Goal: Communication & Community: Participate in discussion

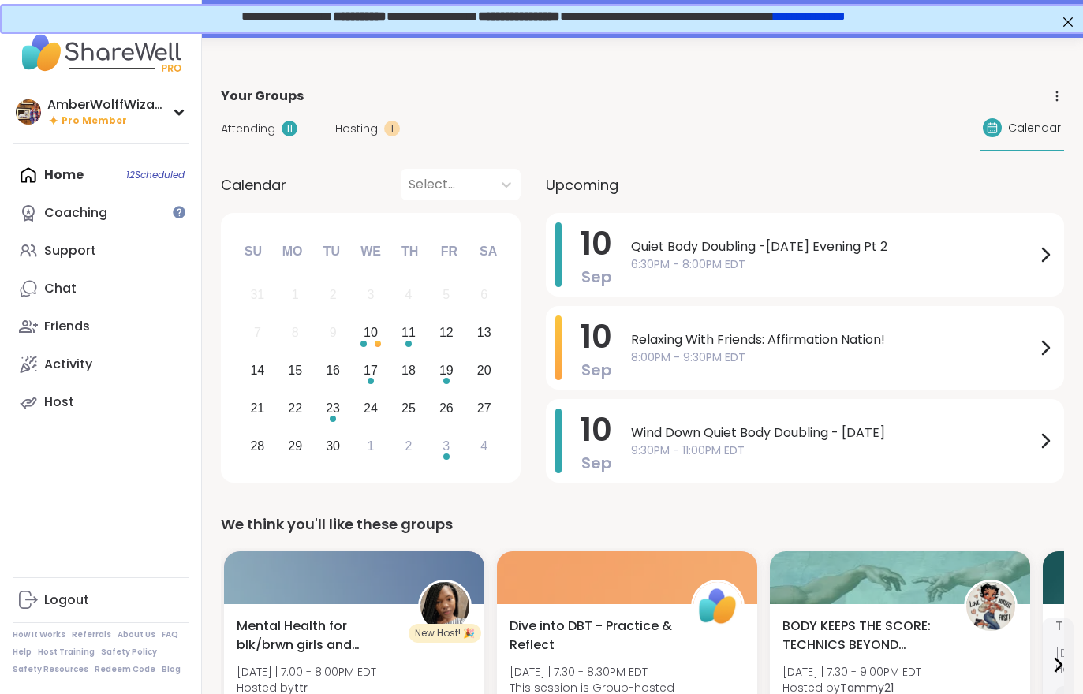
click at [335, 125] on span "Hosting" at bounding box center [356, 129] width 43 height 17
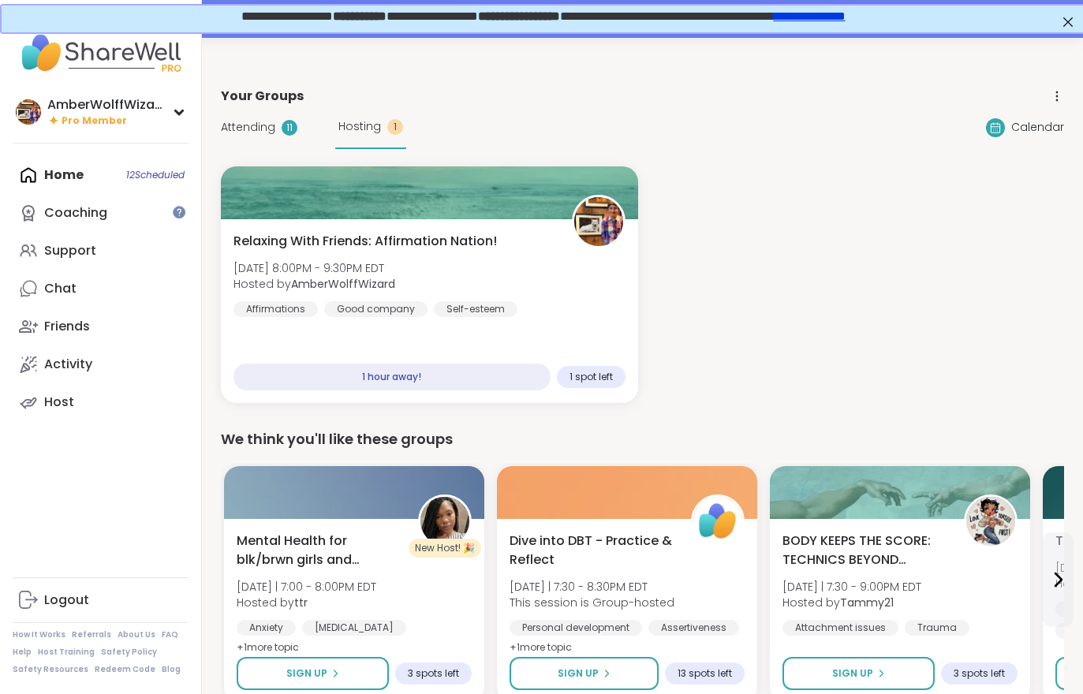
click at [365, 243] on span "Relaxing With Friends: Affirmation Nation!" at bounding box center [364, 241] width 263 height 19
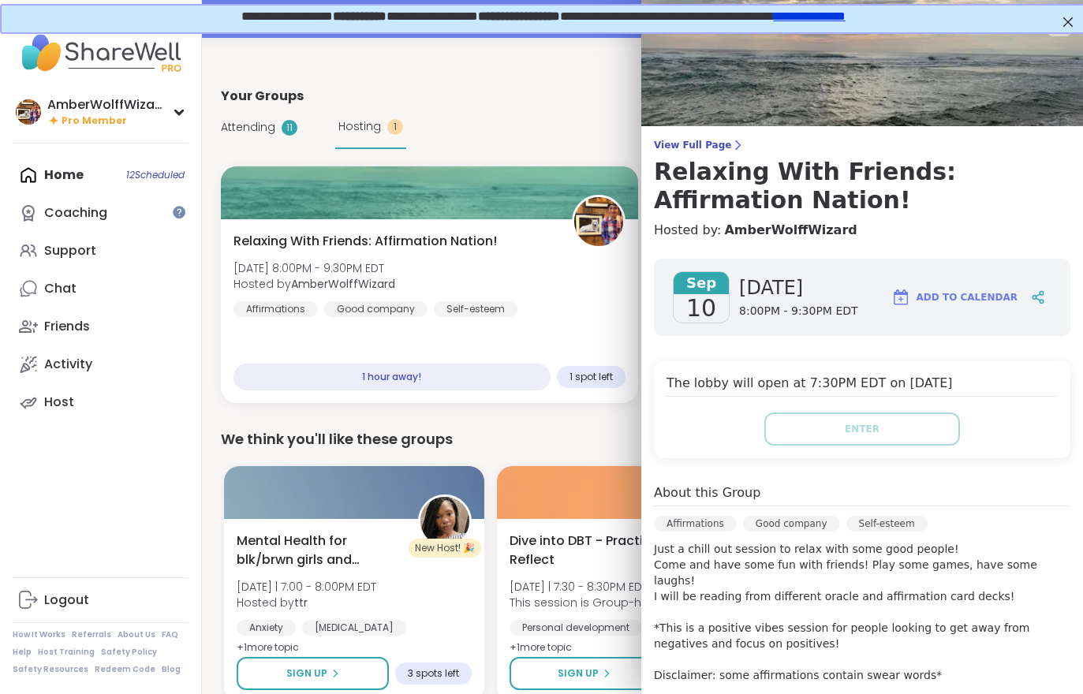
click at [700, 156] on link "View Full Page Relaxing With Friends: Affirmation Nation!" at bounding box center [862, 177] width 416 height 76
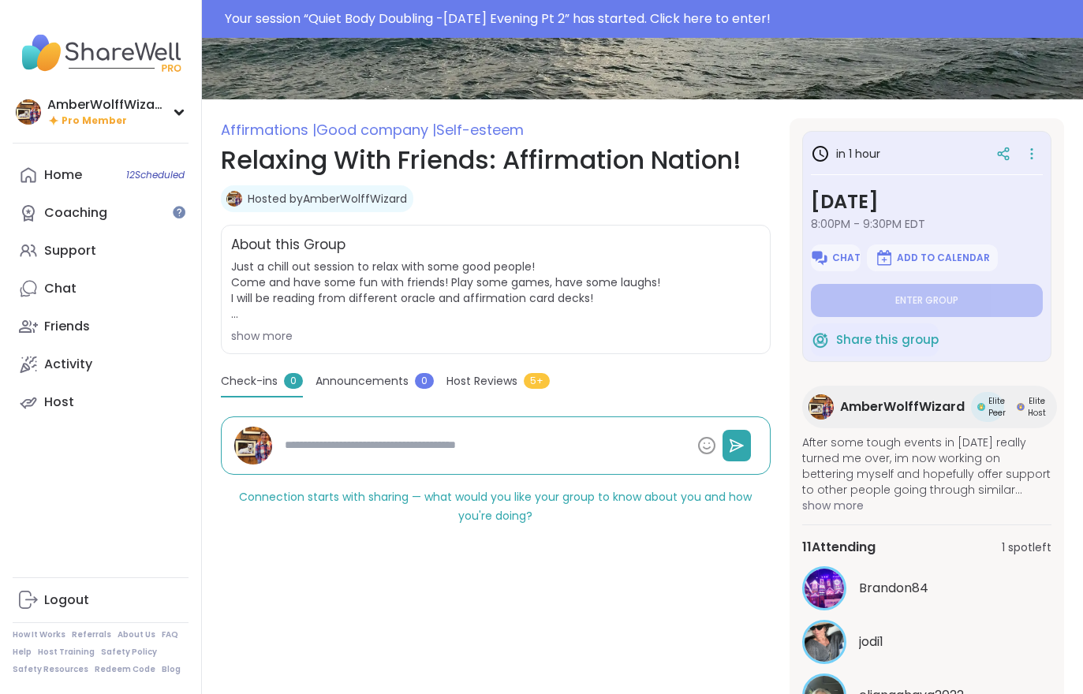
scroll to position [240, 0]
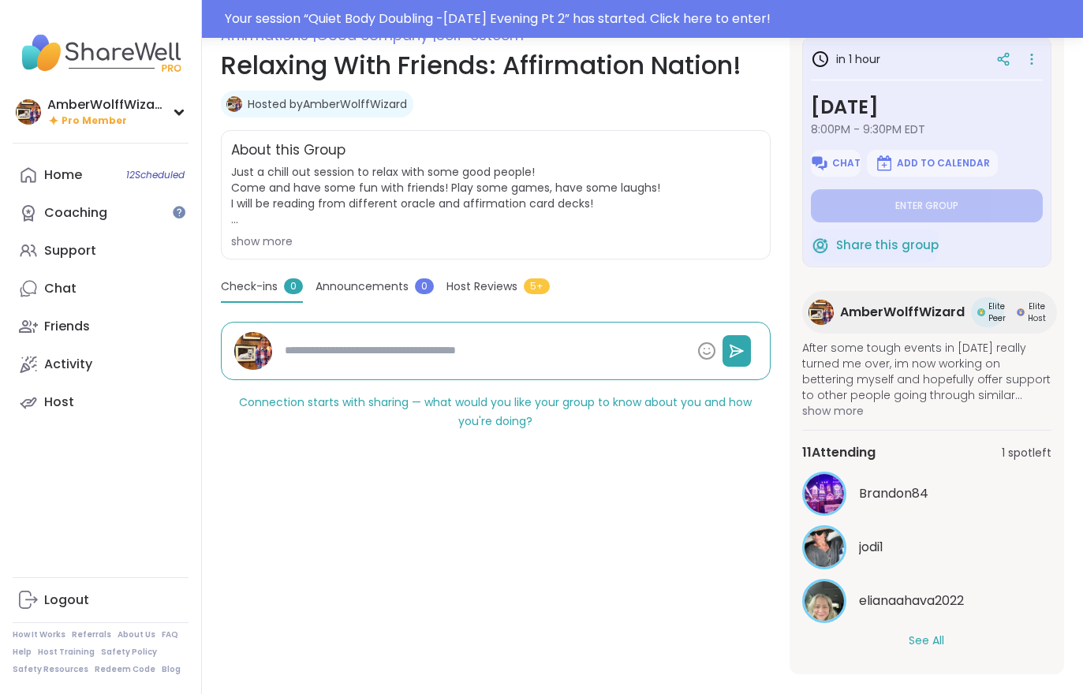
click at [937, 648] on button "See All" at bounding box center [926, 641] width 35 height 17
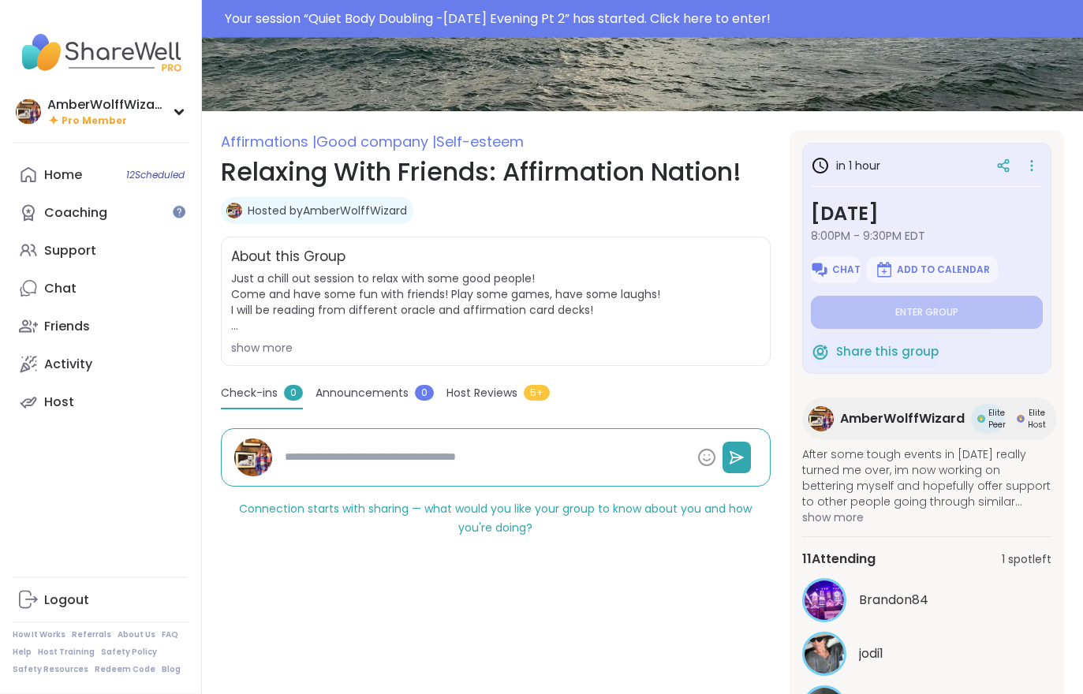
scroll to position [0, 0]
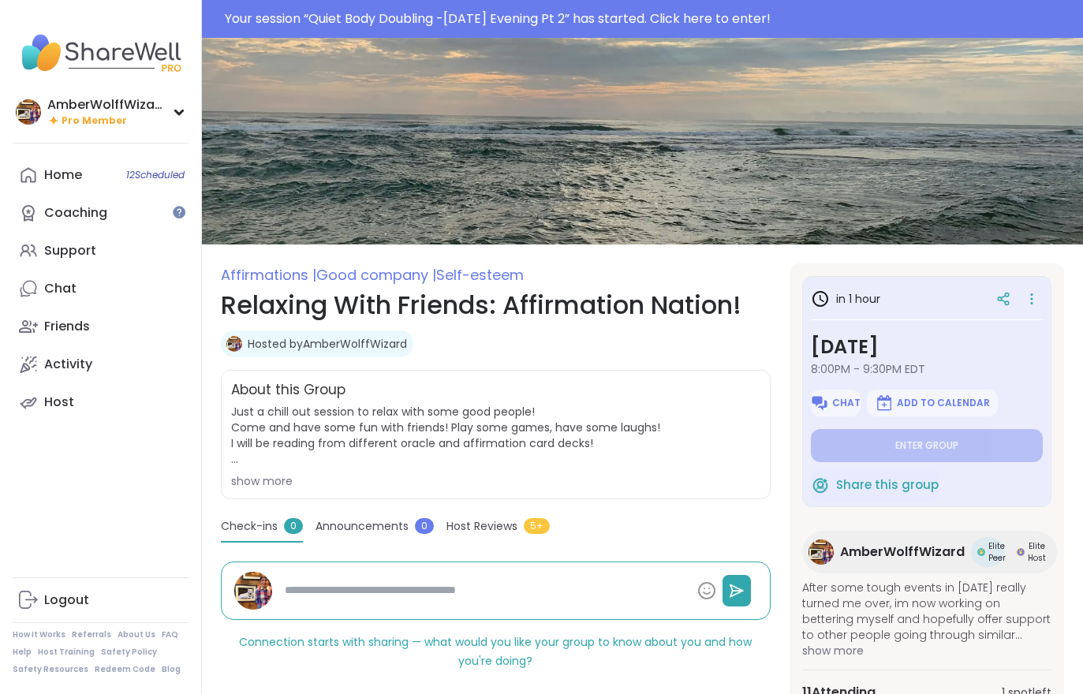
click at [68, 254] on div "Support" at bounding box center [70, 250] width 52 height 17
type textarea "*"
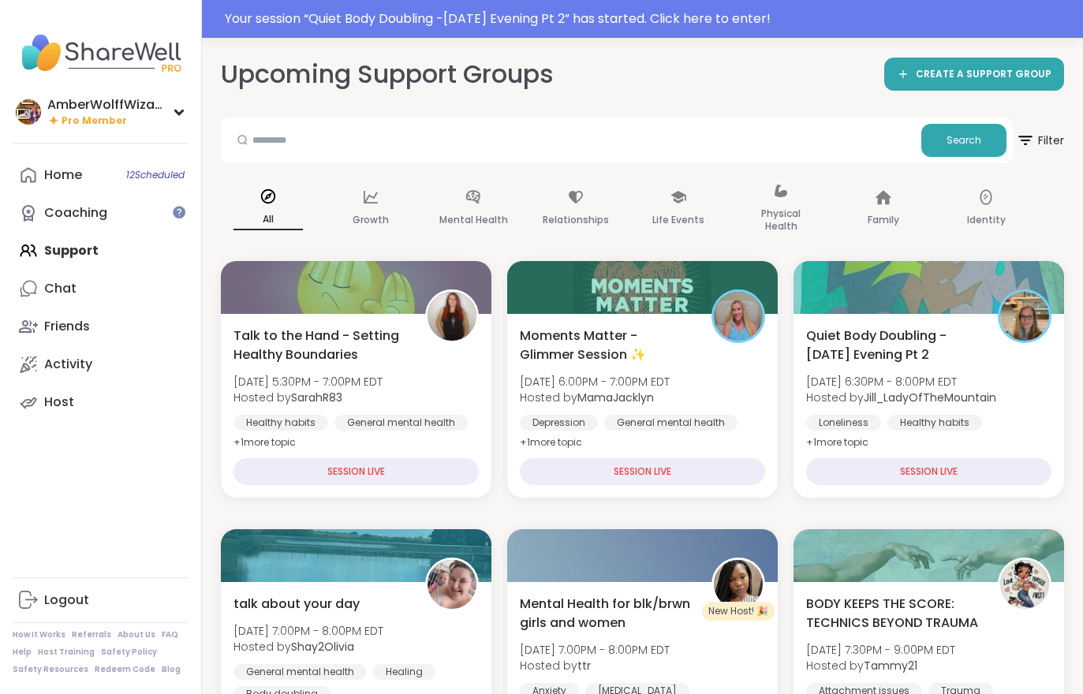
click at [840, 19] on div "Your session “ Quiet Body Doubling -Wednesday Evening Pt 2 ” has started. Click…" at bounding box center [649, 18] width 849 height 19
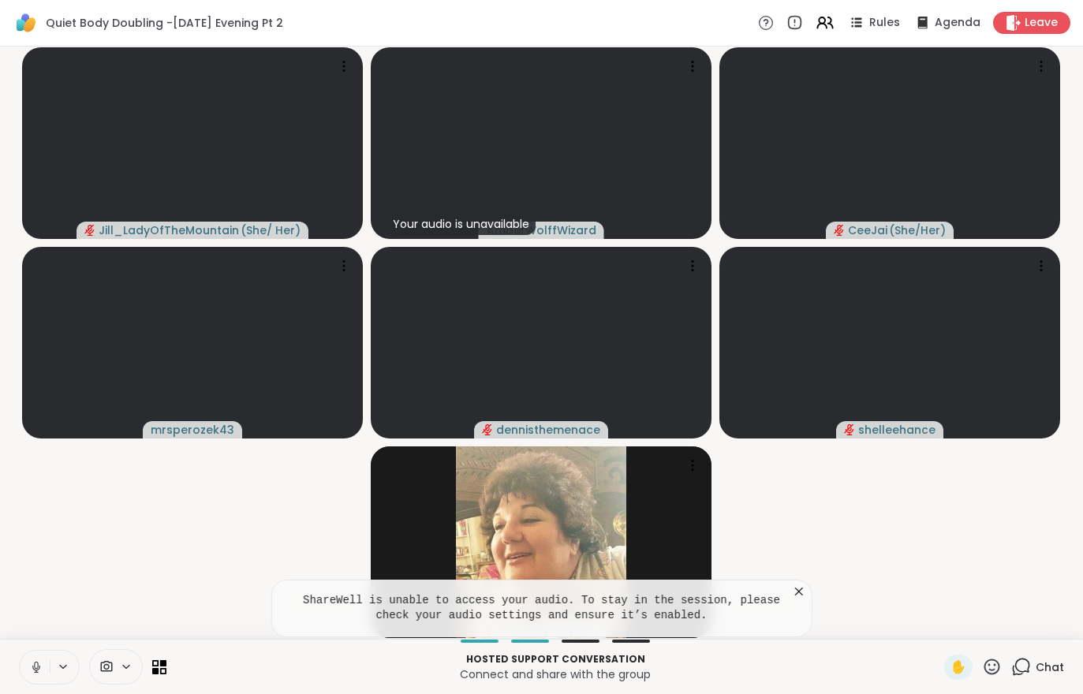
click at [98, 554] on video-player-container "Jill_LadyOfTheMountain ( She/ Her ) Your audio is unavailable AmberWolffWizard …" at bounding box center [541, 343] width 1064 height 580
click at [127, 550] on video-player-container "Jill_LadyOfTheMountain ( She/ Her ) Your audio is unavailable AmberWolffWizard …" at bounding box center [541, 343] width 1064 height 580
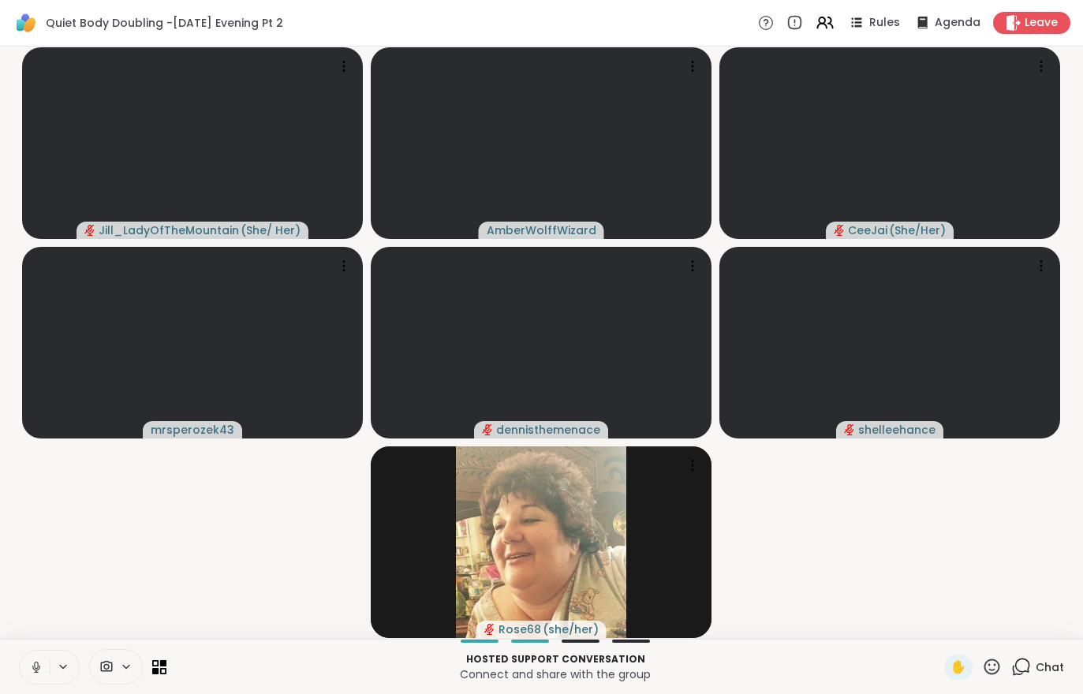
click at [129, 551] on video-player-container "Jill_LadyOfTheMountain ( She/ Her ) AmberWolffWizard CeeJai ( She/Her ) mrspero…" at bounding box center [541, 343] width 1064 height 580
click at [137, 561] on video-player-container "Jill_LadyOfTheMountain ( She/ Her ) AmberWolffWizard CeeJai ( She/Her ) mrspero…" at bounding box center [541, 343] width 1064 height 580
click at [134, 588] on video-player-container "Jill_LadyOfTheMountain ( She/ Her ) AmberWolffWizard CeeJai ( She/Her ) mrspero…" at bounding box center [541, 343] width 1064 height 580
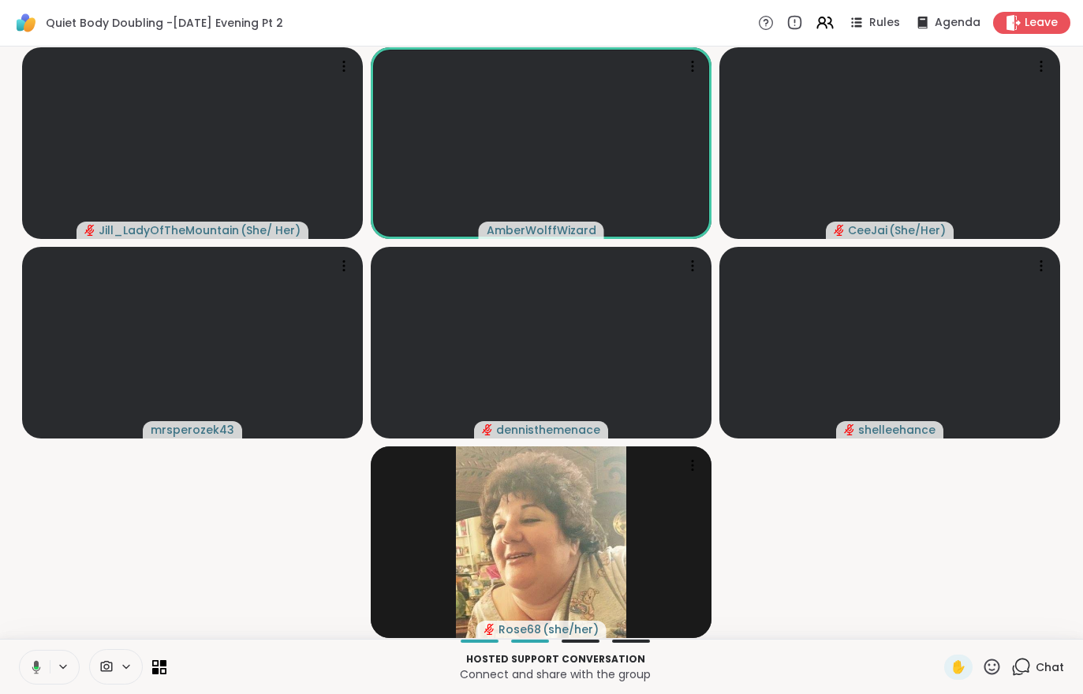
click at [1047, 670] on span "Chat" at bounding box center [1050, 667] width 28 height 16
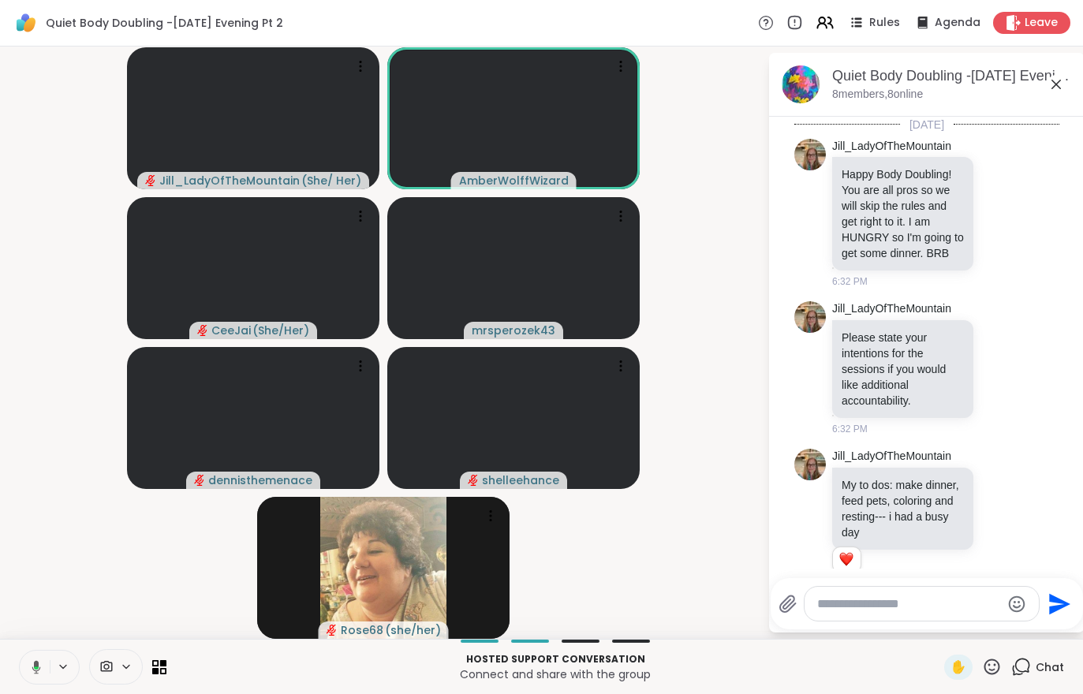
scroll to position [2111, 0]
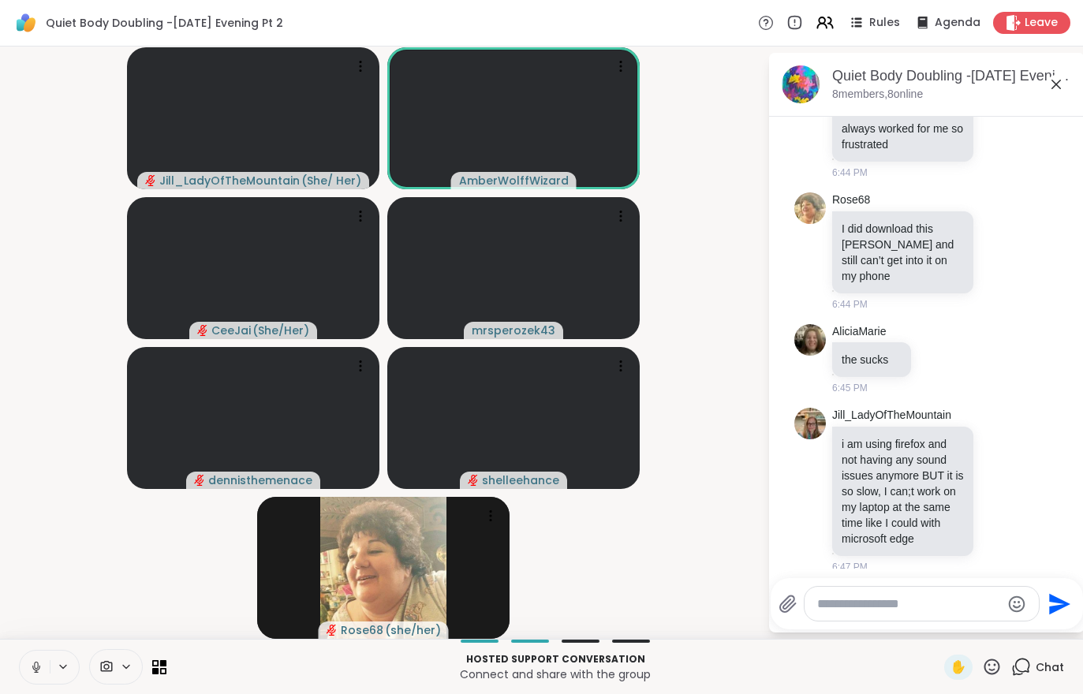
click at [33, 663] on icon at bounding box center [36, 667] width 14 height 14
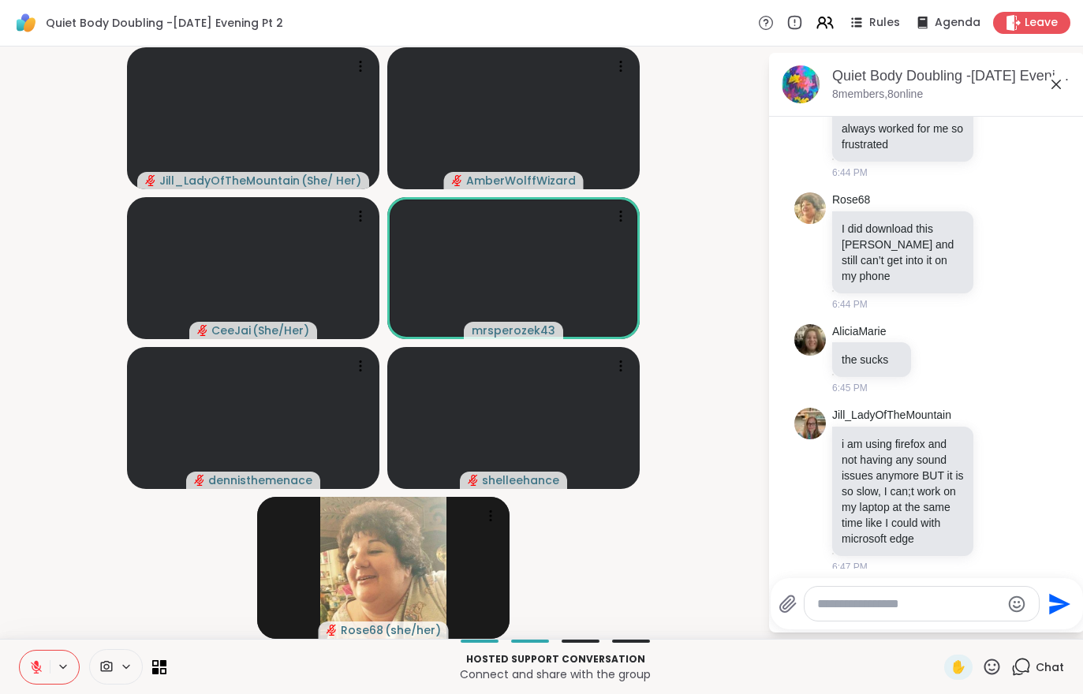
click at [31, 674] on button at bounding box center [35, 667] width 30 height 33
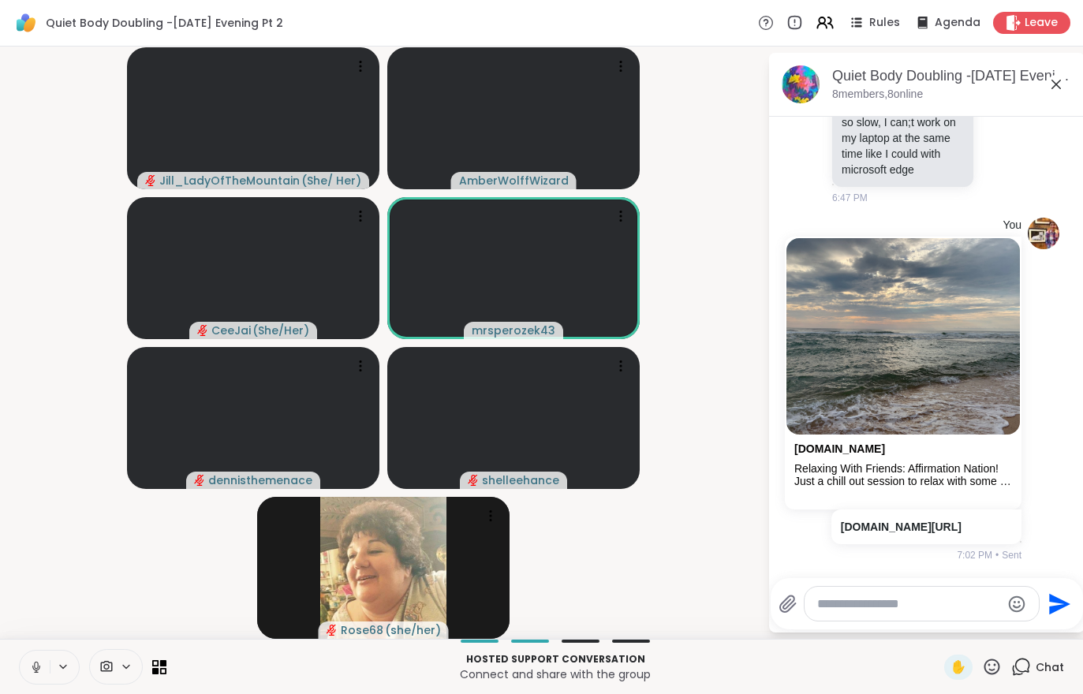
scroll to position [2498, 0]
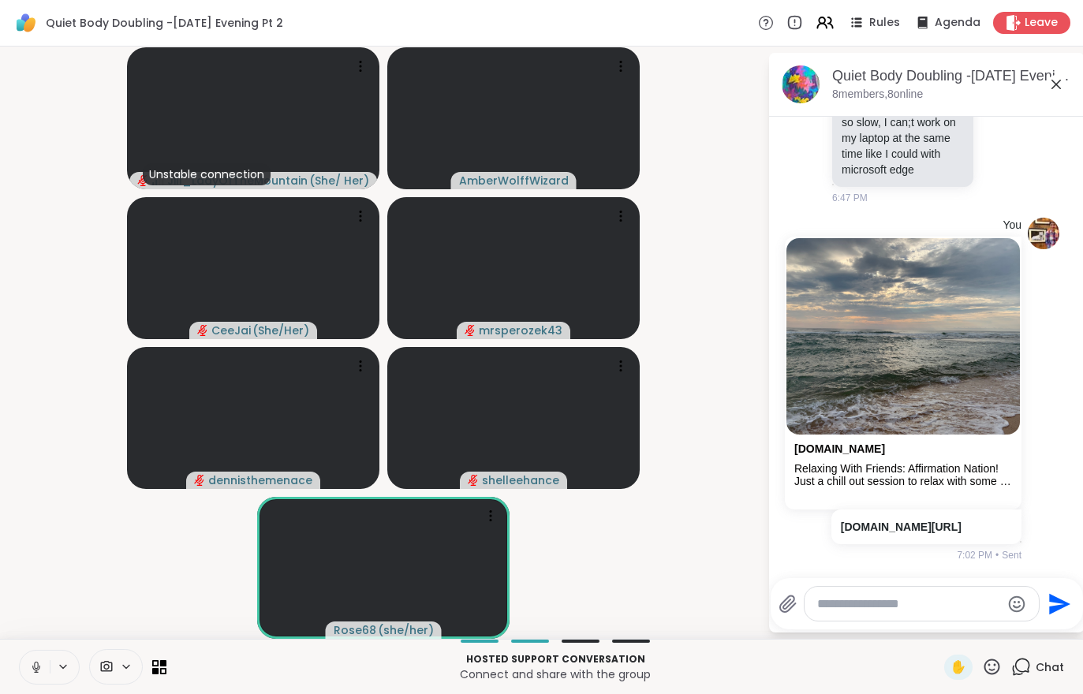
click at [24, 671] on button at bounding box center [35, 667] width 30 height 33
click at [20, 680] on button at bounding box center [35, 667] width 30 height 33
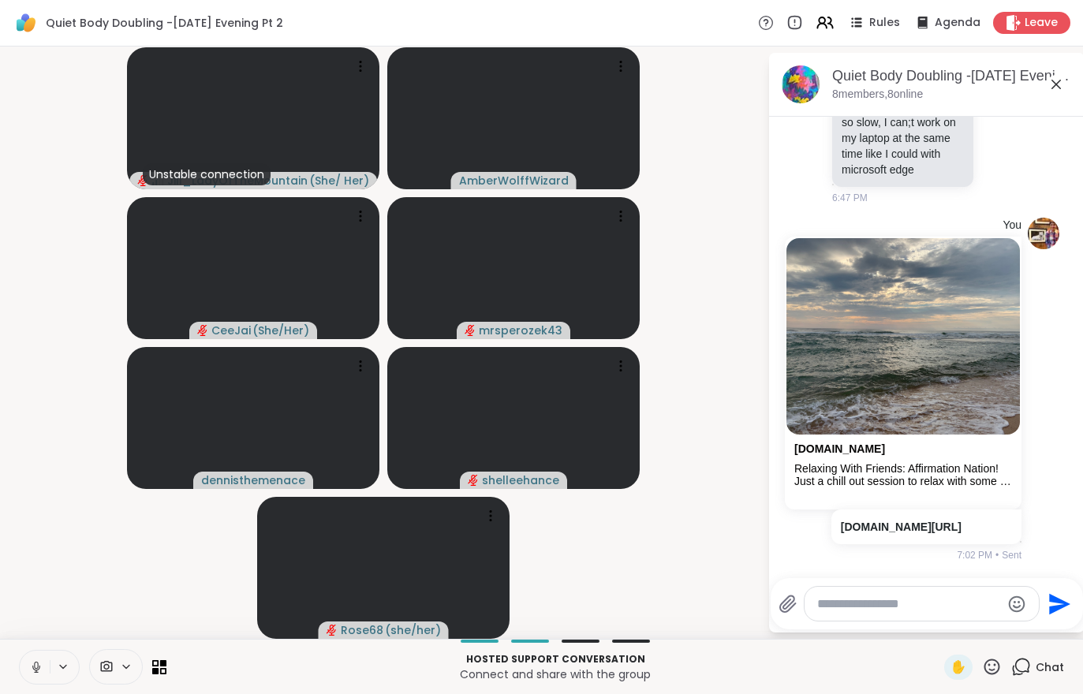
click at [14, 668] on div "Hosted support conversation Connect and share with the group ✋ Chat" at bounding box center [541, 666] width 1083 height 55
click at [32, 666] on icon at bounding box center [36, 667] width 14 height 14
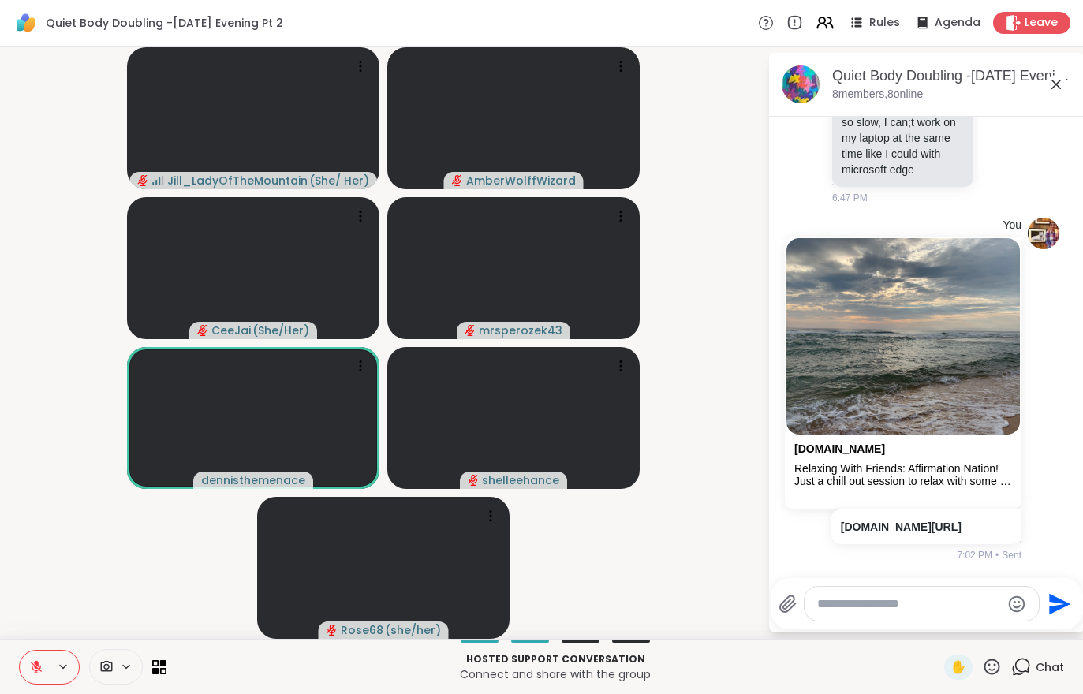
click at [48, 676] on button at bounding box center [35, 667] width 30 height 33
click at [42, 674] on icon at bounding box center [36, 667] width 14 height 14
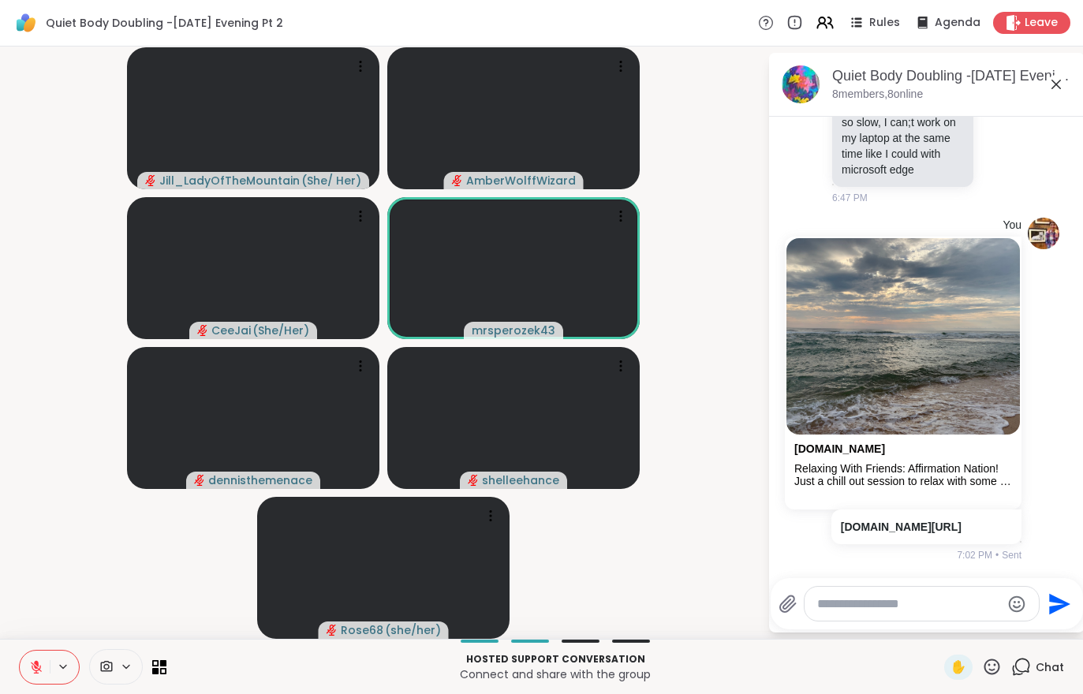
click at [27, 645] on div "Hosted support conversation Connect and share with the group ✋ Chat" at bounding box center [541, 666] width 1083 height 55
click at [33, 680] on button at bounding box center [35, 667] width 30 height 33
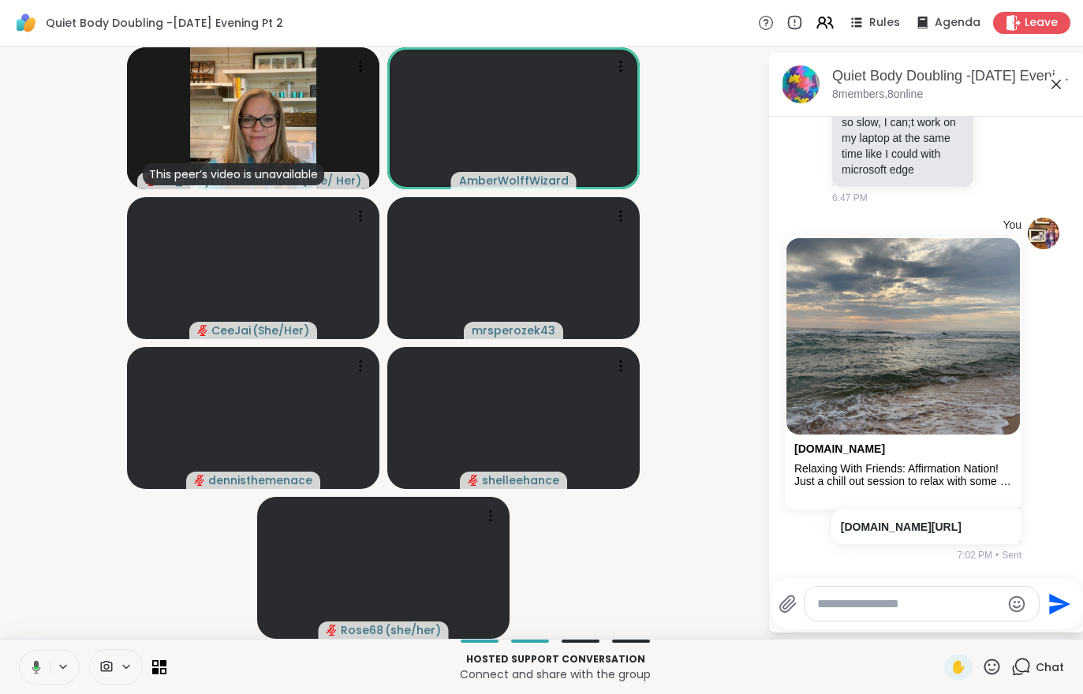
click at [28, 651] on button at bounding box center [33, 667] width 32 height 33
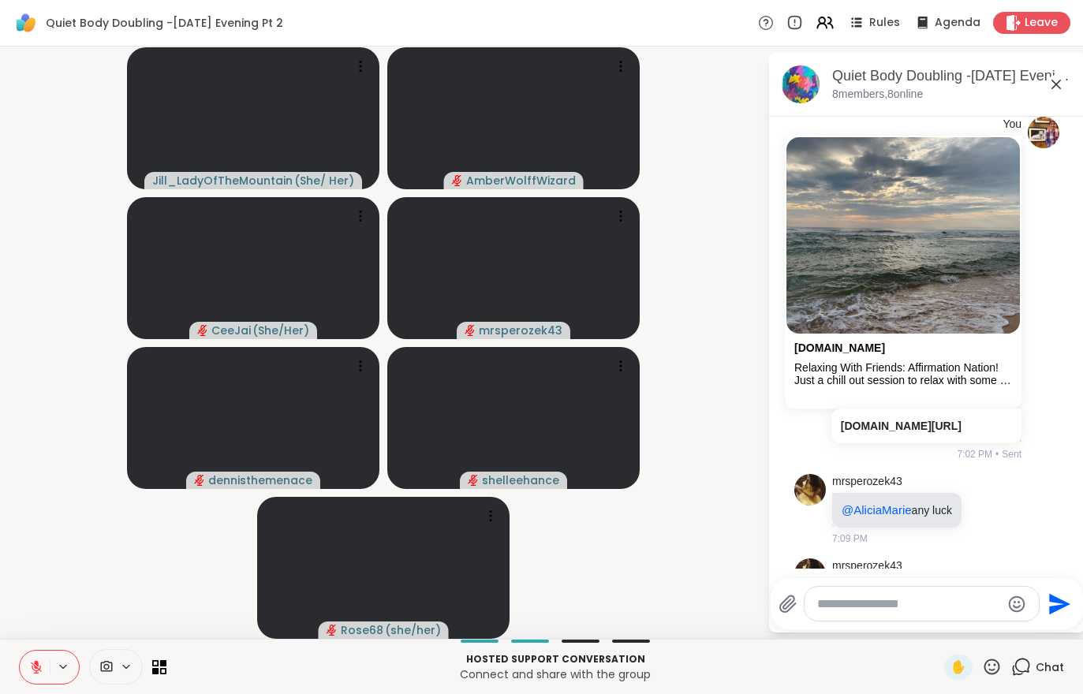
scroll to position [2665, 0]
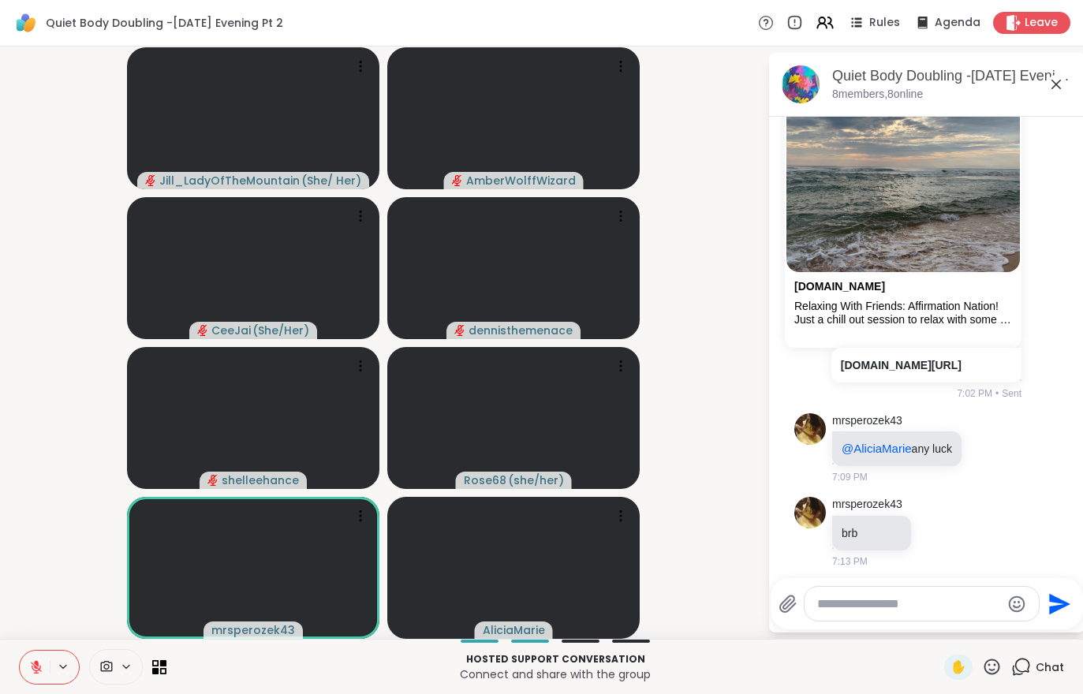
click at [37, 678] on button at bounding box center [35, 667] width 30 height 33
click at [30, 681] on button at bounding box center [35, 667] width 30 height 33
click at [28, 666] on button at bounding box center [35, 667] width 30 height 33
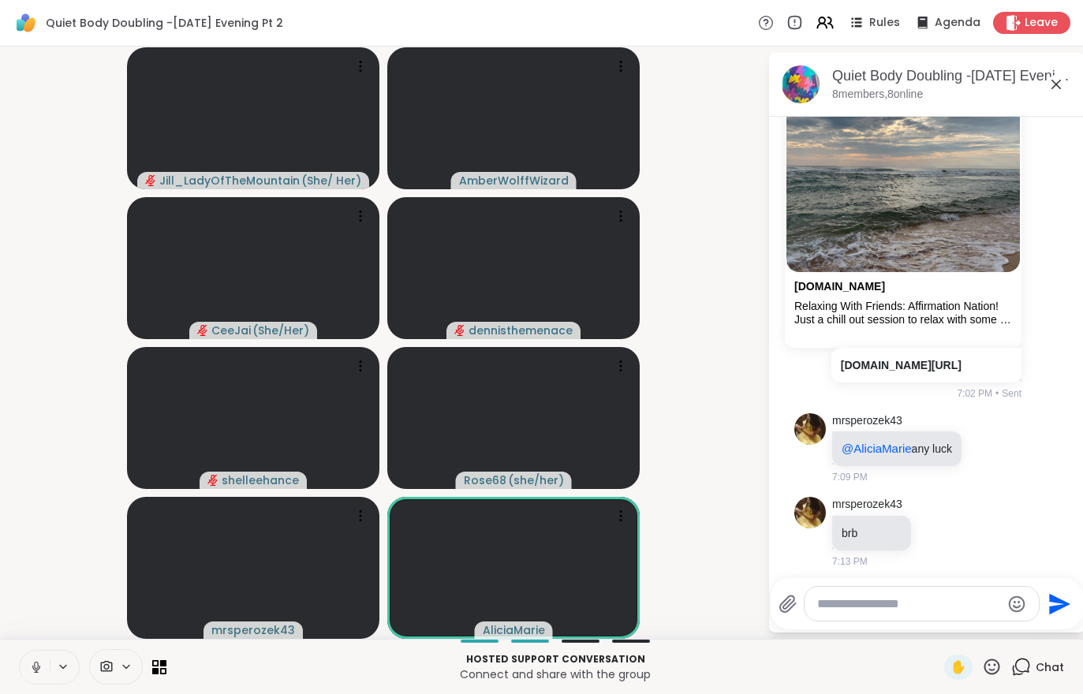
click at [25, 662] on button at bounding box center [35, 667] width 30 height 33
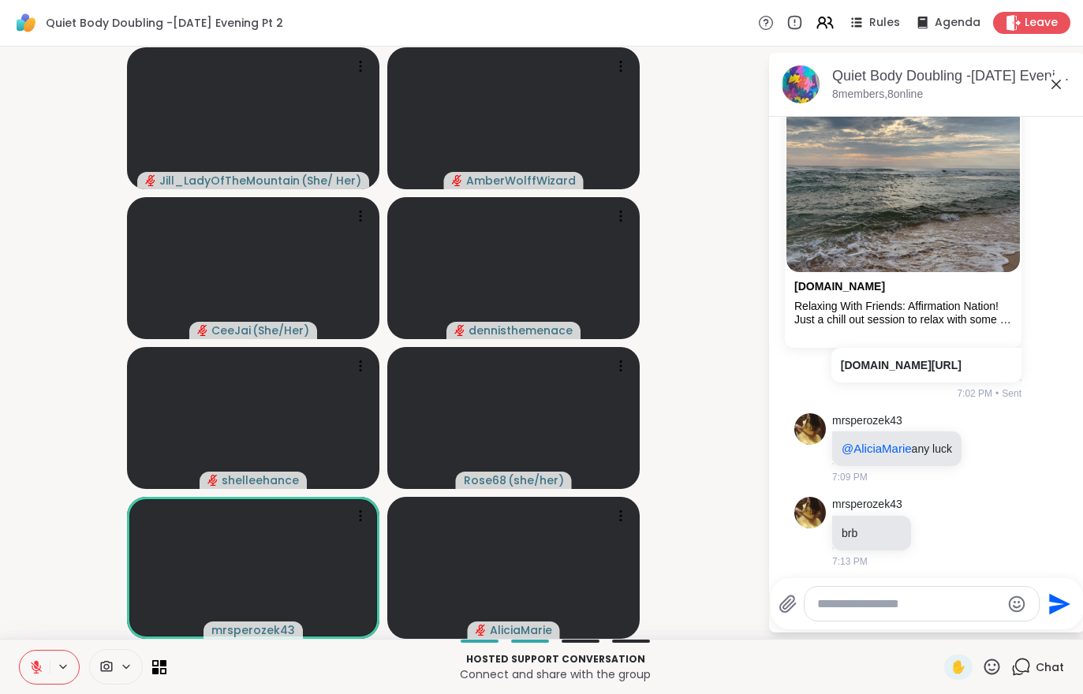
click at [27, 668] on button at bounding box center [35, 667] width 30 height 33
click at [29, 682] on button at bounding box center [35, 667] width 30 height 33
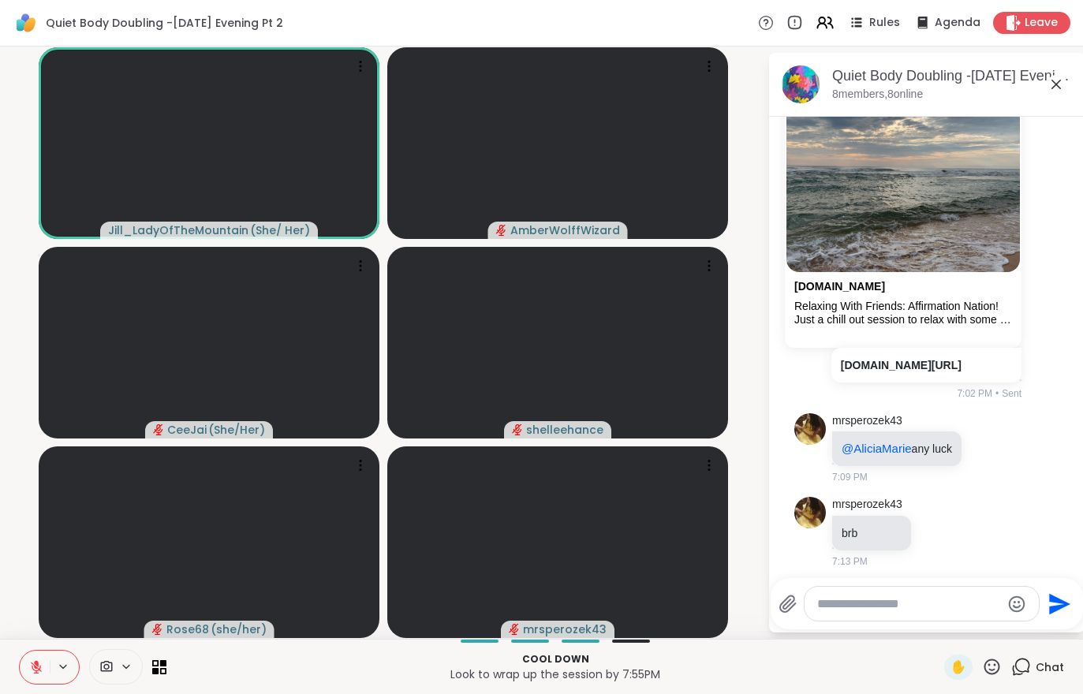
click at [28, 678] on button at bounding box center [35, 667] width 30 height 33
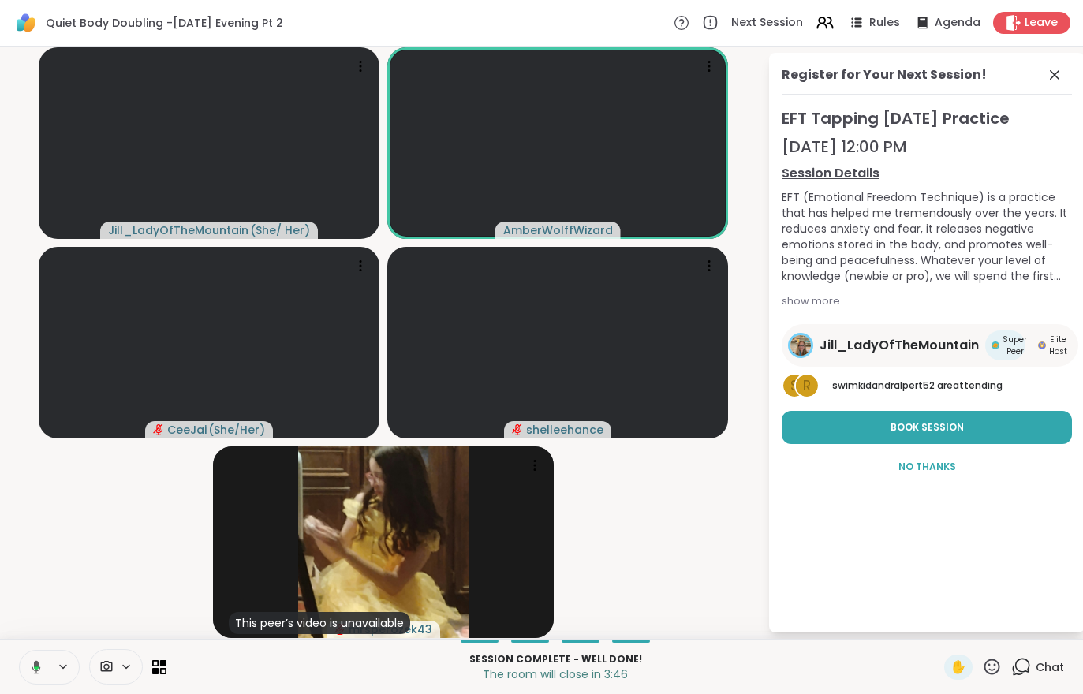
click at [1032, 27] on span "Leave" at bounding box center [1041, 23] width 33 height 16
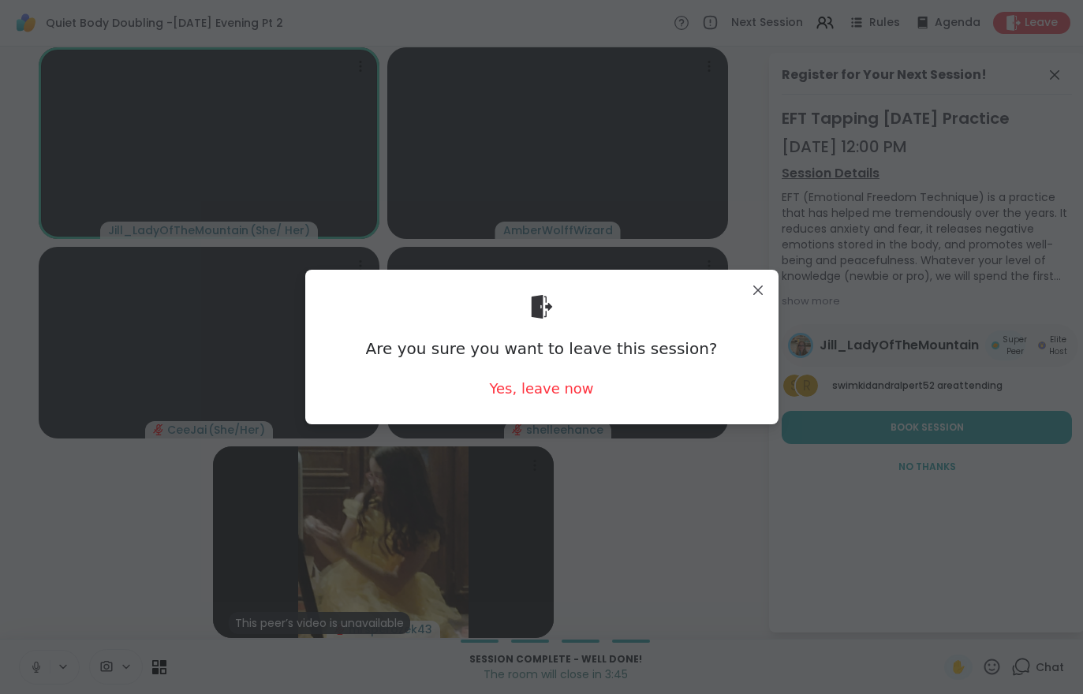
click at [536, 389] on div "Yes, leave now" at bounding box center [541, 389] width 104 height 20
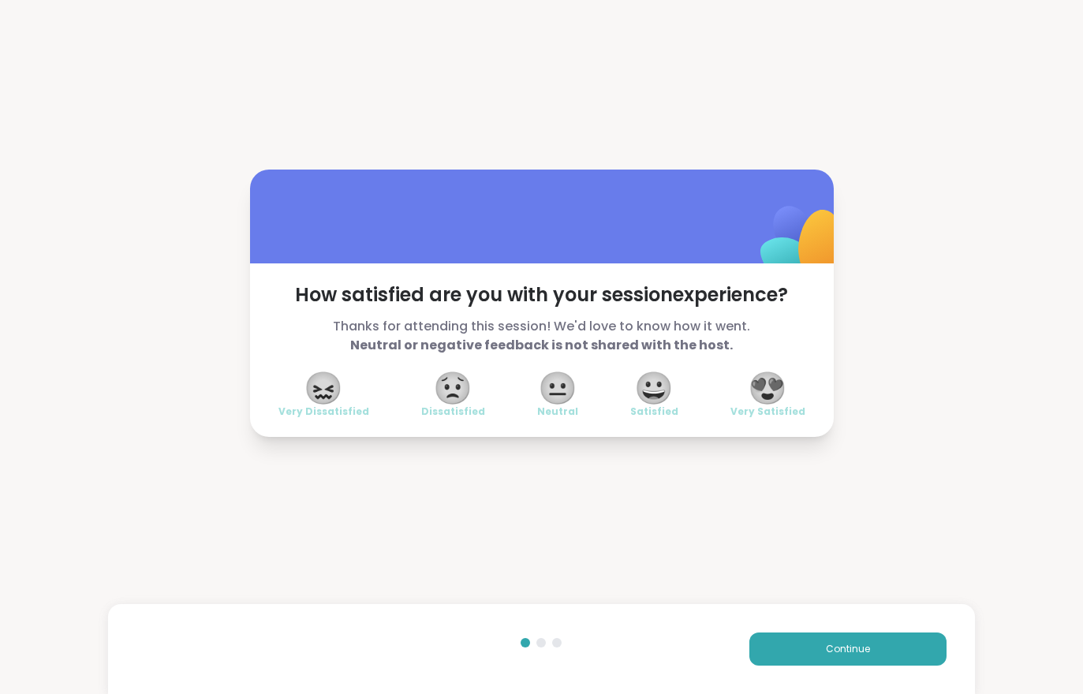
click at [844, 657] on button "Continue" at bounding box center [847, 649] width 197 height 33
click at [843, 657] on button "Continue" at bounding box center [847, 649] width 197 height 33
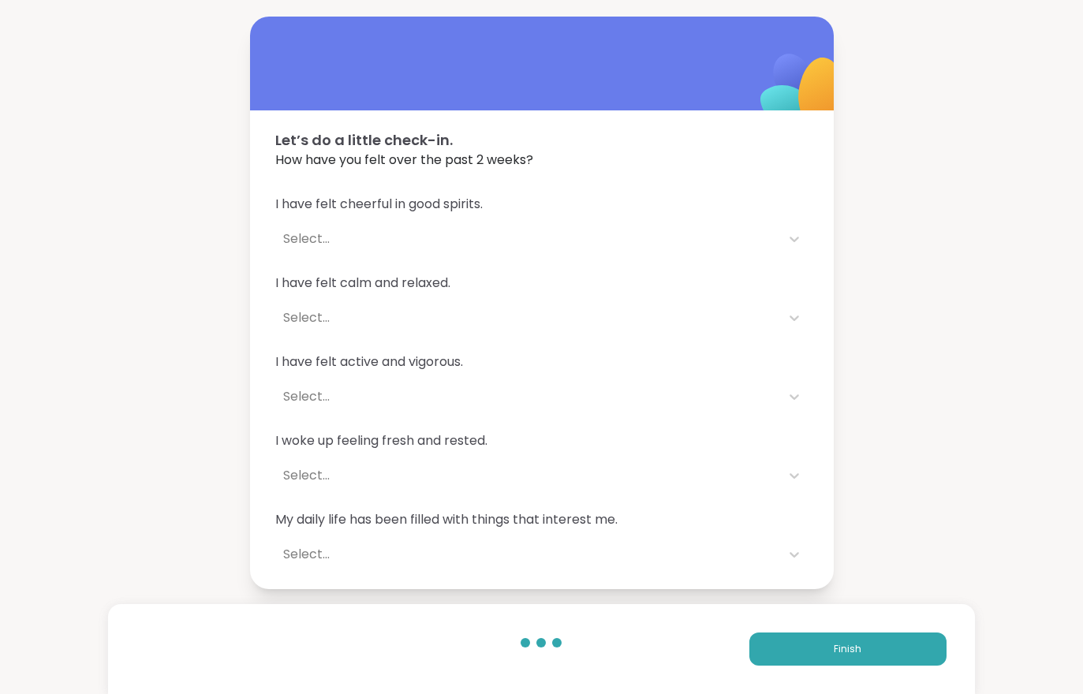
click at [881, 652] on button "Finish" at bounding box center [847, 649] width 197 height 33
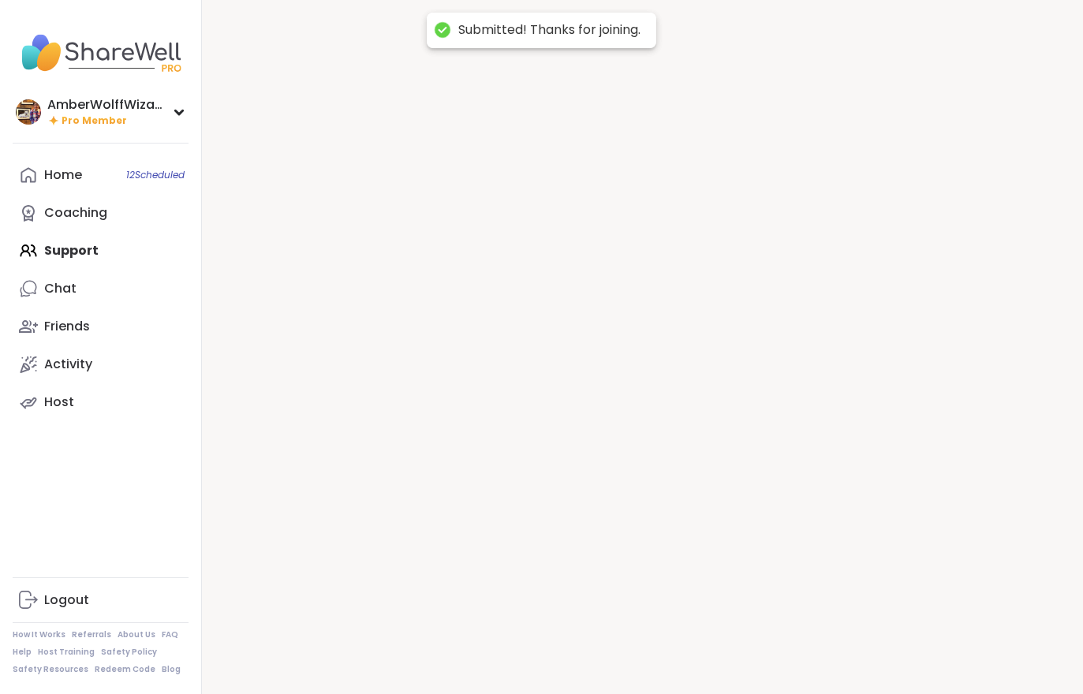
click at [880, 652] on div at bounding box center [642, 347] width 881 height 694
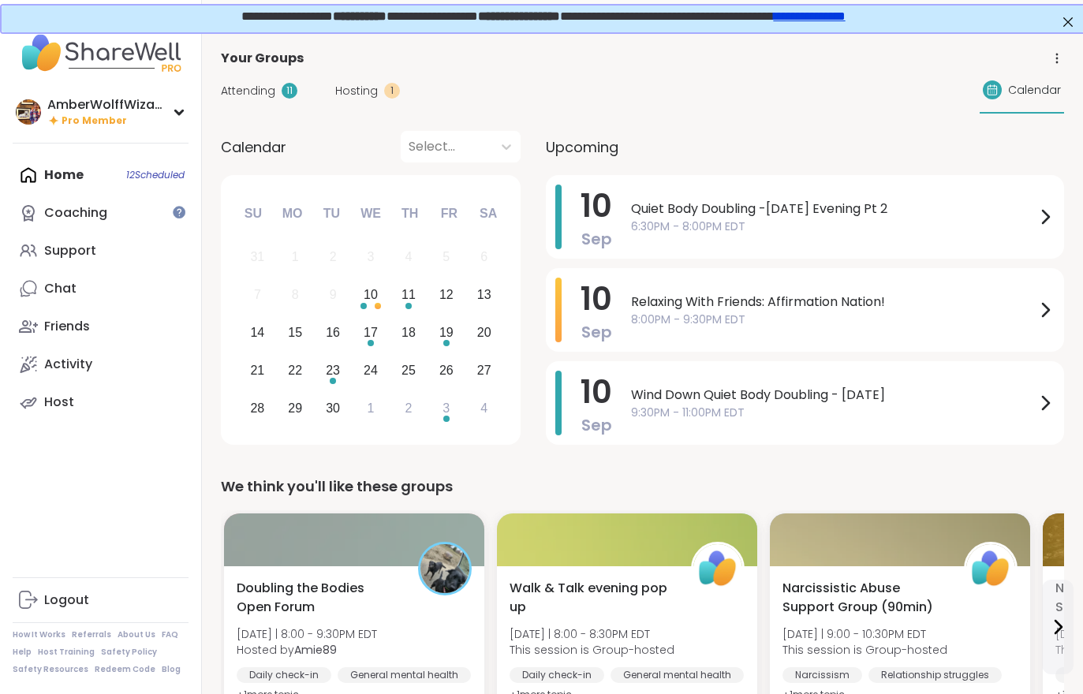
click at [363, 107] on div "Attending 11 Hosting 1 Calendar" at bounding box center [642, 91] width 843 height 46
click at [370, 99] on span "Hosting" at bounding box center [356, 91] width 43 height 17
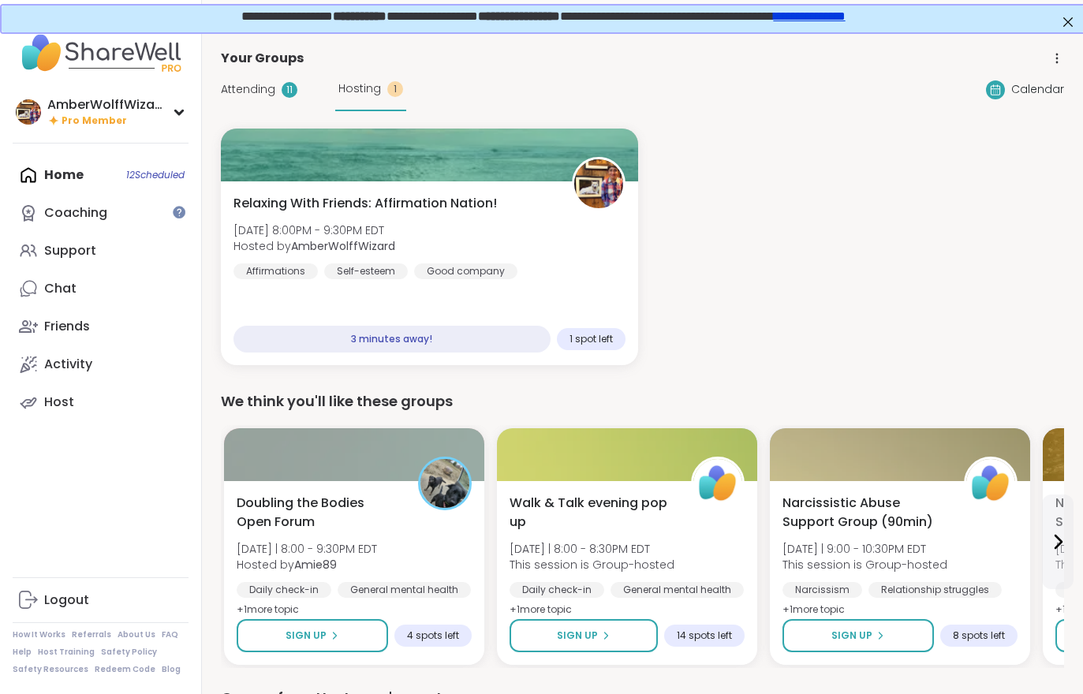
click at [431, 221] on div "Relaxing With Friends: Affirmation Nation! [DATE] 8:00PM - 9:30PM EDT Hosted by…" at bounding box center [429, 236] width 392 height 85
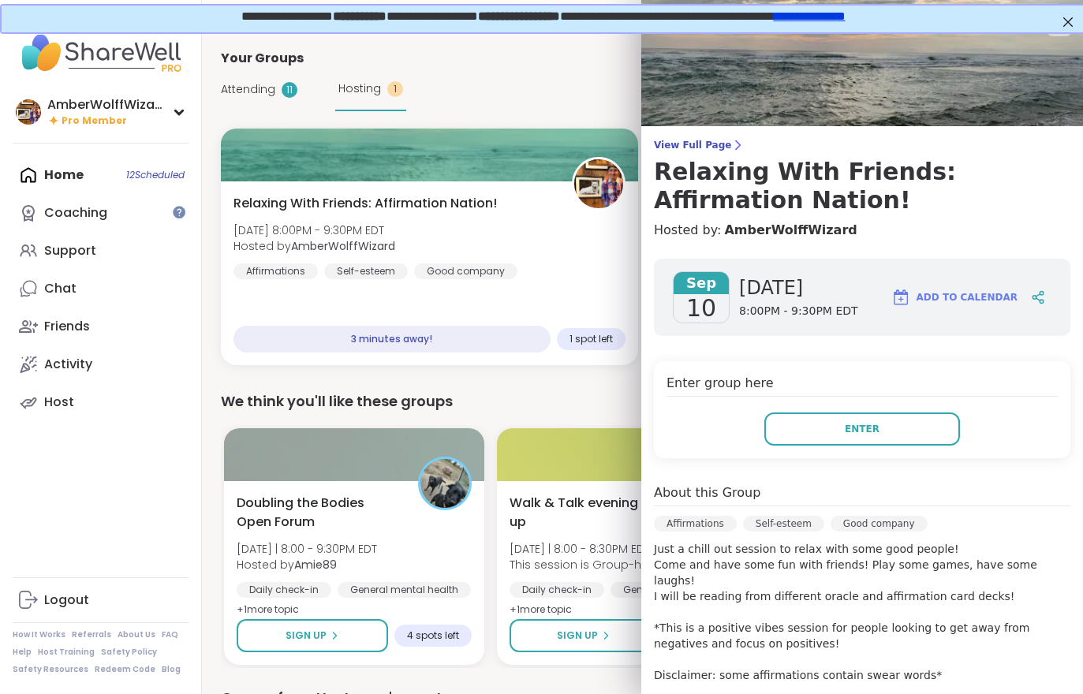
click at [706, 159] on h3 "Relaxing With Friends: Affirmation Nation!" at bounding box center [862, 186] width 416 height 57
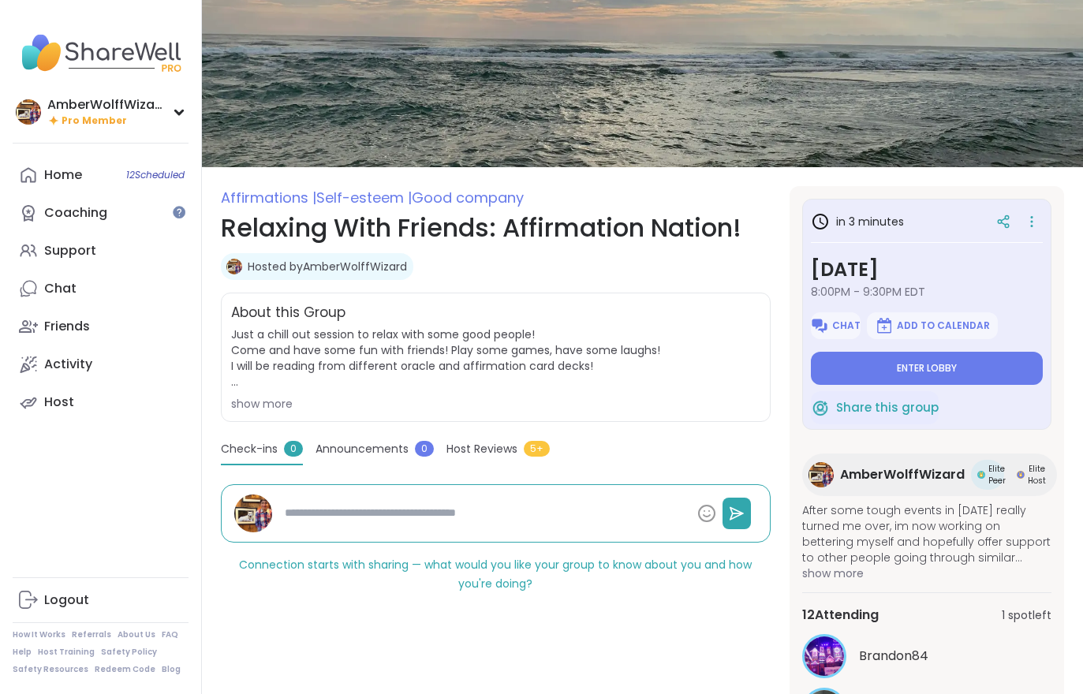
scroll to position [202, 0]
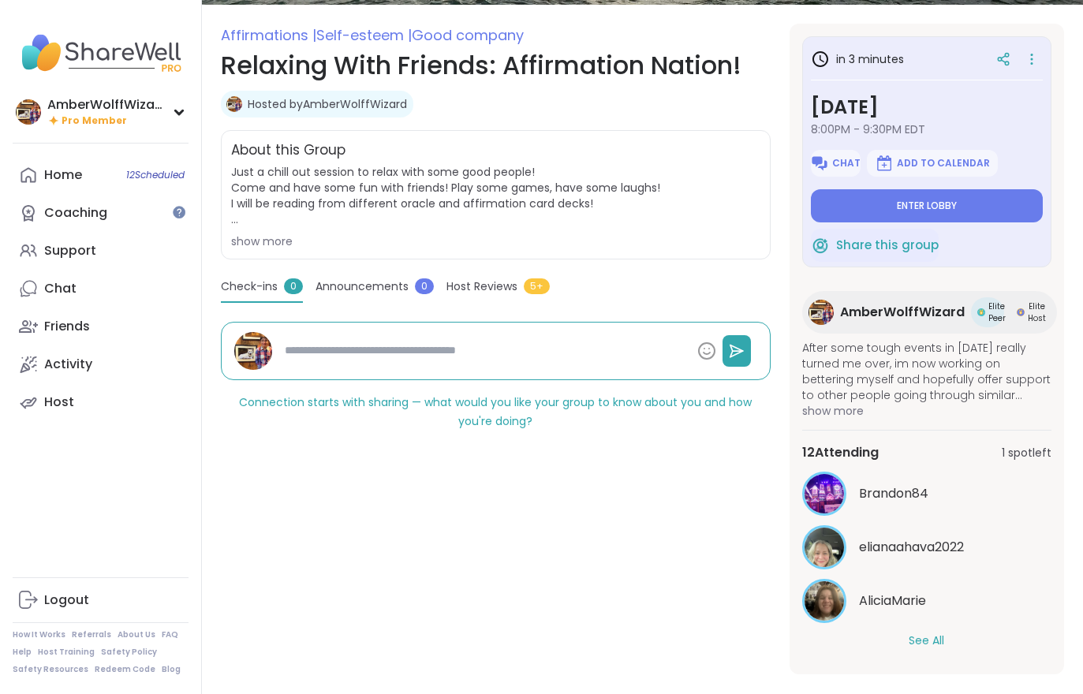
click at [942, 637] on button "See All" at bounding box center [926, 641] width 35 height 17
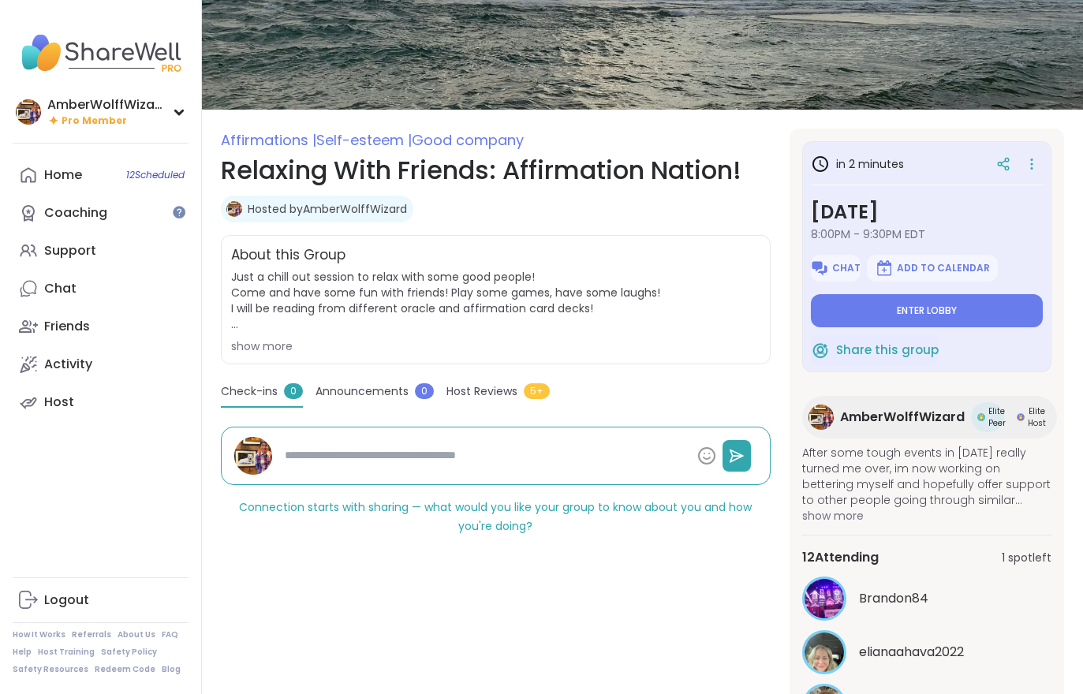
scroll to position [0, 0]
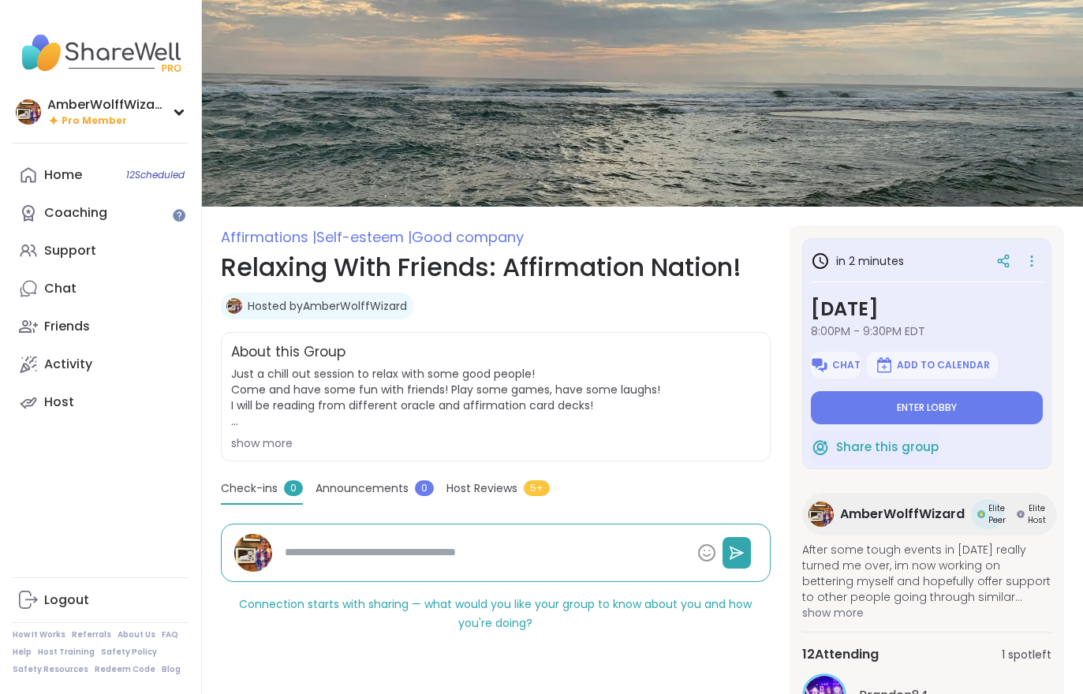
click at [957, 420] on button "Enter lobby" at bounding box center [927, 407] width 232 height 33
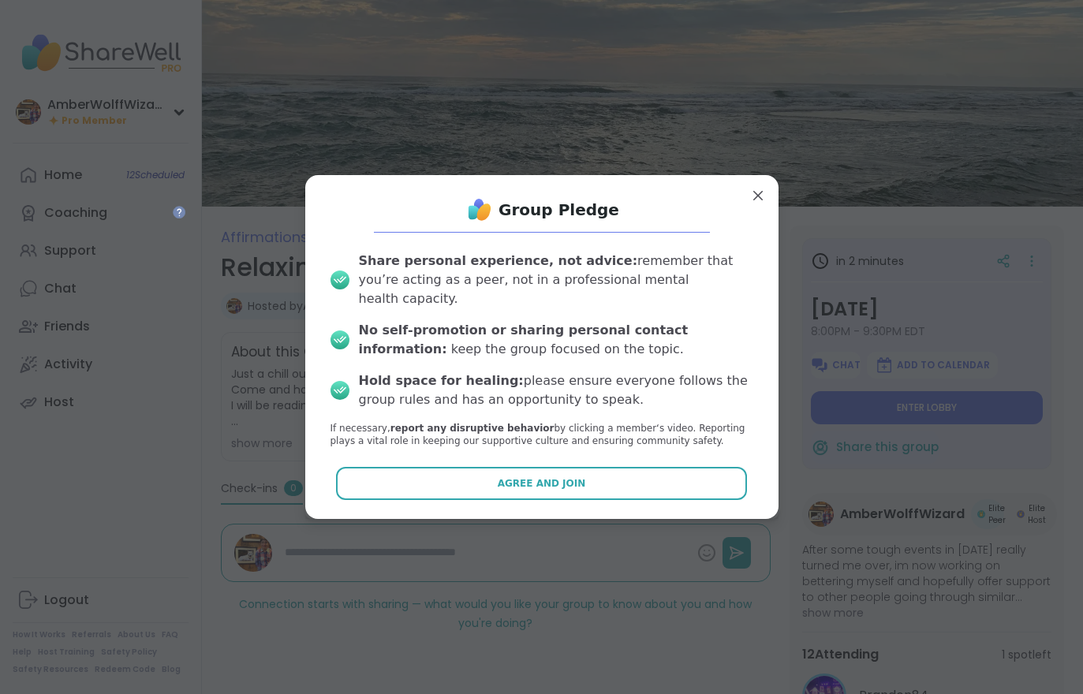
click at [689, 500] on div "Group Pledge Share personal experience, not advice: remember that you’re acting…" at bounding box center [541, 347] width 473 height 344
click at [668, 467] on button "Agree and Join" at bounding box center [541, 483] width 411 height 33
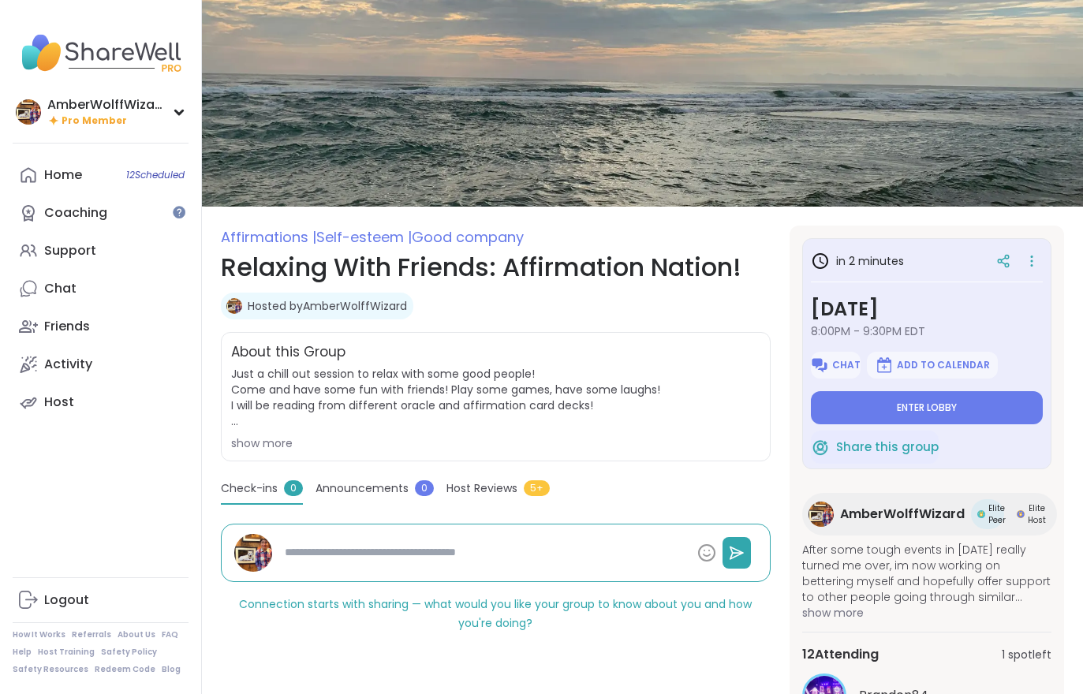
type textarea "*"
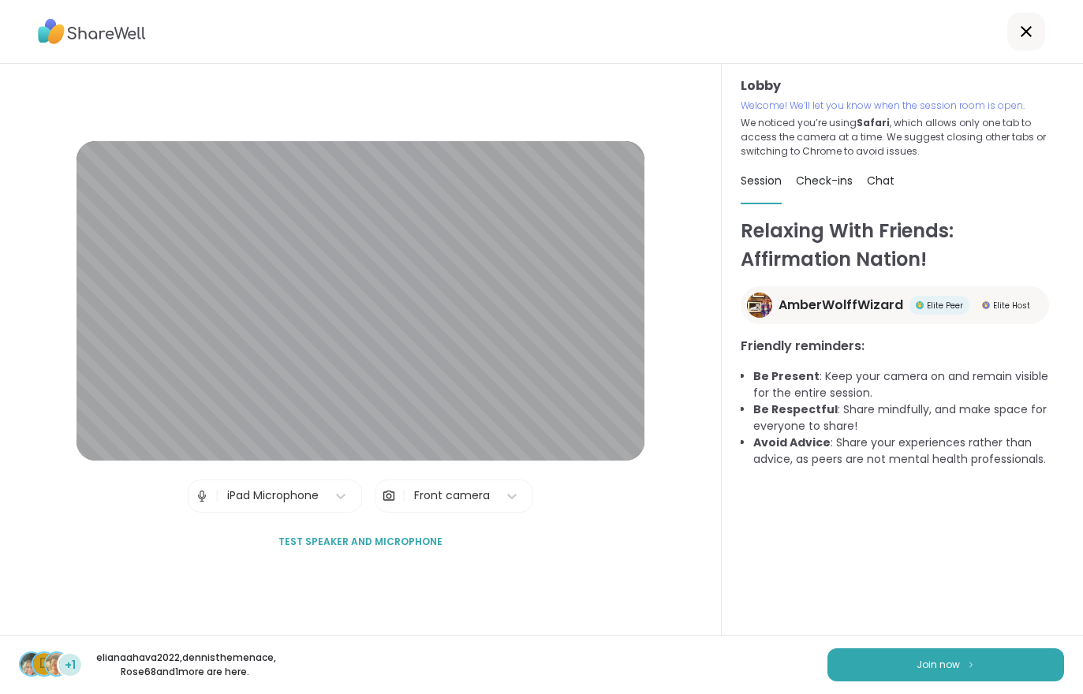
click at [956, 666] on span "Join now" at bounding box center [938, 665] width 43 height 14
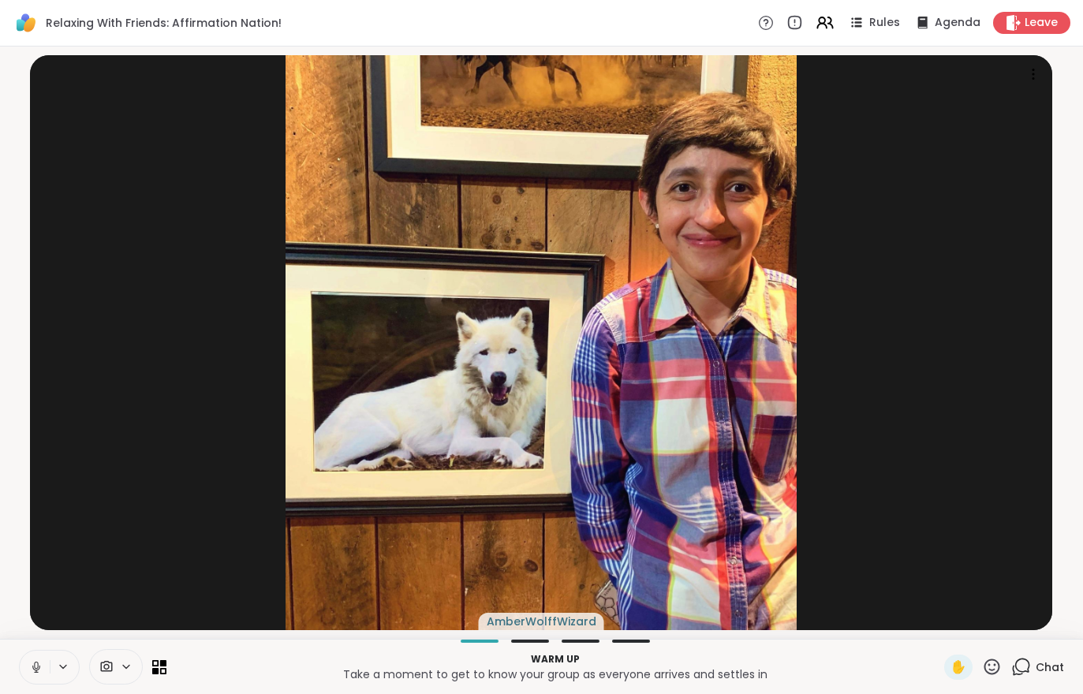
click at [1022, 26] on div "Leave" at bounding box center [1031, 23] width 77 height 22
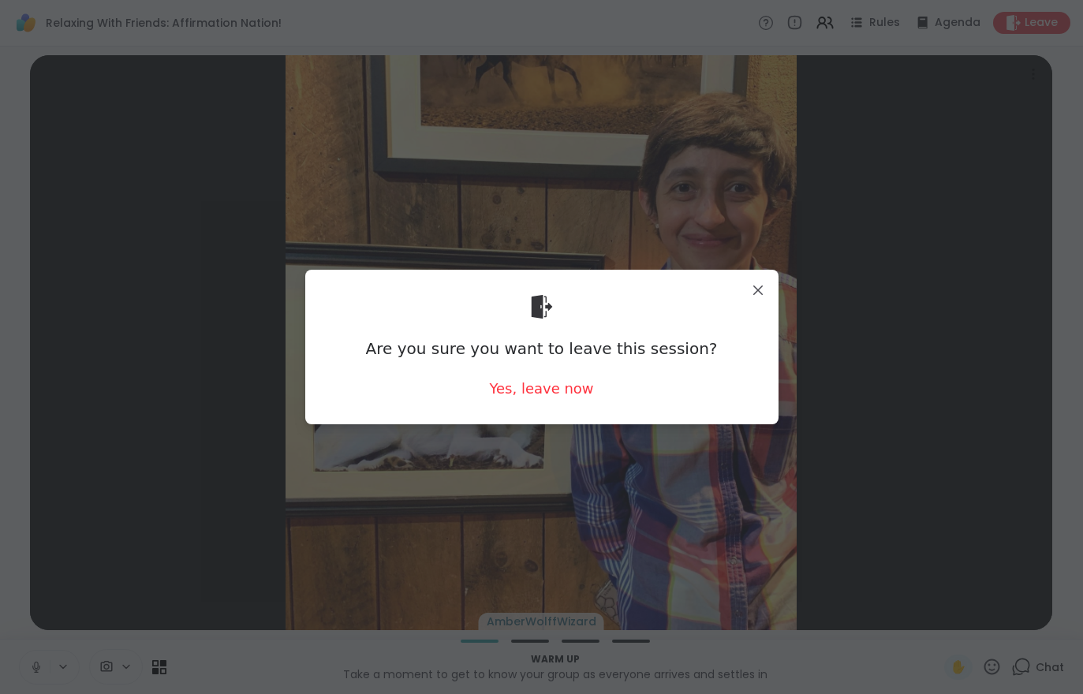
click at [551, 396] on div "Yes, leave now" at bounding box center [541, 389] width 104 height 20
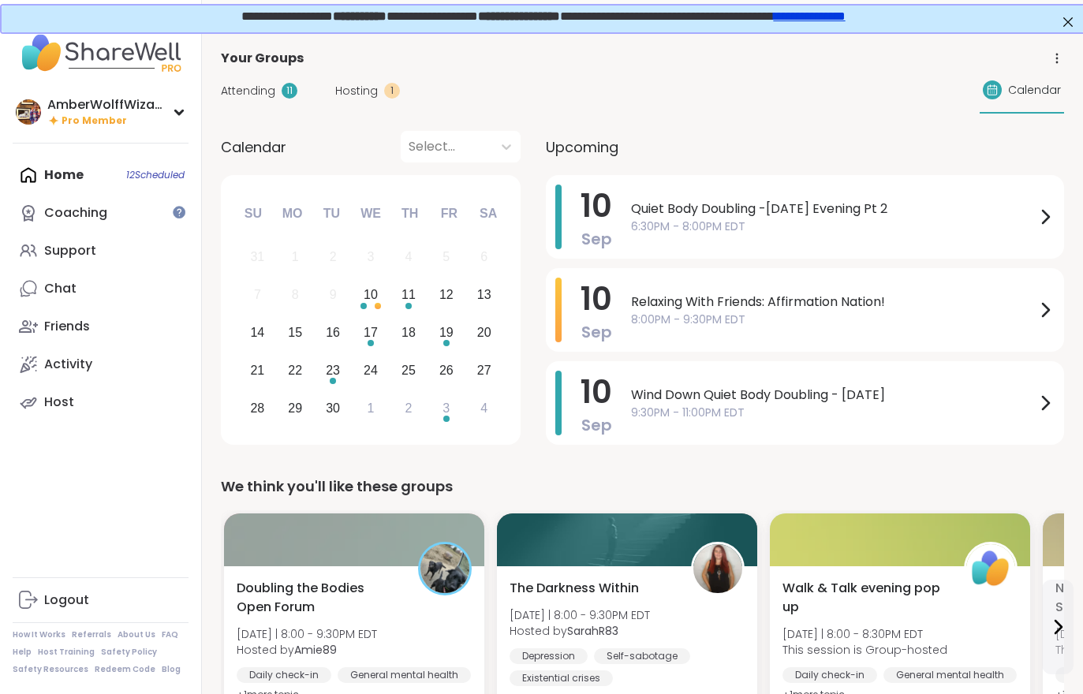
click at [374, 93] on span "Hosting" at bounding box center [356, 91] width 43 height 17
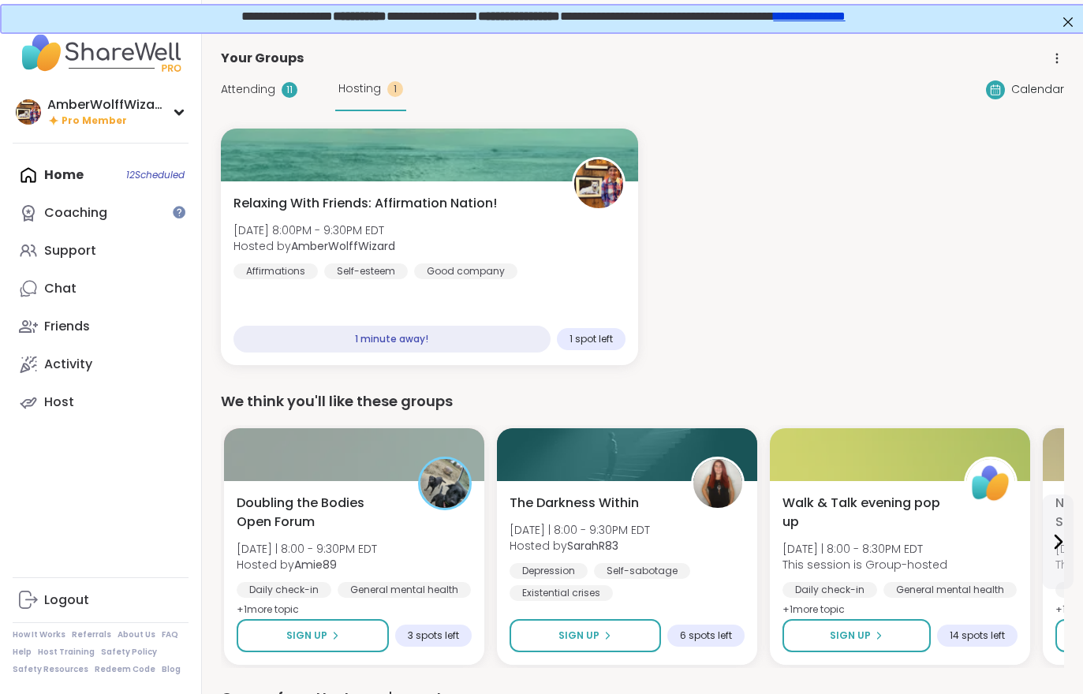
click at [377, 90] on span "Hosting" at bounding box center [359, 88] width 43 height 17
click at [476, 256] on div "Relaxing With Friends: Affirmation Nation! [DATE] 8:00PM - 9:30PM EDT Hosted by…" at bounding box center [429, 236] width 392 height 85
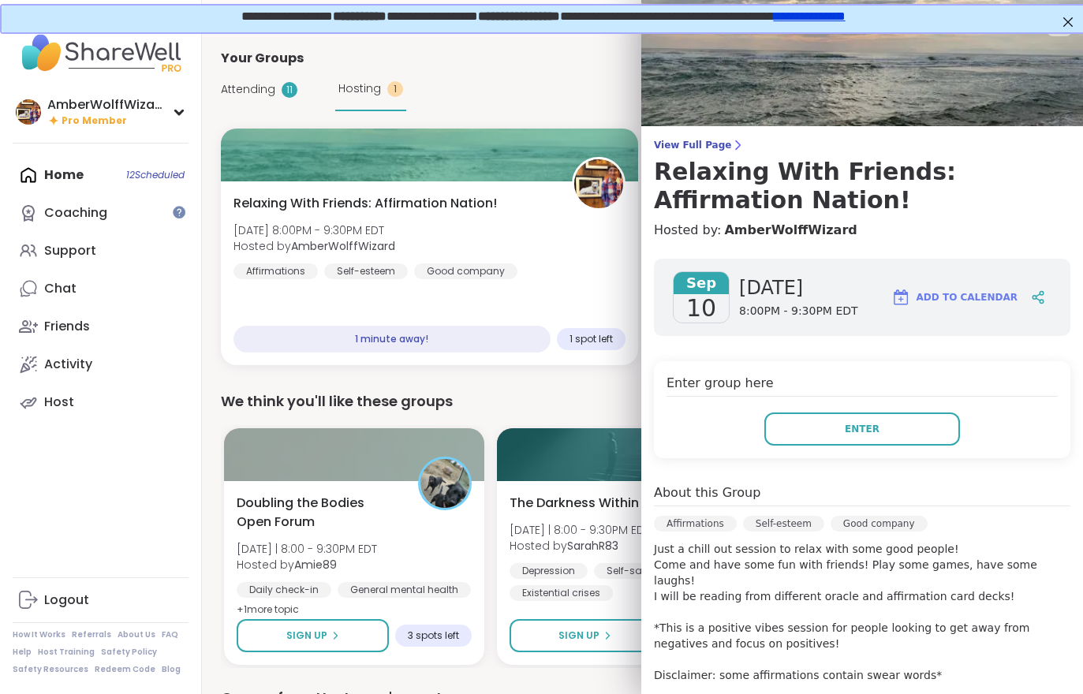
click at [870, 430] on span "Enter" at bounding box center [862, 429] width 35 height 14
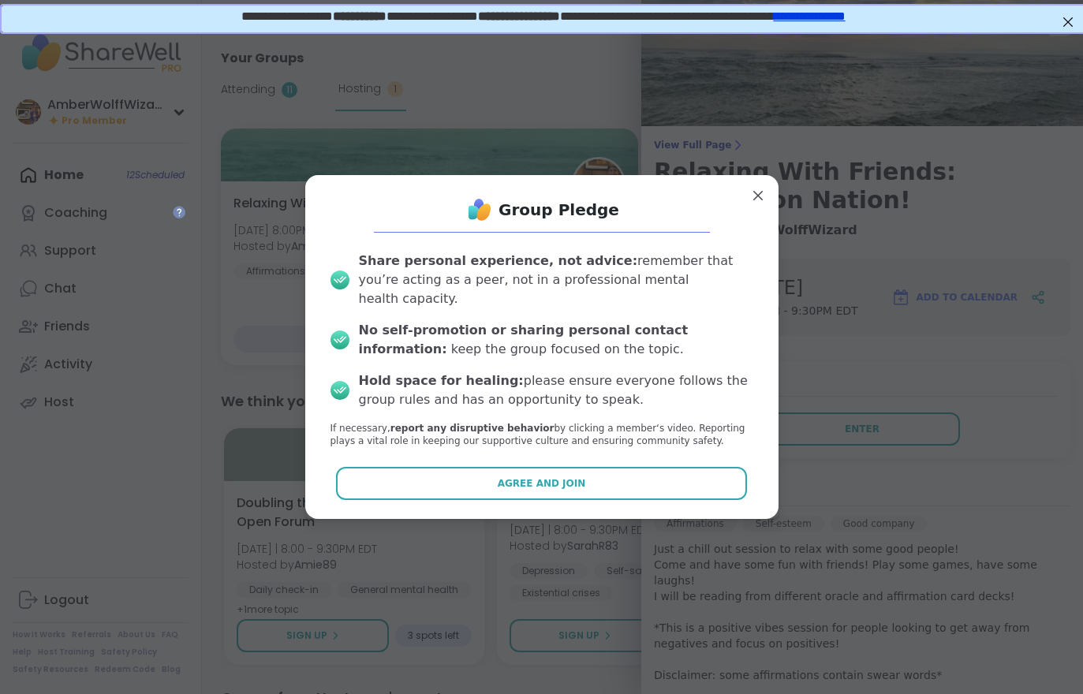
click at [592, 481] on button "Agree and Join" at bounding box center [541, 483] width 411 height 33
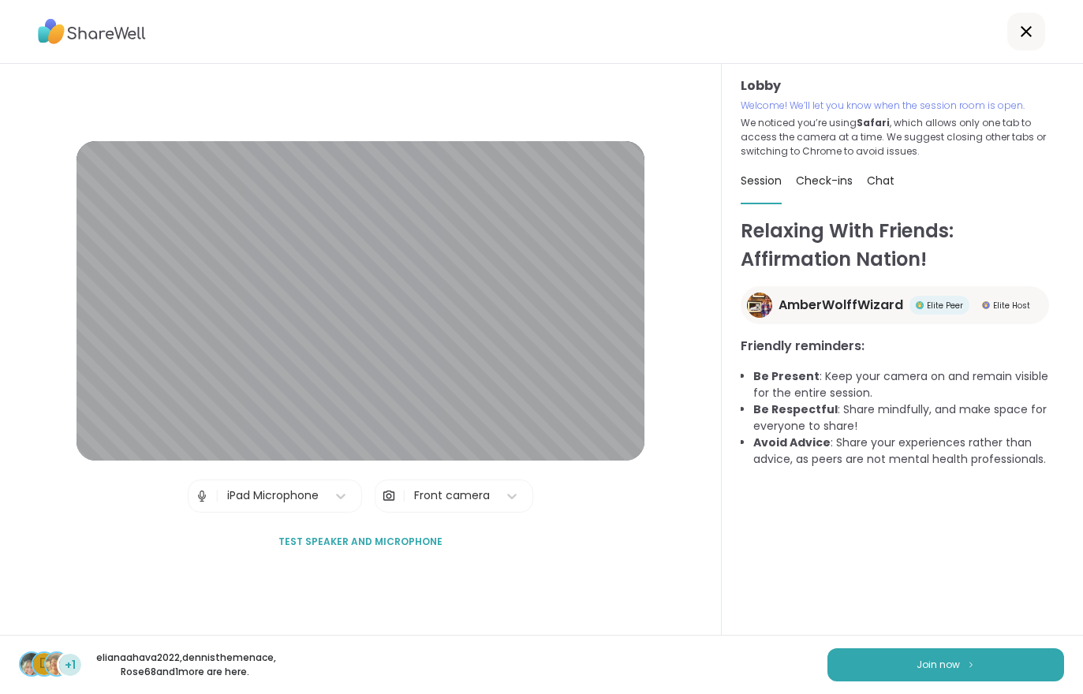
click at [969, 685] on div "d +1 elianaahava2022 , dennisthemenace , Rose68 and 1 more are here. Join now" at bounding box center [541, 664] width 1083 height 59
click at [1006, 652] on button "Join now" at bounding box center [945, 664] width 237 height 33
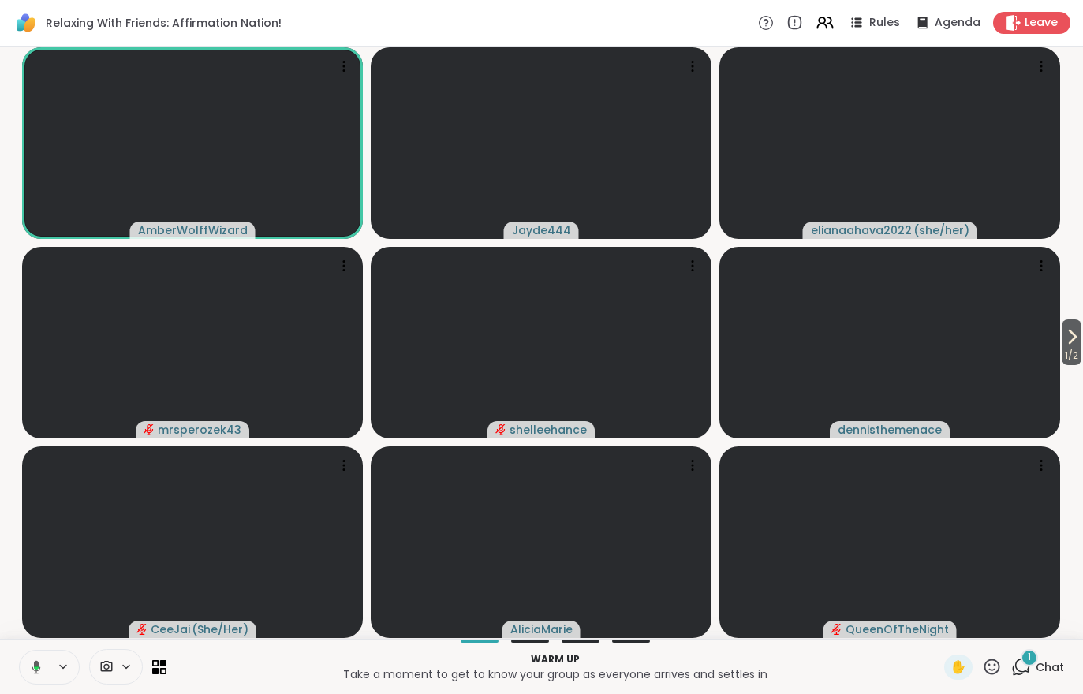
click at [1073, 355] on span "1 / 2" at bounding box center [1072, 355] width 20 height 19
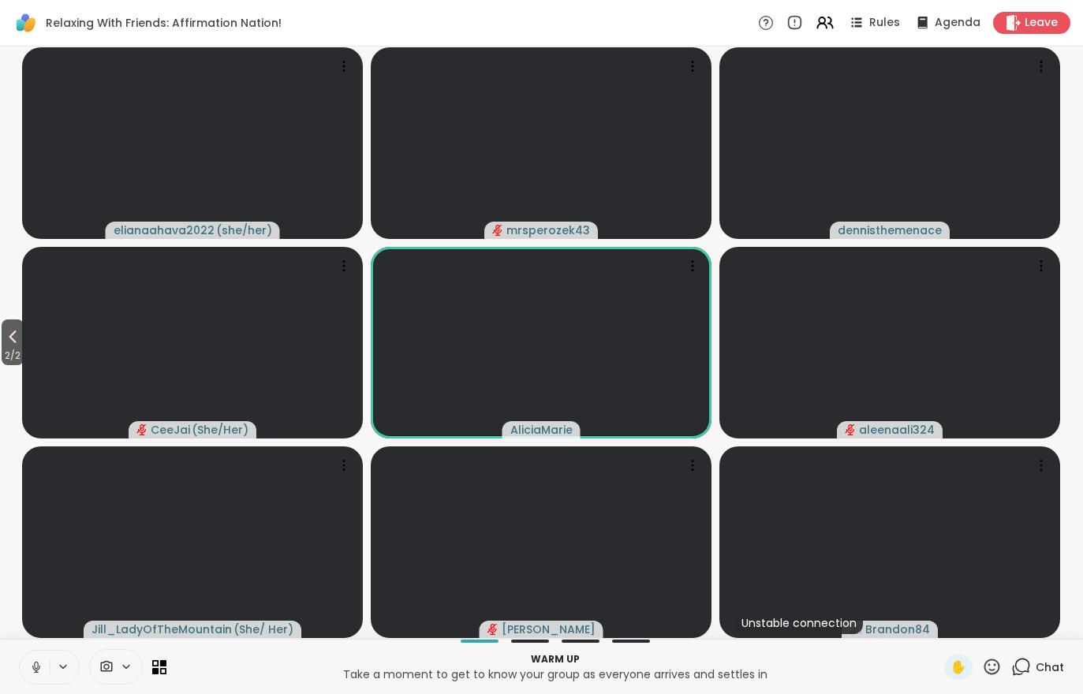
click at [825, 26] on icon at bounding box center [825, 22] width 19 height 19
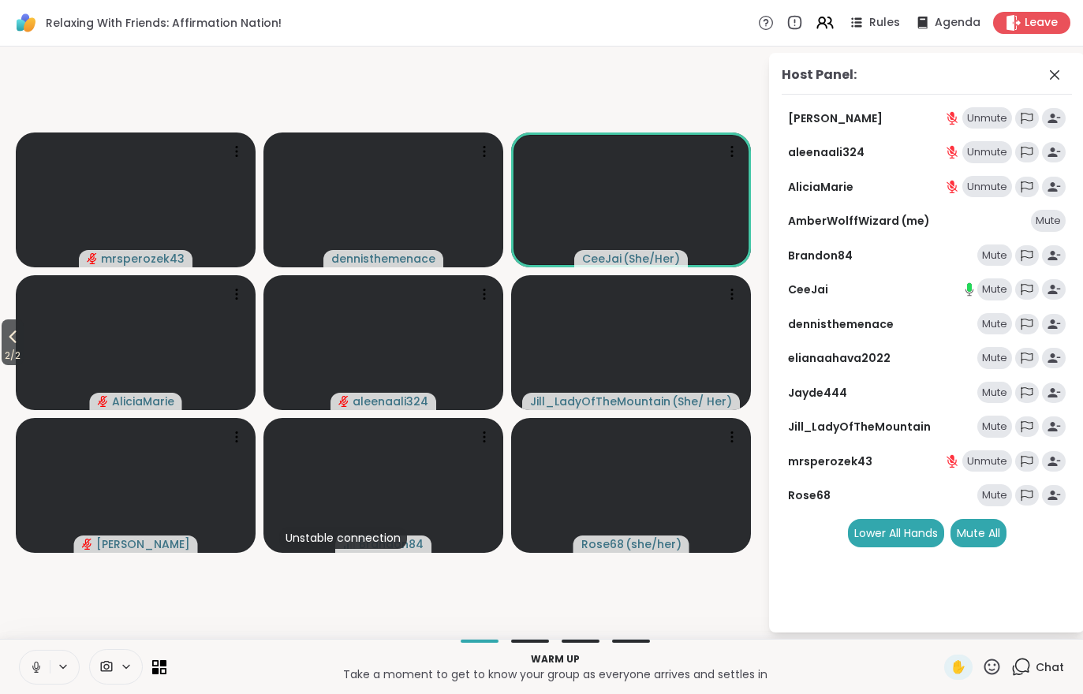
click at [6, 352] on span "2 / 2" at bounding box center [13, 355] width 22 height 19
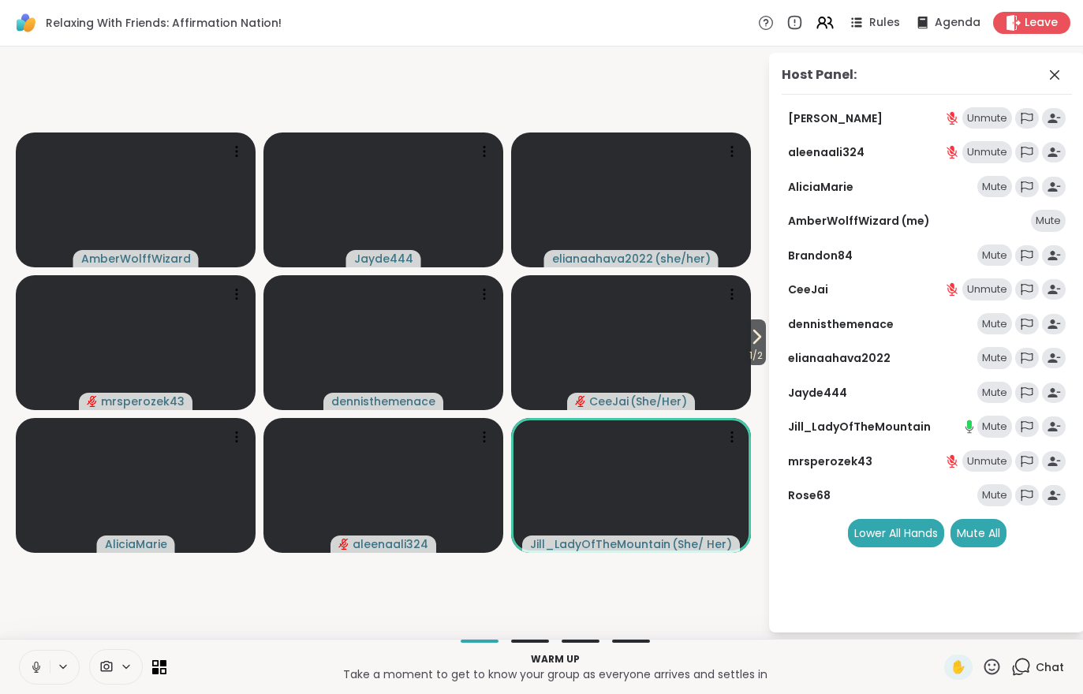
click at [758, 365] on span "1 / 2" at bounding box center [756, 355] width 20 height 19
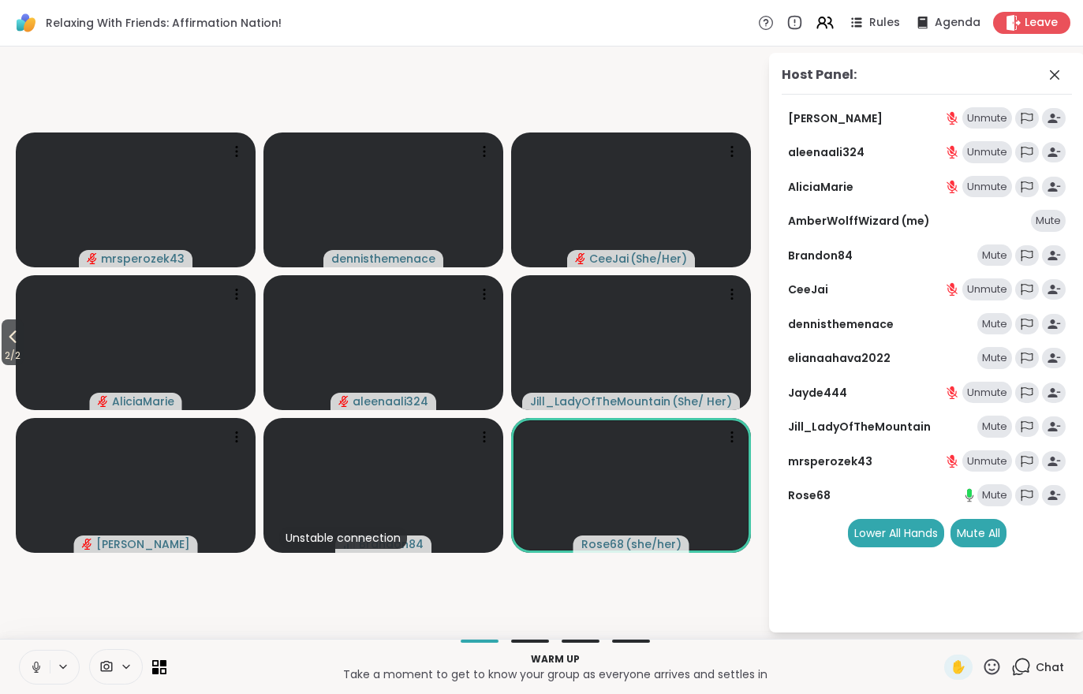
click at [1041, 672] on span "Chat" at bounding box center [1050, 667] width 28 height 16
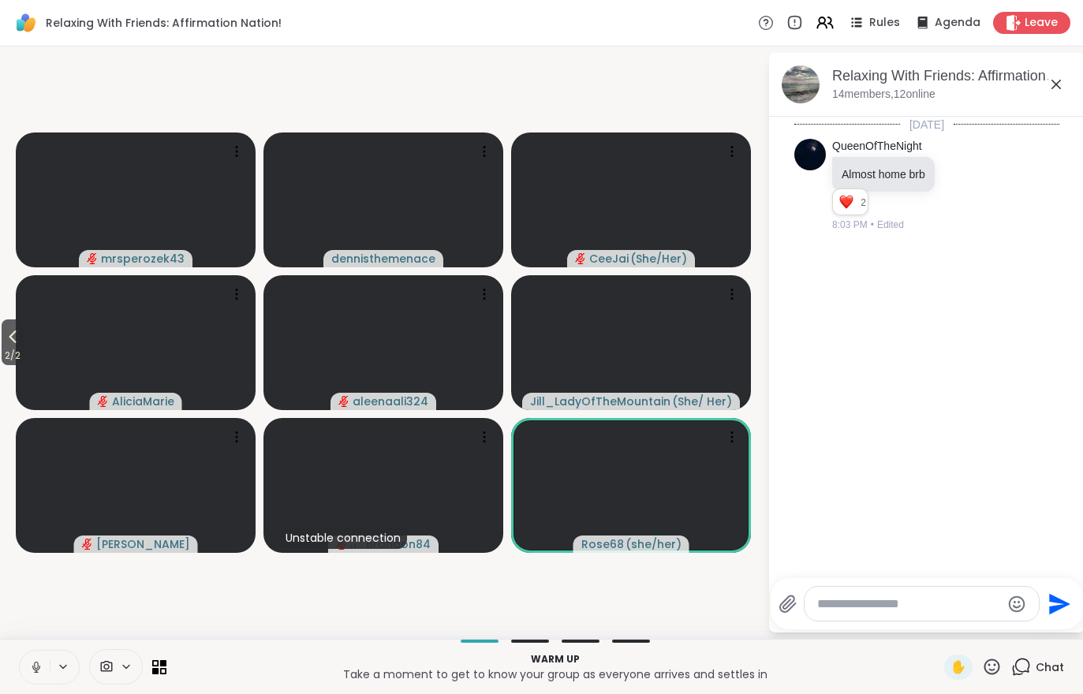
click at [1046, 668] on span "Chat" at bounding box center [1050, 667] width 28 height 16
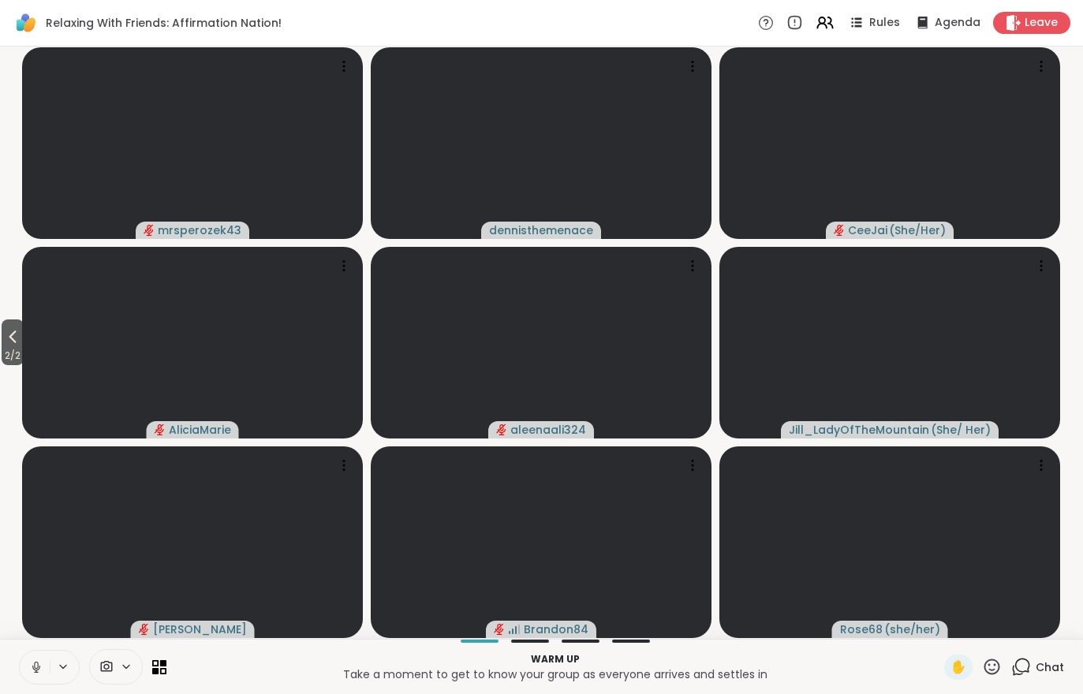
click at [1062, 677] on div "Chat" at bounding box center [1037, 667] width 53 height 25
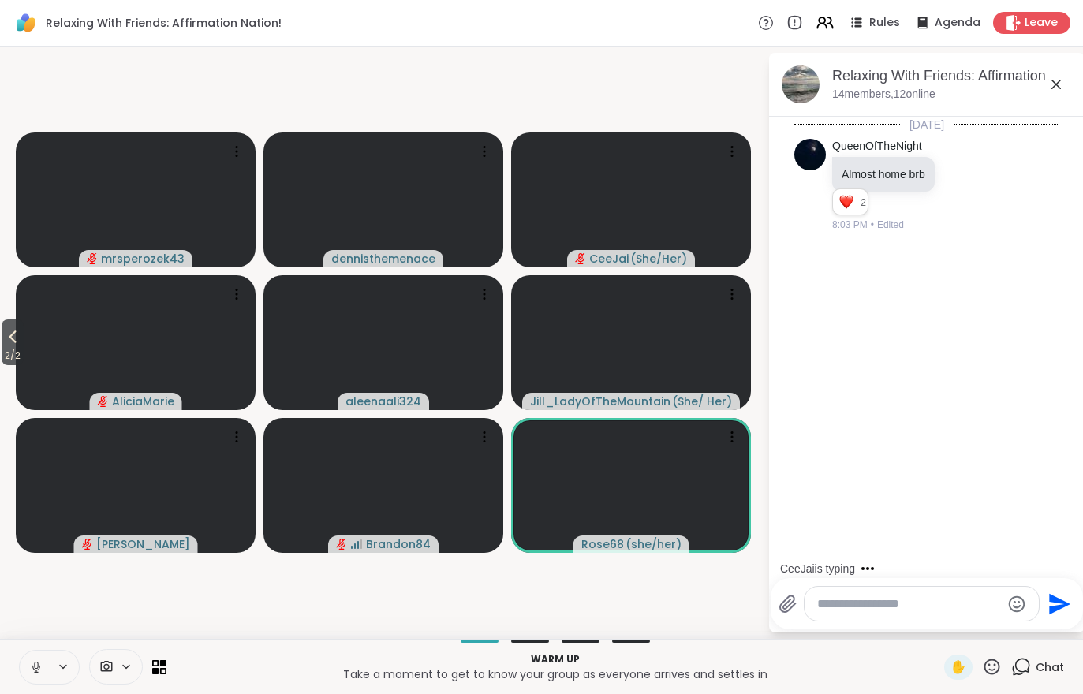
click at [20, 348] on span "2 / 2" at bounding box center [13, 355] width 22 height 19
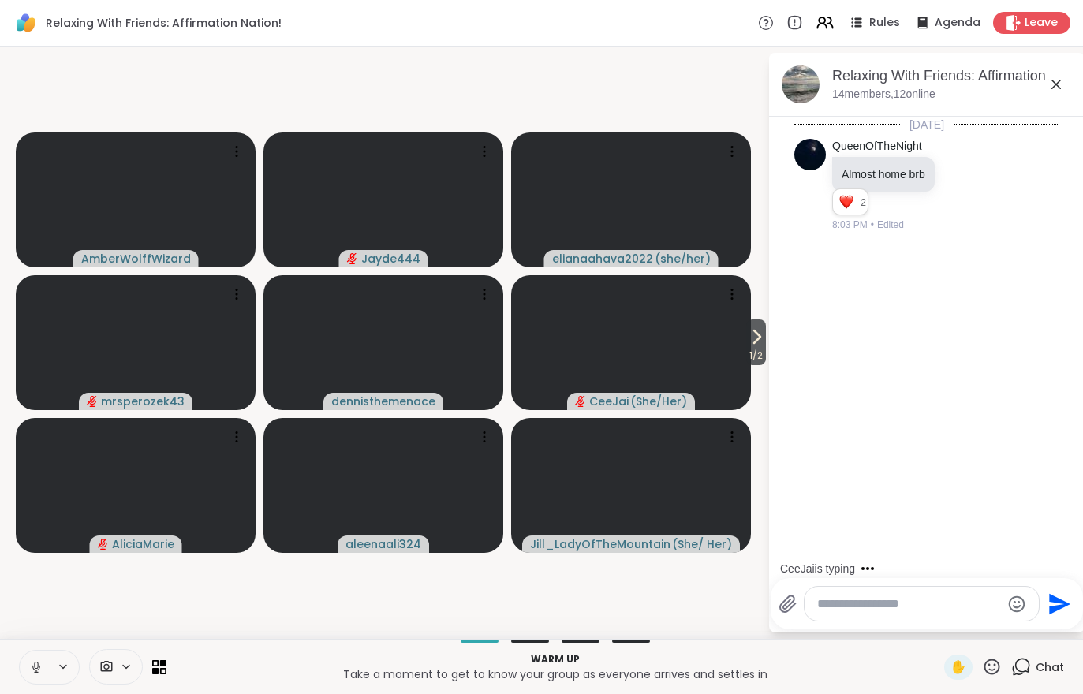
click at [1036, 667] on div "Chat" at bounding box center [1037, 667] width 53 height 25
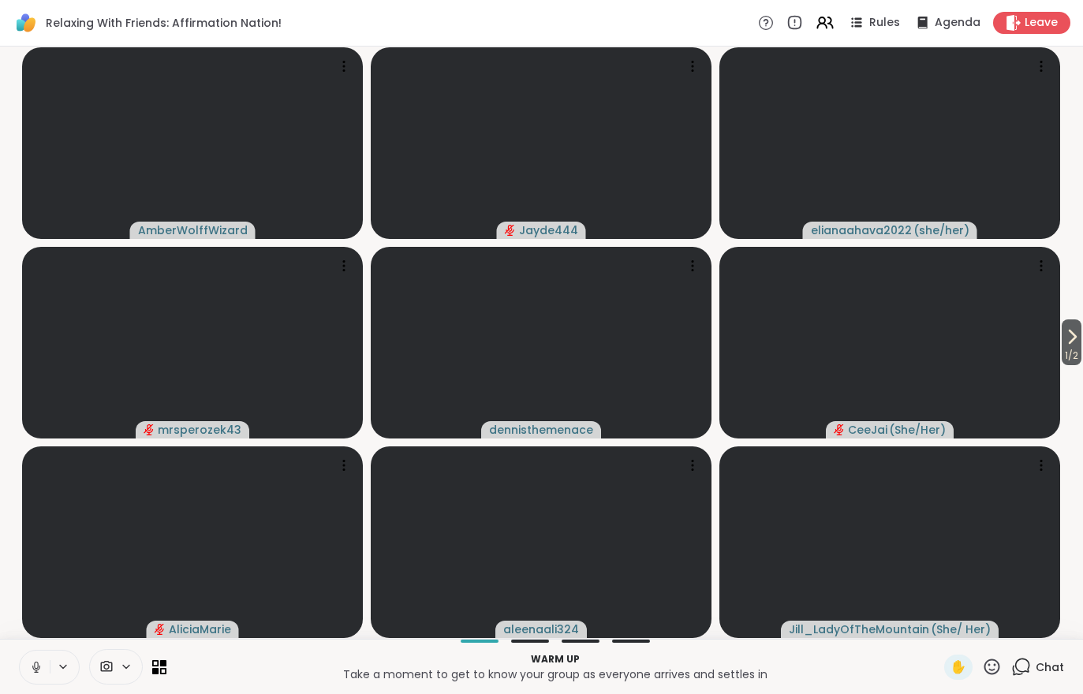
click at [1034, 661] on div "Chat" at bounding box center [1037, 667] width 53 height 25
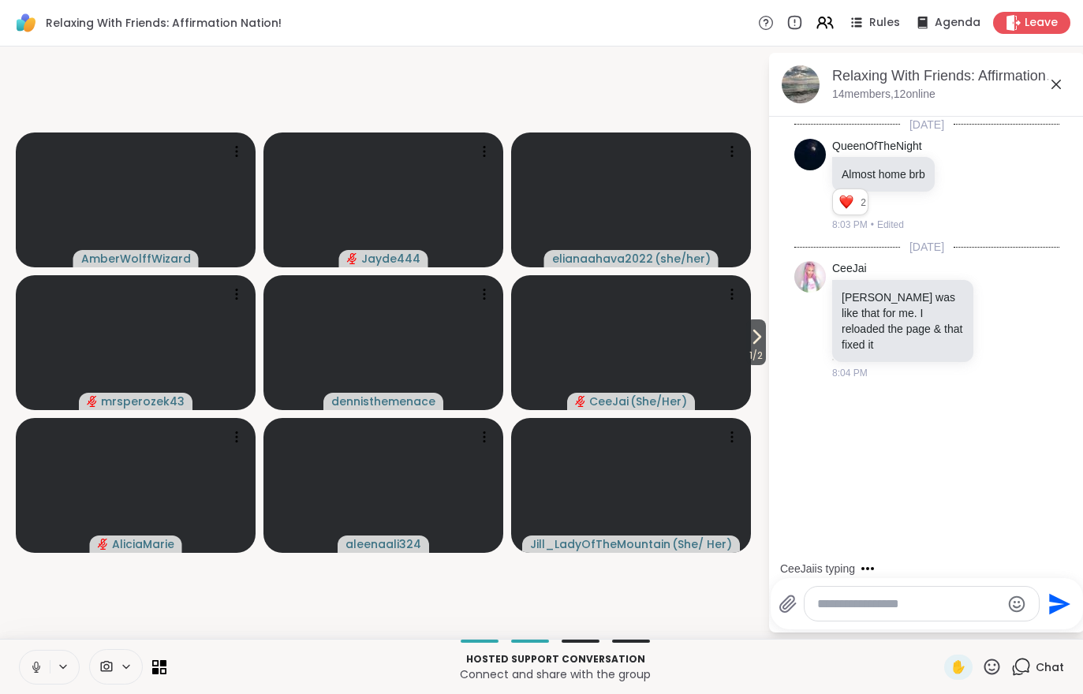
click at [756, 358] on span "1 / 2" at bounding box center [756, 355] width 20 height 19
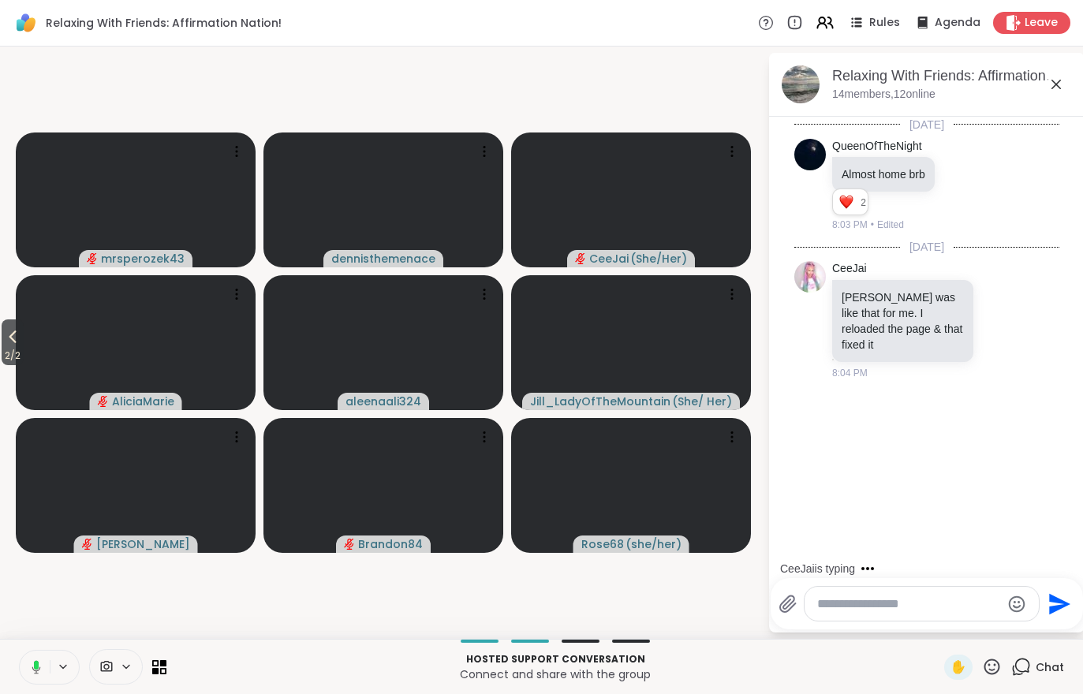
click at [834, 28] on icon at bounding box center [825, 22] width 19 height 19
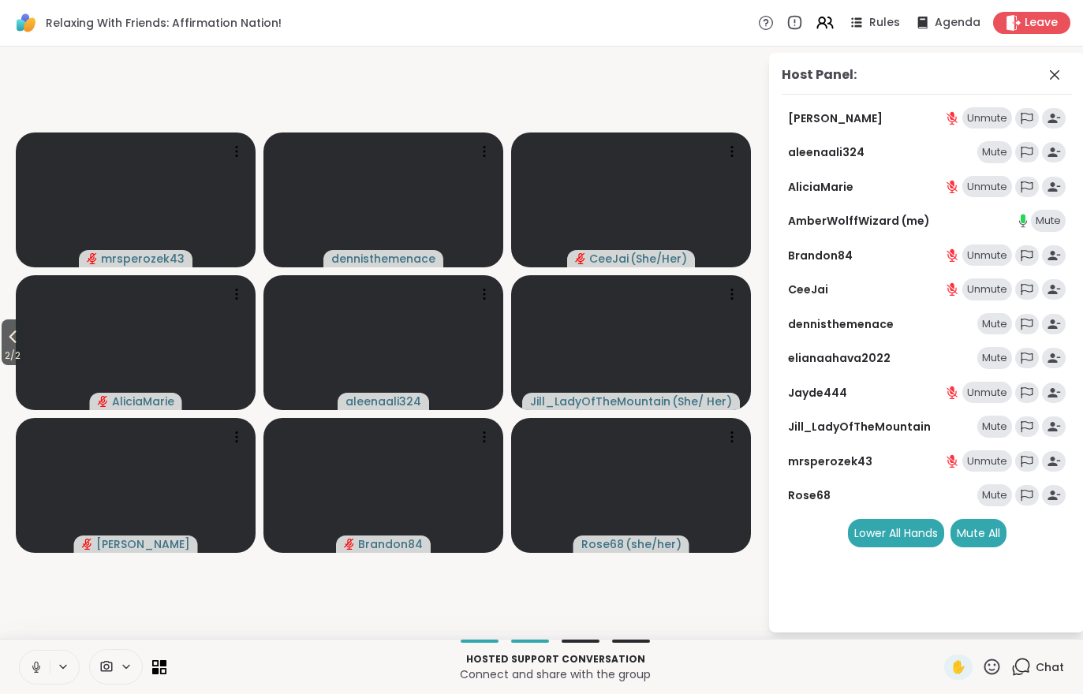
click at [973, 541] on div "Mute All" at bounding box center [978, 533] width 56 height 28
click at [1039, 665] on span "Chat" at bounding box center [1050, 667] width 28 height 16
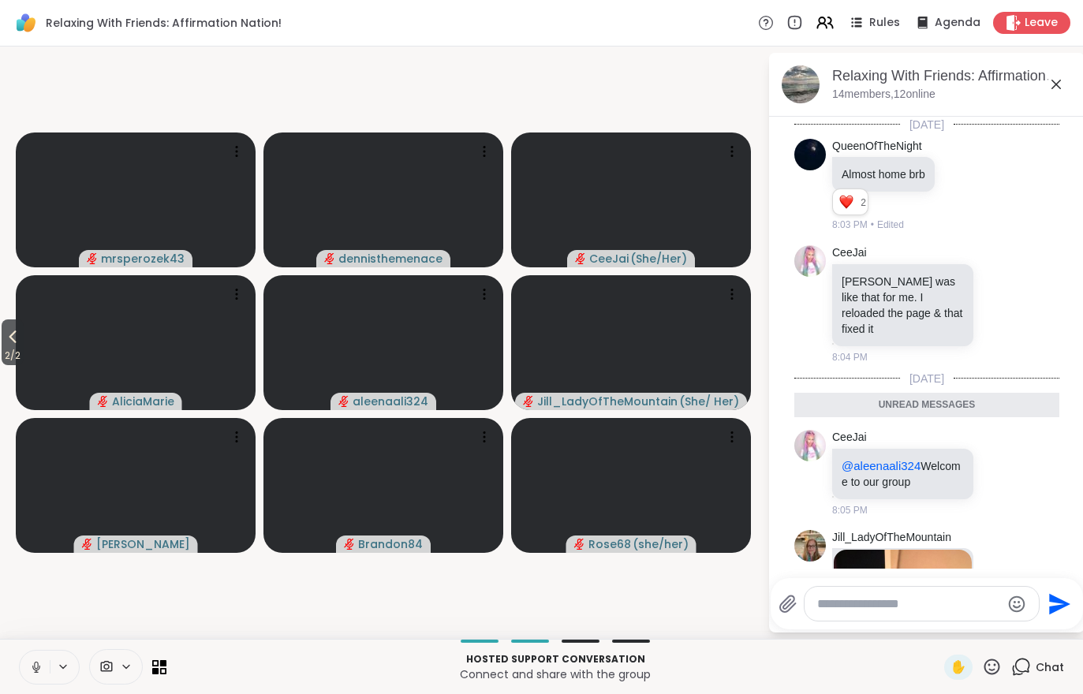
scroll to position [376, 0]
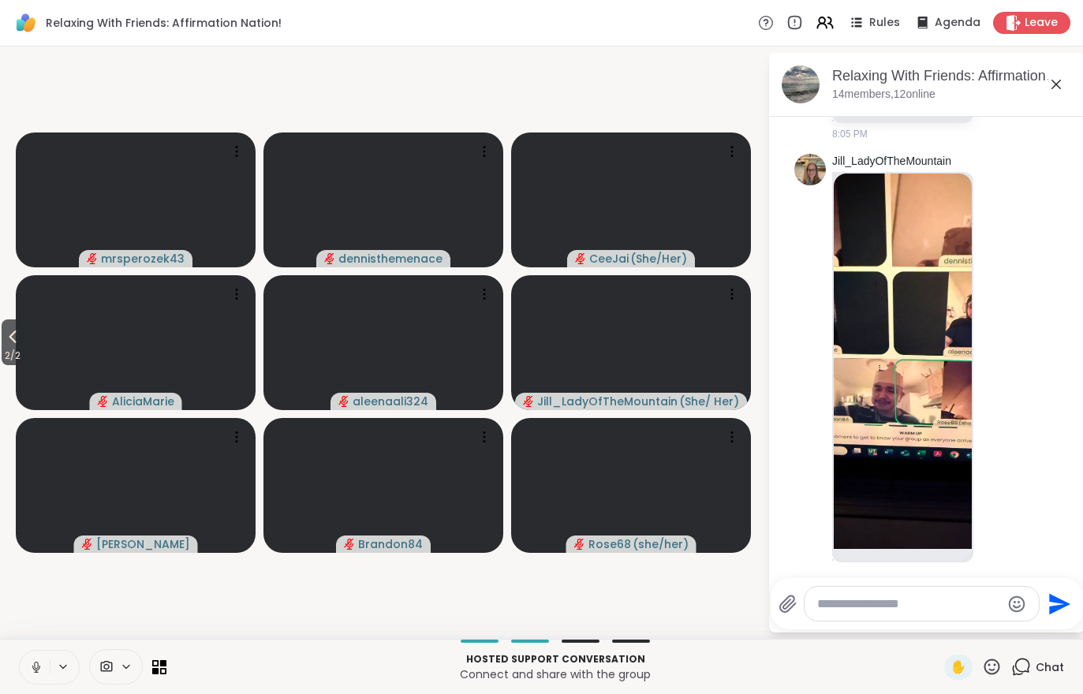
click at [1057, 679] on div "Chat" at bounding box center [1037, 667] width 53 height 25
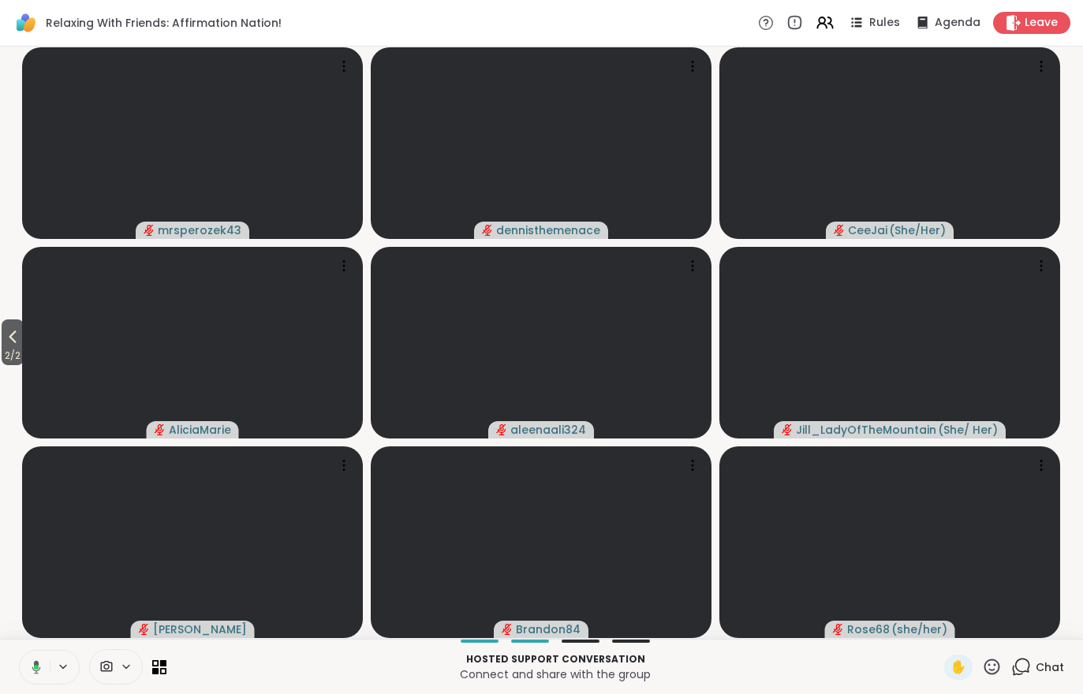
click at [1059, 677] on div "Chat" at bounding box center [1037, 667] width 53 height 25
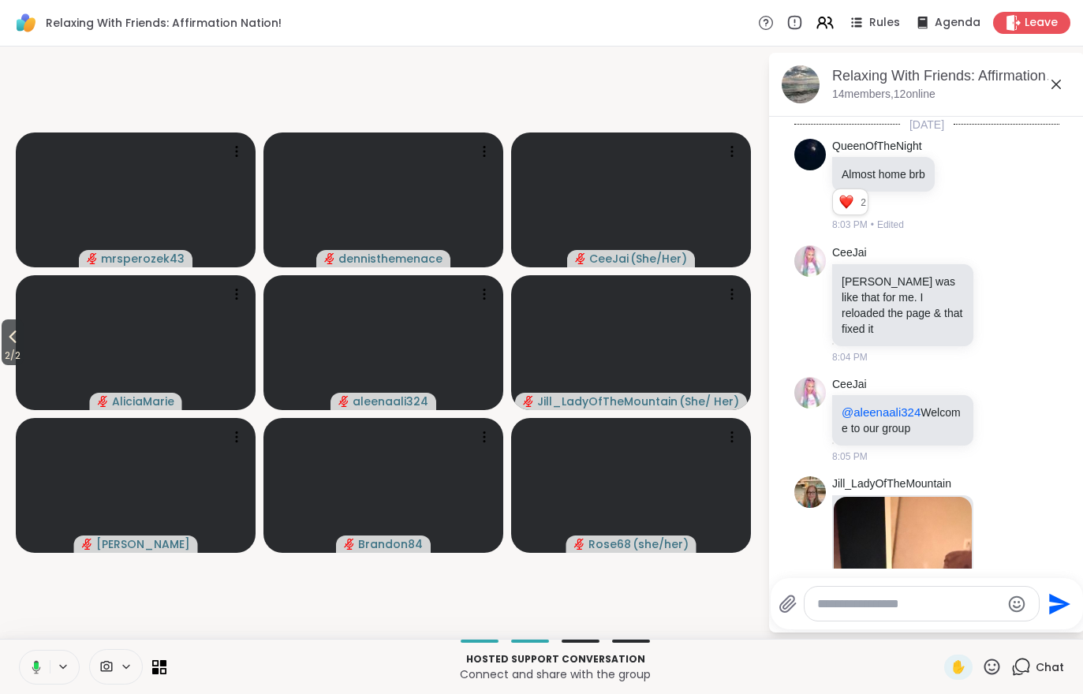
scroll to position [323, 0]
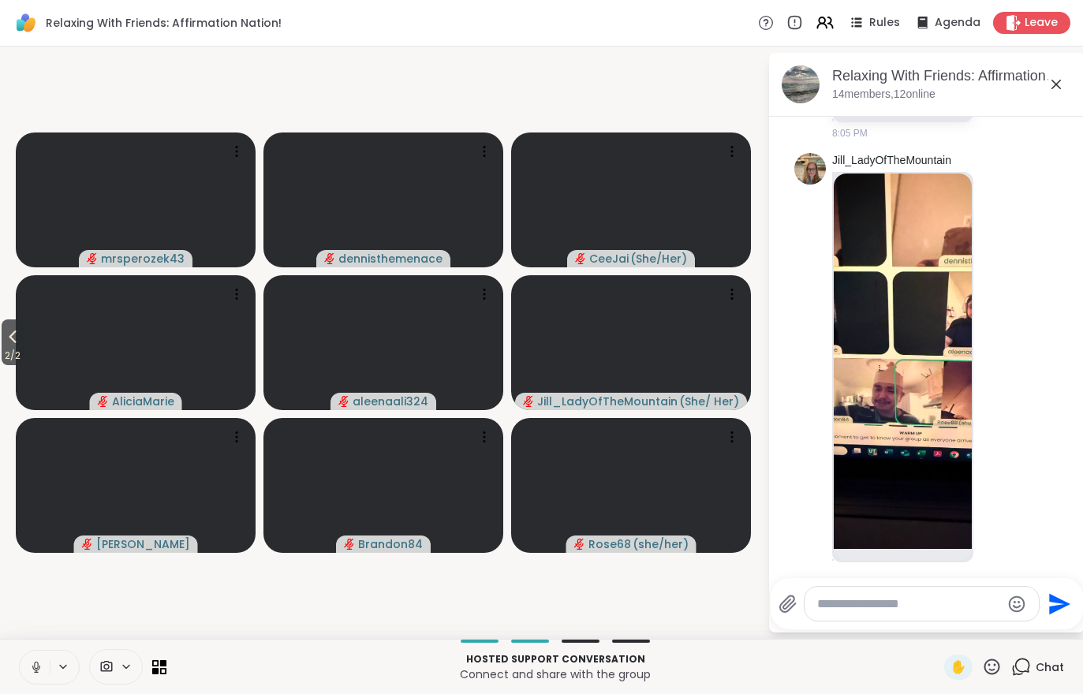
click at [2, 358] on span "2 / 2" at bounding box center [13, 355] width 22 height 19
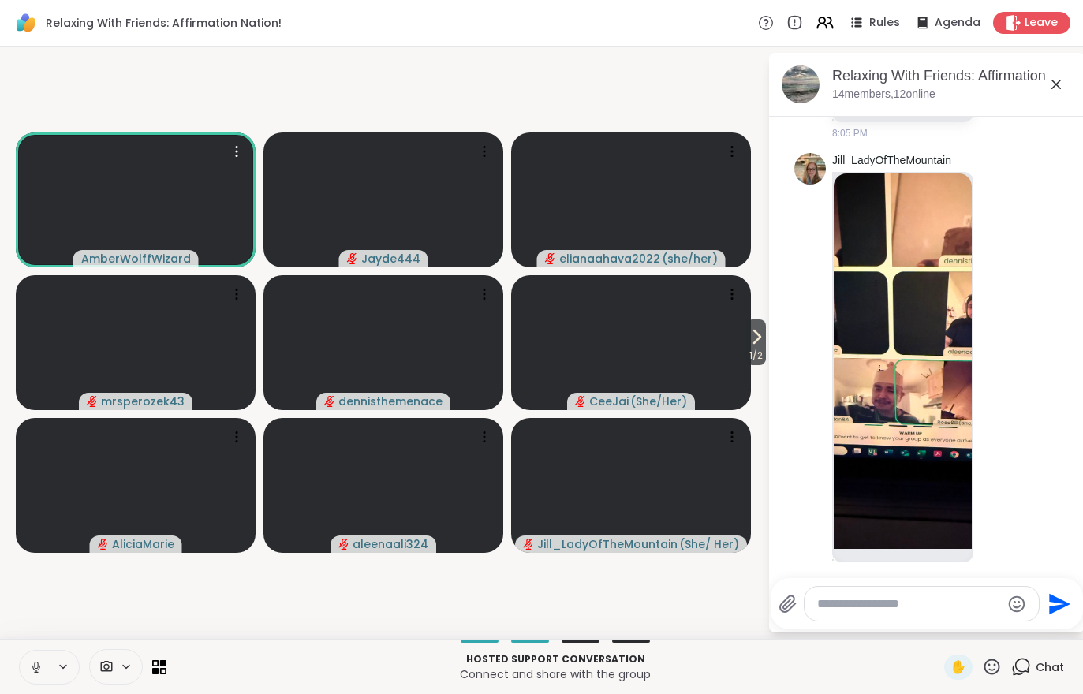
click at [133, 216] on video at bounding box center [136, 200] width 240 height 135
click at [193, 181] on h4 "View Profile" at bounding box center [197, 178] width 66 height 16
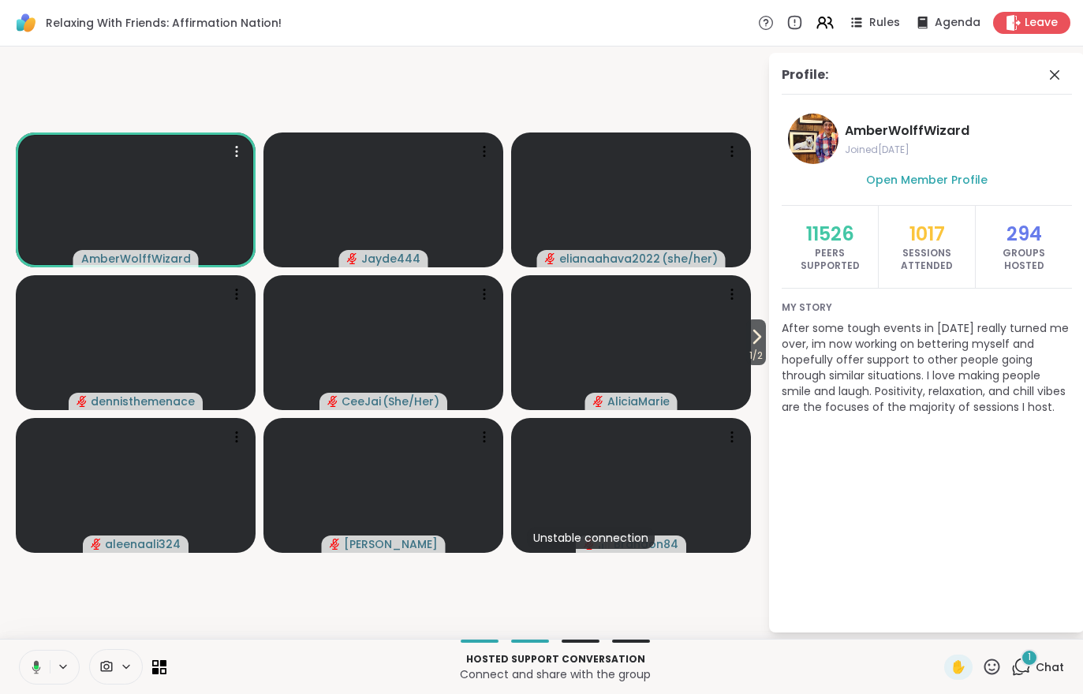
click at [827, 32] on icon at bounding box center [825, 22] width 19 height 19
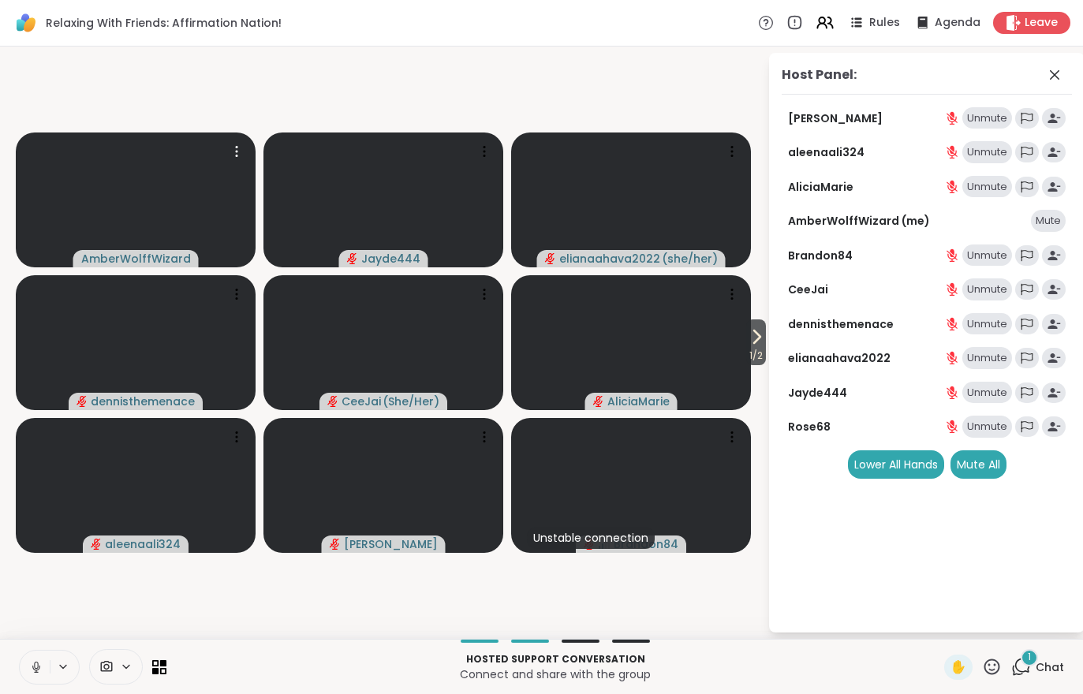
click at [875, 18] on span "Rules" at bounding box center [884, 23] width 31 height 16
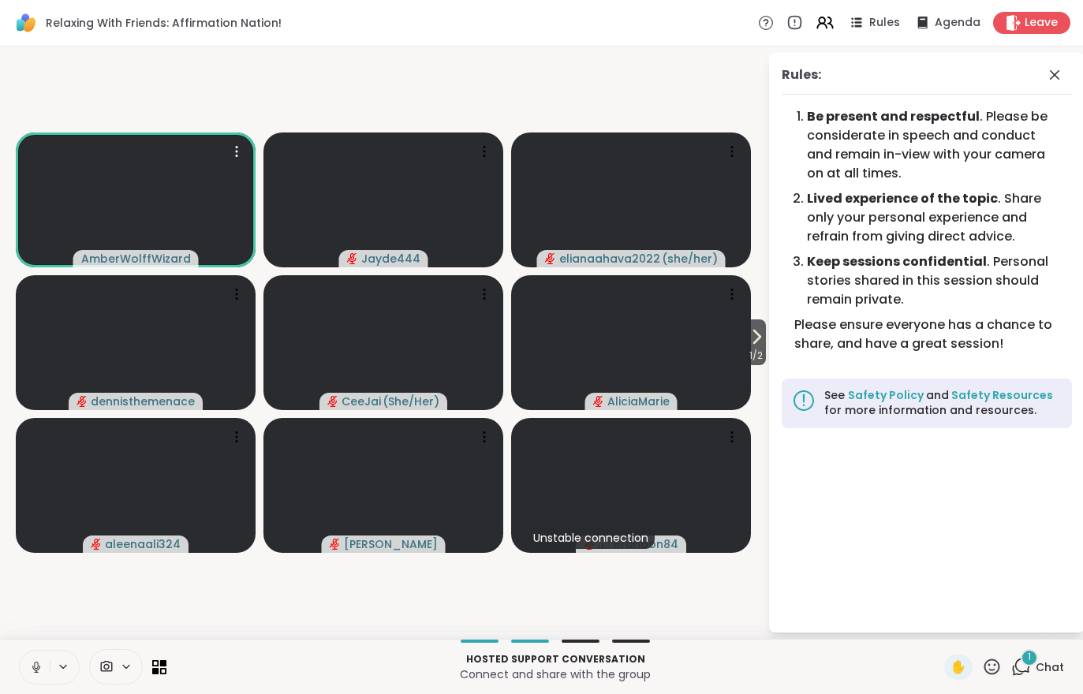
click at [1017, 666] on icon at bounding box center [1022, 666] width 15 height 14
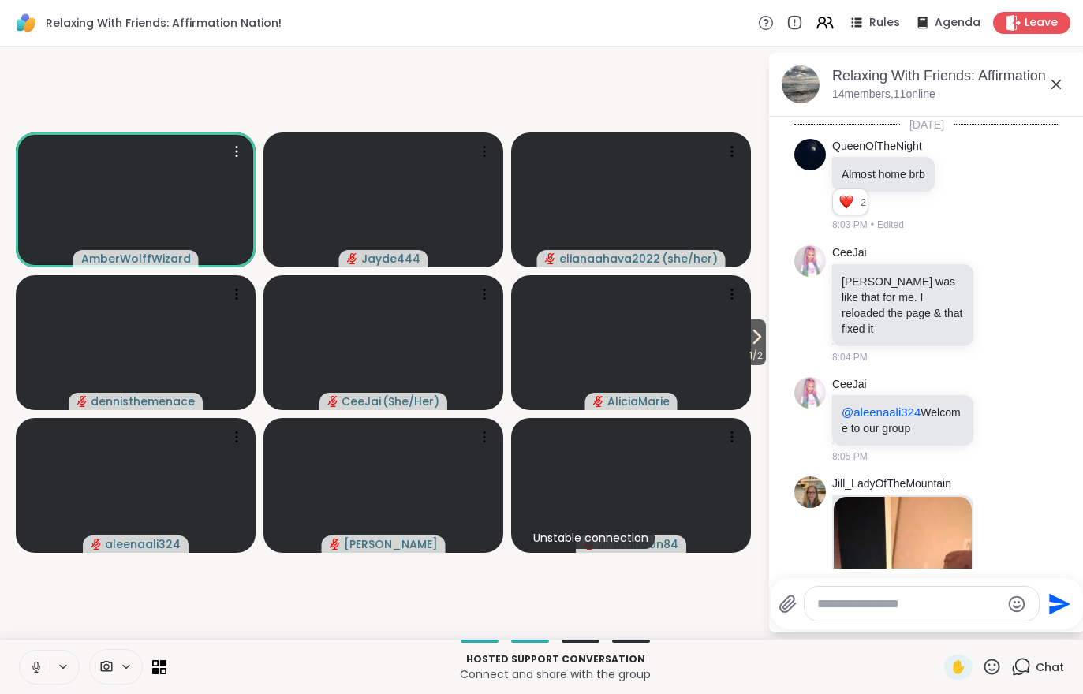
scroll to position [495, 0]
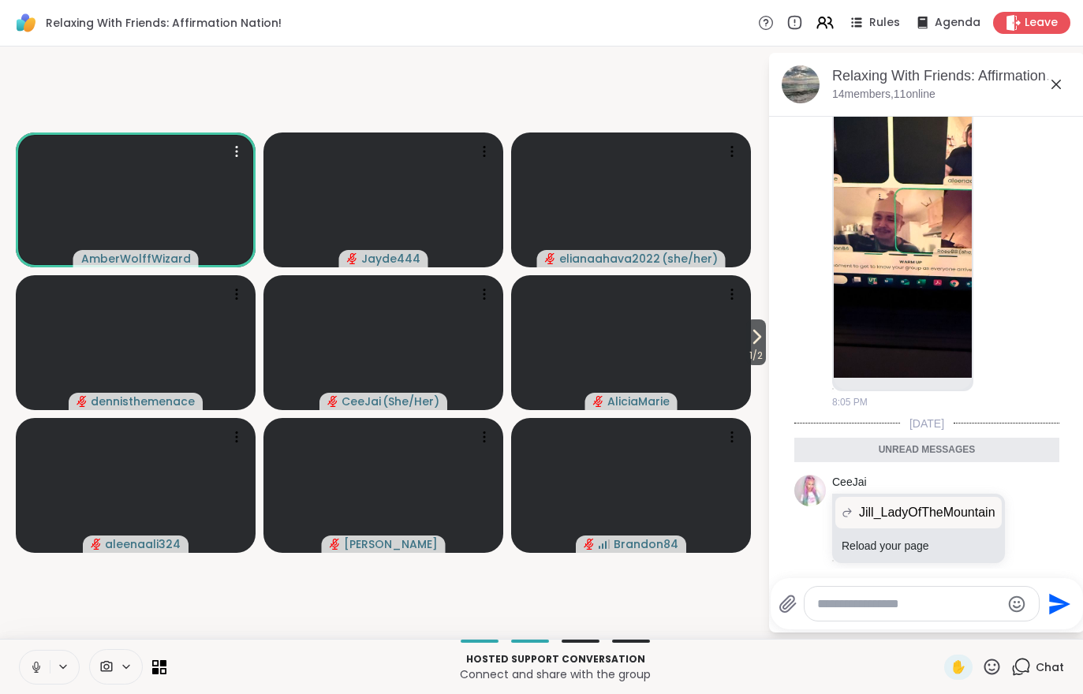
click at [750, 360] on span "1 / 2" at bounding box center [756, 355] width 20 height 19
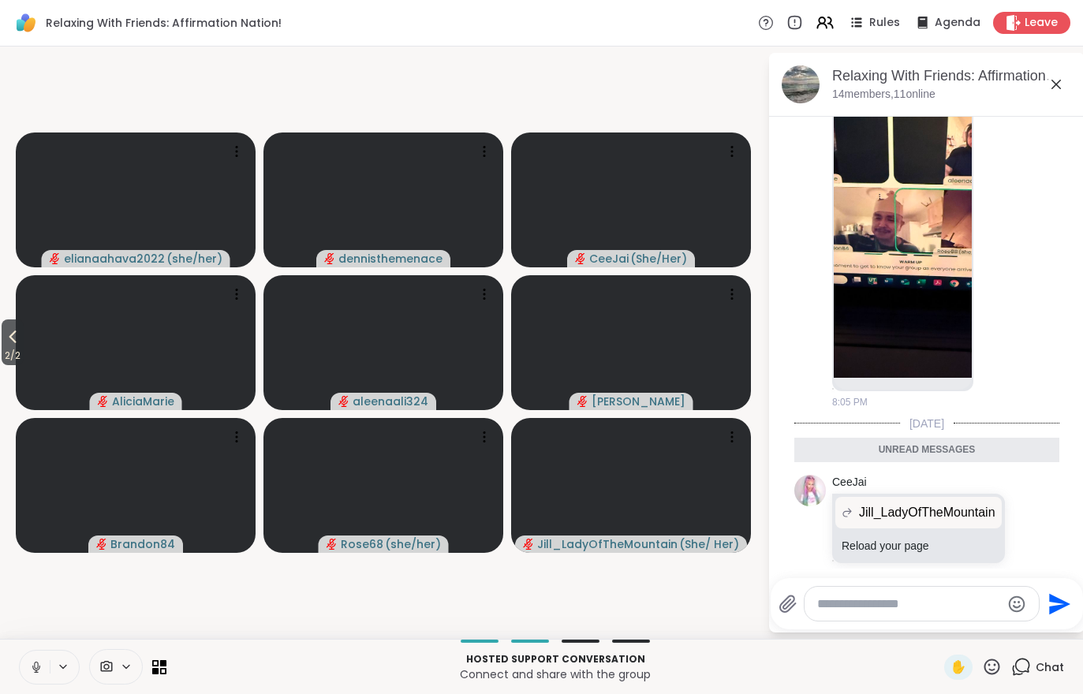
click at [9, 347] on span "2 / 2" at bounding box center [13, 355] width 22 height 19
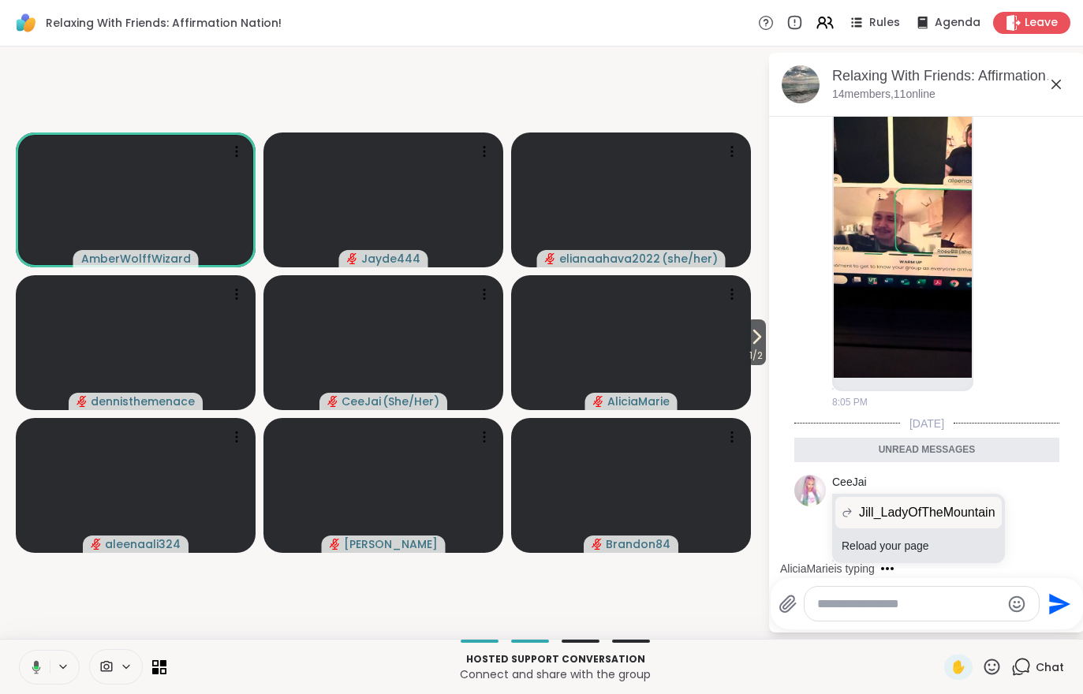
click at [764, 349] on span "1 / 2" at bounding box center [756, 355] width 20 height 19
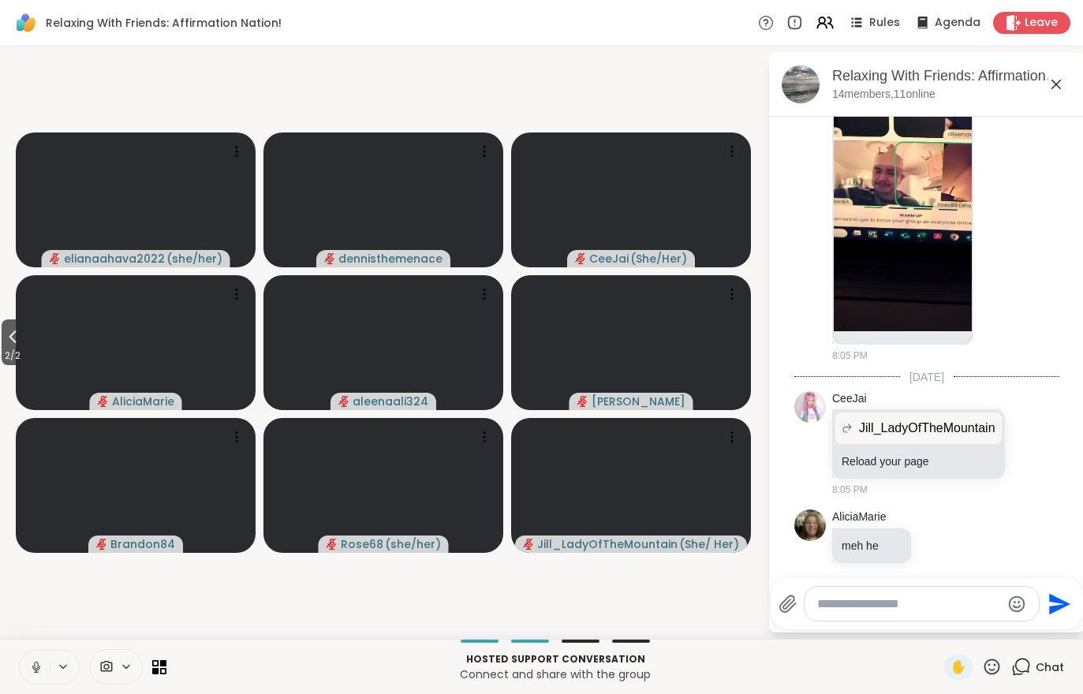
scroll to position [563, 0]
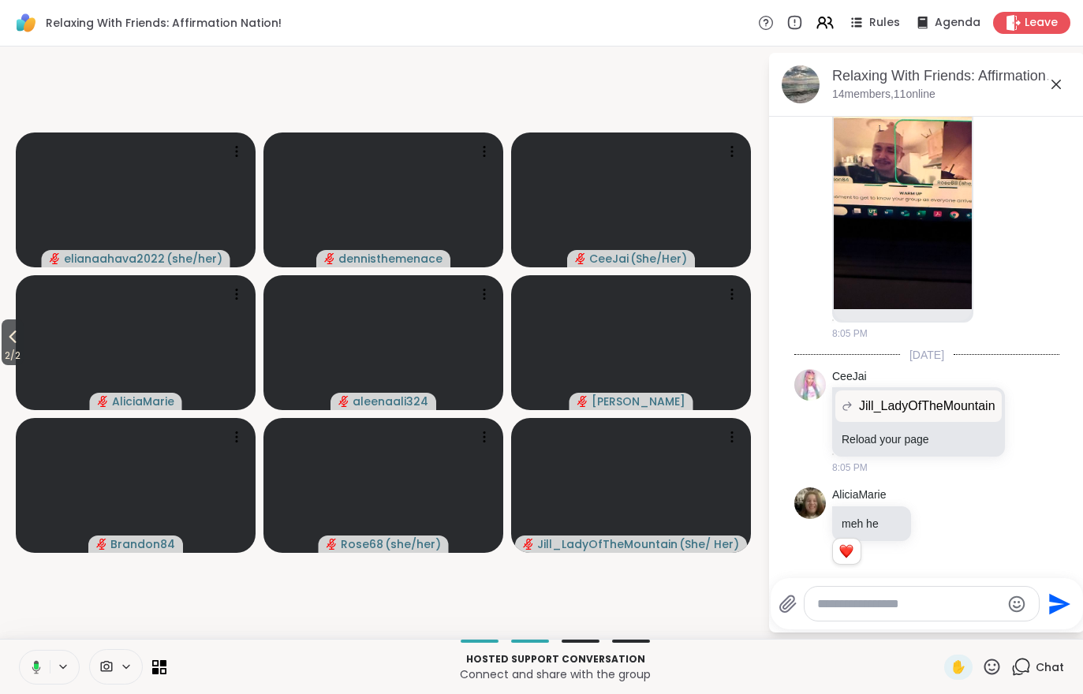
click at [7, 350] on span "2 / 2" at bounding box center [13, 355] width 22 height 19
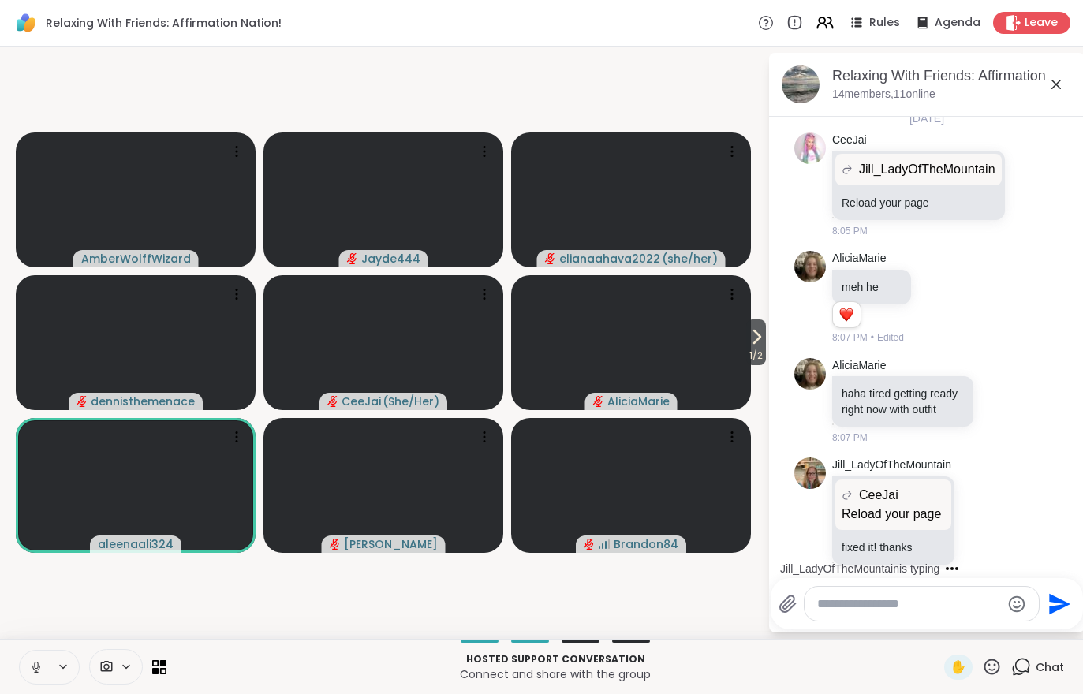
scroll to position [899, 0]
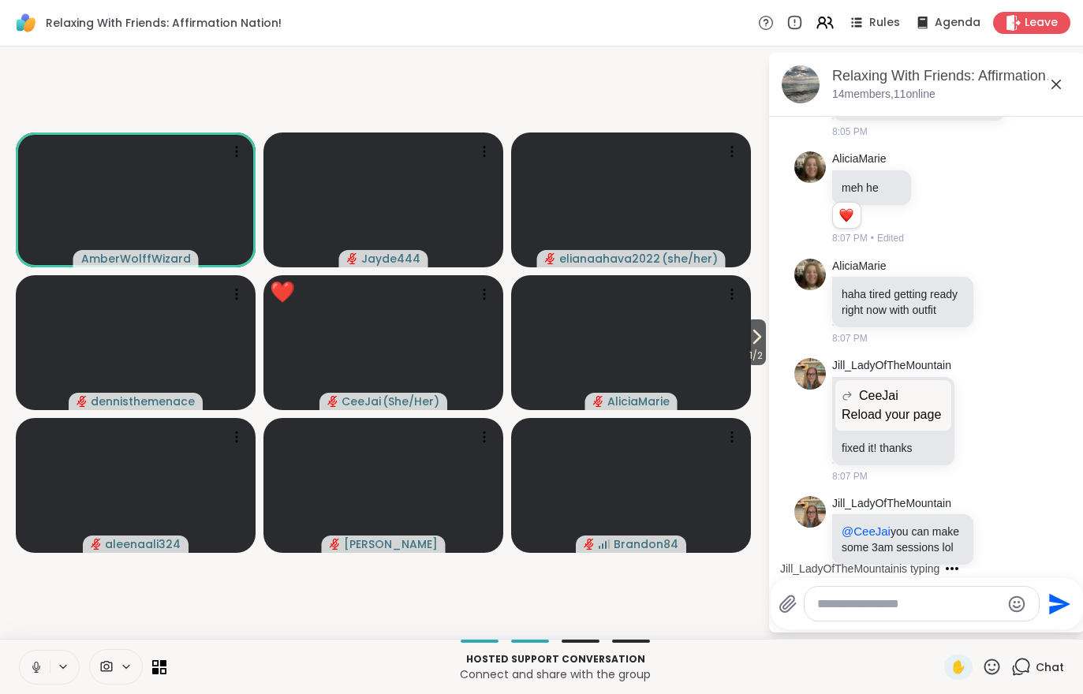
click at [758, 342] on icon at bounding box center [756, 336] width 19 height 19
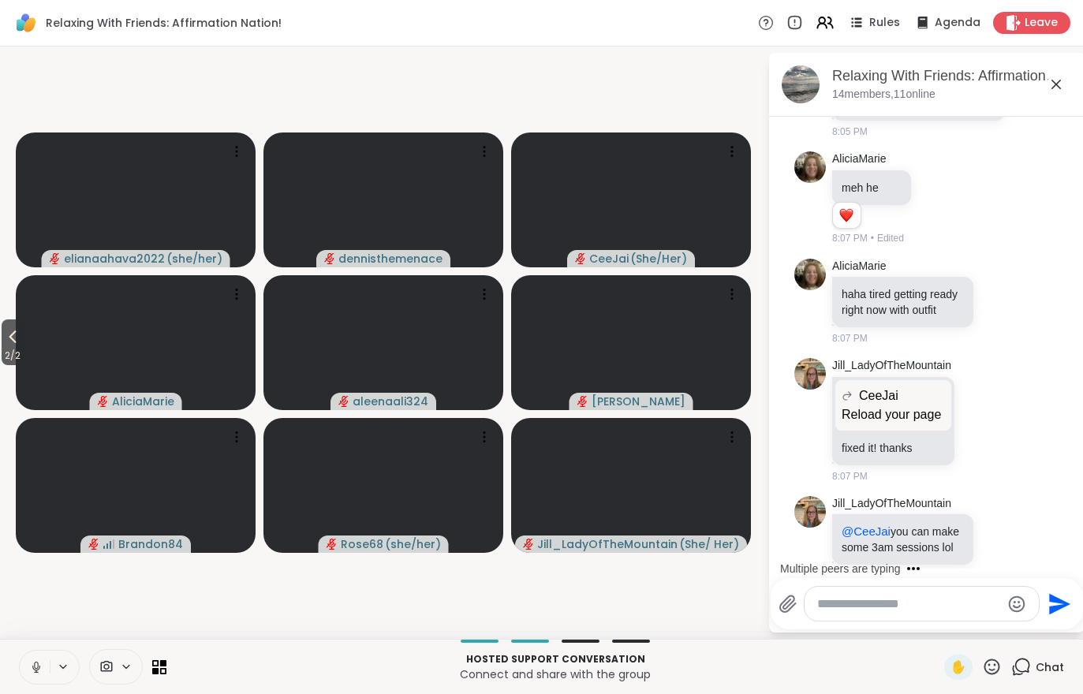
click at [12, 349] on span "2 / 2" at bounding box center [13, 355] width 22 height 19
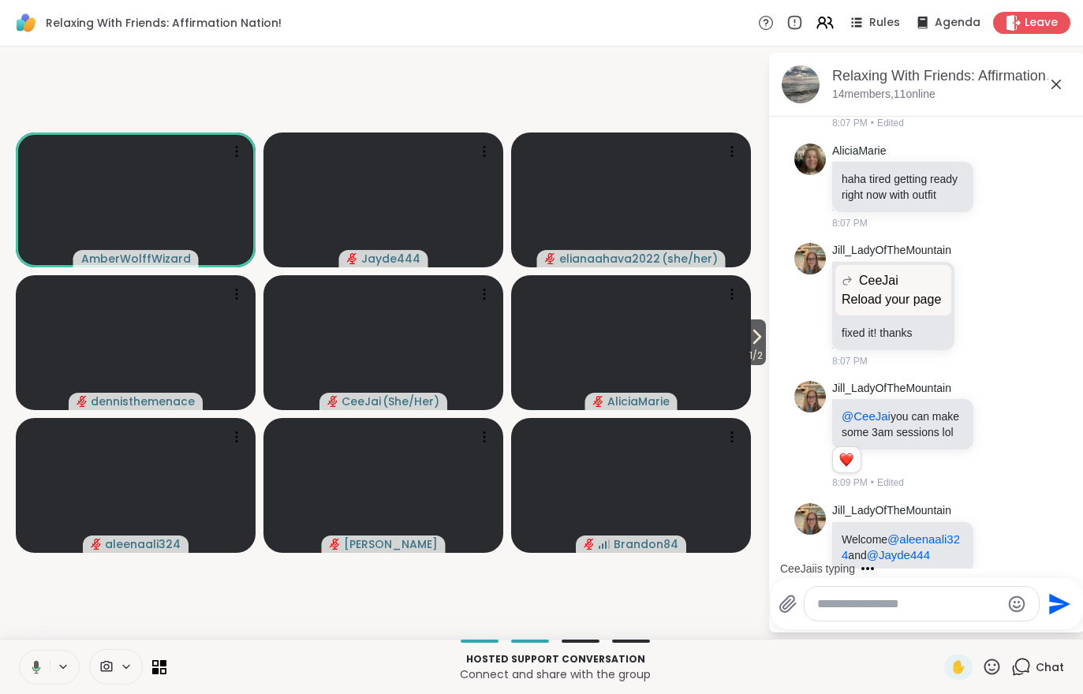
scroll to position [1136, 0]
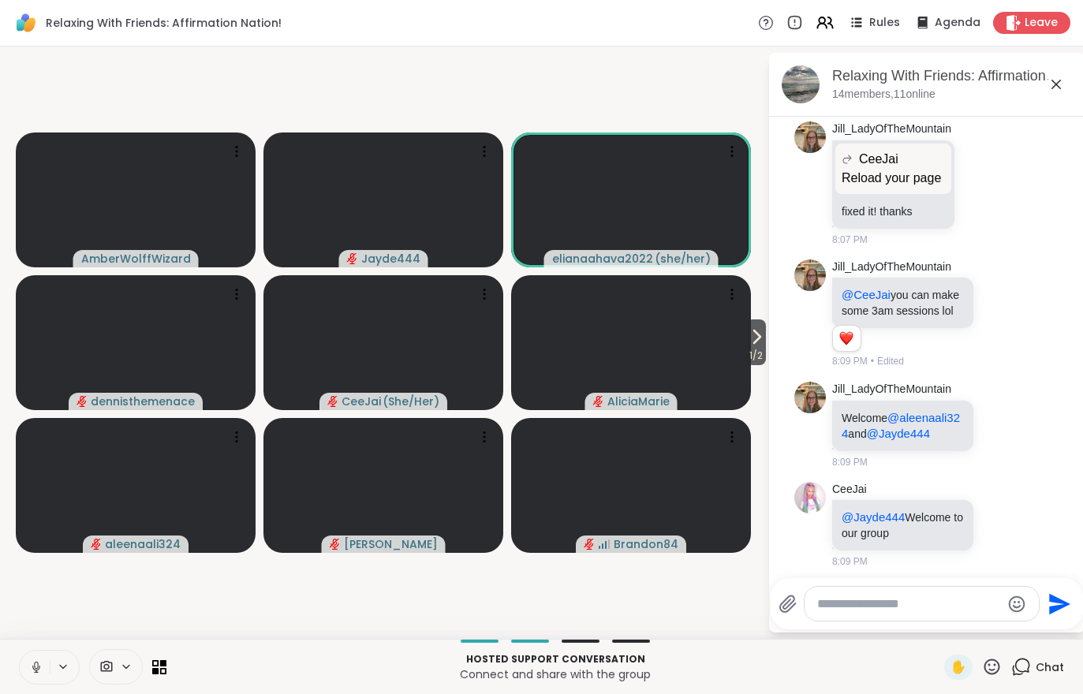
click at [833, 27] on icon at bounding box center [830, 22] width 5 height 10
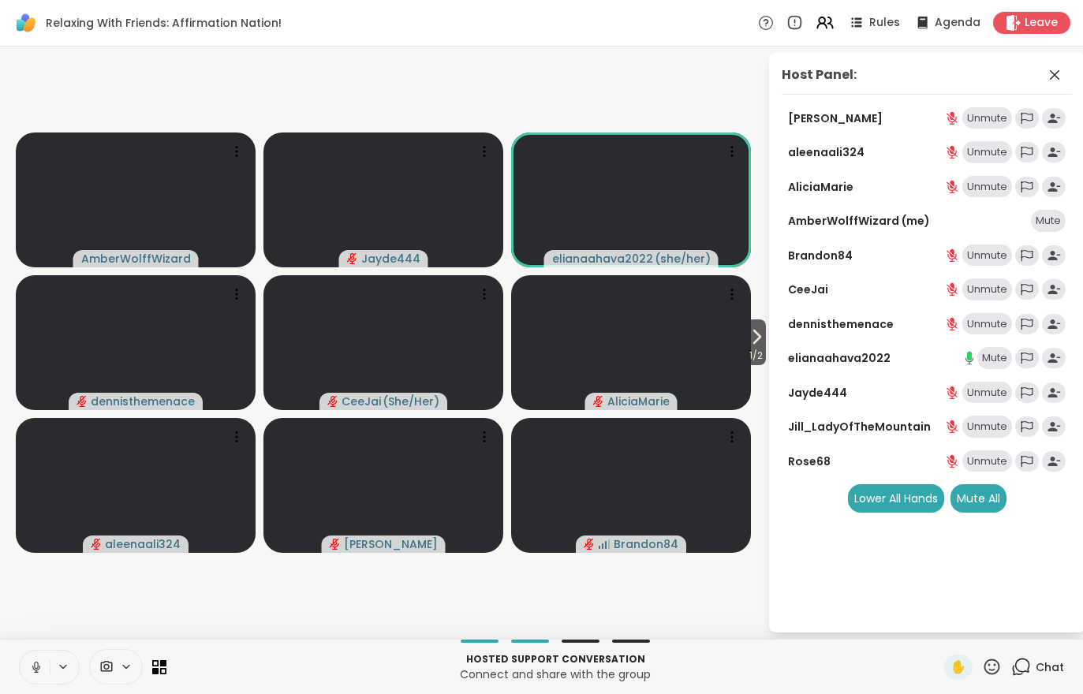
click at [991, 361] on div "Mute" at bounding box center [994, 358] width 35 height 22
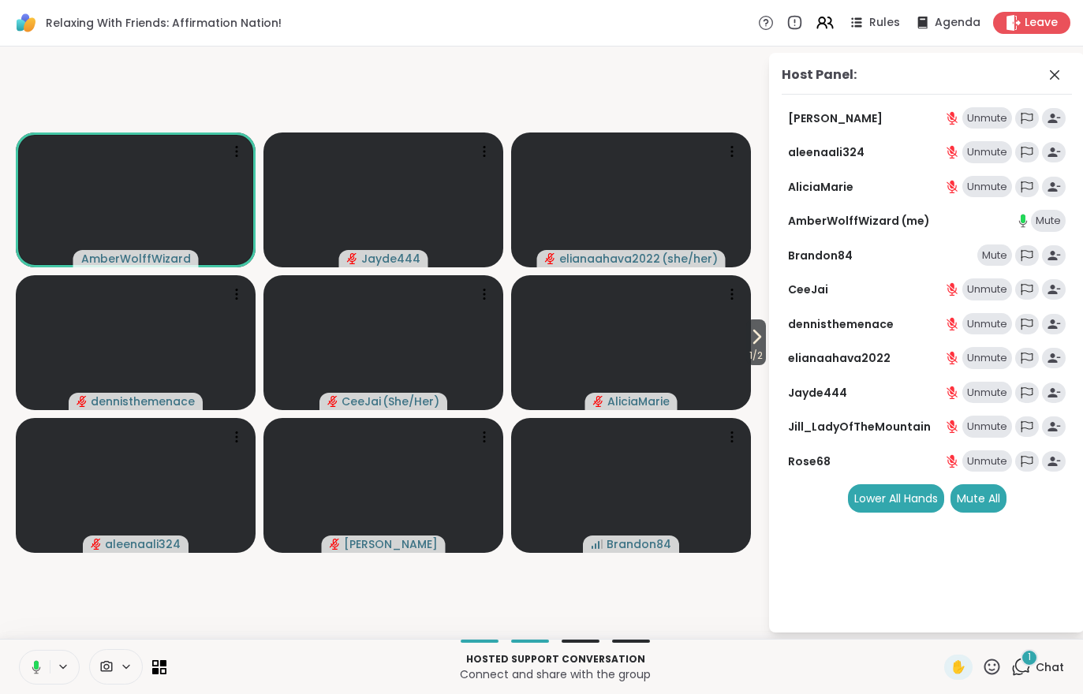
click at [1059, 655] on div "1 Chat" at bounding box center [1037, 667] width 53 height 25
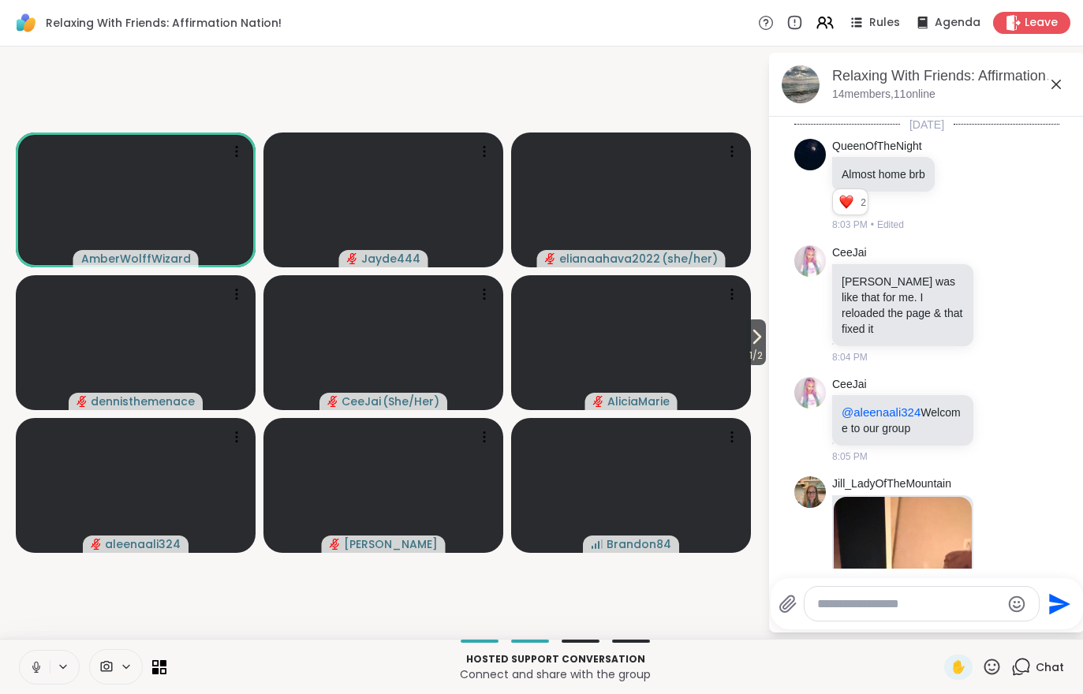
scroll to position [1320, 0]
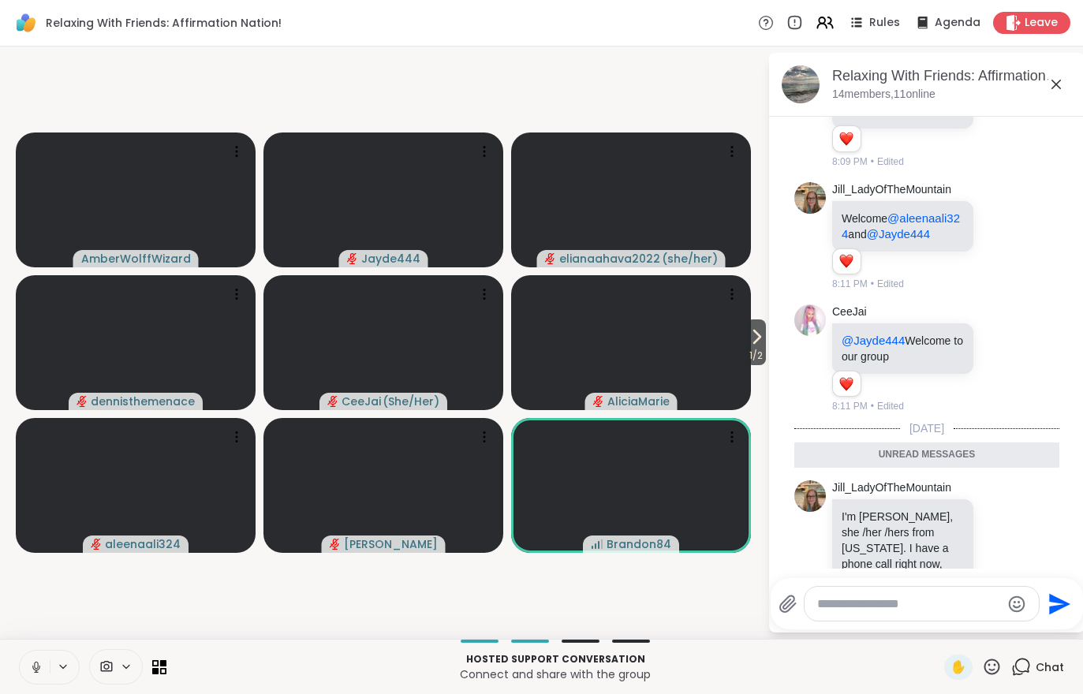
click at [758, 344] on icon at bounding box center [756, 336] width 19 height 19
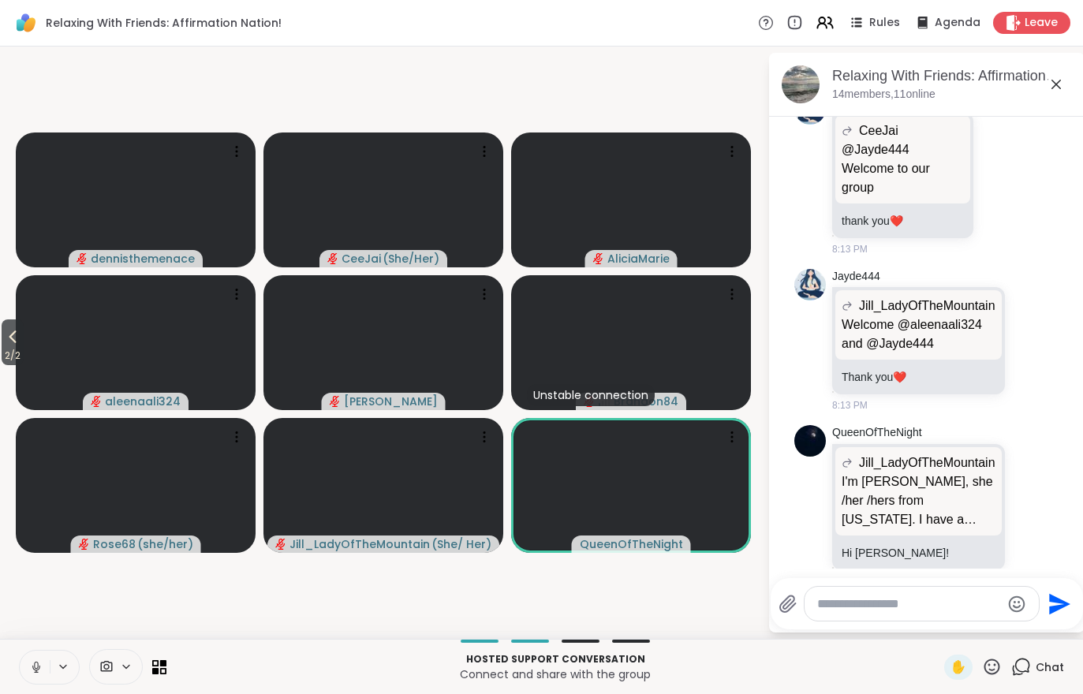
scroll to position [1961, 0]
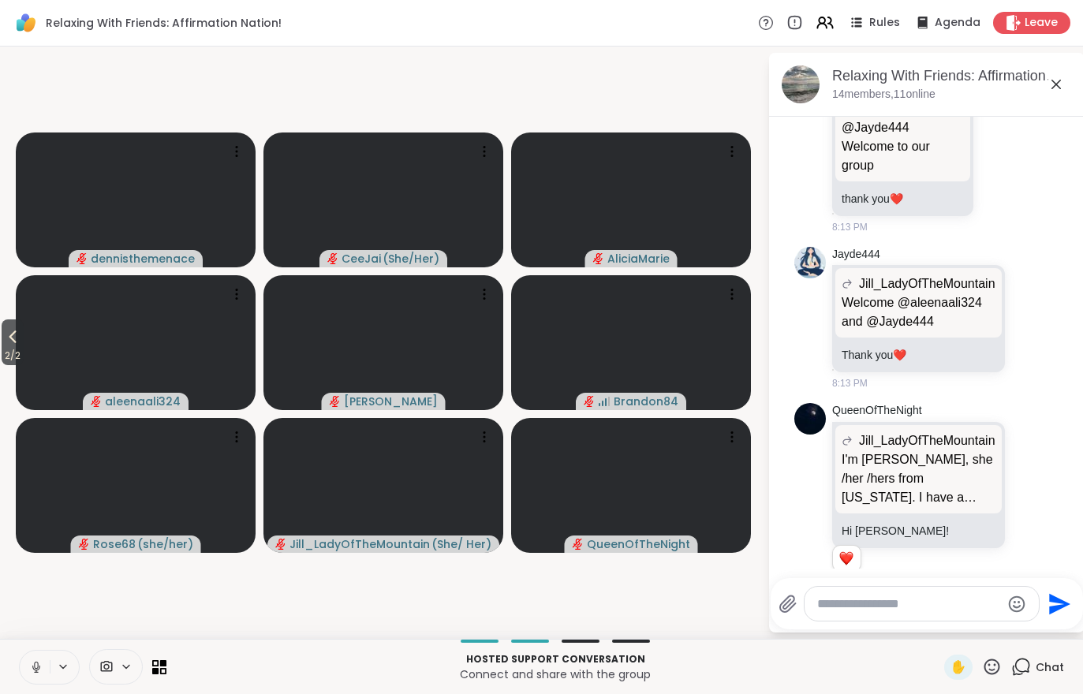
click at [3, 356] on span "2 / 2" at bounding box center [13, 355] width 22 height 19
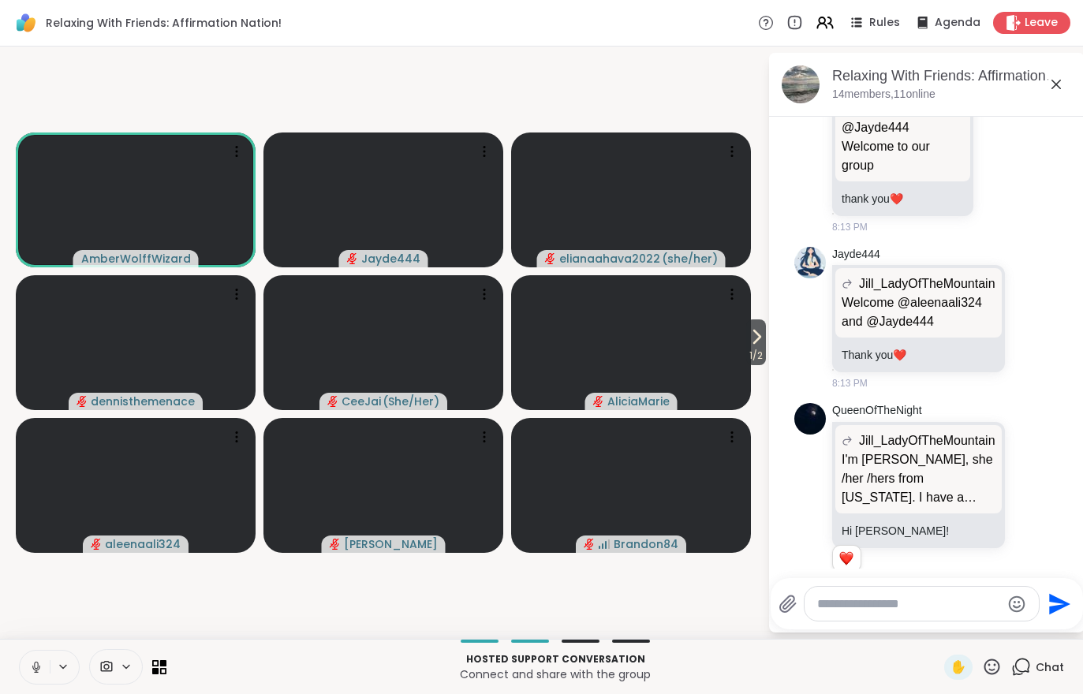
click at [758, 342] on icon at bounding box center [756, 336] width 19 height 19
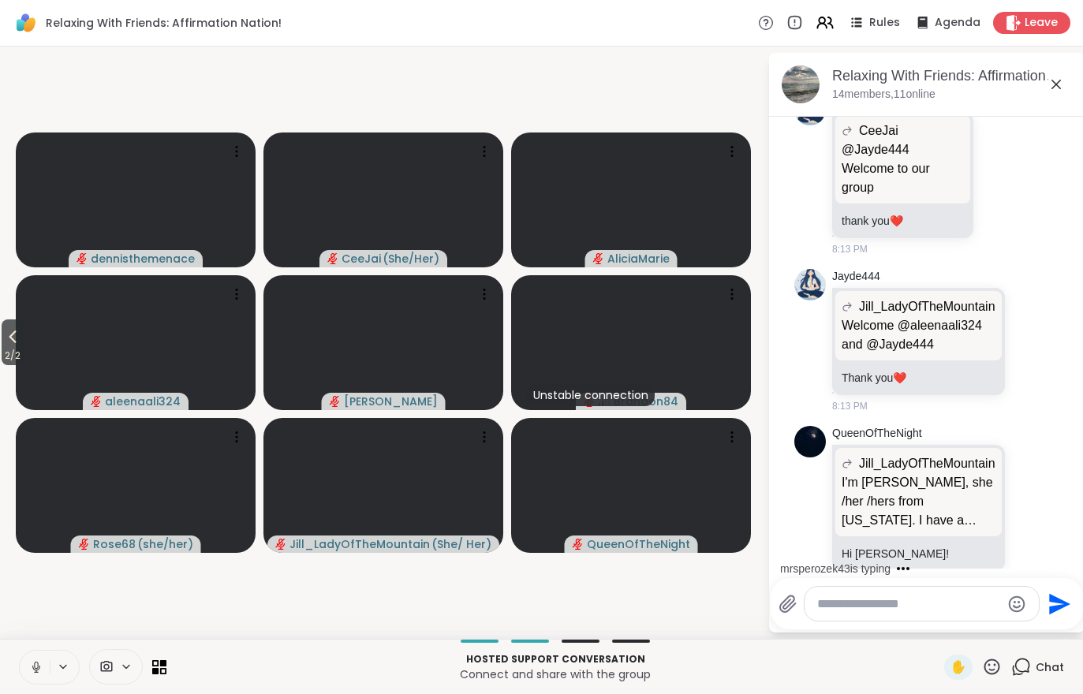
scroll to position [2114, 0]
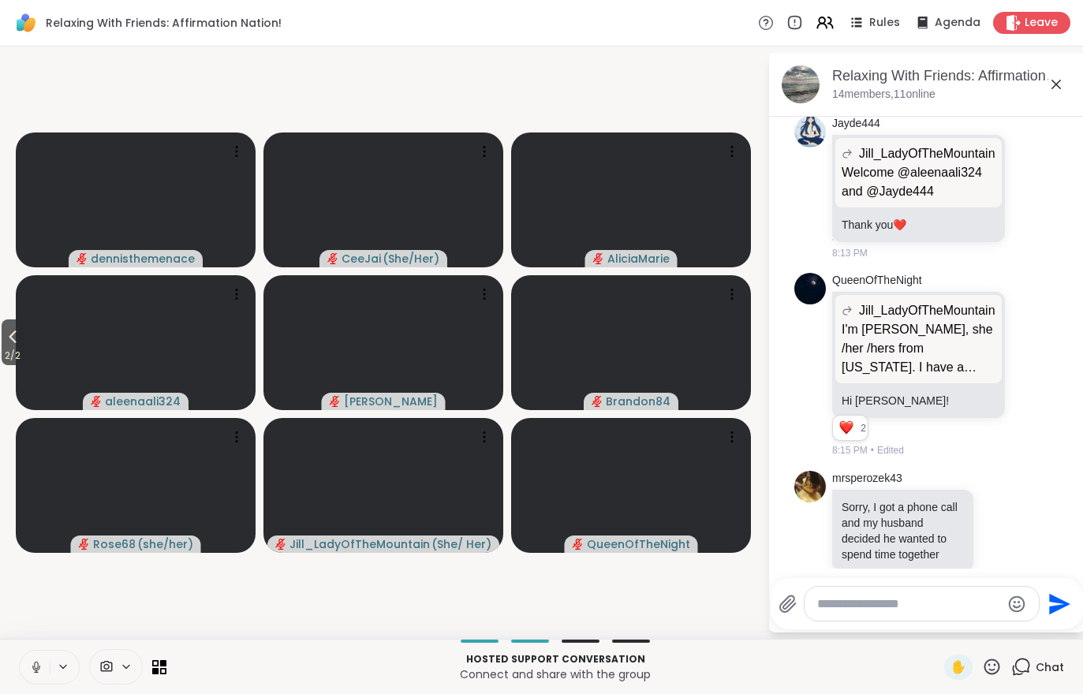
click at [6, 338] on icon at bounding box center [12, 336] width 19 height 19
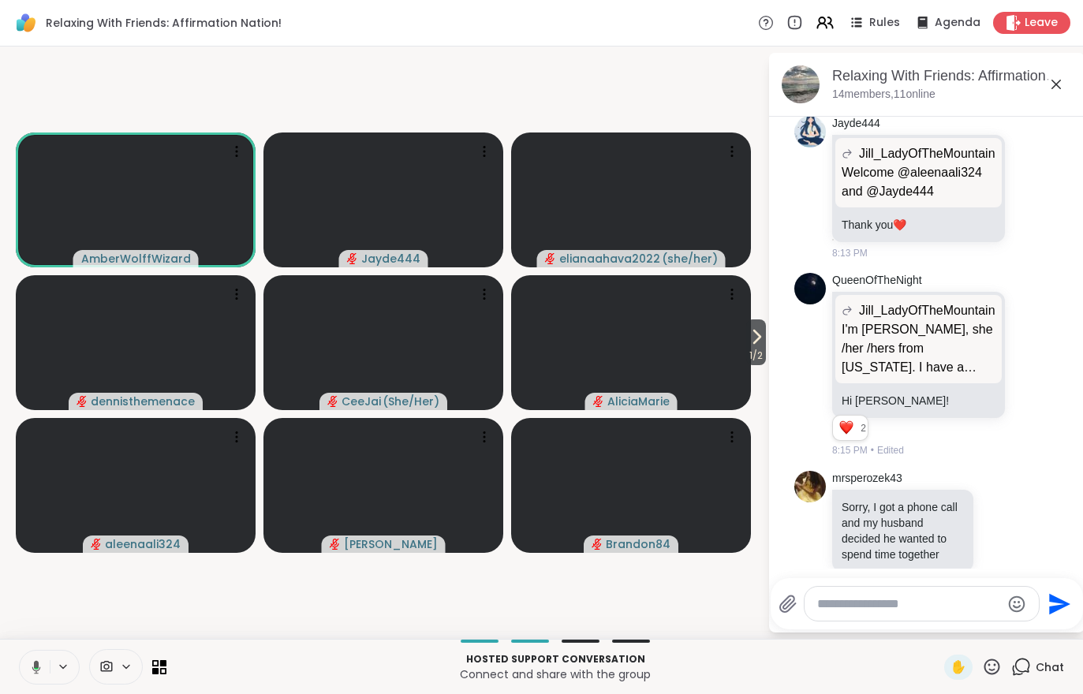
click at [122, 668] on icon at bounding box center [126, 666] width 13 height 13
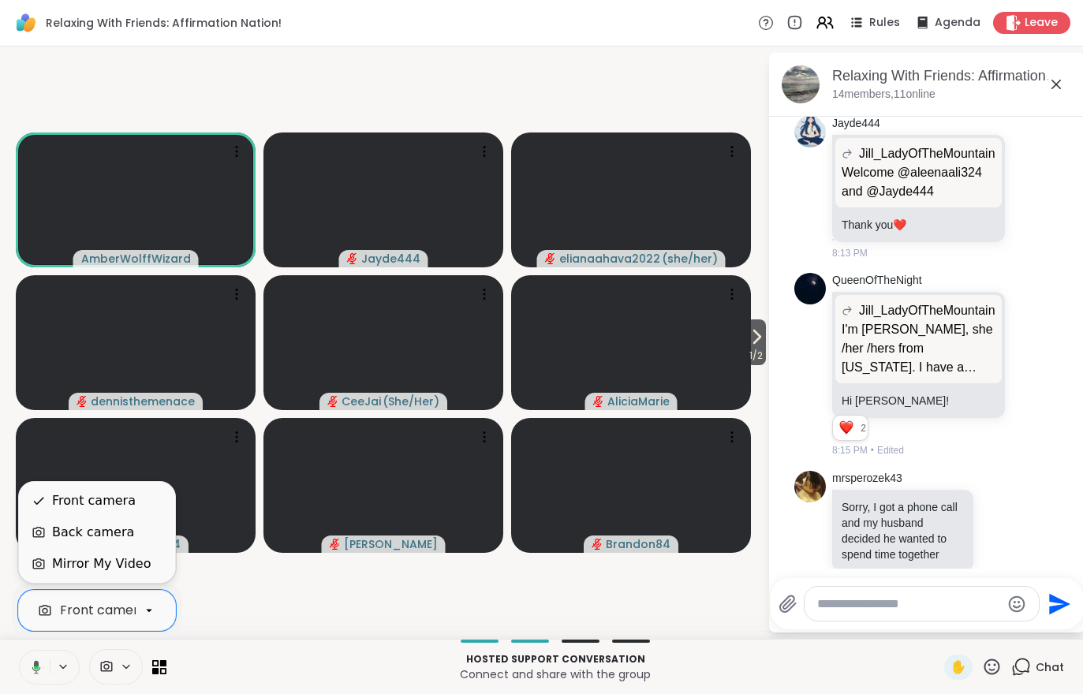
click at [130, 571] on div "Mirror My Video" at bounding box center [101, 563] width 99 height 19
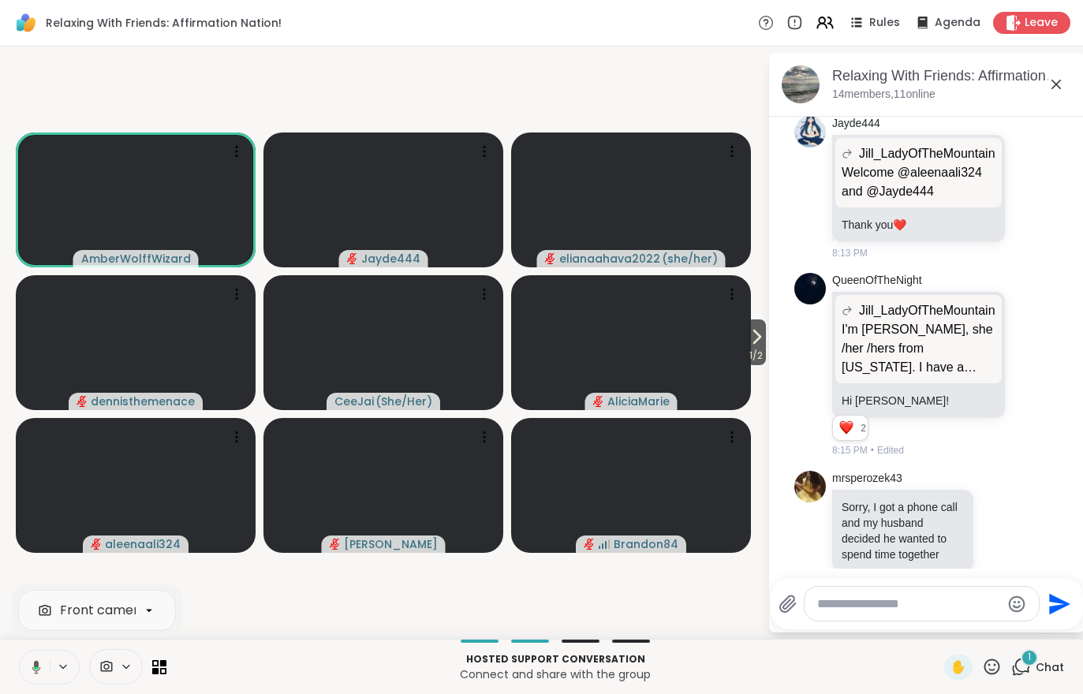
scroll to position [2197, 0]
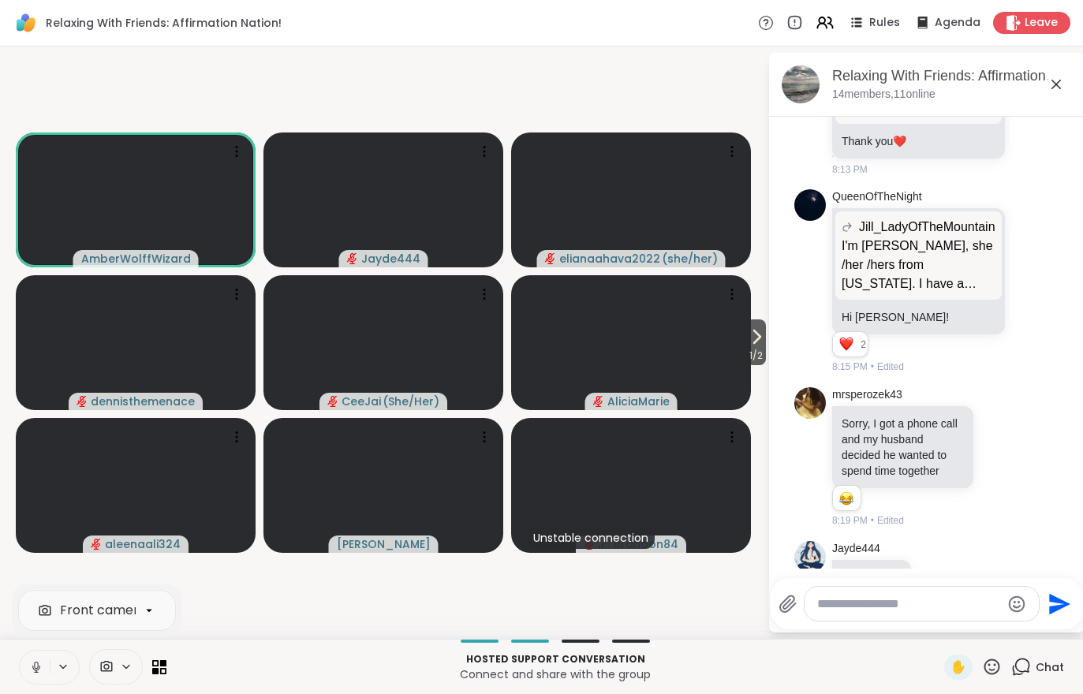
click at [759, 349] on span "1 / 2" at bounding box center [756, 355] width 20 height 19
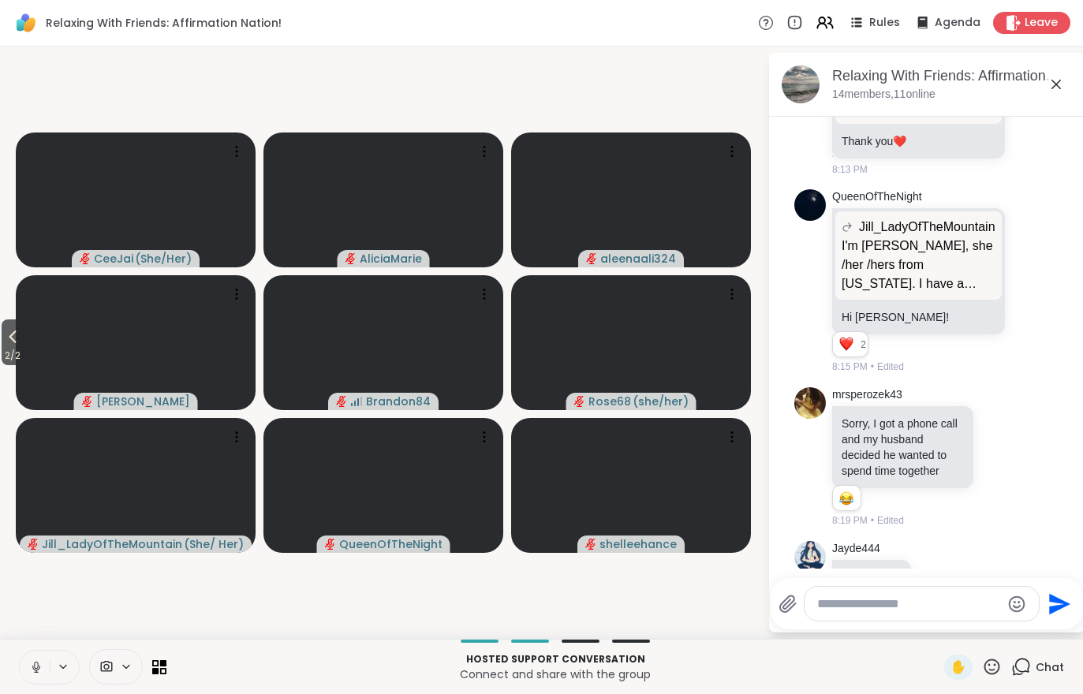
click at [9, 346] on icon at bounding box center [12, 336] width 19 height 19
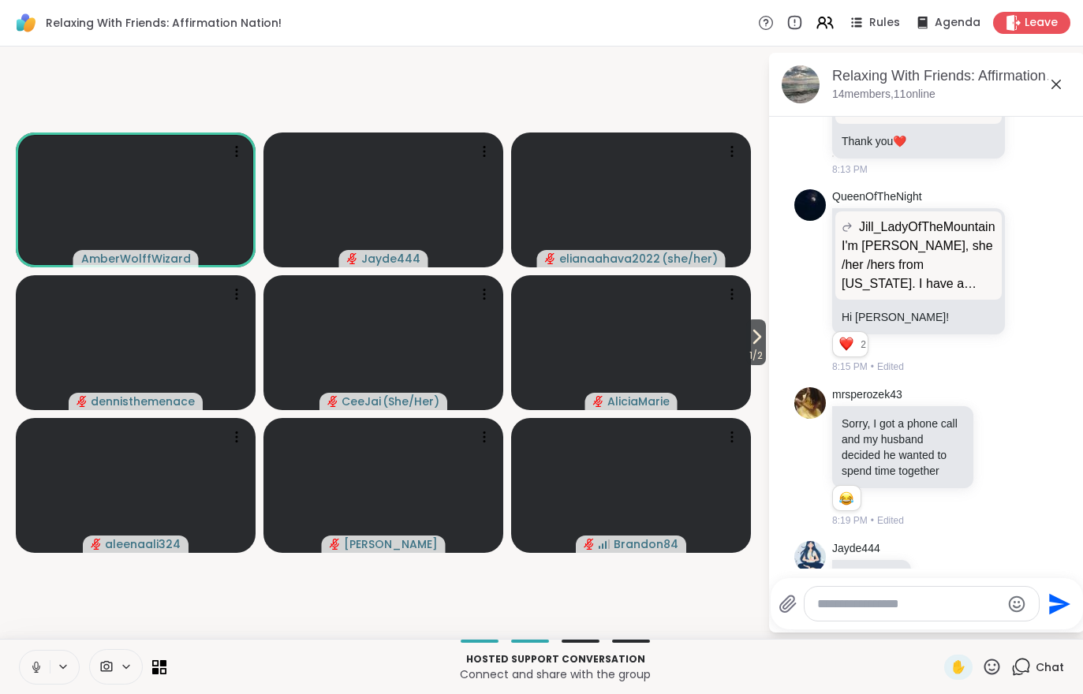
click at [762, 347] on span "1 / 2" at bounding box center [756, 355] width 20 height 19
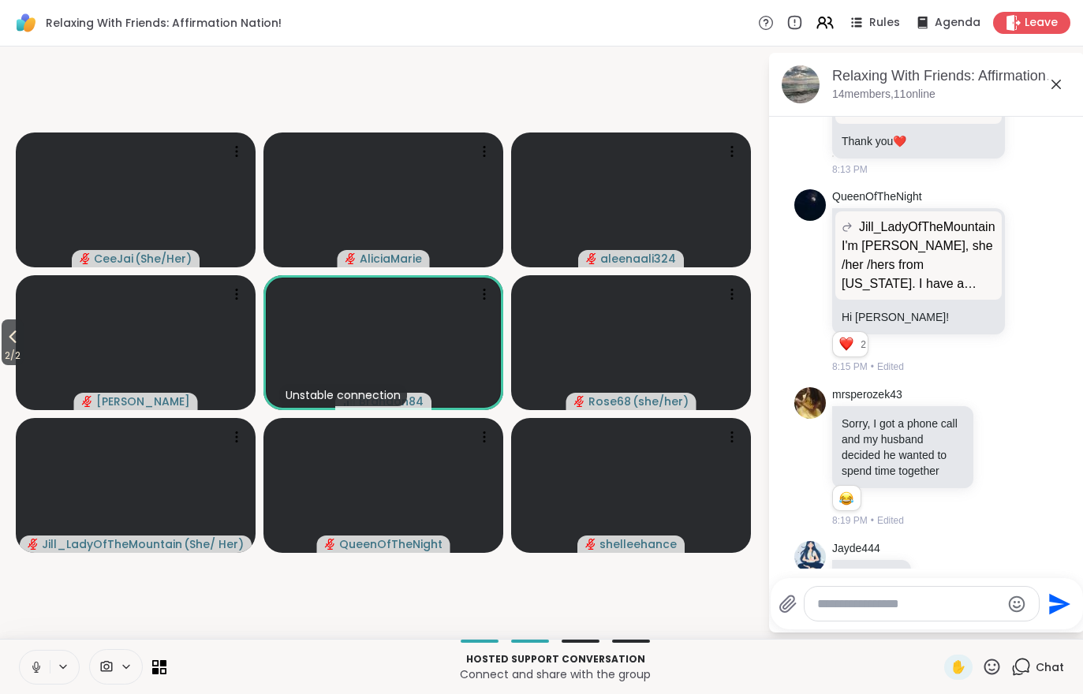
click at [3, 351] on span "2 / 2" at bounding box center [13, 355] width 22 height 19
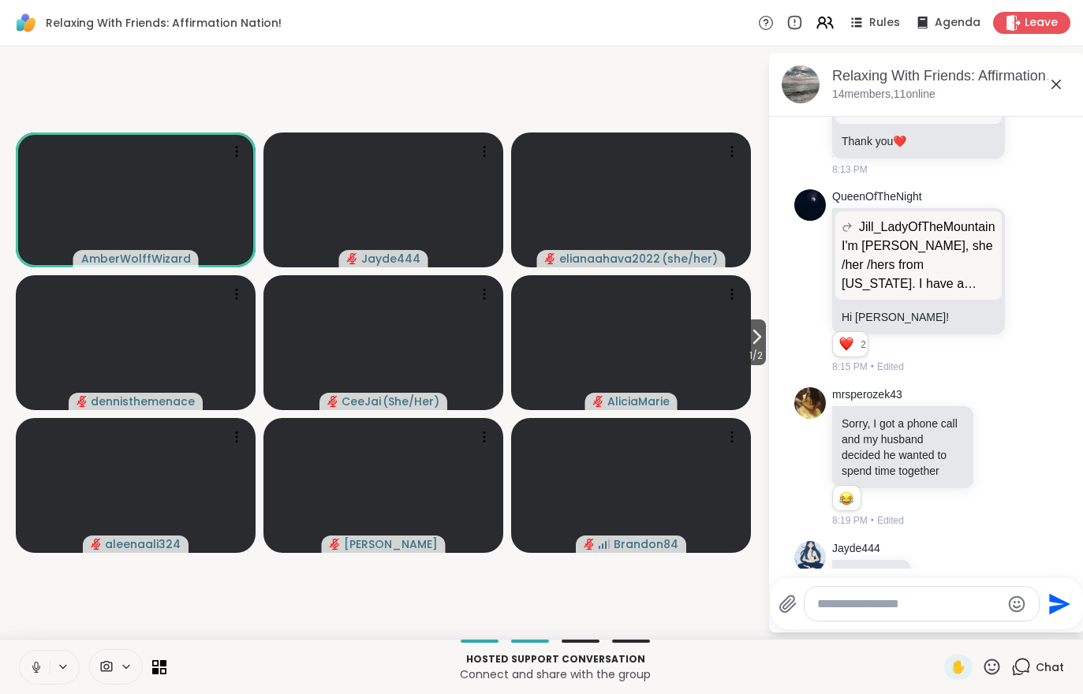
click at [750, 349] on span "1 / 2" at bounding box center [756, 355] width 20 height 19
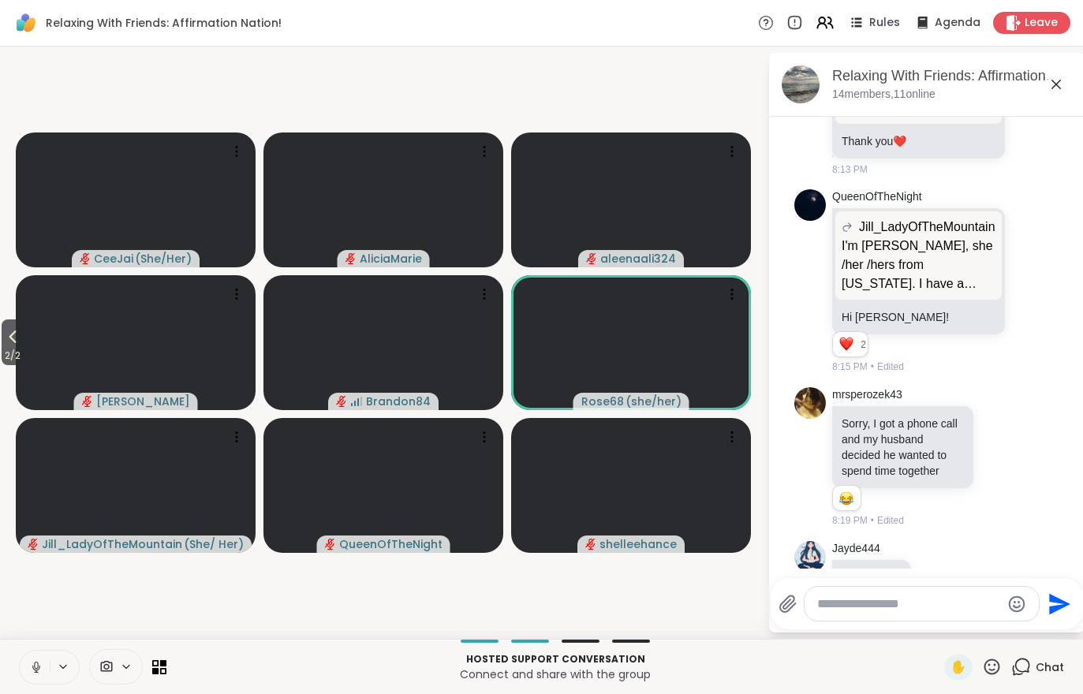
click at [9, 336] on icon at bounding box center [12, 336] width 19 height 19
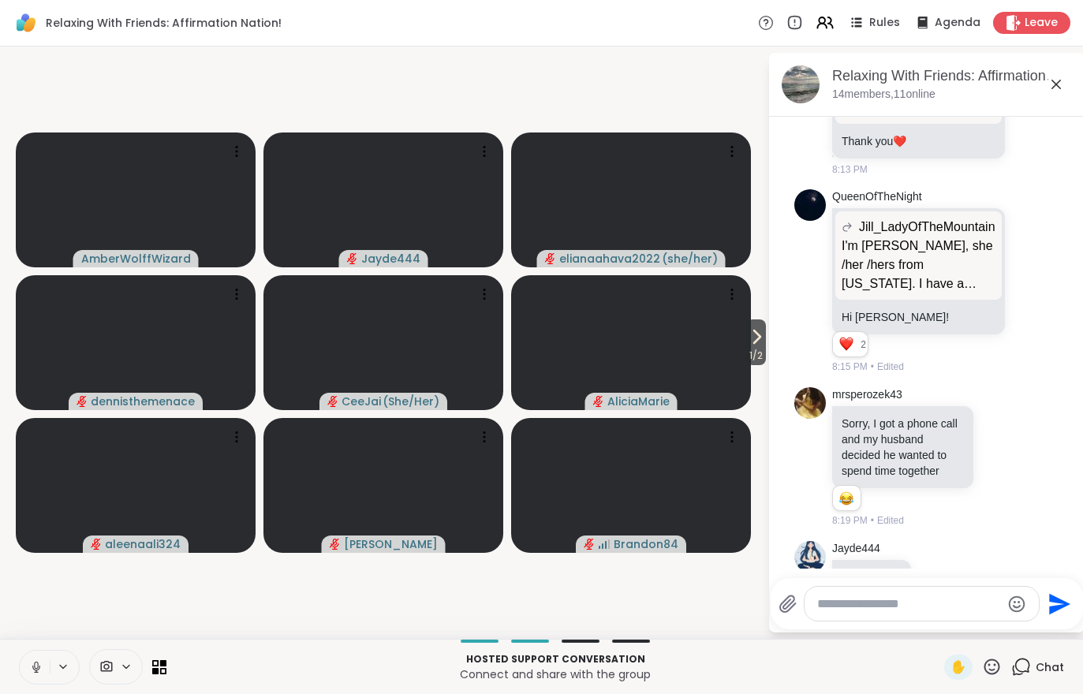
click at [756, 339] on icon at bounding box center [757, 336] width 6 height 13
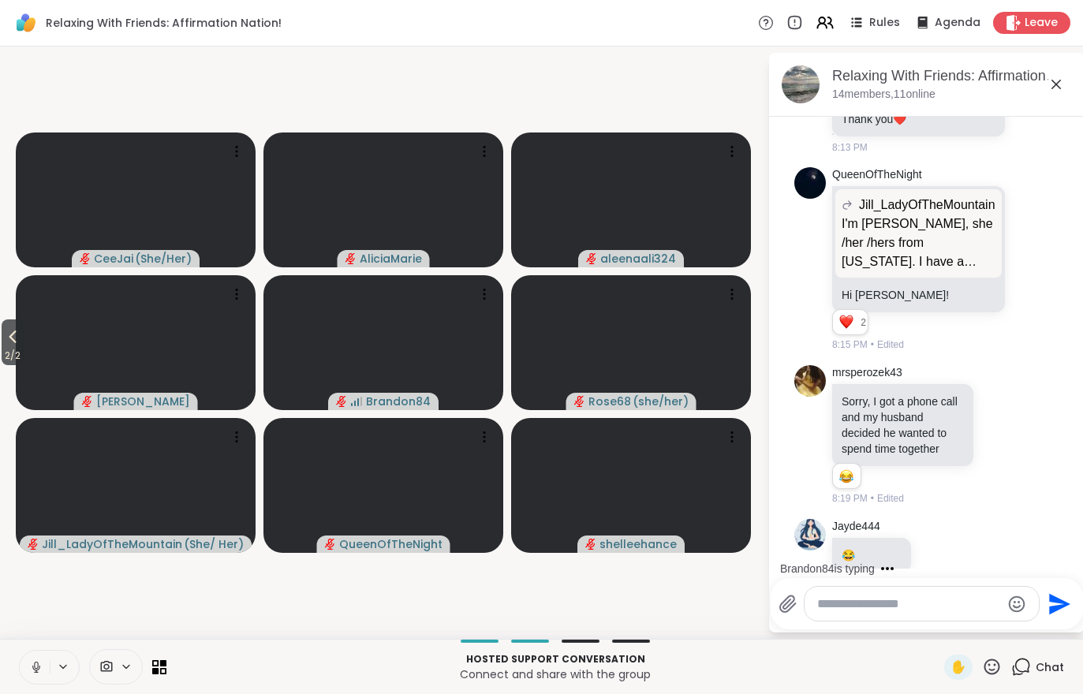
scroll to position [2303, 0]
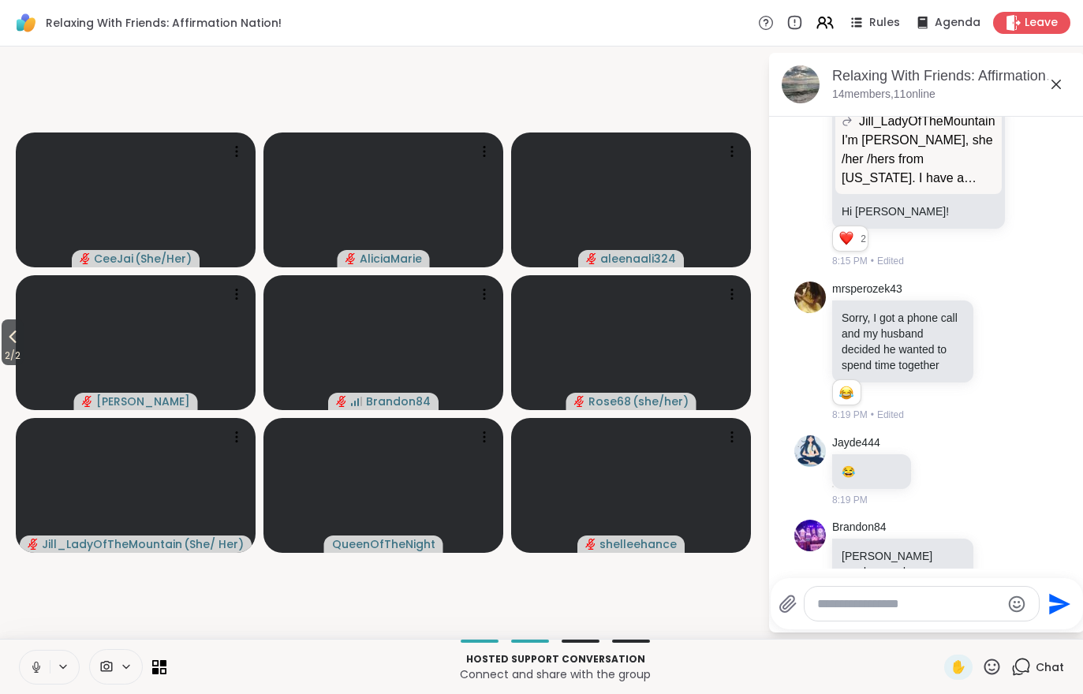
click at [3, 358] on span "2 / 2" at bounding box center [13, 355] width 22 height 19
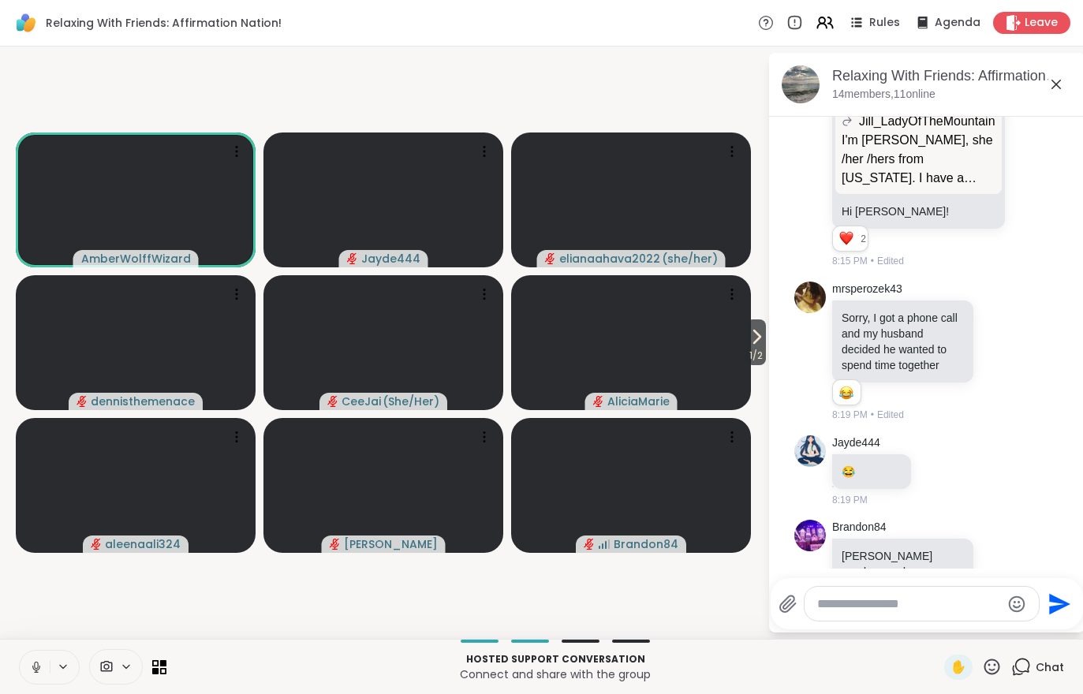
click at [760, 335] on icon at bounding box center [756, 336] width 19 height 19
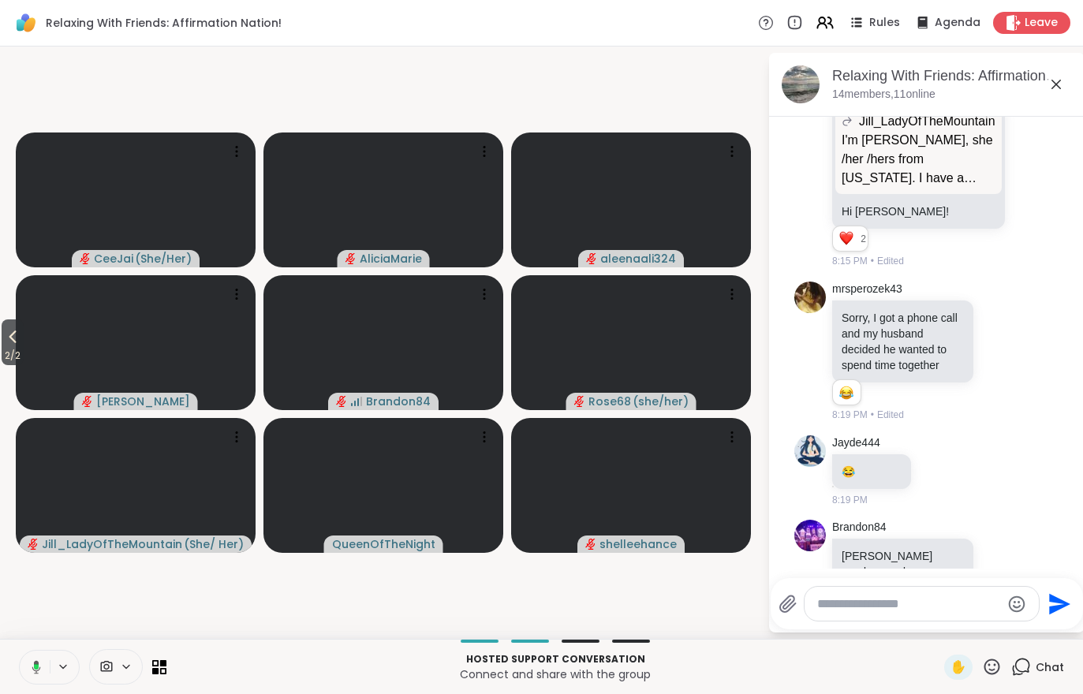
scroll to position [2325, 0]
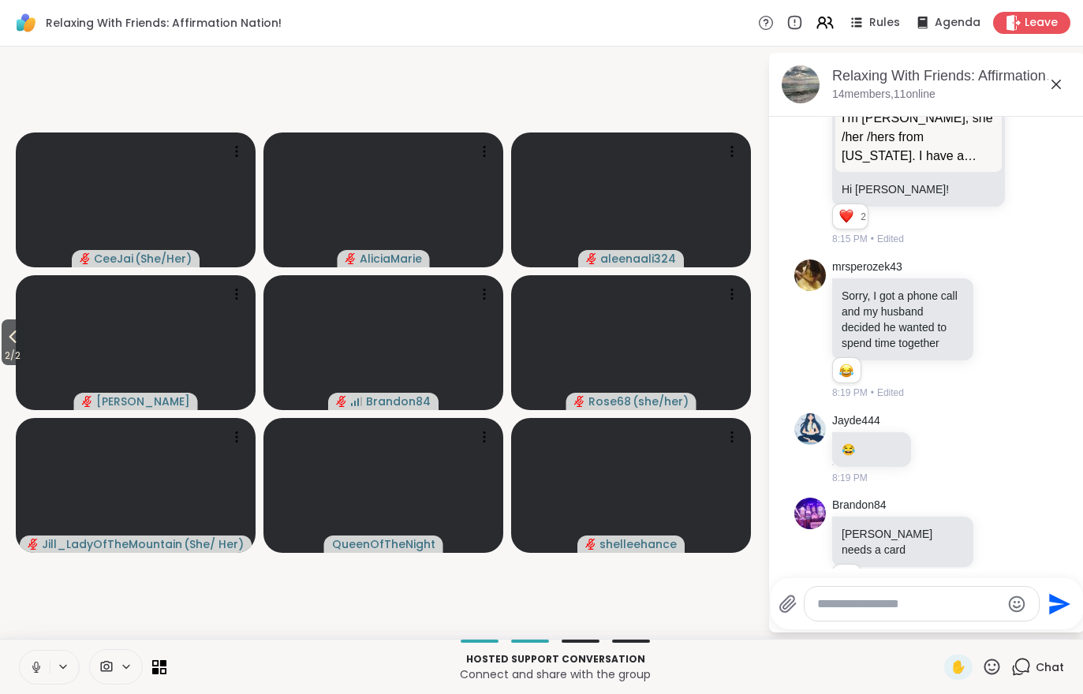
click at [10, 336] on icon at bounding box center [12, 336] width 19 height 19
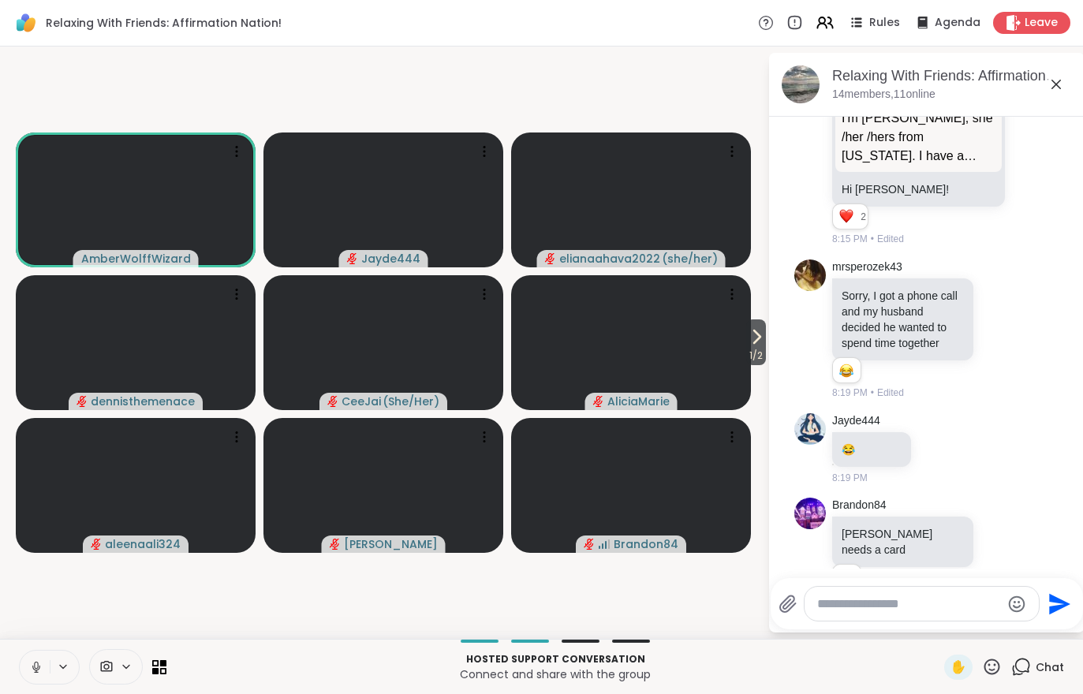
click at [750, 335] on icon at bounding box center [756, 336] width 19 height 19
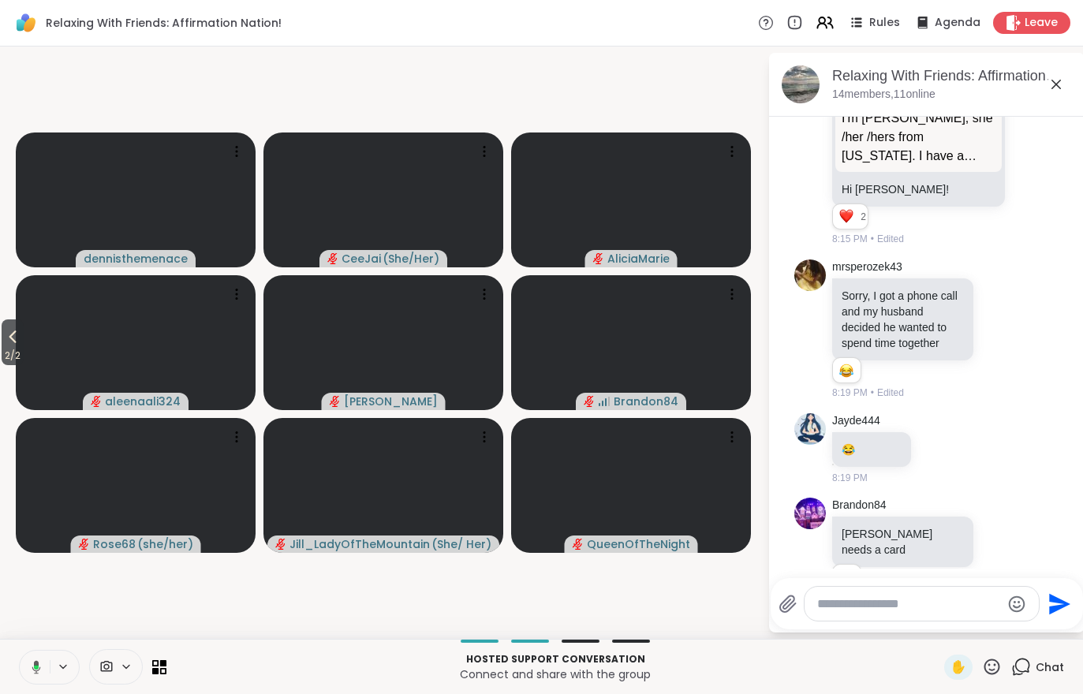
click at [3, 339] on button "2 / 2" at bounding box center [13, 342] width 22 height 46
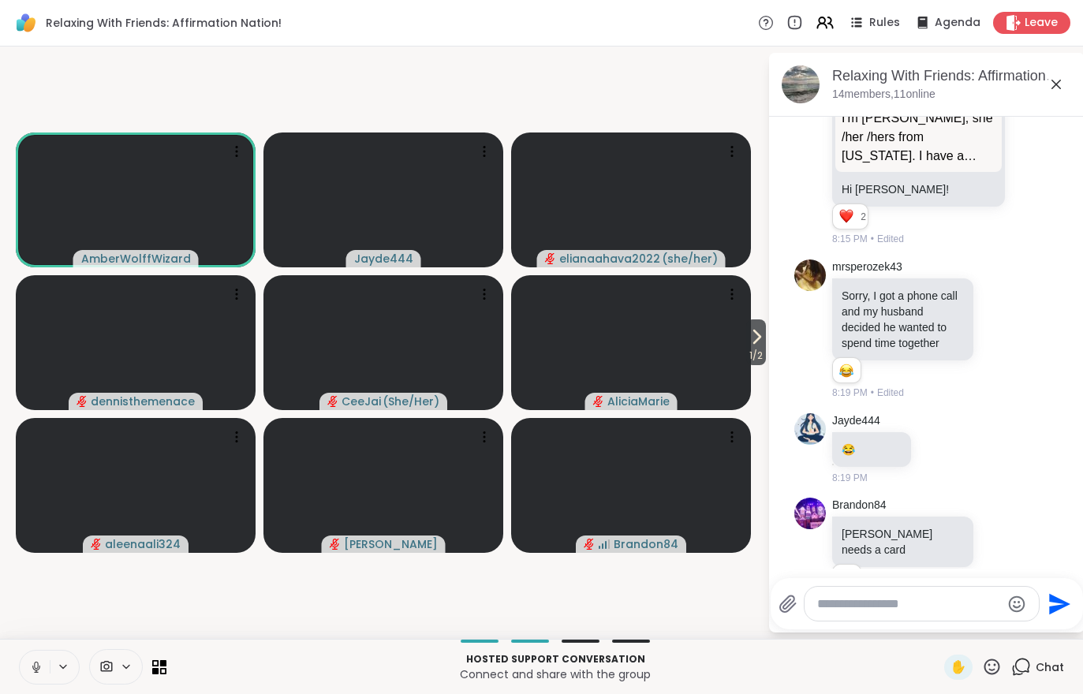
click at [747, 343] on icon at bounding box center [756, 336] width 19 height 19
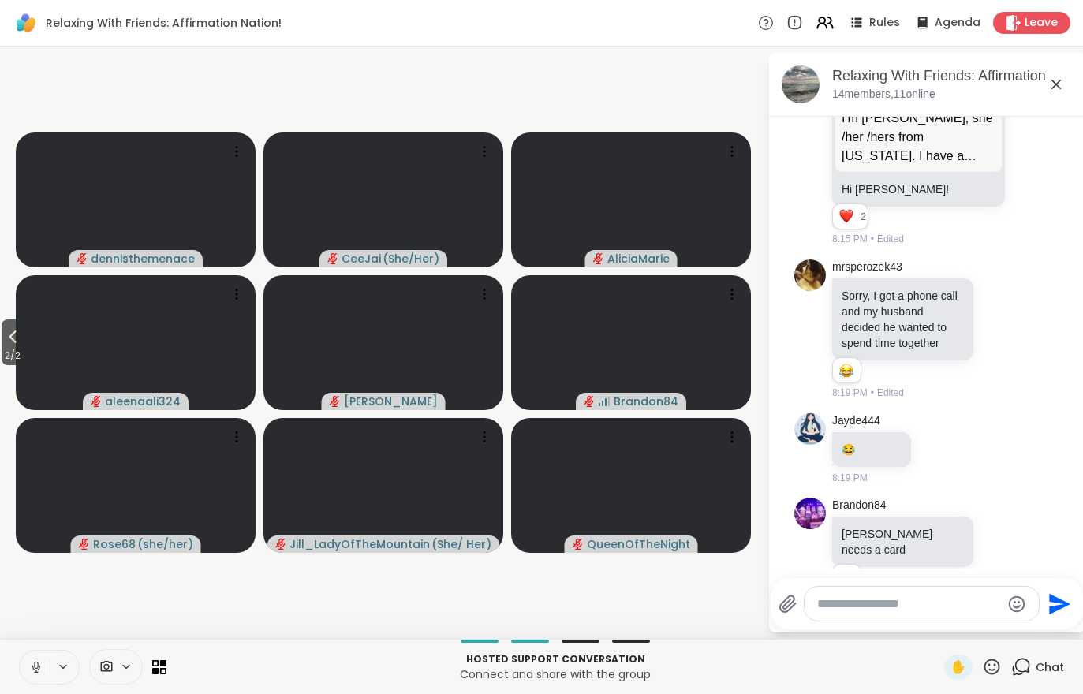
click at [13, 339] on icon at bounding box center [12, 336] width 19 height 19
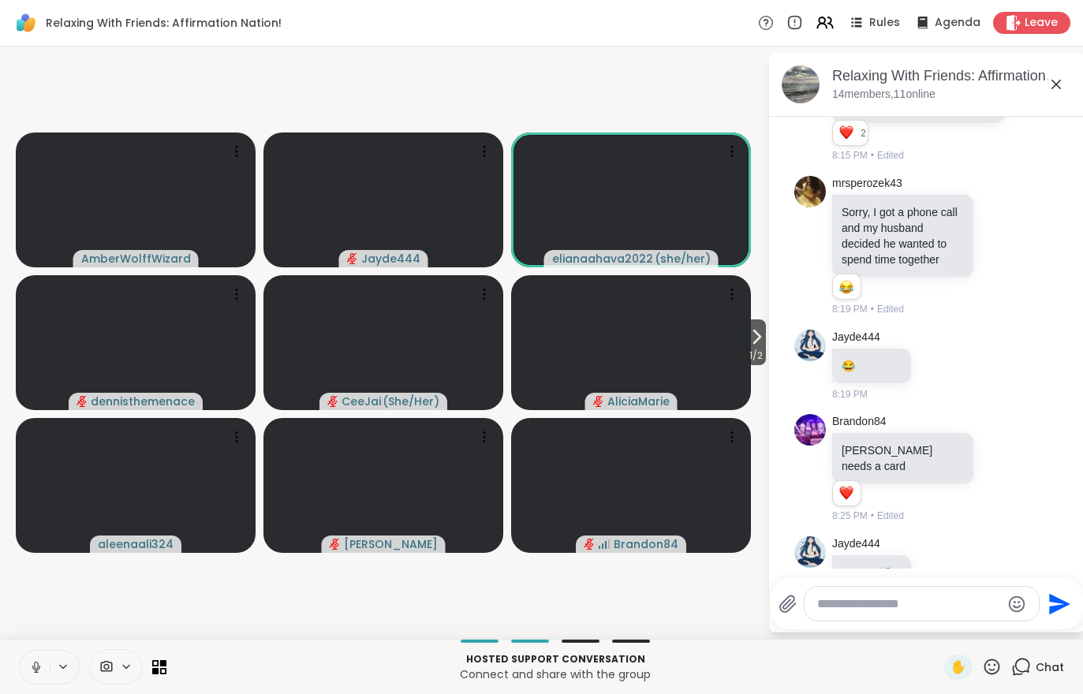
scroll to position [2492, 0]
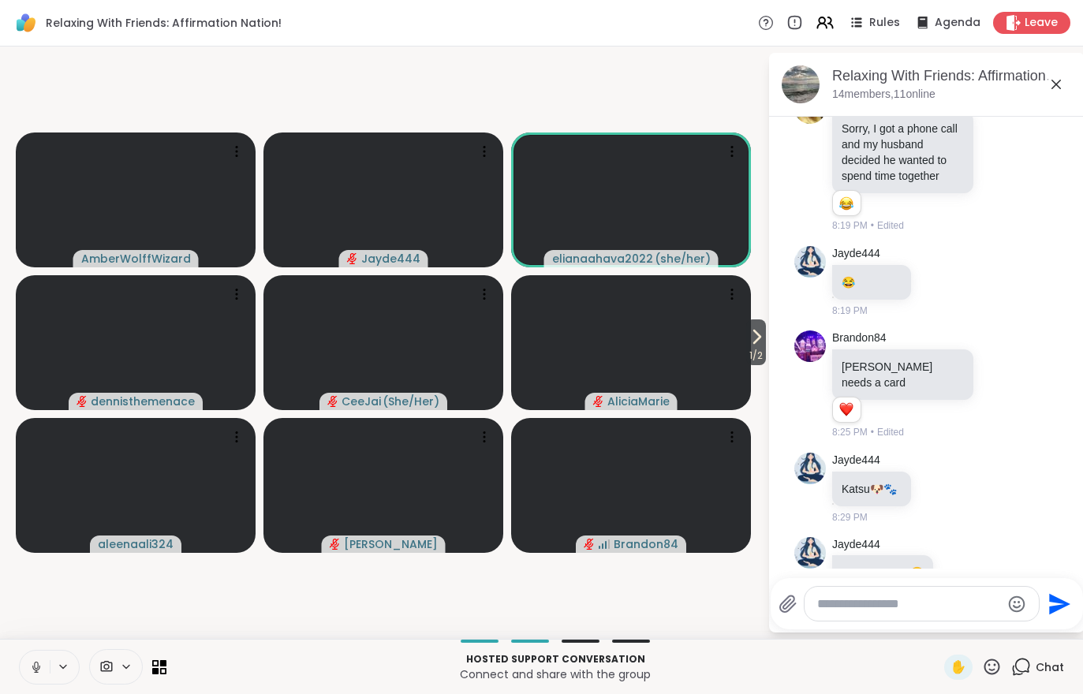
click at [759, 347] on span "1 / 2" at bounding box center [756, 355] width 20 height 19
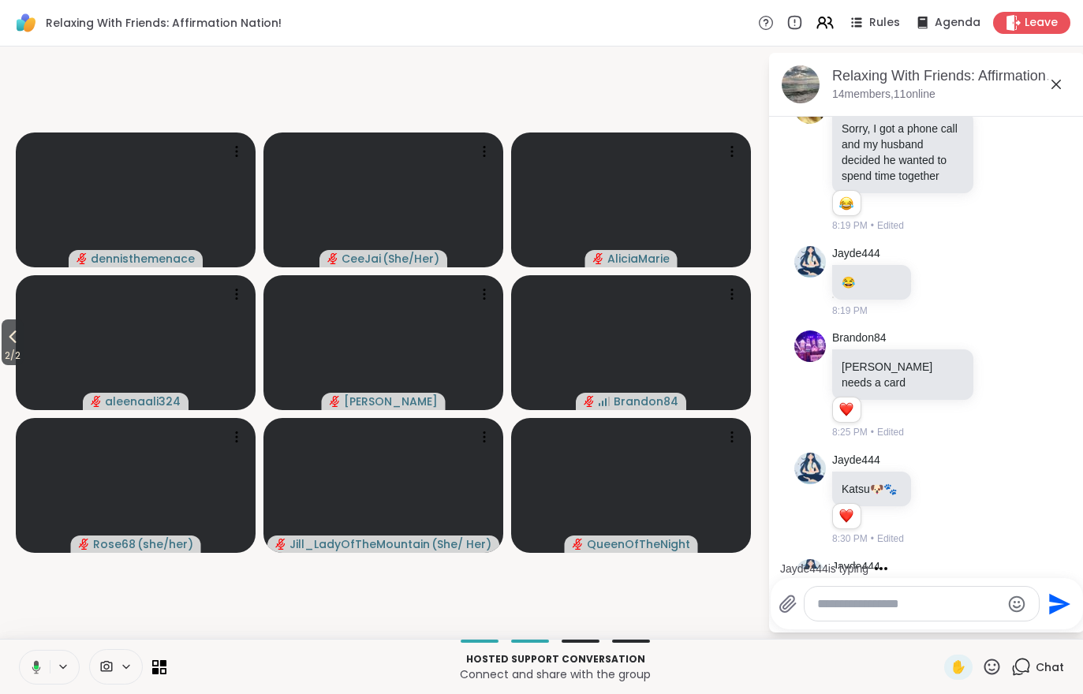
scroll to position [2537, 0]
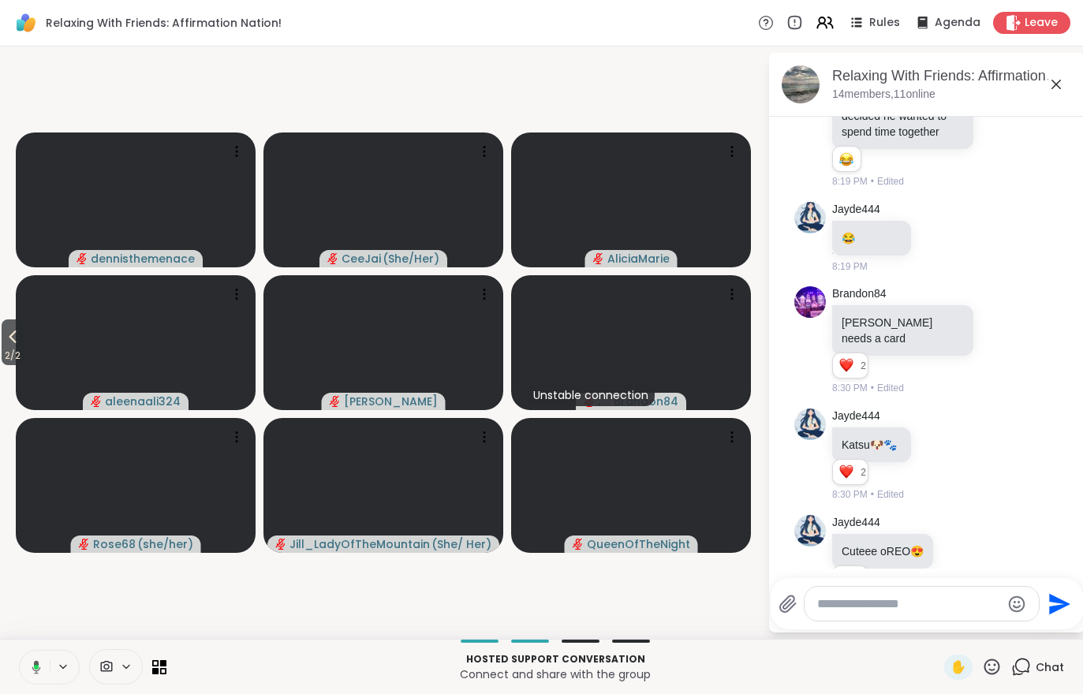
click at [109, 660] on icon at bounding box center [106, 666] width 14 height 15
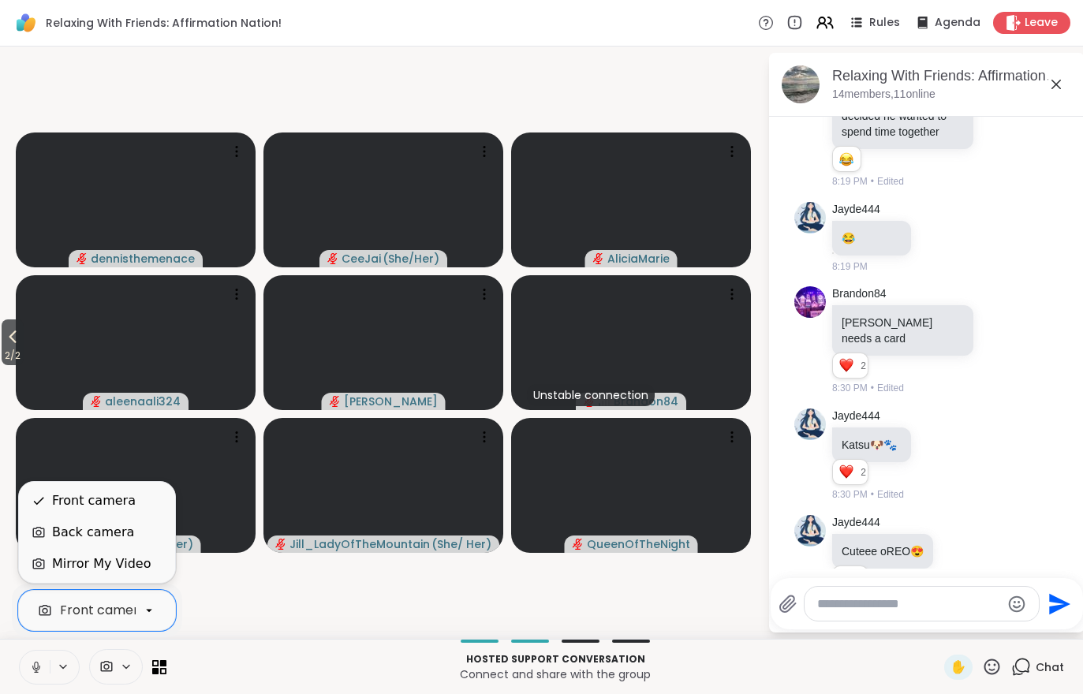
click at [79, 541] on div "Back camera" at bounding box center [93, 532] width 82 height 19
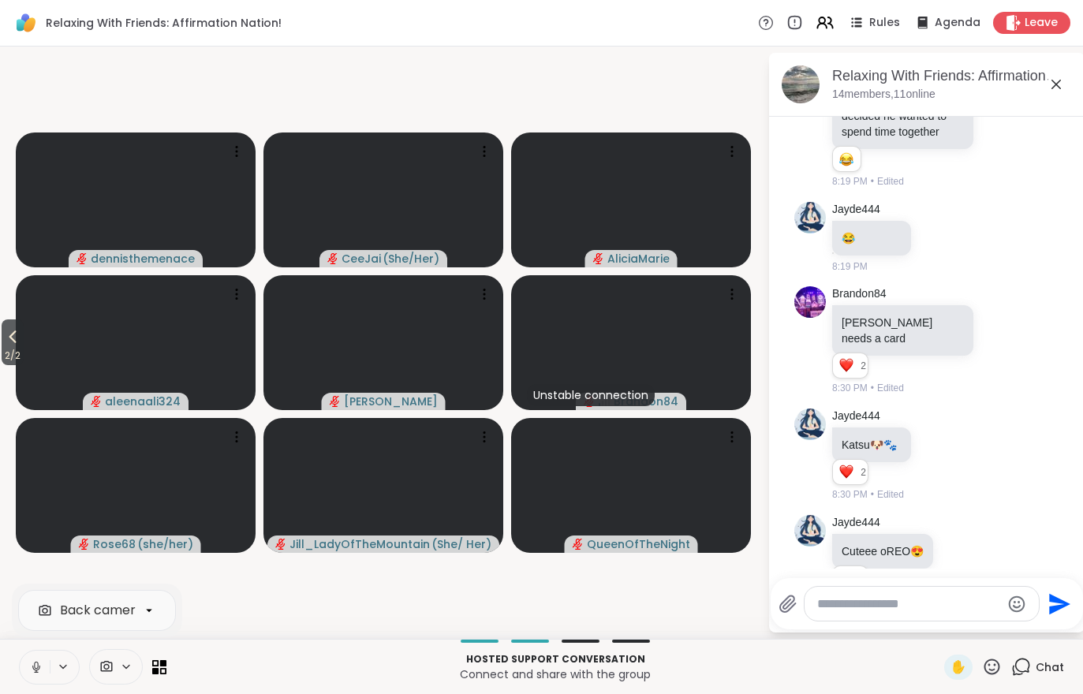
click at [4, 339] on button "2 / 2" at bounding box center [13, 342] width 22 height 46
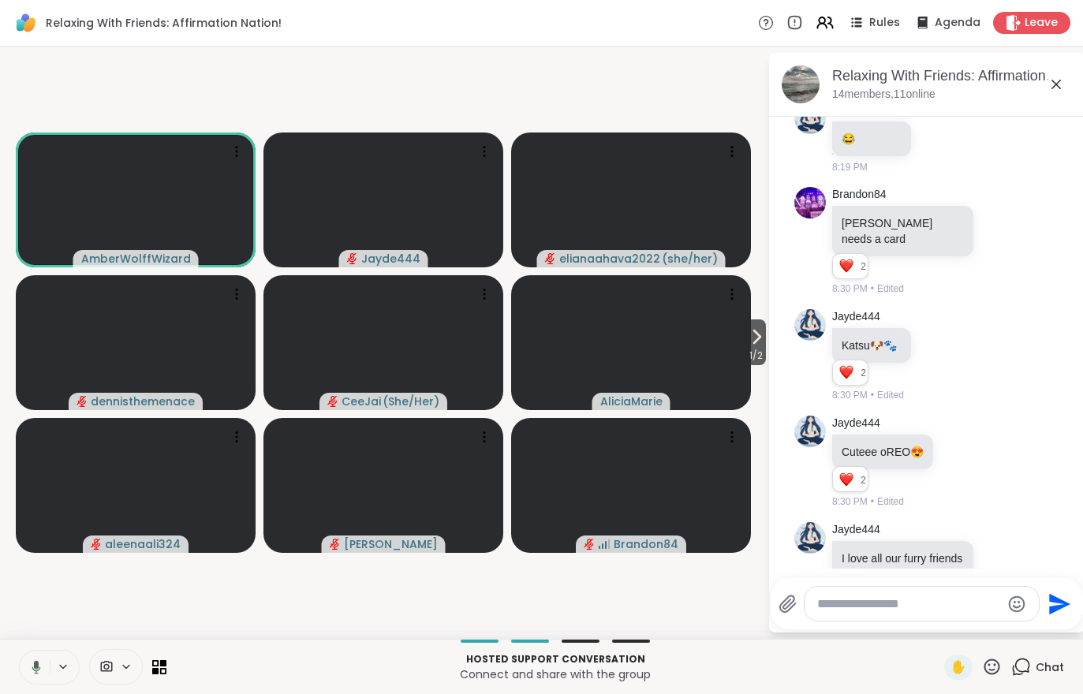
scroll to position [2720, 0]
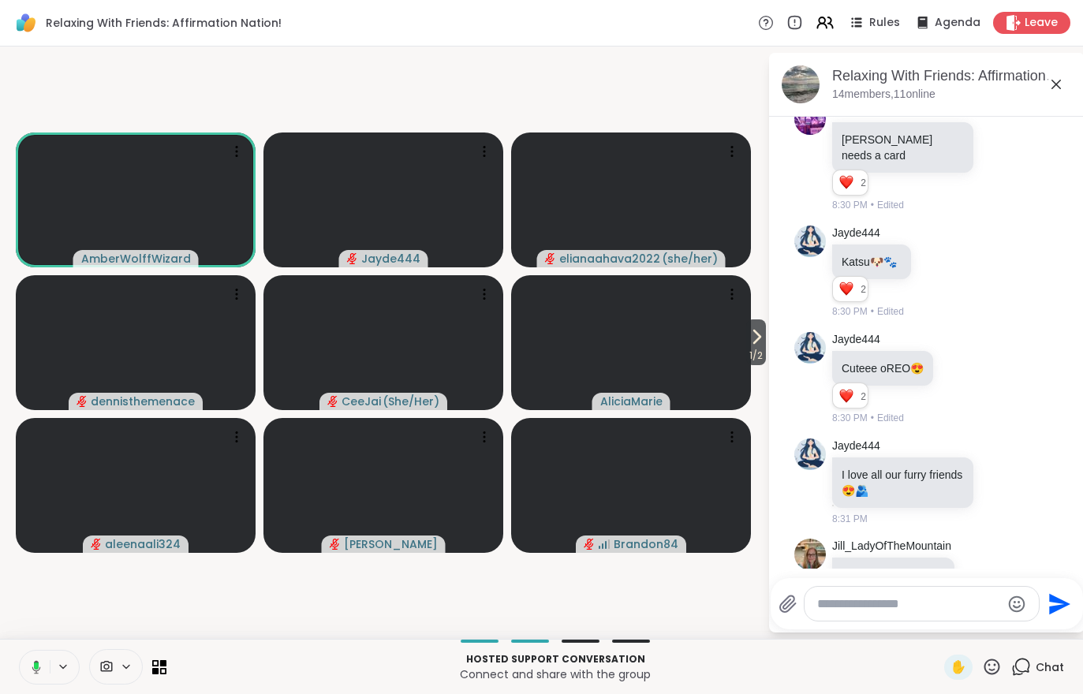
click at [110, 675] on div at bounding box center [116, 666] width 54 height 35
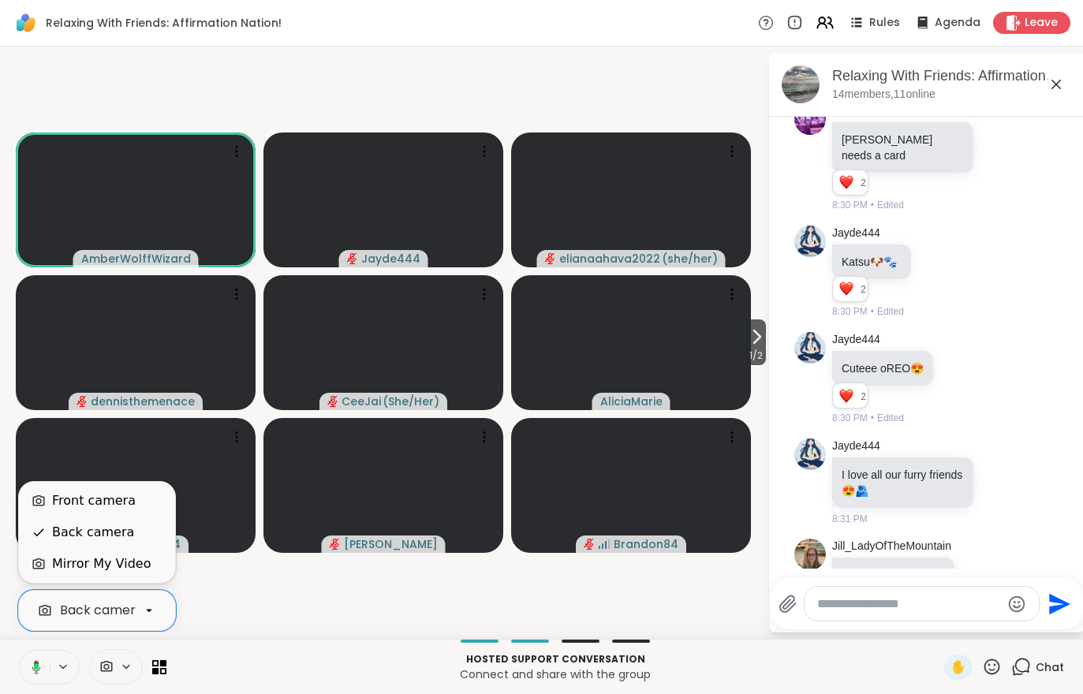
click at [68, 495] on div "Front camera" at bounding box center [94, 500] width 84 height 19
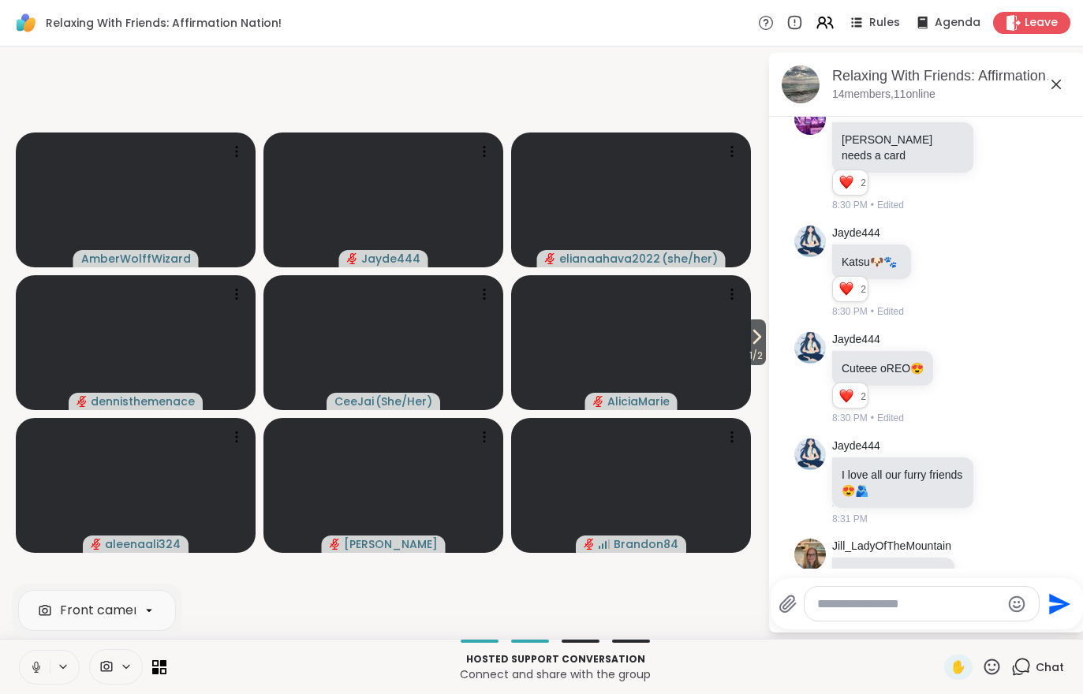
click at [764, 333] on button "1 / 2" at bounding box center [756, 342] width 20 height 46
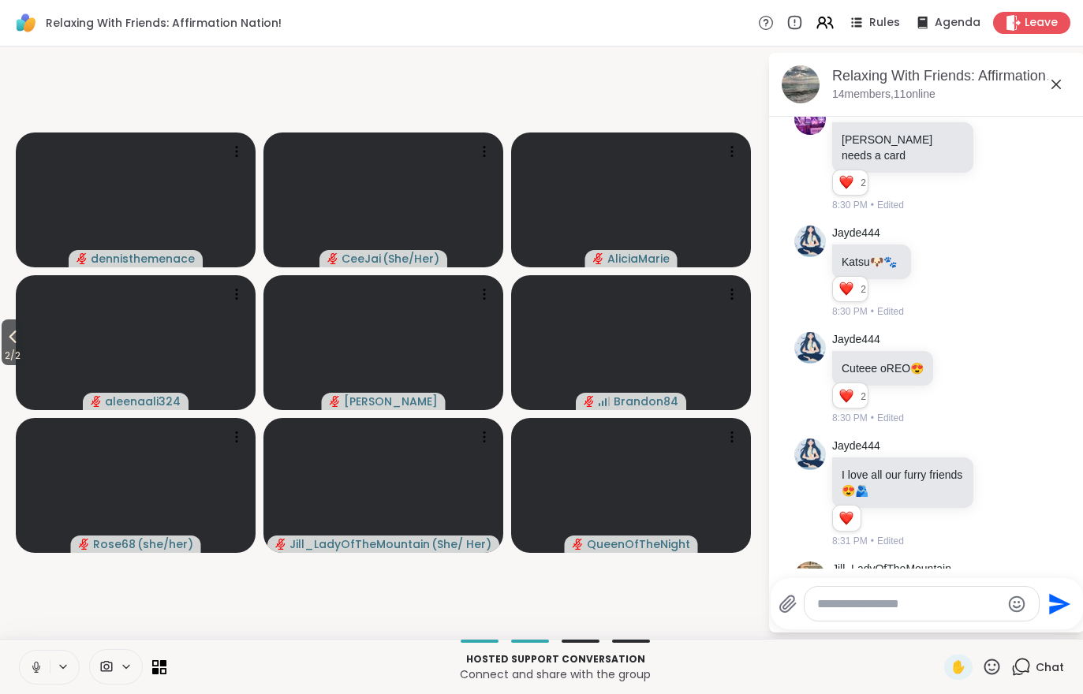
click at [6, 349] on span "2 / 2" at bounding box center [13, 355] width 22 height 19
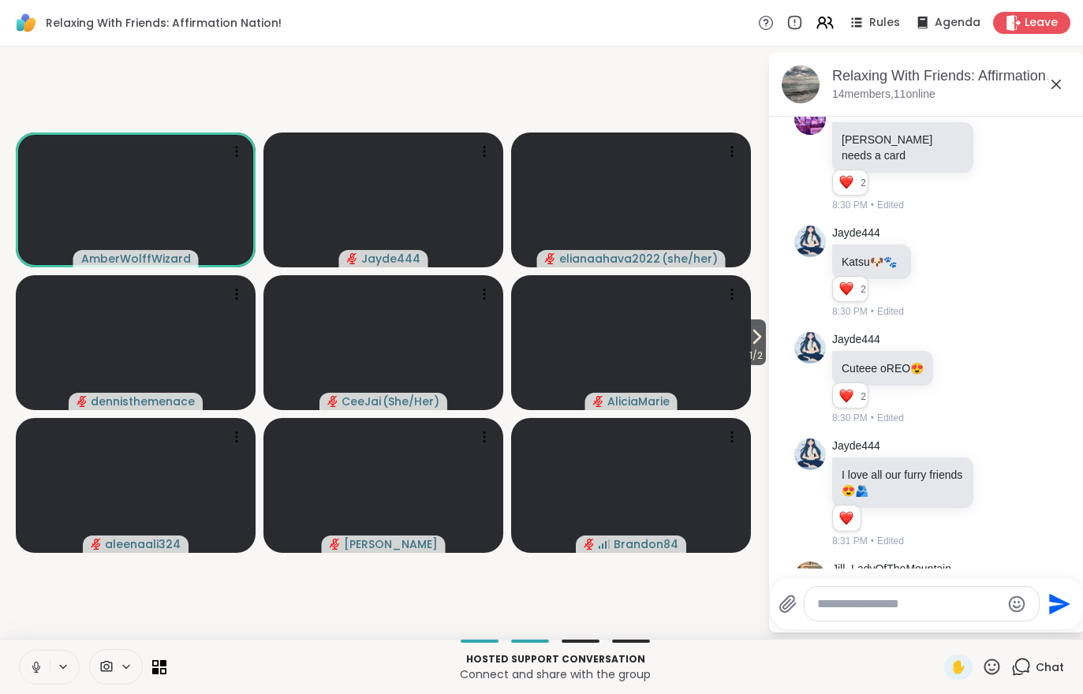
scroll to position [2764, 0]
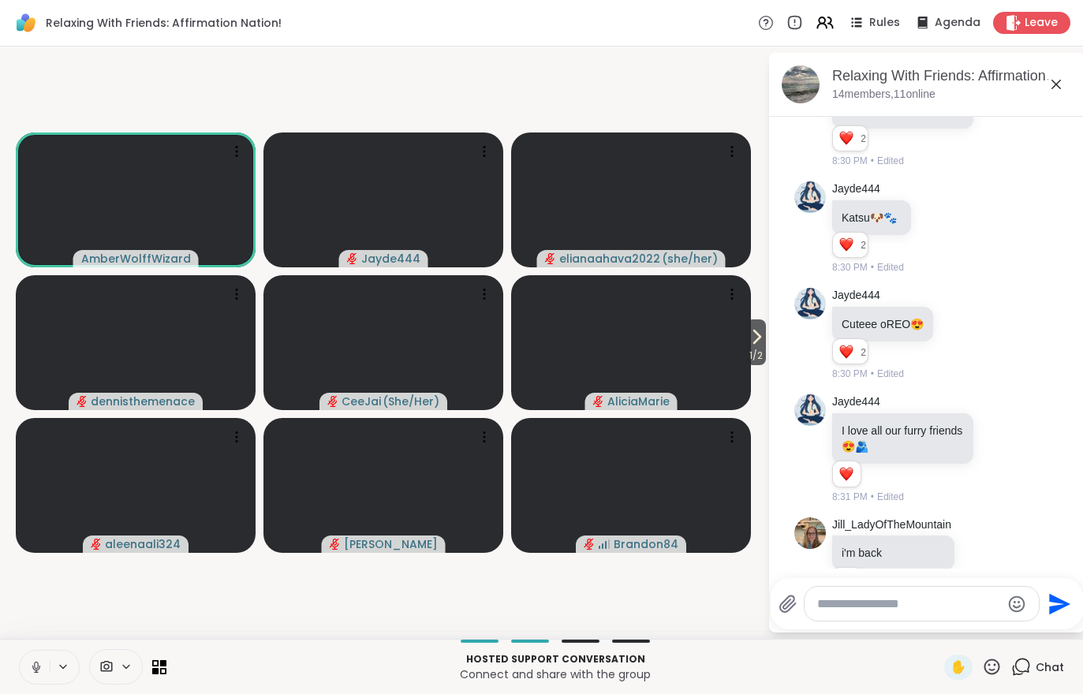
click at [759, 351] on span "1 / 2" at bounding box center [756, 355] width 20 height 19
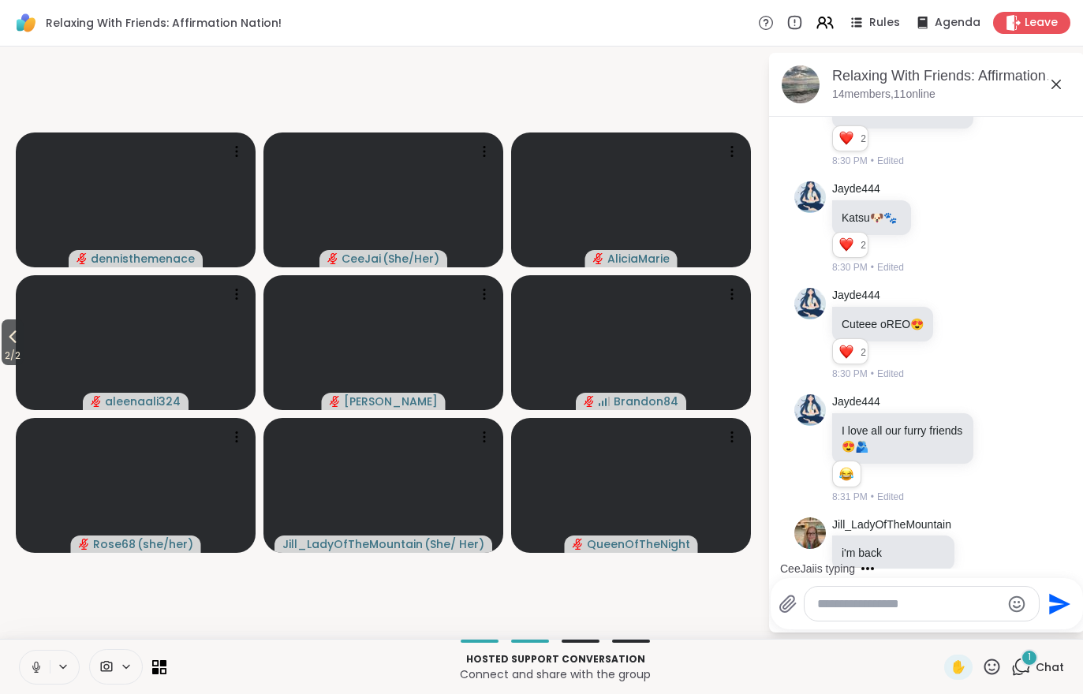
scroll to position [2901, 0]
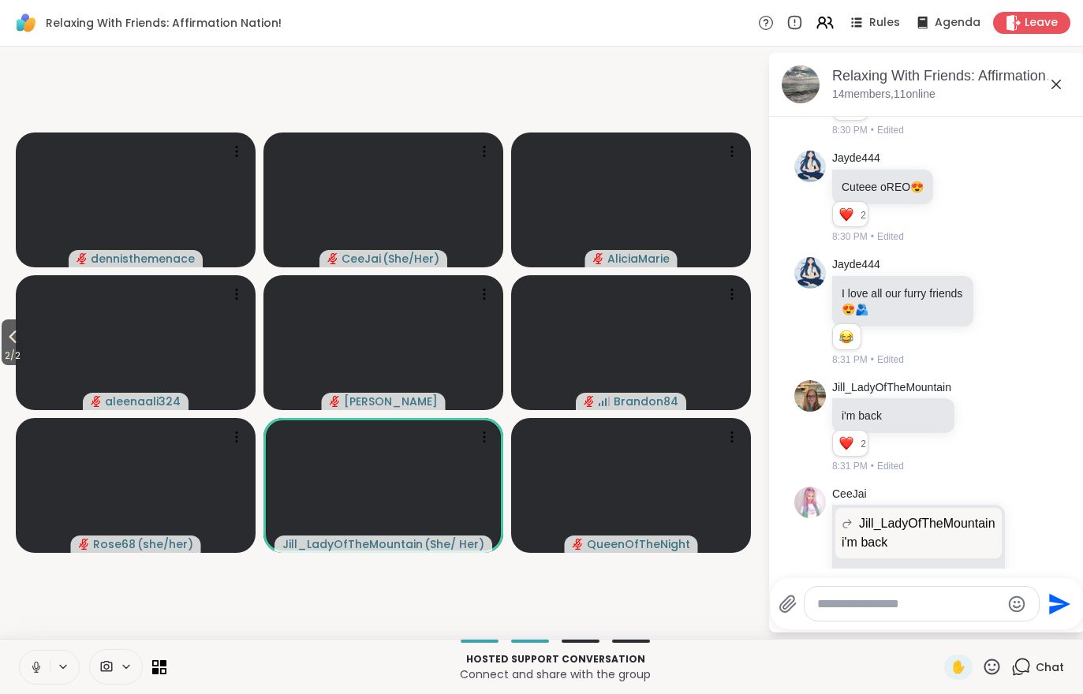
click at [9, 345] on icon at bounding box center [12, 336] width 19 height 19
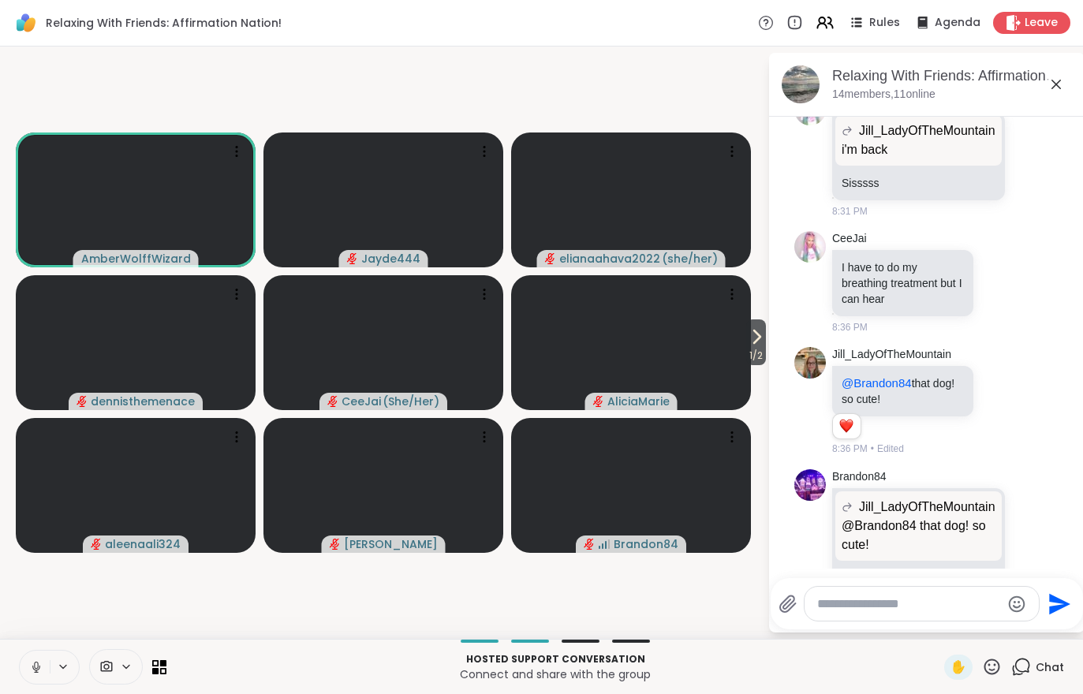
scroll to position [3316, 0]
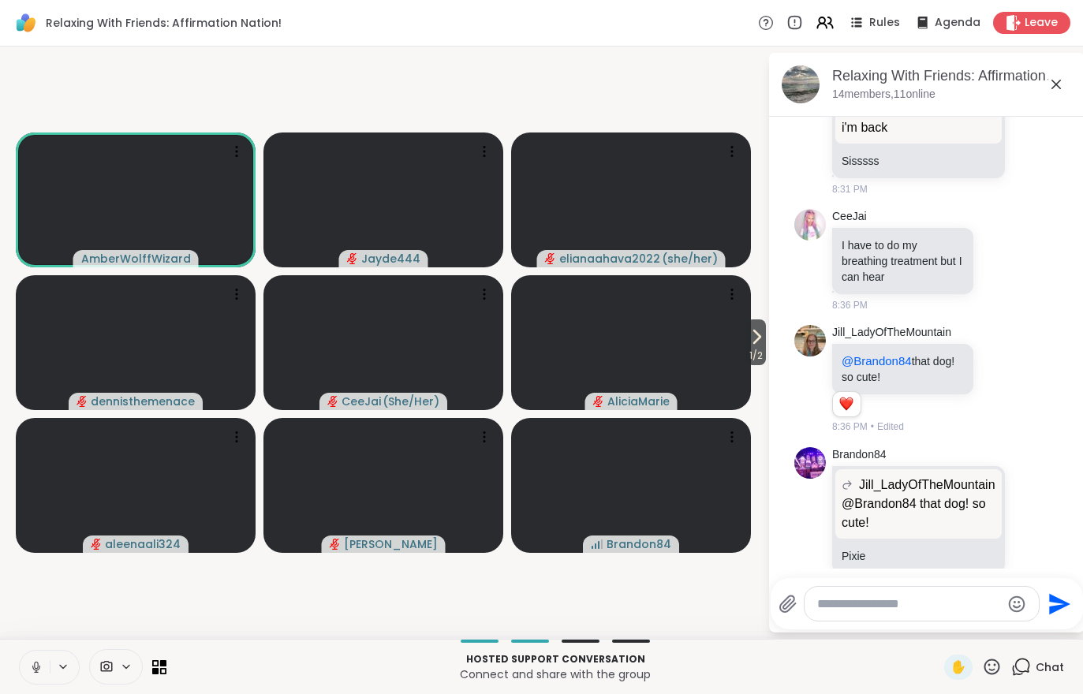
click at [762, 355] on span "1 / 2" at bounding box center [756, 355] width 20 height 19
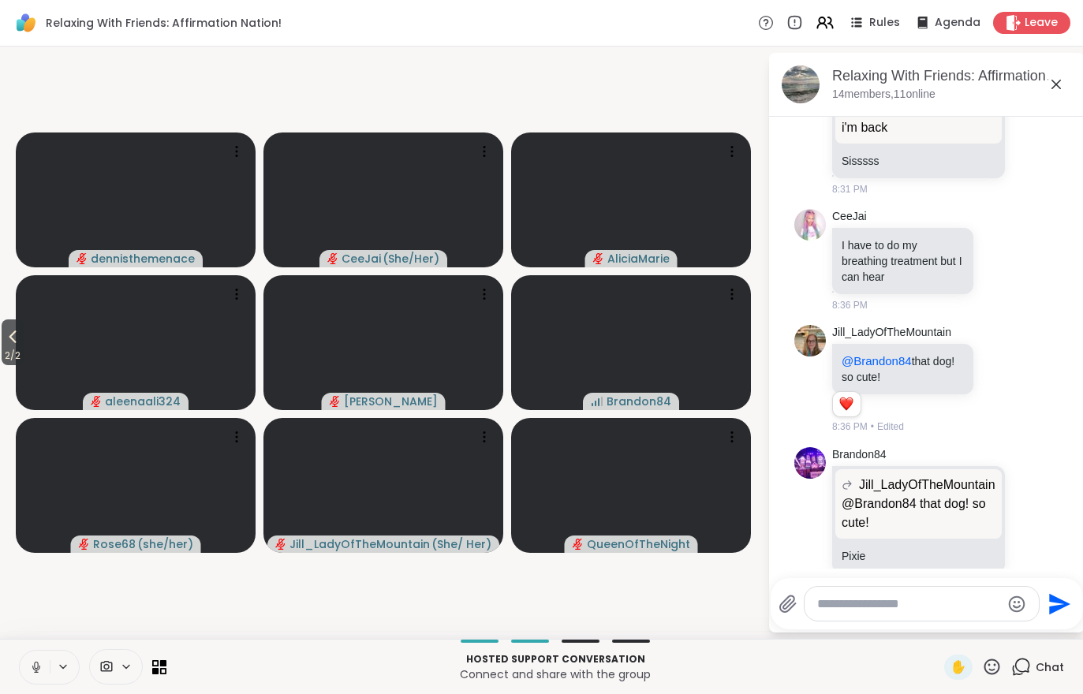
click at [12, 354] on span "2 / 2" at bounding box center [13, 355] width 22 height 19
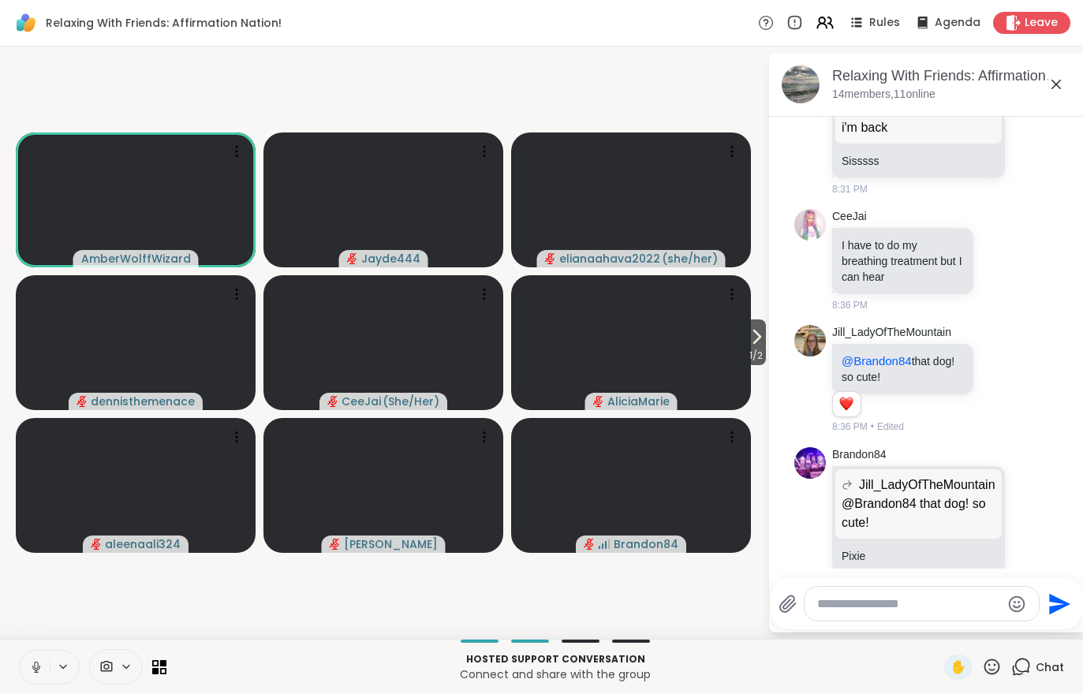
click at [758, 350] on span "1 / 2" at bounding box center [756, 355] width 20 height 19
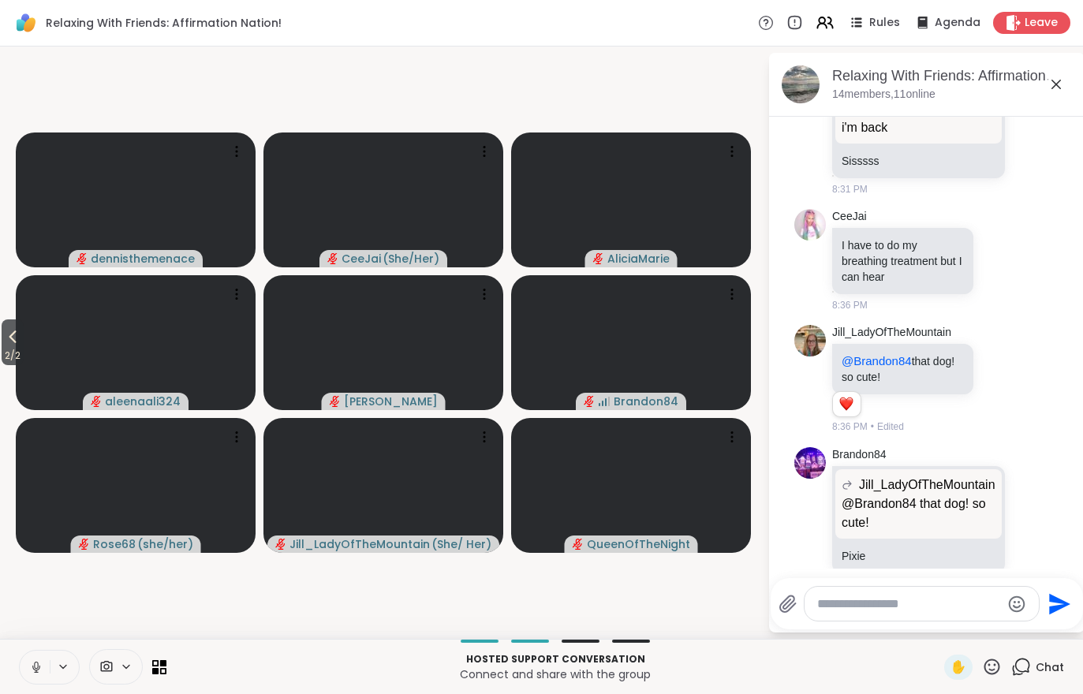
click at [6, 350] on span "2 / 2" at bounding box center [13, 355] width 22 height 19
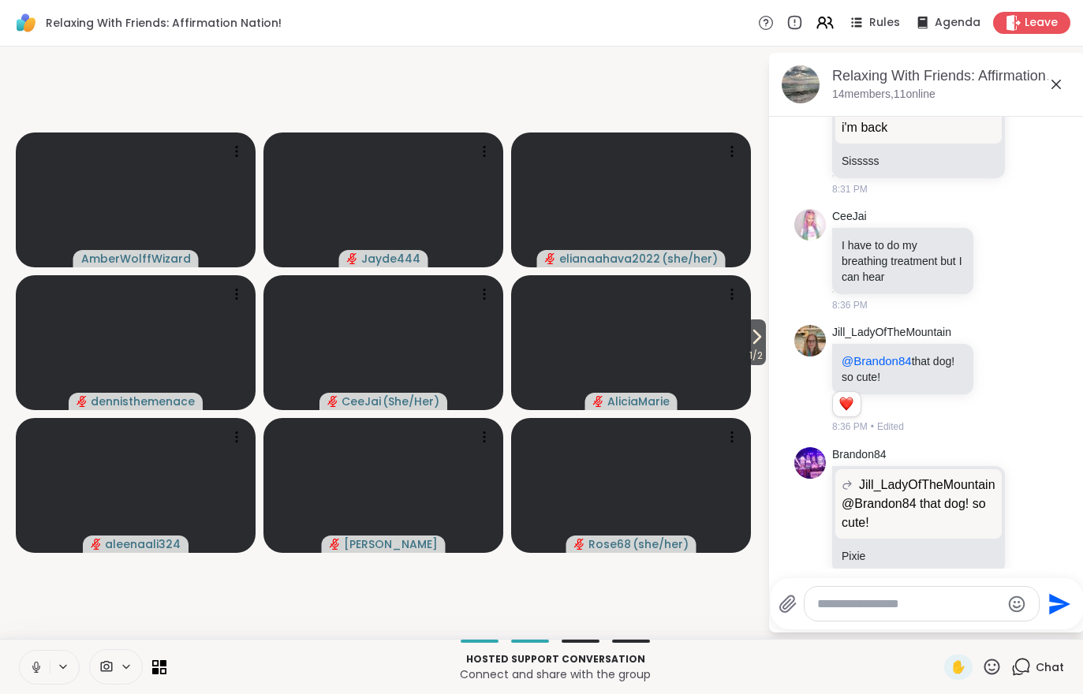
click at [763, 360] on span "1 / 2" at bounding box center [756, 355] width 20 height 19
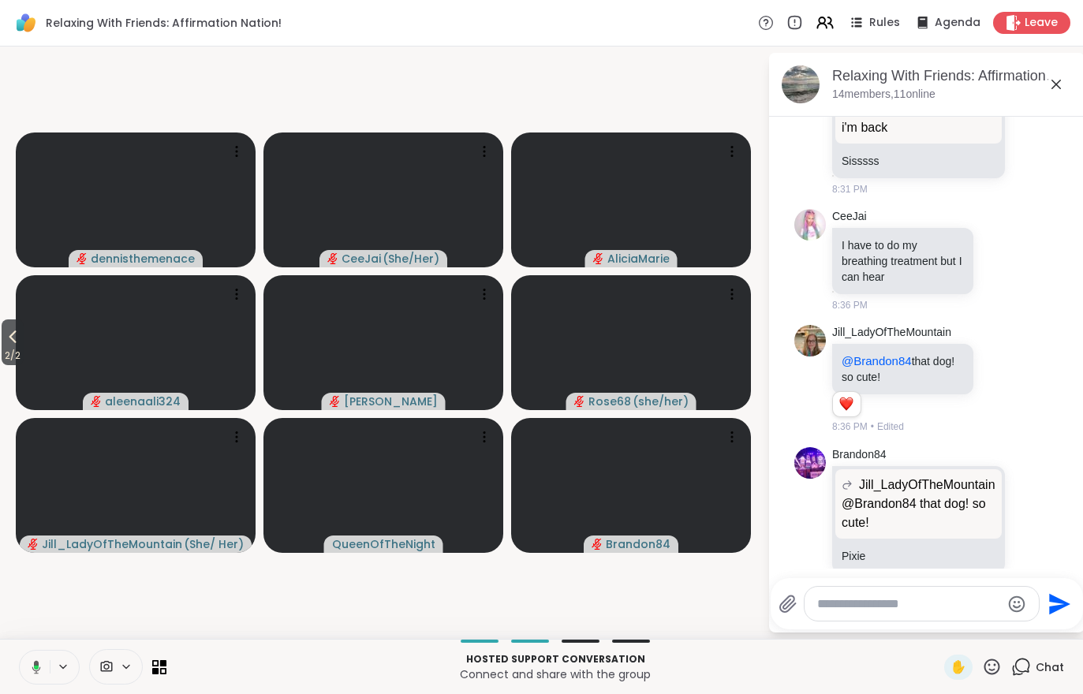
click at [6, 349] on span "2 / 2" at bounding box center [13, 355] width 22 height 19
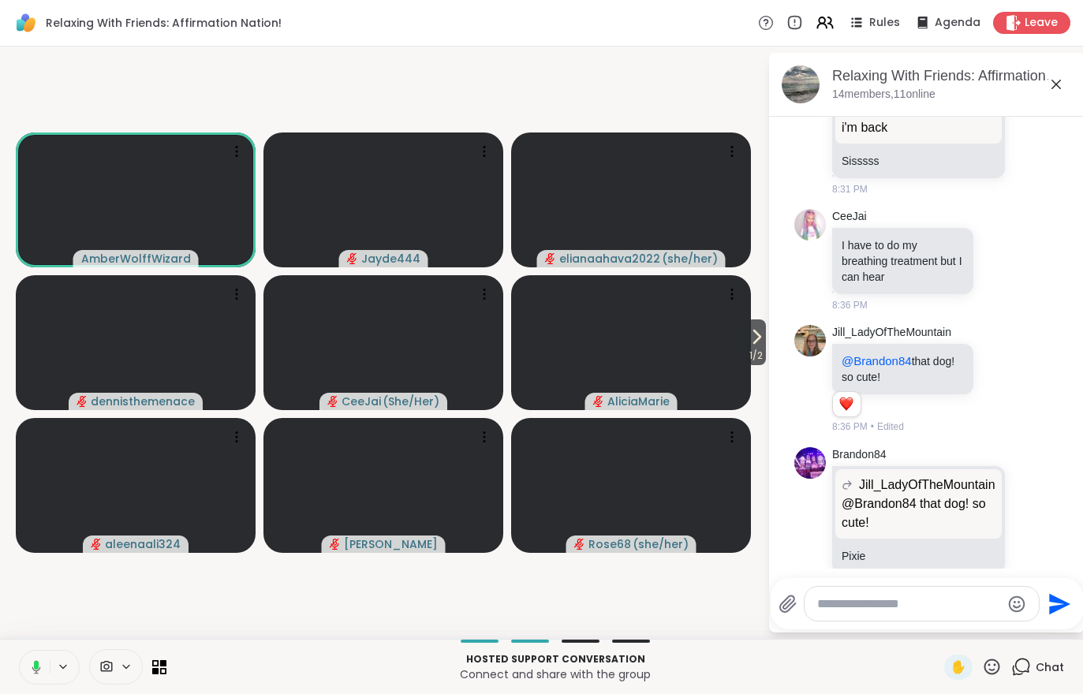
click at [764, 328] on button "1 / 2" at bounding box center [756, 342] width 20 height 46
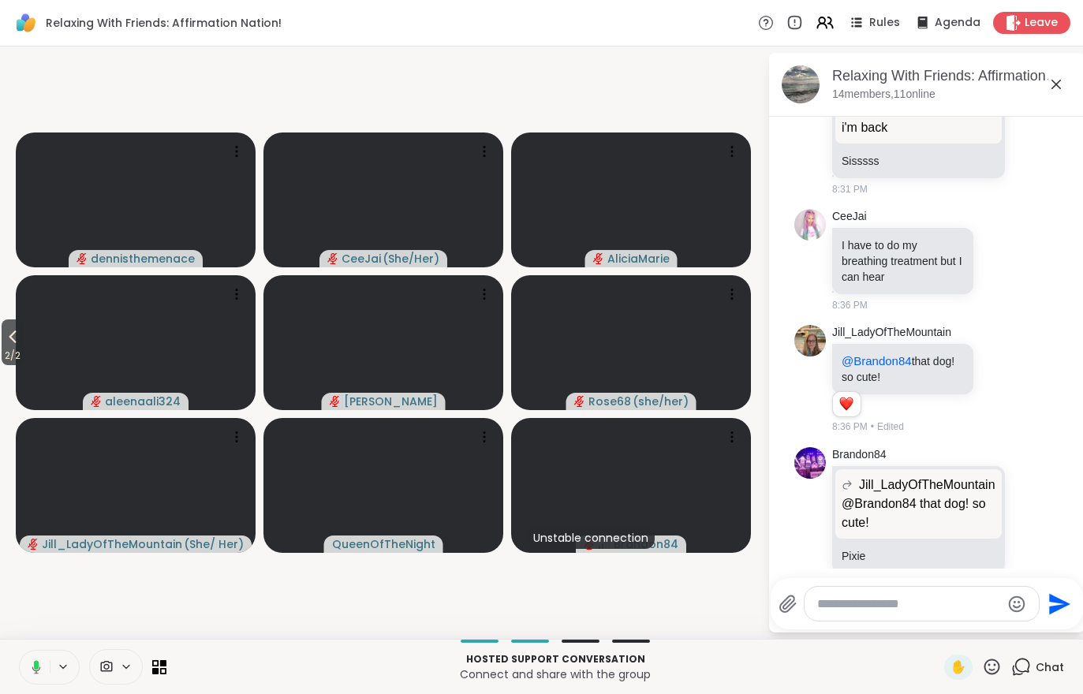
click at [14, 350] on span "2 / 2" at bounding box center [13, 355] width 22 height 19
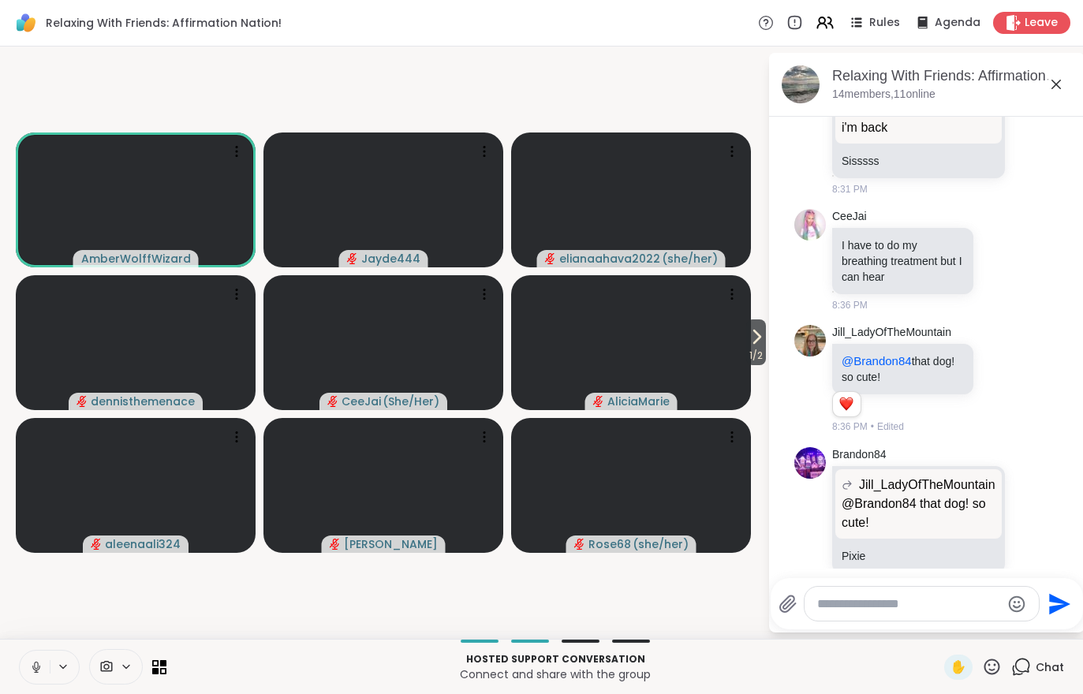
click at [752, 344] on icon at bounding box center [756, 336] width 19 height 19
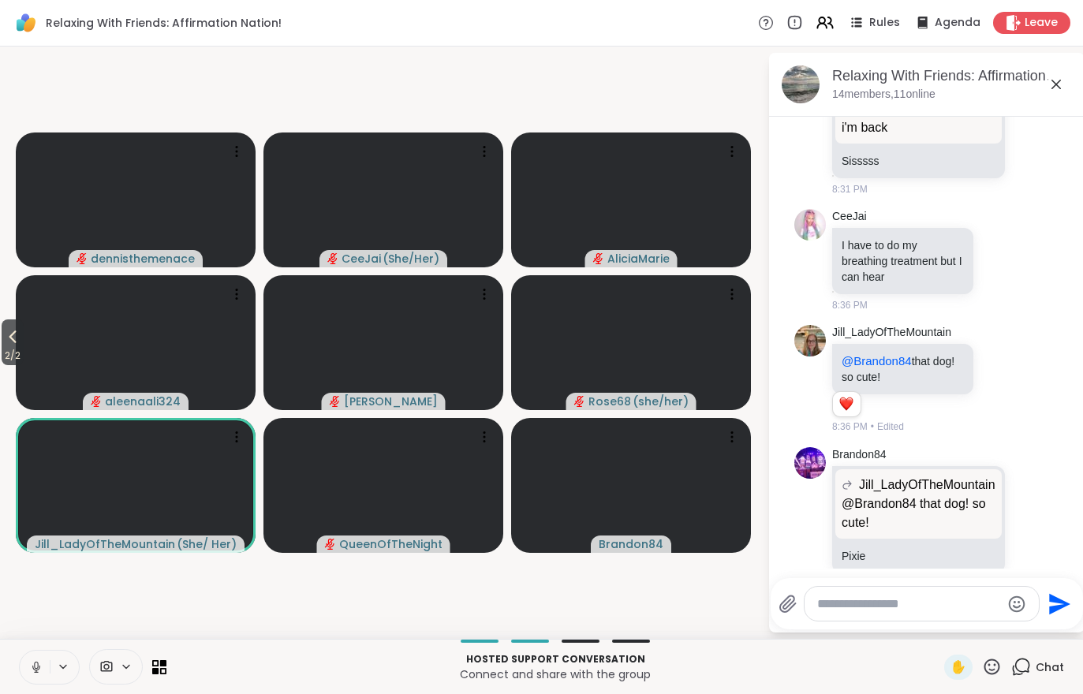
click at [13, 337] on icon at bounding box center [12, 337] width 7 height 13
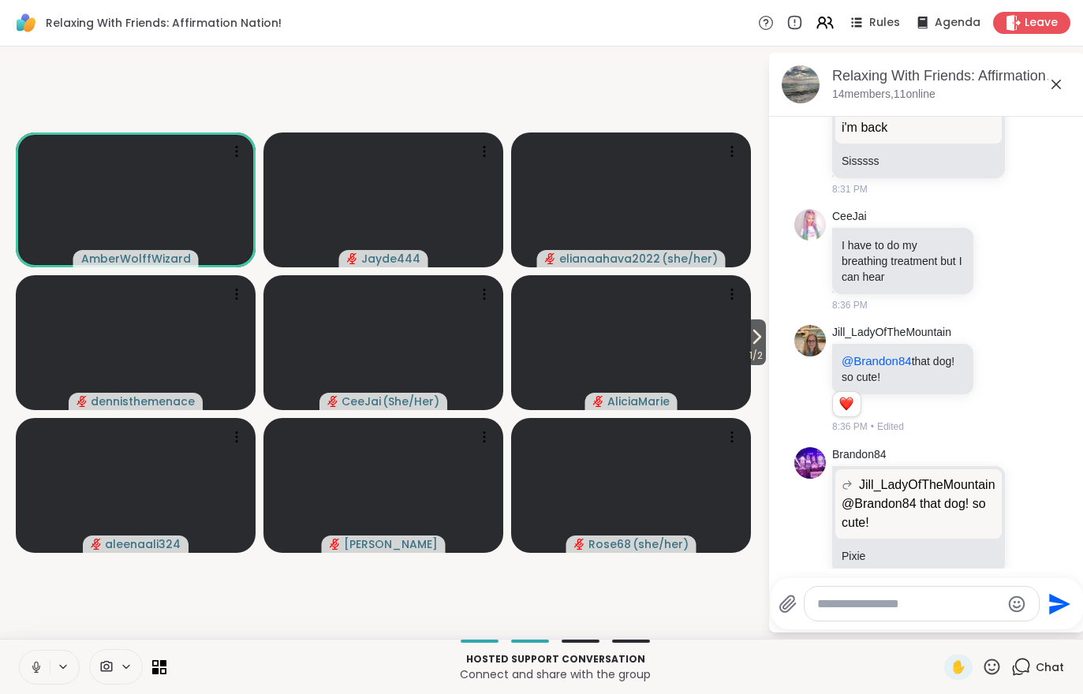
click at [750, 345] on icon at bounding box center [756, 336] width 19 height 19
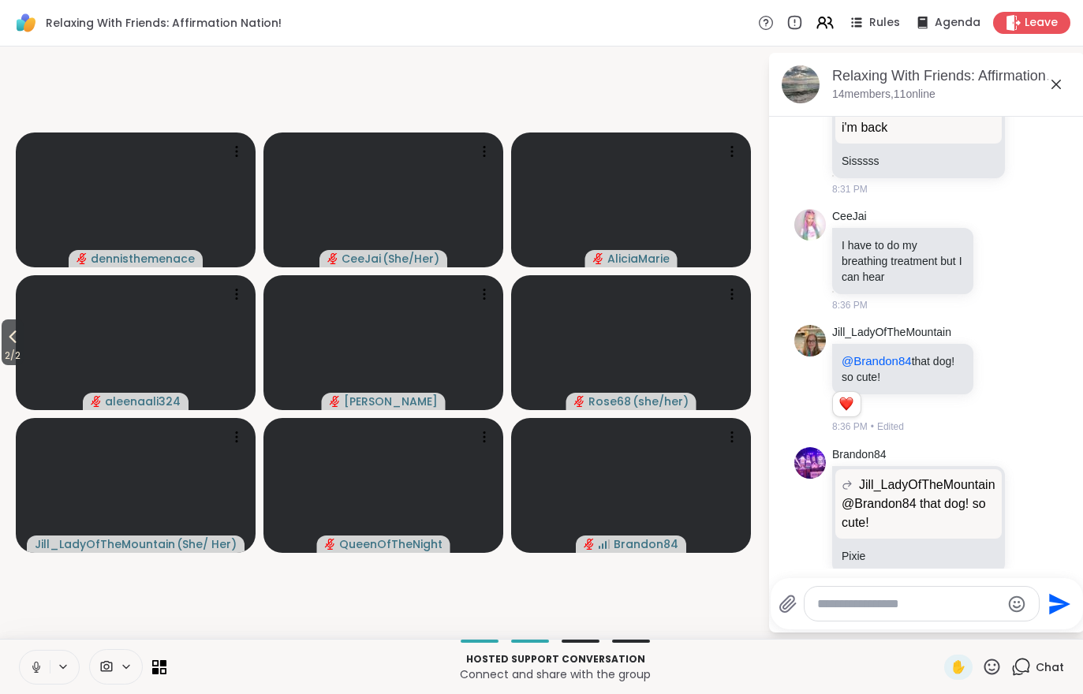
click at [20, 338] on icon at bounding box center [12, 336] width 19 height 19
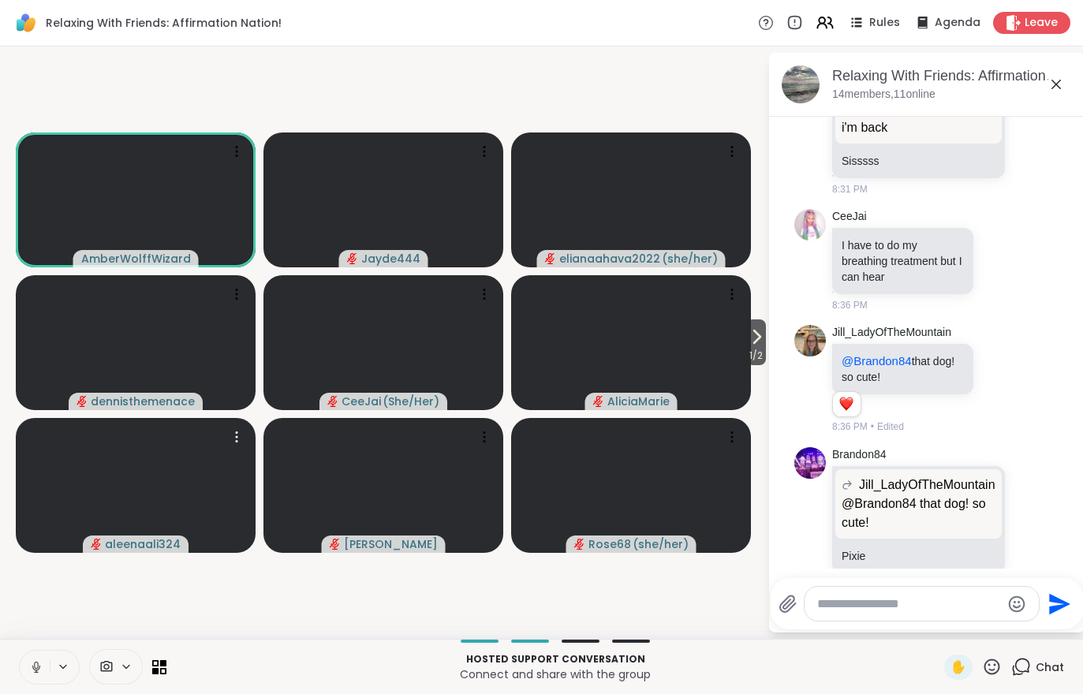
click at [72, 465] on video at bounding box center [136, 485] width 240 height 135
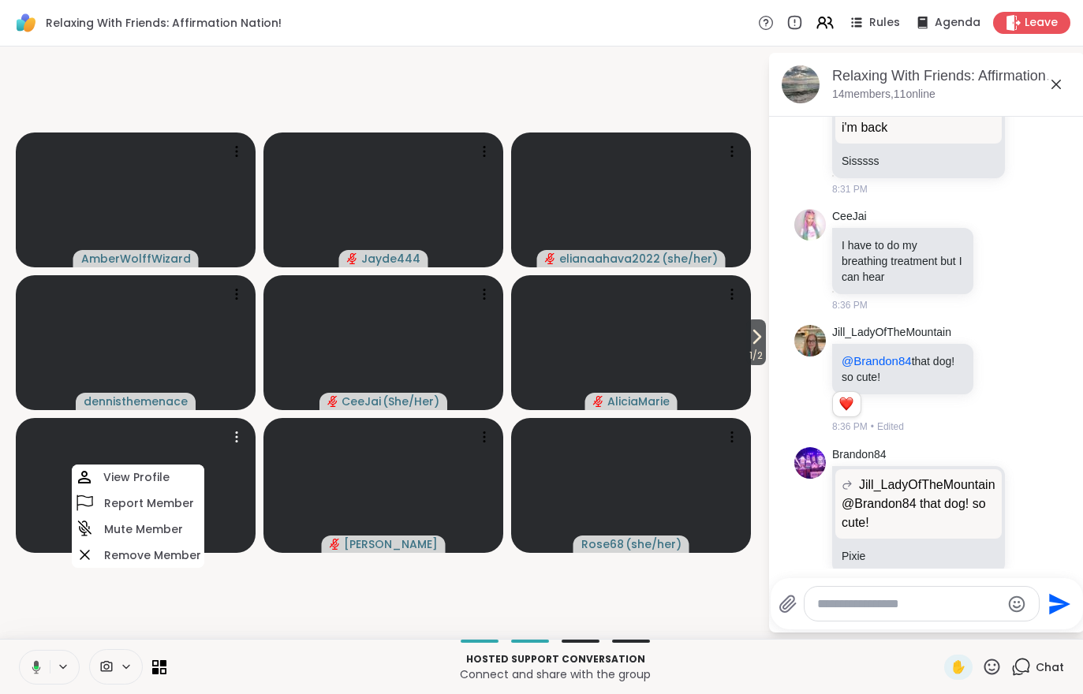
click at [48, 499] on video at bounding box center [136, 485] width 240 height 135
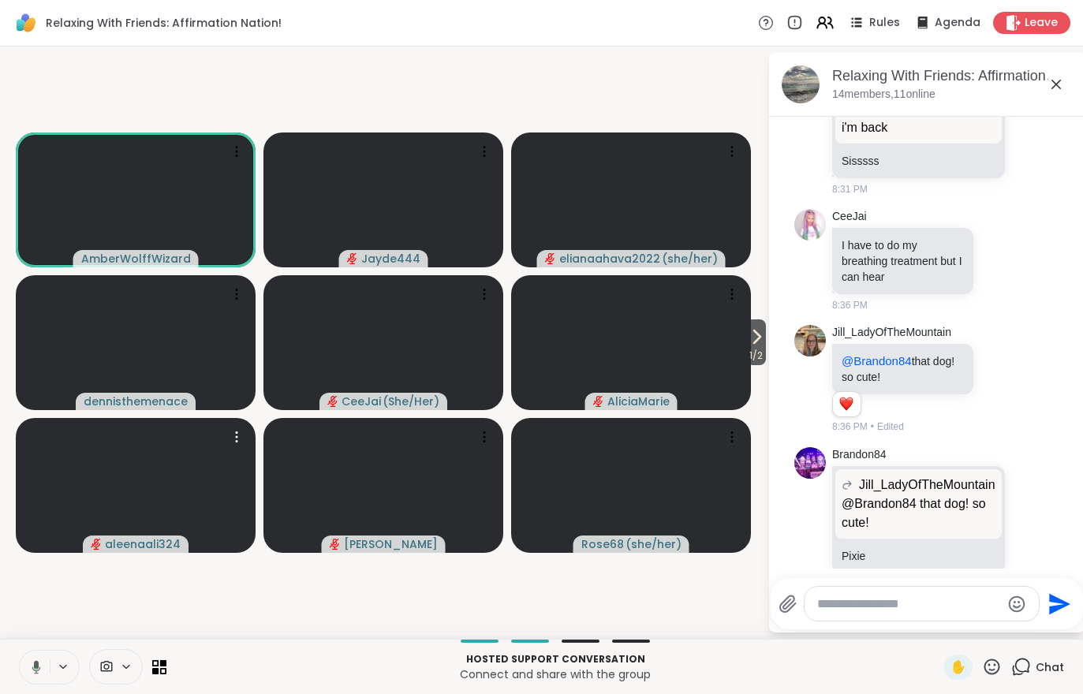
click at [65, 494] on video at bounding box center [136, 485] width 240 height 135
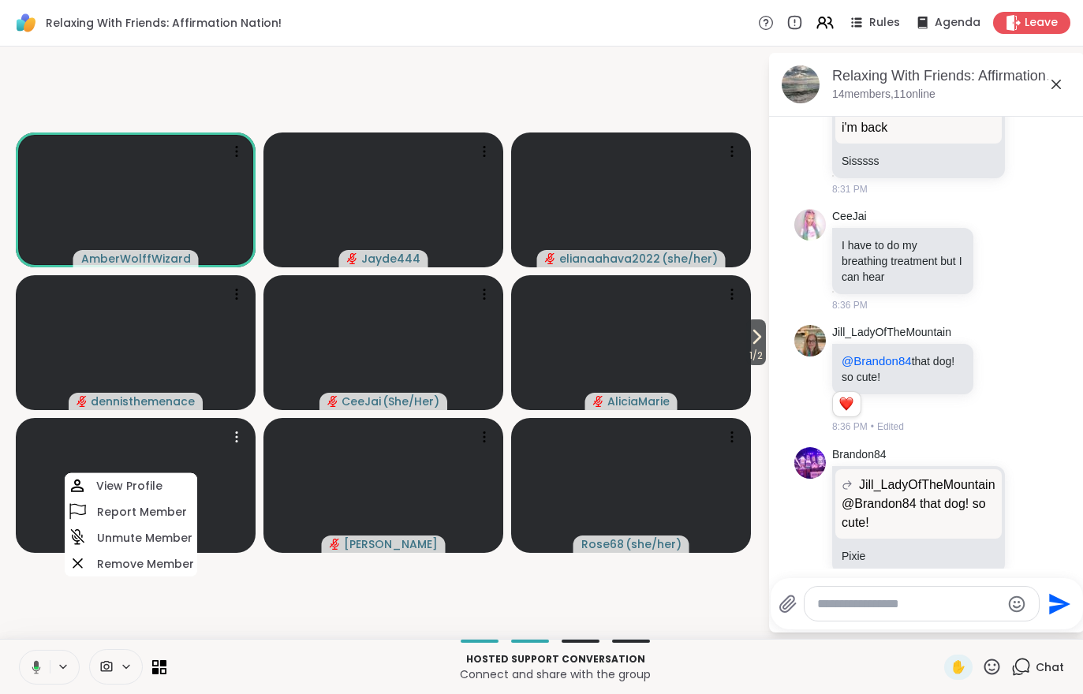
click at [71, 493] on icon at bounding box center [77, 485] width 19 height 19
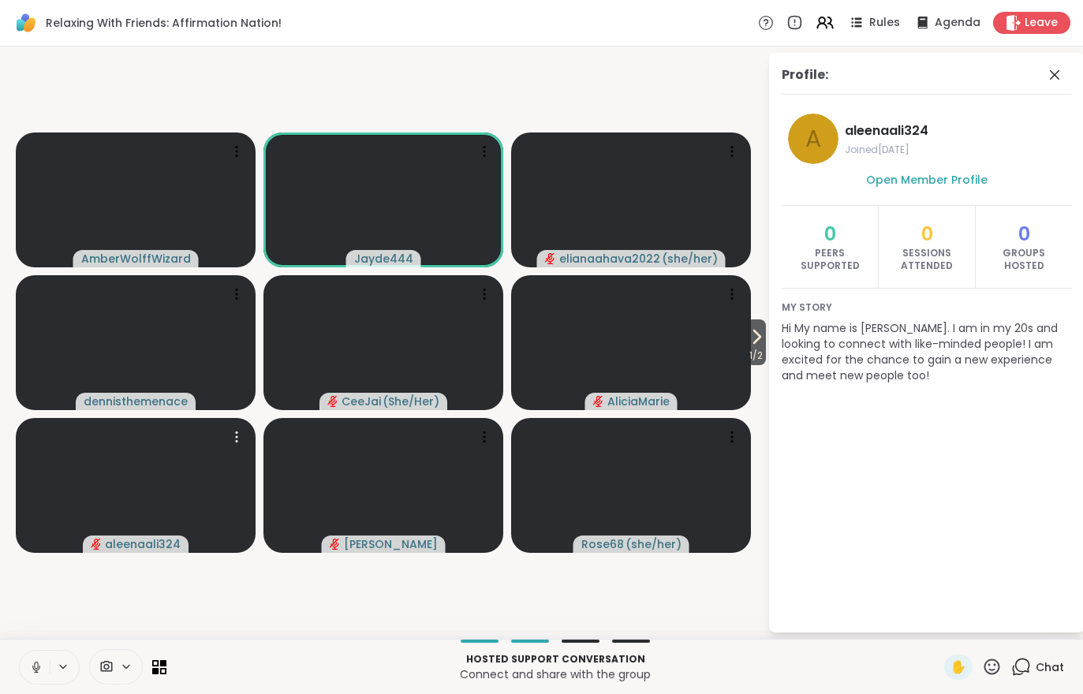
click at [1042, 674] on span "Chat" at bounding box center [1050, 667] width 28 height 16
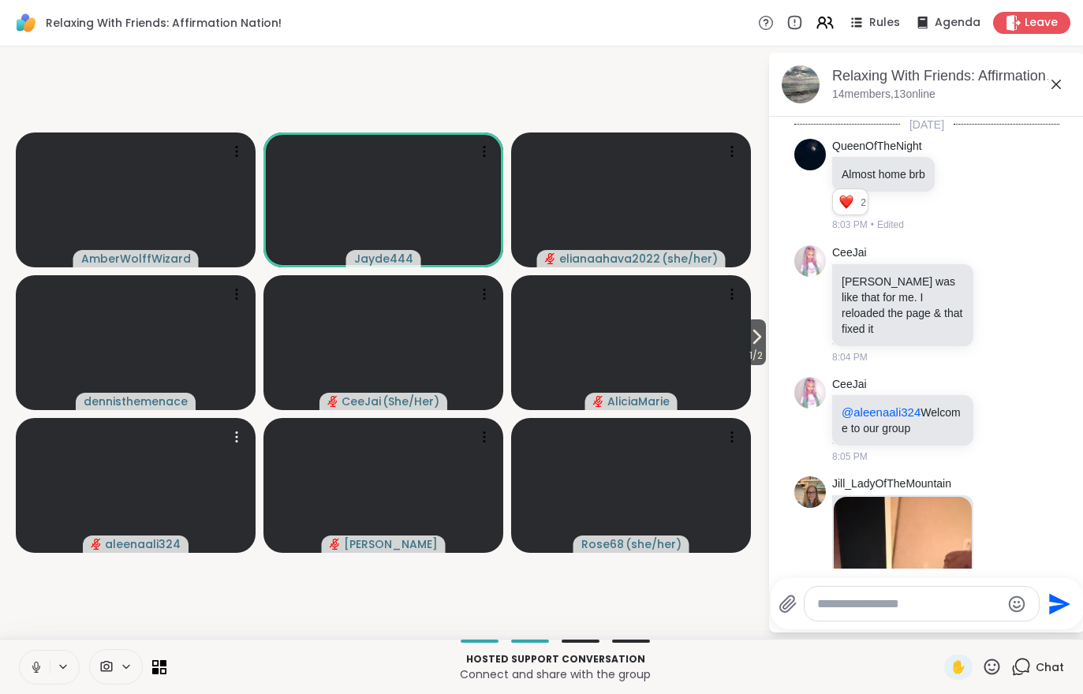
scroll to position [3300, 0]
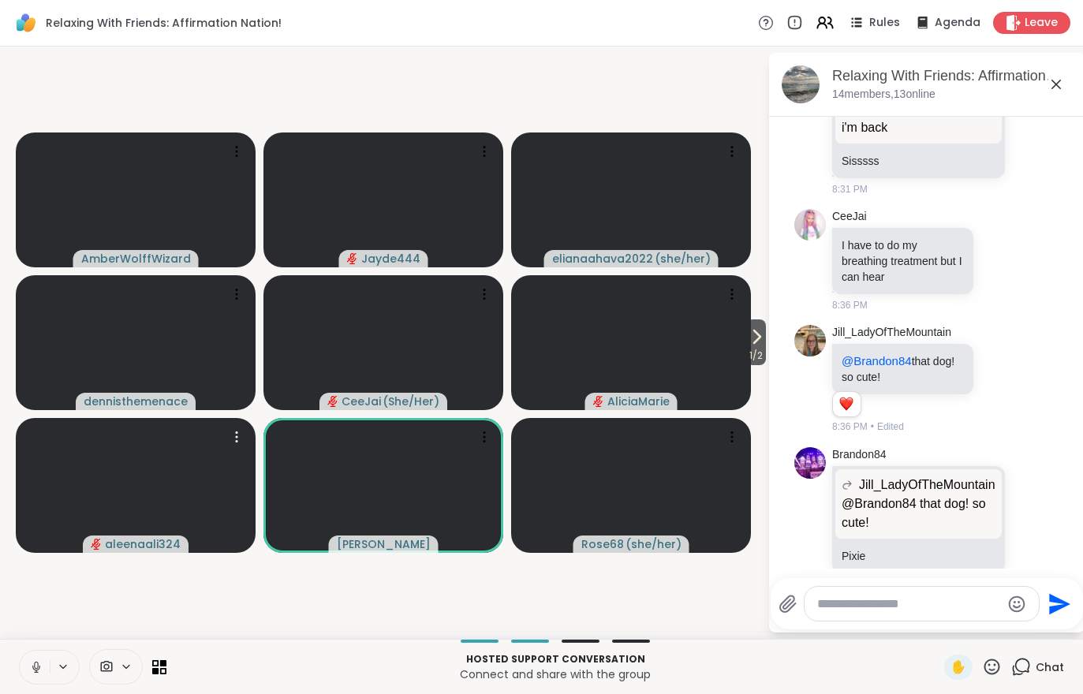
click at [46, 470] on video at bounding box center [136, 485] width 240 height 135
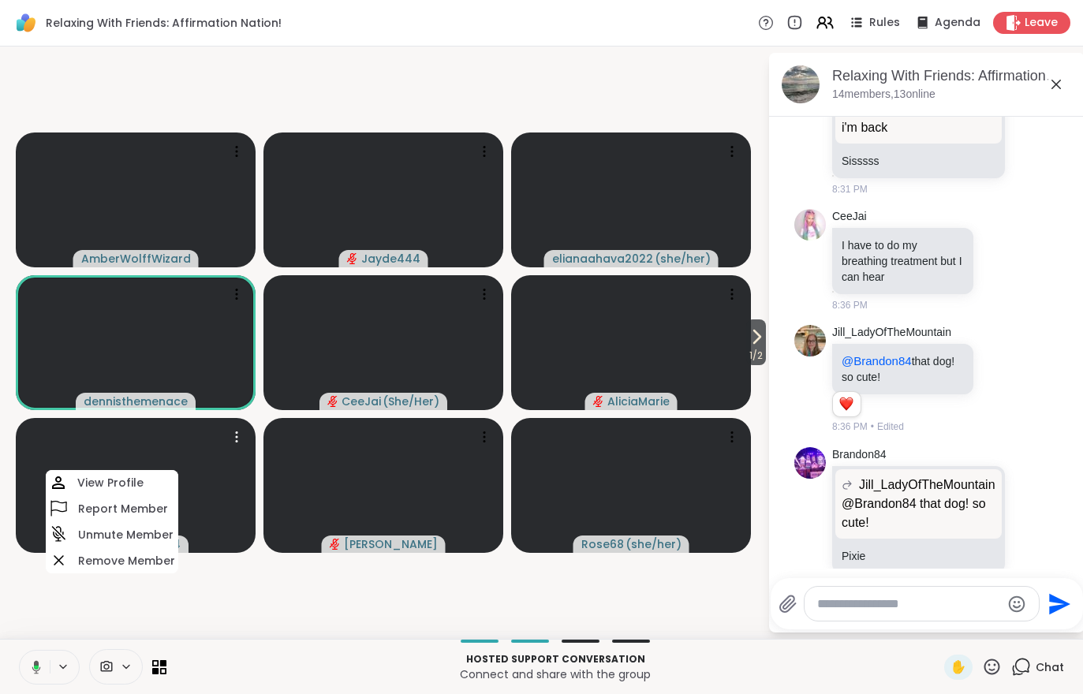
click at [335, 613] on video-player-container "1 / 2 AmberWolffWizard Jayde444 elianaahava2022 ( she/her ) [PERSON_NAME] ( She…" at bounding box center [383, 343] width 749 height 580
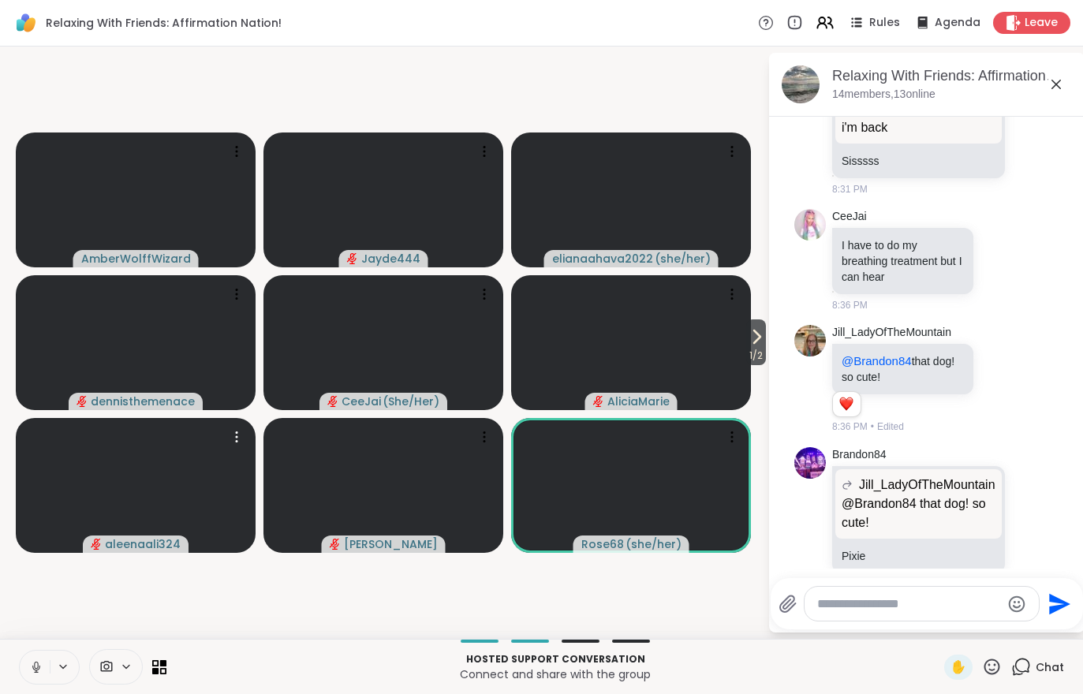
click at [60, 469] on video at bounding box center [136, 485] width 240 height 135
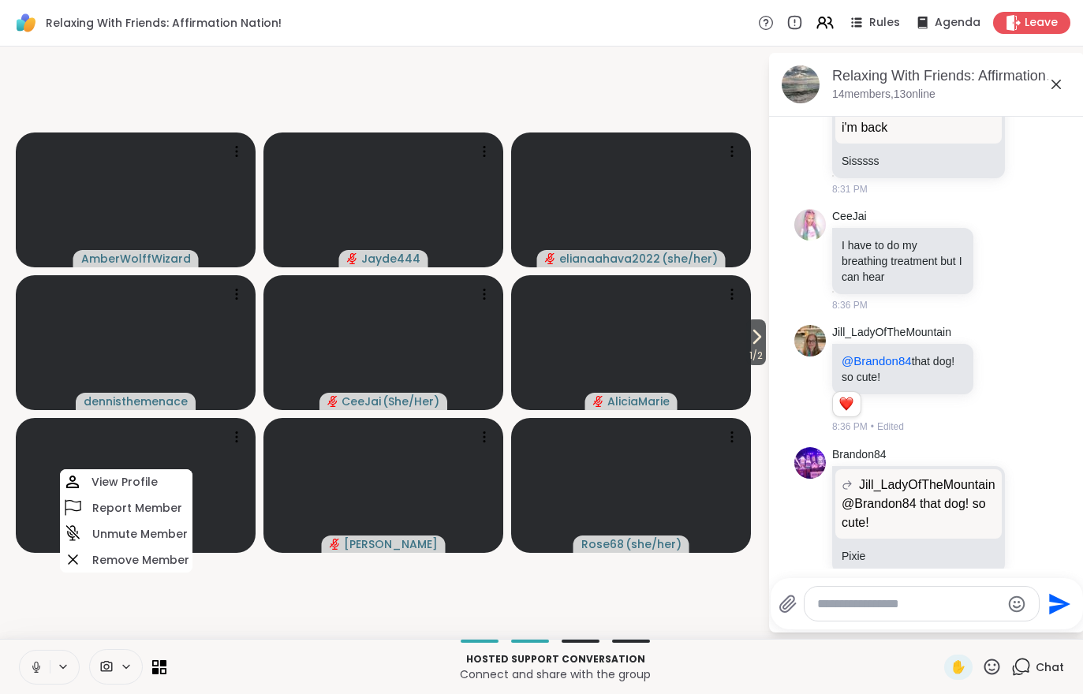
click at [641, 618] on video-player-container "1 / 2 AmberWolffWizard Jayde444 elianaahava2022 ( she/her ) [PERSON_NAME] ( She…" at bounding box center [383, 343] width 749 height 580
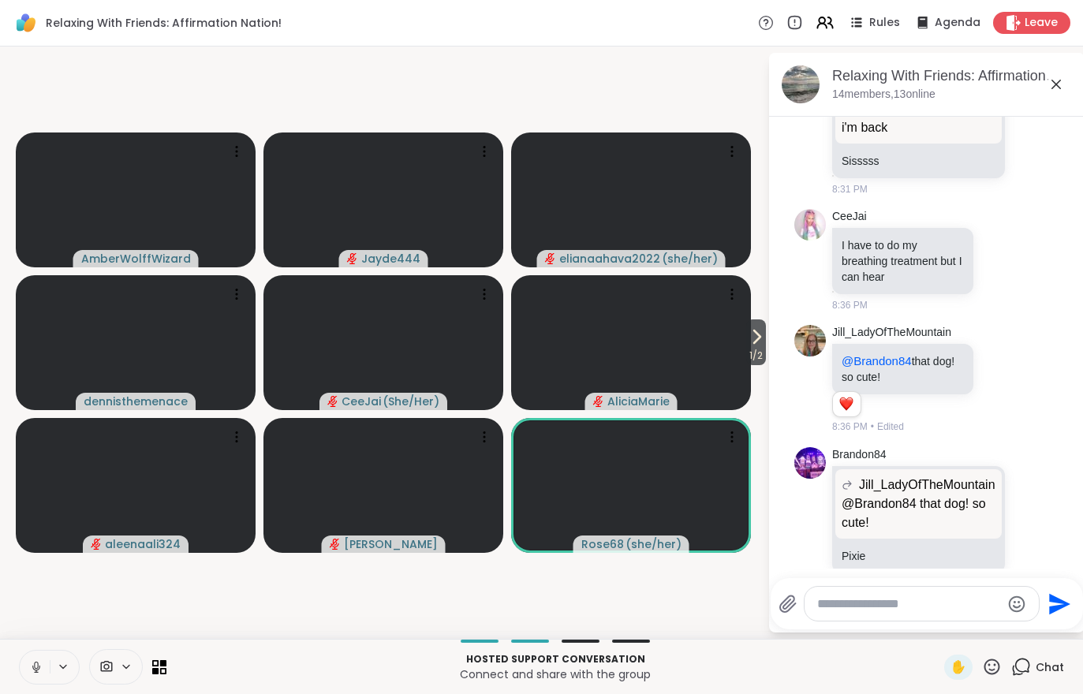
click at [760, 342] on icon at bounding box center [756, 336] width 19 height 19
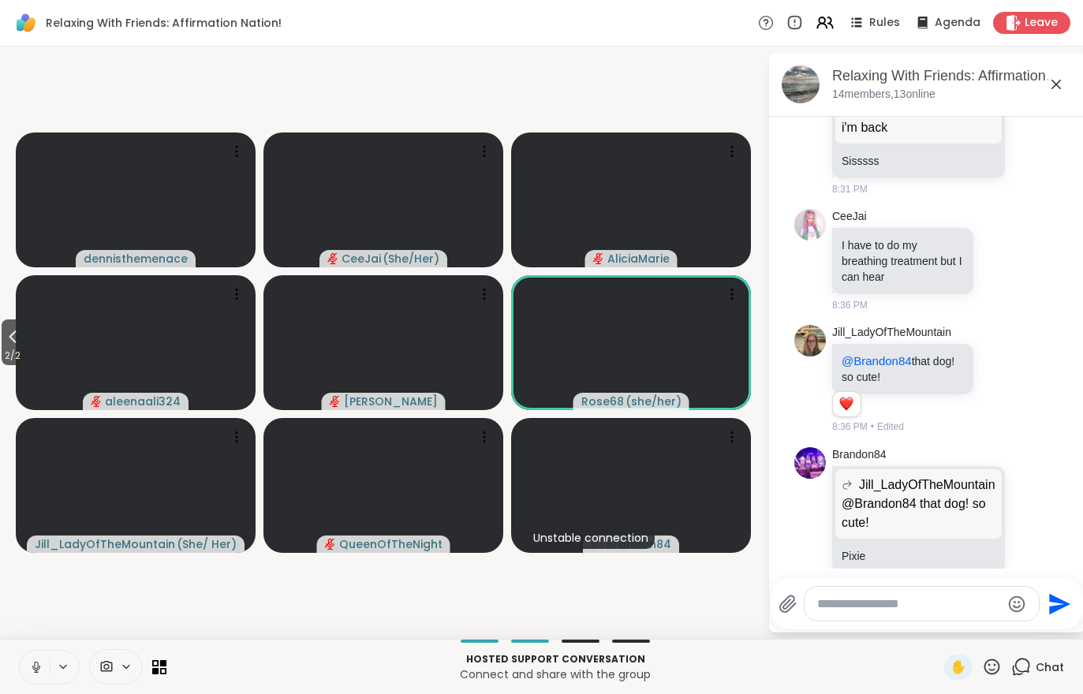
click at [8, 331] on icon at bounding box center [12, 336] width 19 height 19
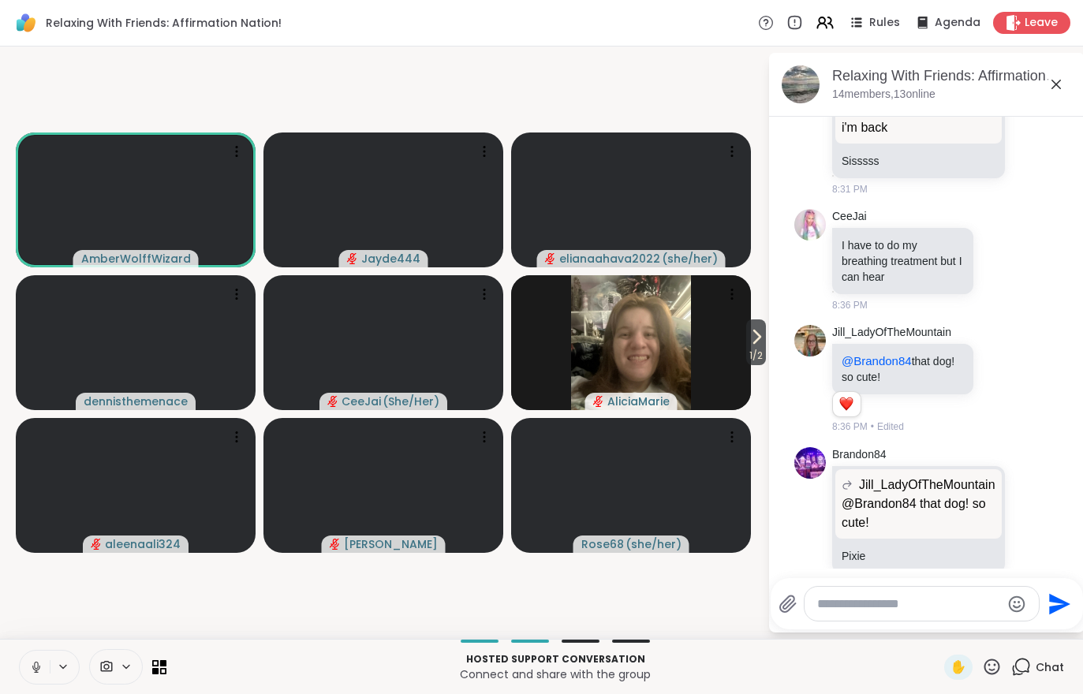
click at [48, 504] on video at bounding box center [136, 485] width 240 height 135
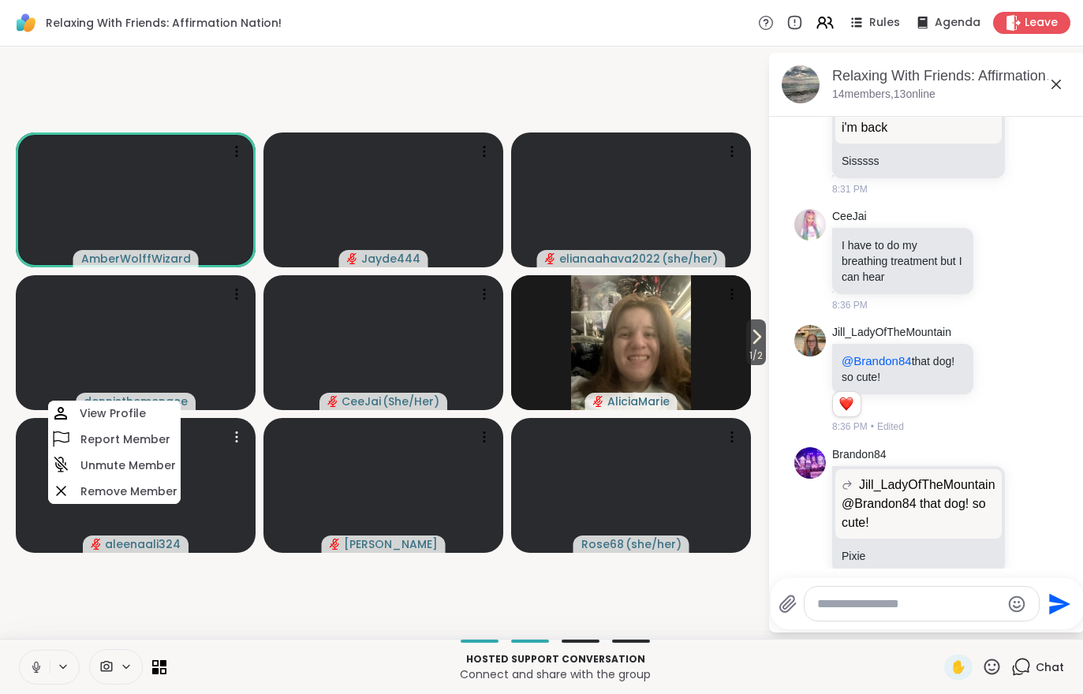
click at [48, 503] on video at bounding box center [136, 485] width 240 height 135
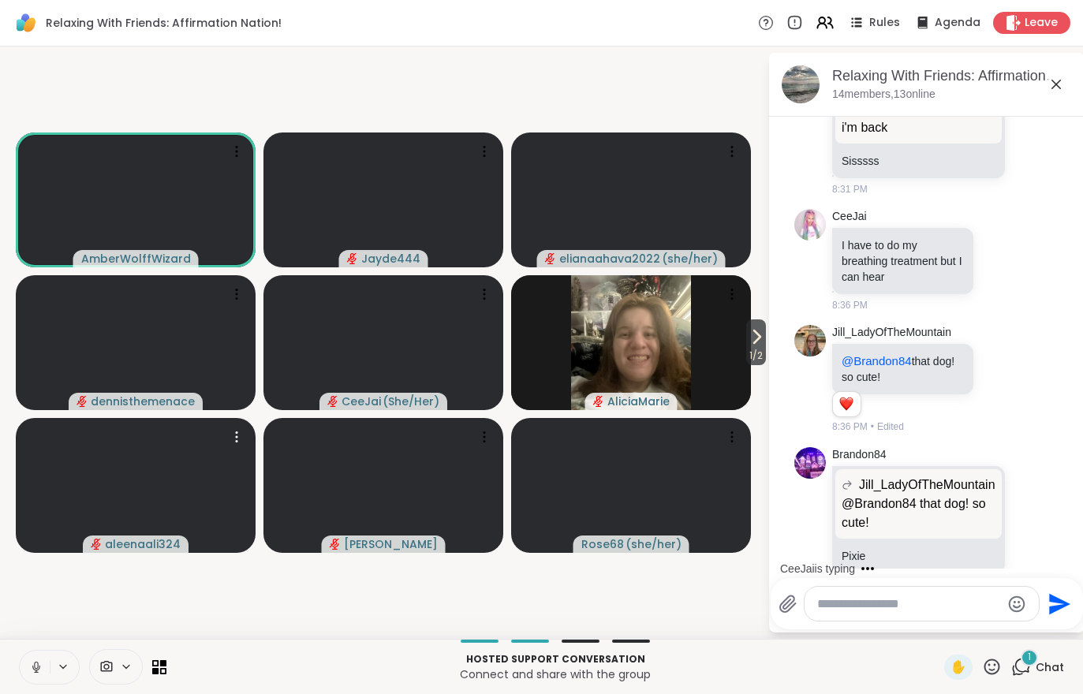
scroll to position [3415, 0]
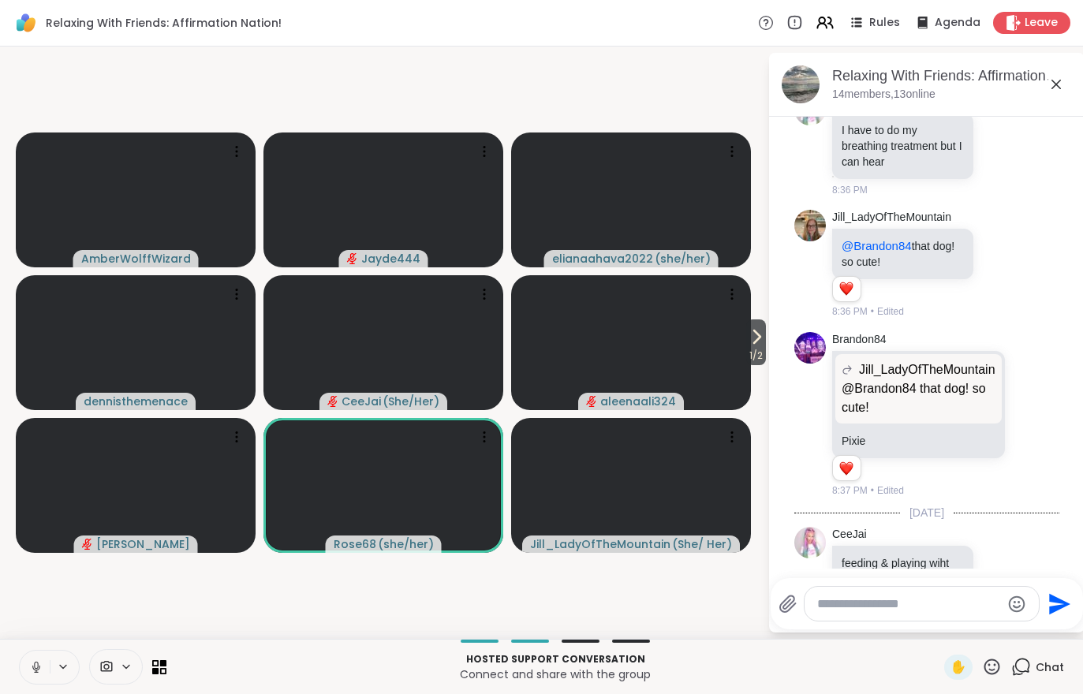
click at [81, 494] on video at bounding box center [136, 485] width 240 height 135
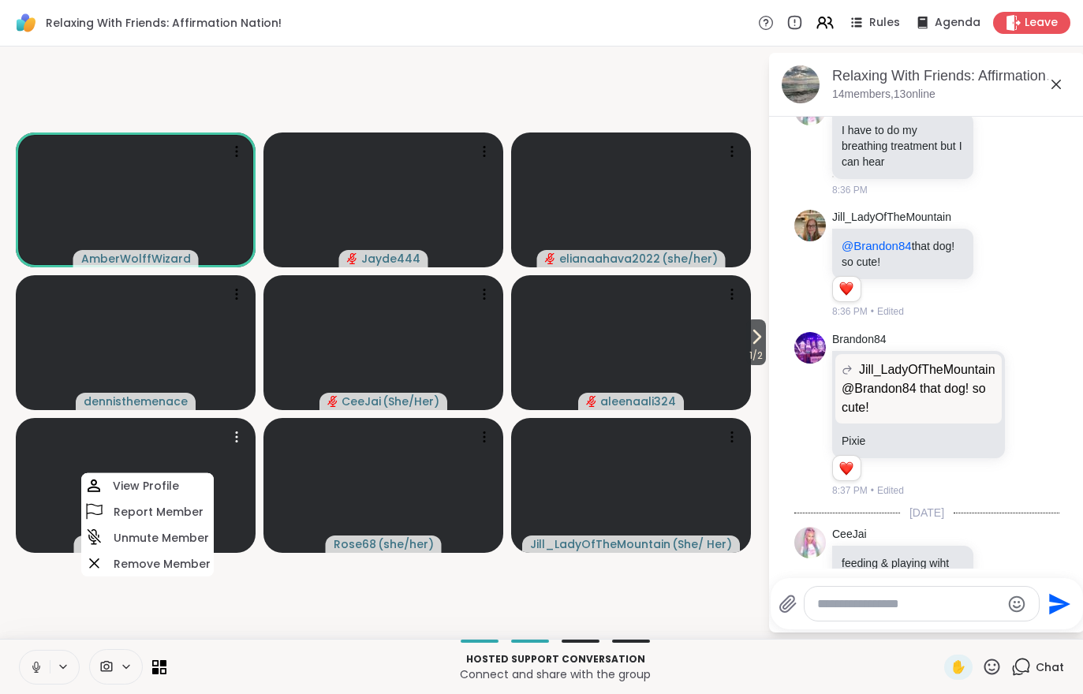
click at [615, 597] on video-player-container "1 / 2 AmberWolffWizard Jayde444 elianaahava2022 ( she/her ) [PERSON_NAME] ( She…" at bounding box center [383, 343] width 749 height 580
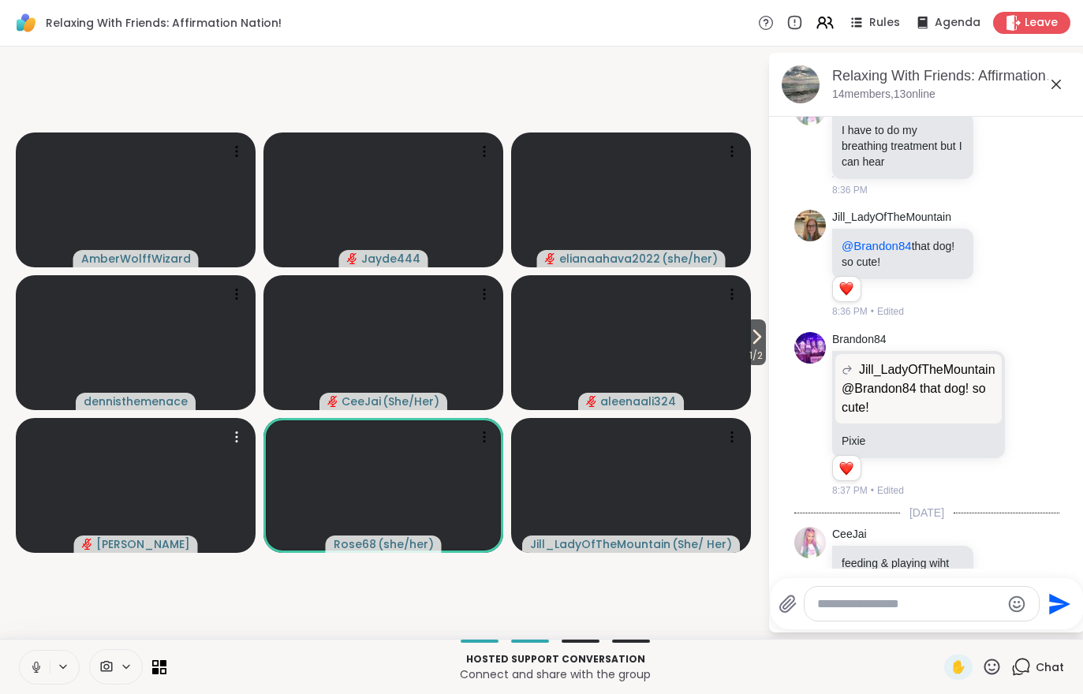
click at [109, 462] on video at bounding box center [136, 485] width 240 height 135
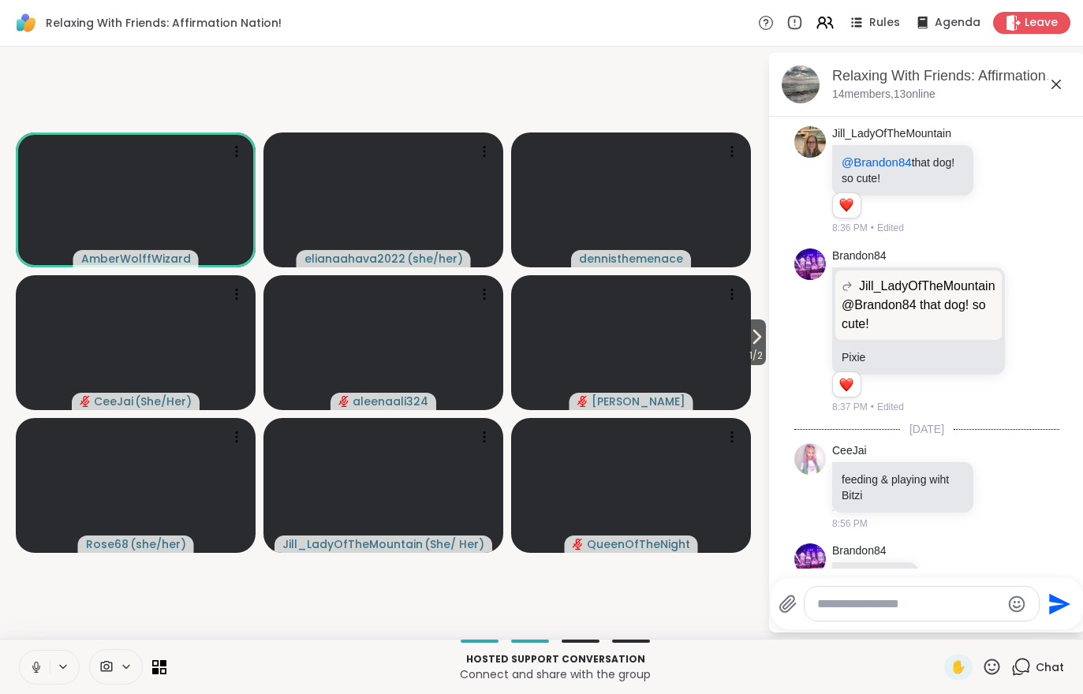
scroll to position [3852, 0]
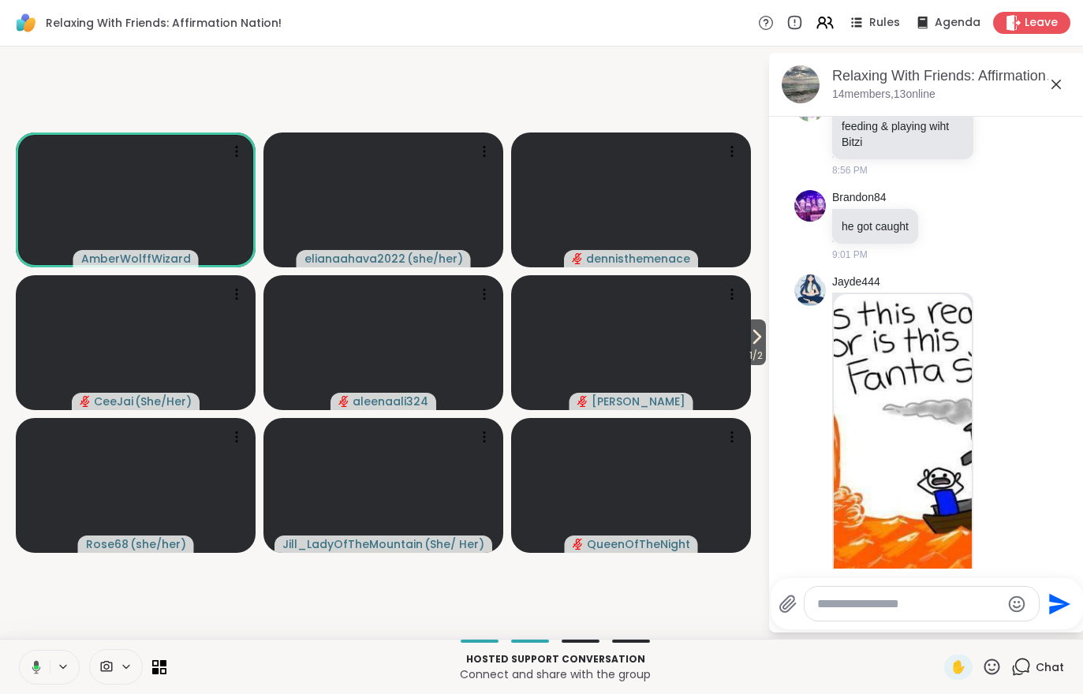
click at [764, 347] on span "1 / 2" at bounding box center [756, 355] width 20 height 19
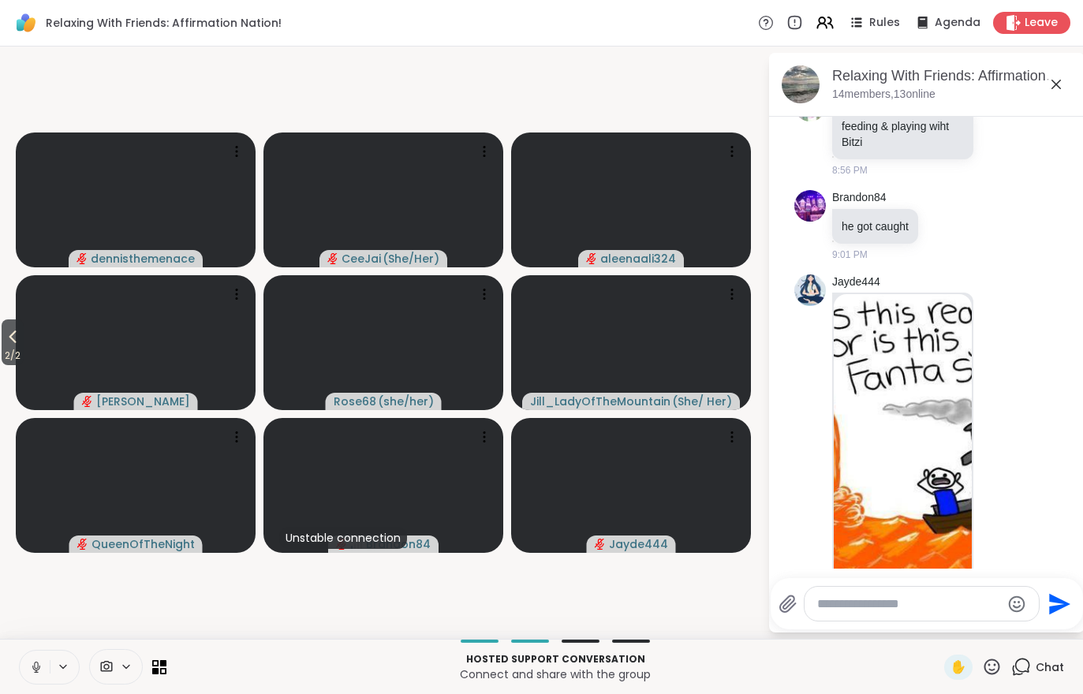
click at [9, 354] on span "2 / 2" at bounding box center [13, 355] width 22 height 19
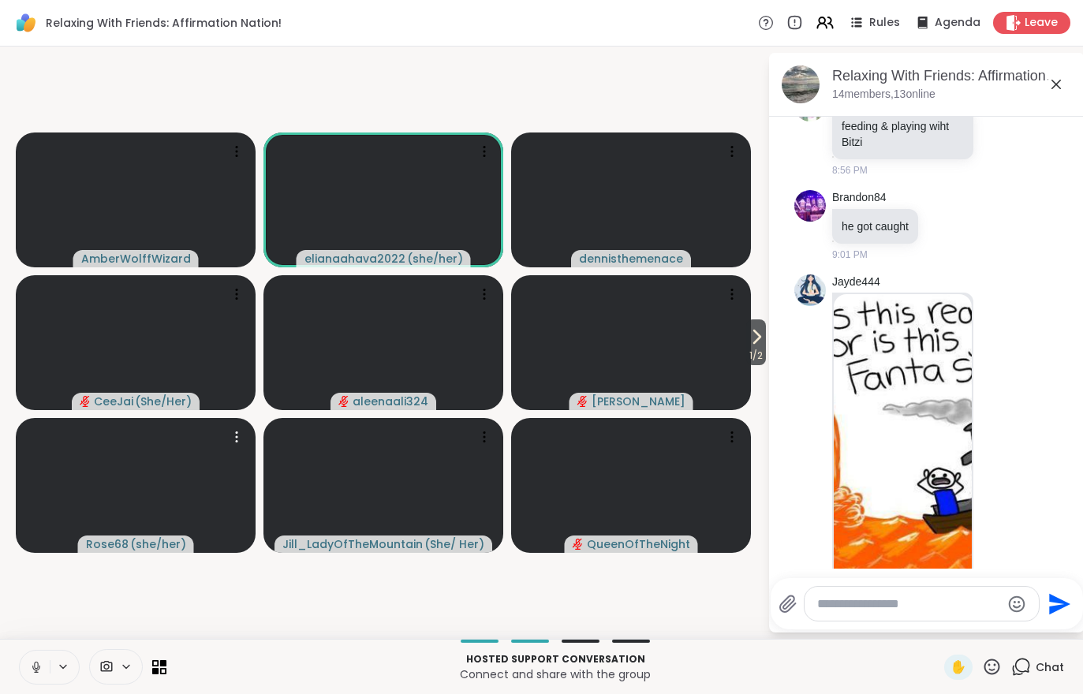
click at [39, 505] on video at bounding box center [136, 485] width 240 height 135
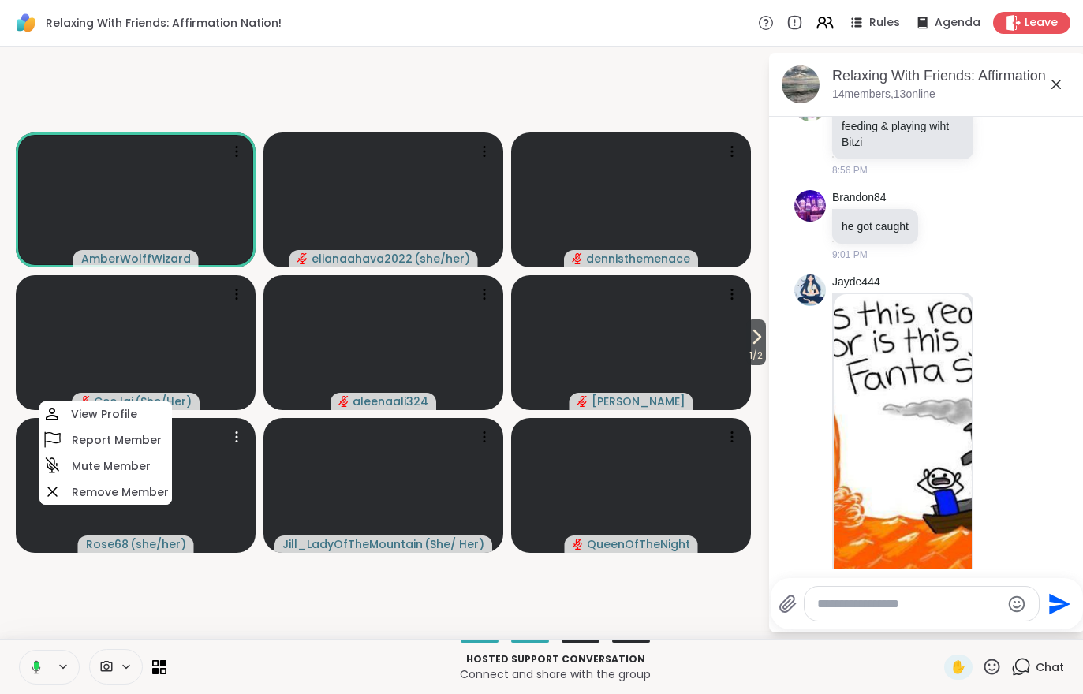
click at [236, 618] on video-player-container "1 / 2 AmberWolffWizard elianaahava2022 ( she/her ) [PERSON_NAME] ( She/Her ) al…" at bounding box center [383, 343] width 749 height 580
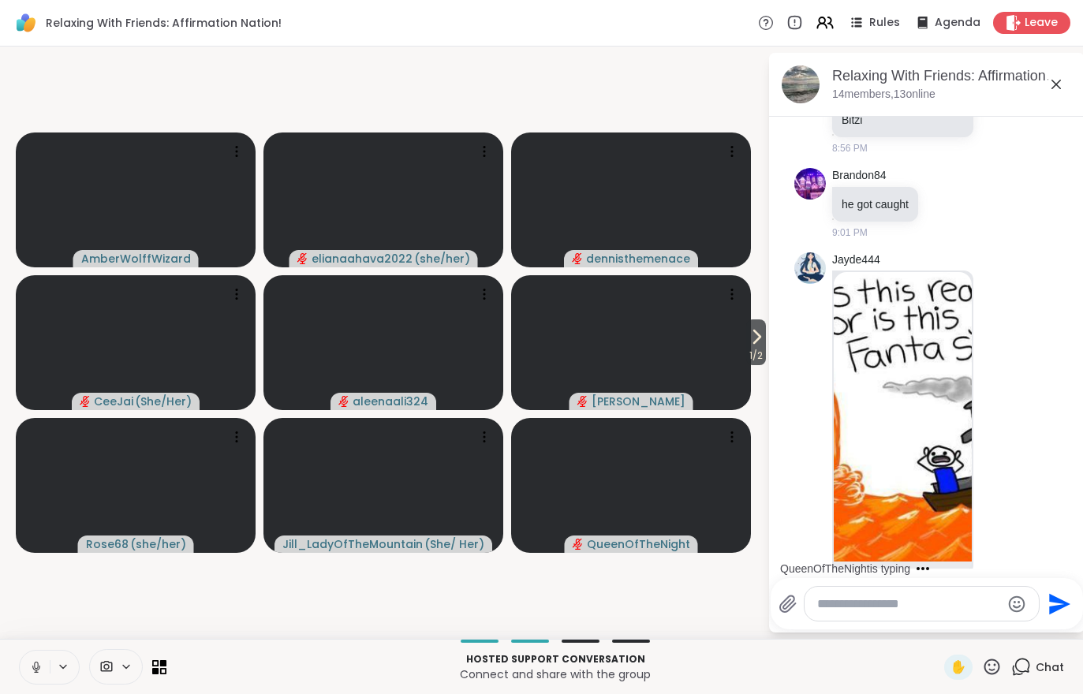
scroll to position [3993, 0]
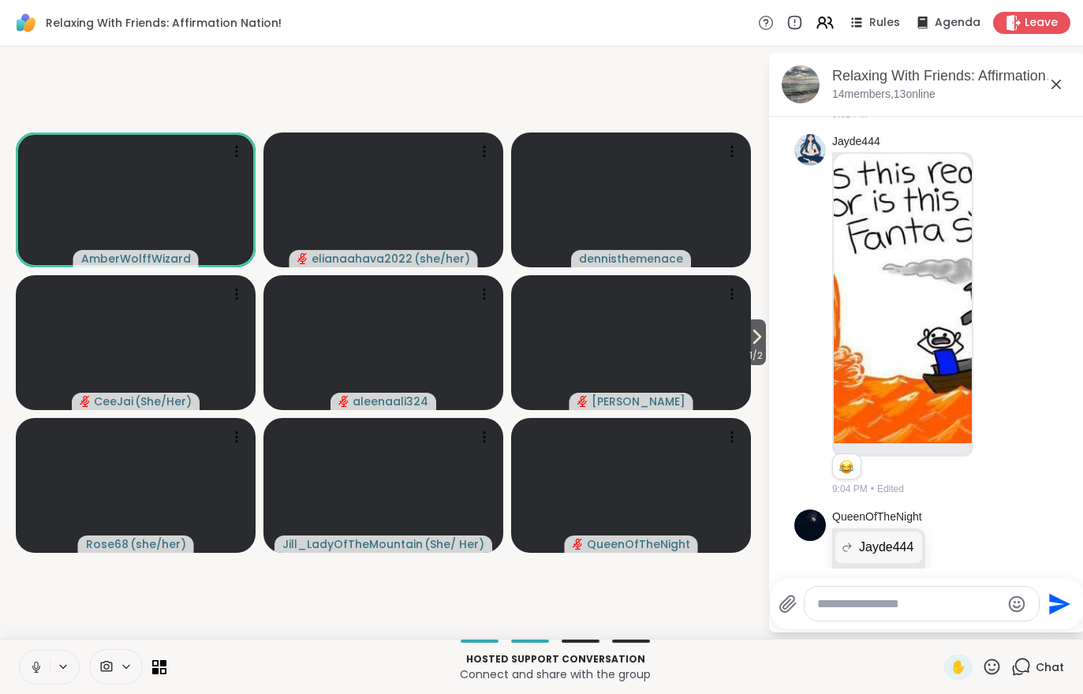
click at [1002, 666] on icon at bounding box center [992, 667] width 20 height 20
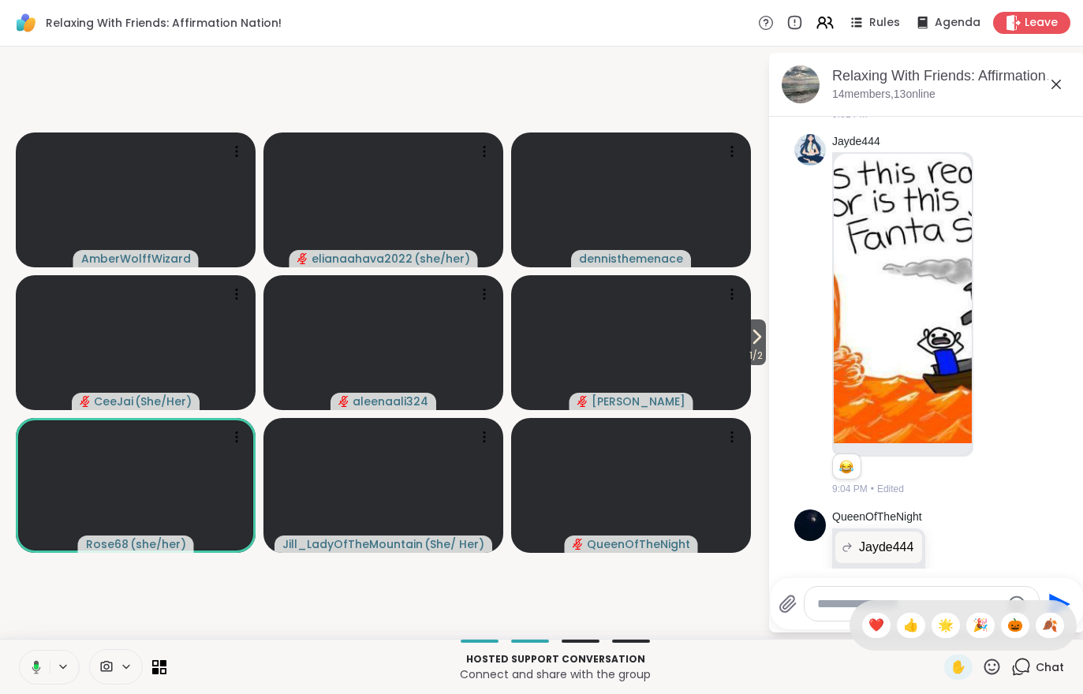
click at [979, 625] on span "🎉" at bounding box center [981, 625] width 16 height 19
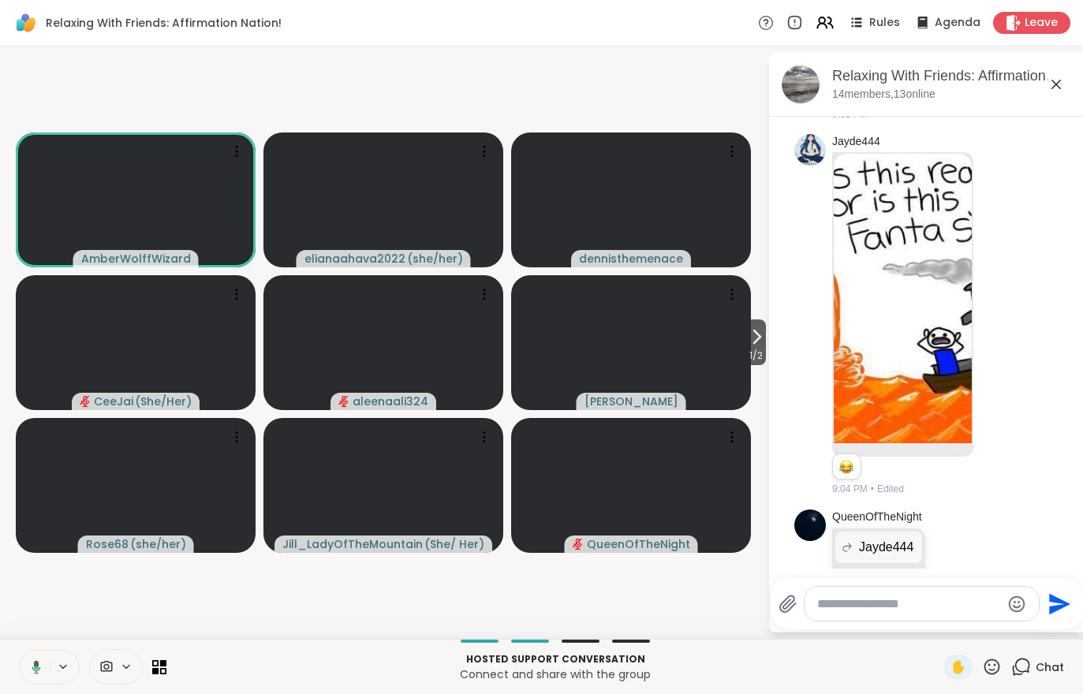
click at [24, 573] on video-player-container "1 / 2 AmberWolffWizard elianaahava2022 ( she/her ) [PERSON_NAME] ( She/Her ) al…" at bounding box center [383, 343] width 749 height 580
click at [759, 328] on icon at bounding box center [756, 336] width 19 height 19
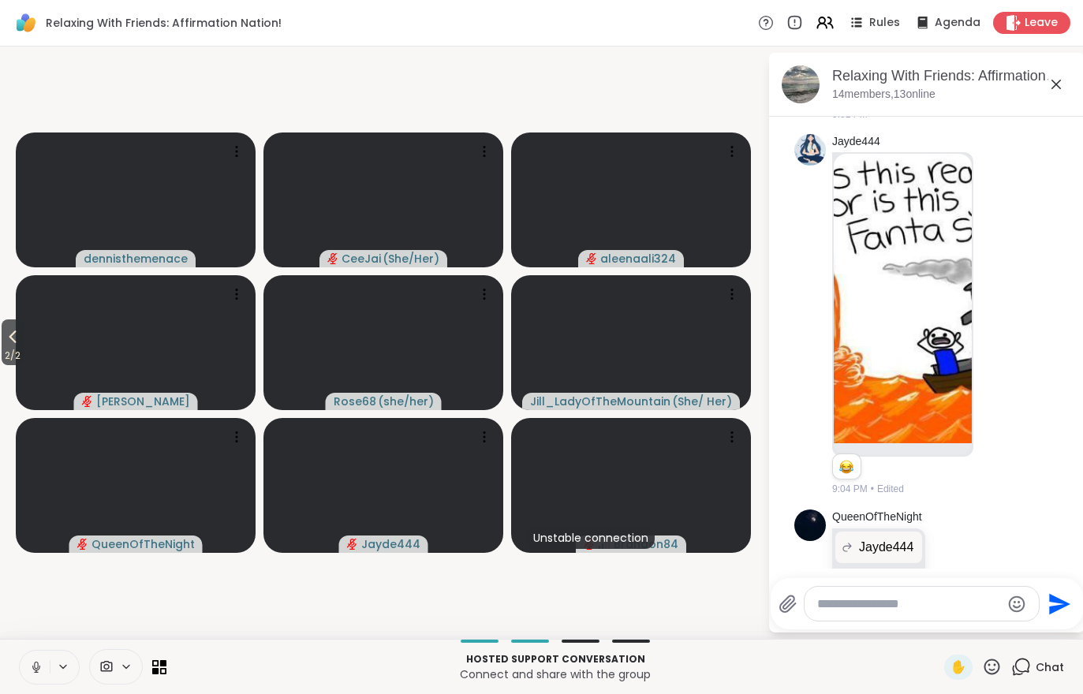
click at [13, 347] on span "2 / 2" at bounding box center [13, 355] width 22 height 19
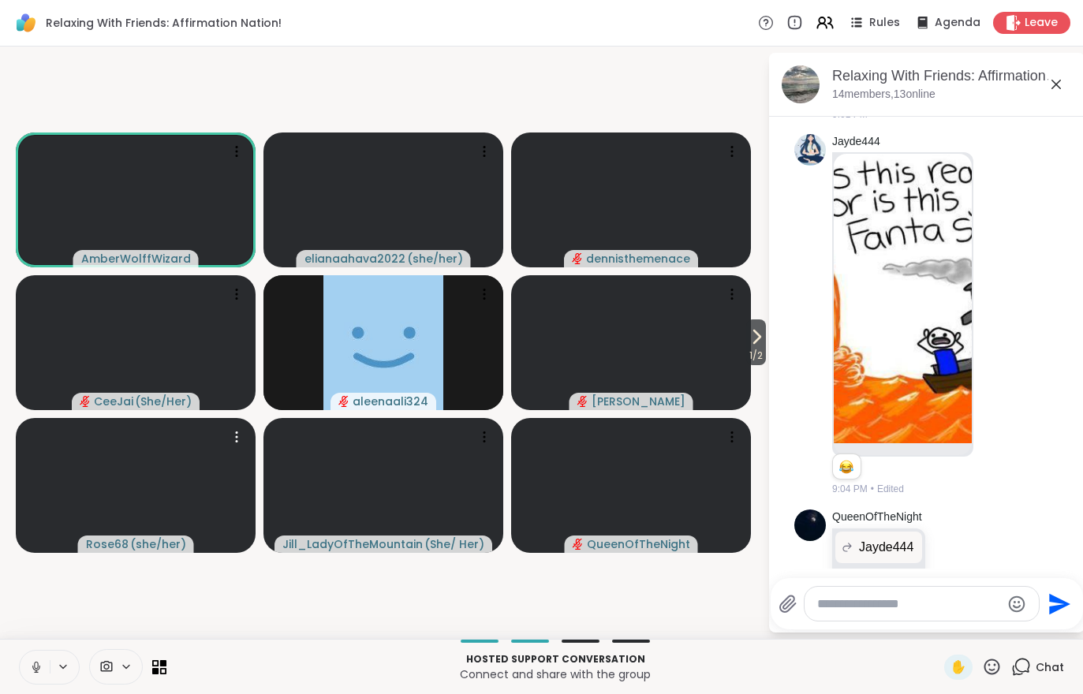
click at [25, 474] on video at bounding box center [136, 485] width 240 height 135
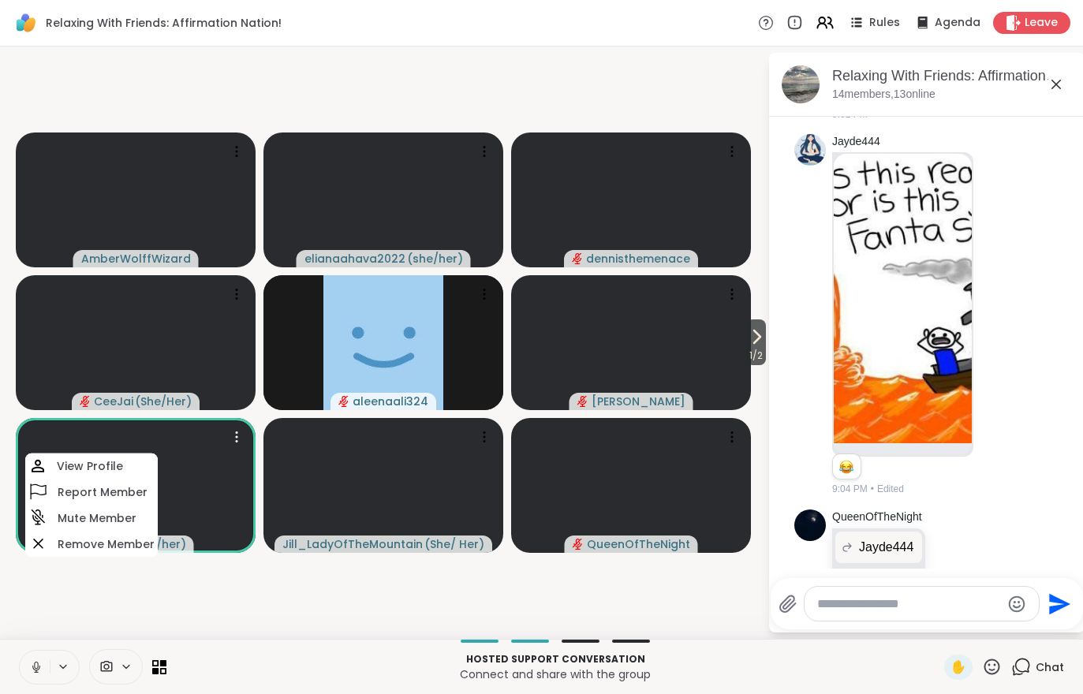
click at [760, 359] on span "1 / 2" at bounding box center [756, 355] width 20 height 19
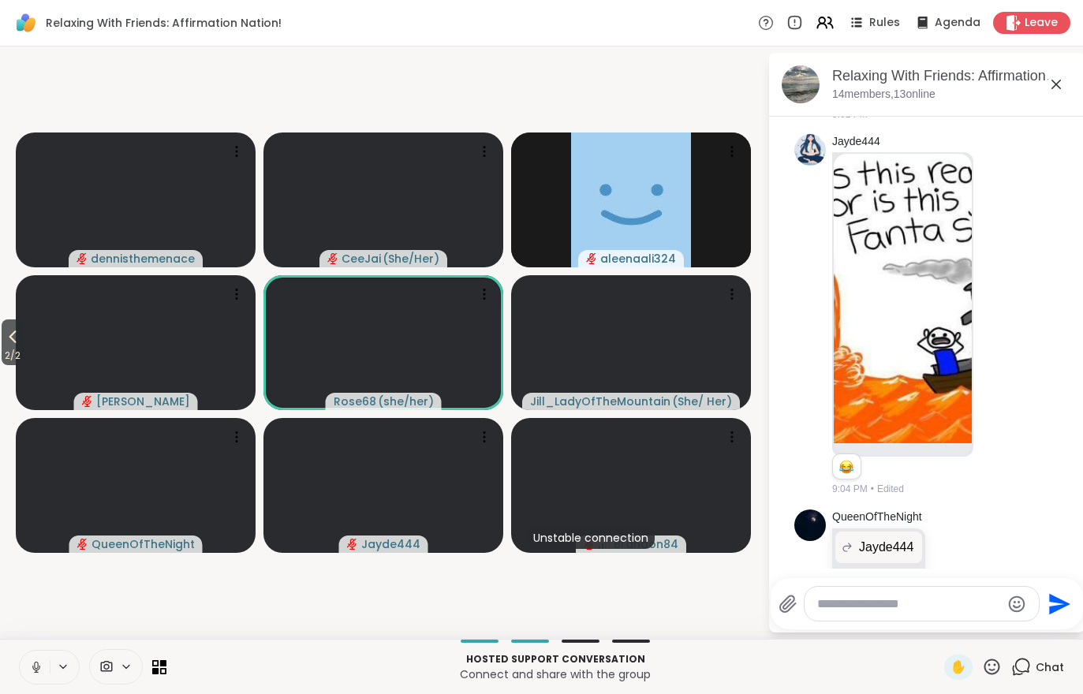
click at [15, 352] on span "2 / 2" at bounding box center [13, 355] width 22 height 19
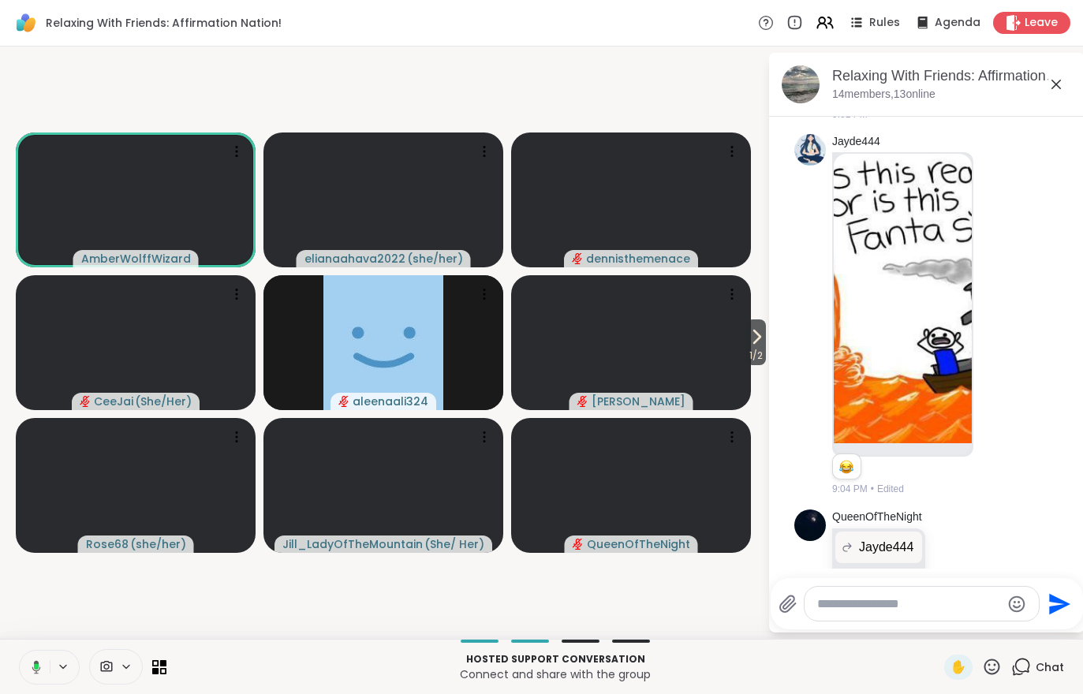
click at [753, 349] on span "1 / 2" at bounding box center [756, 355] width 20 height 19
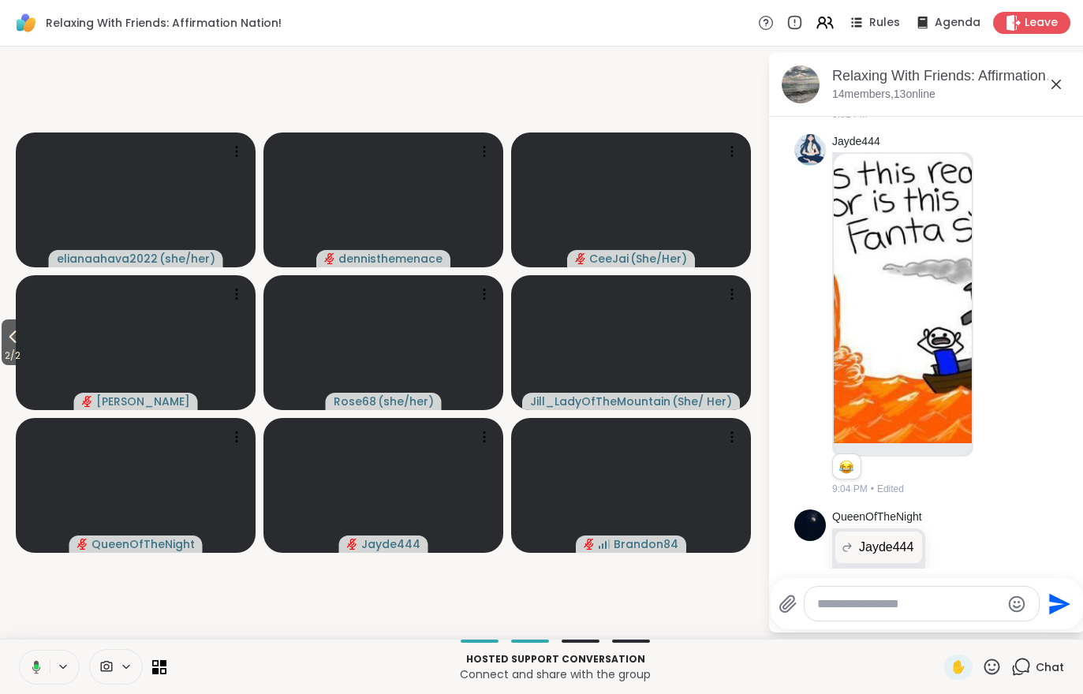
click at [2, 330] on button "2 / 2" at bounding box center [13, 342] width 22 height 46
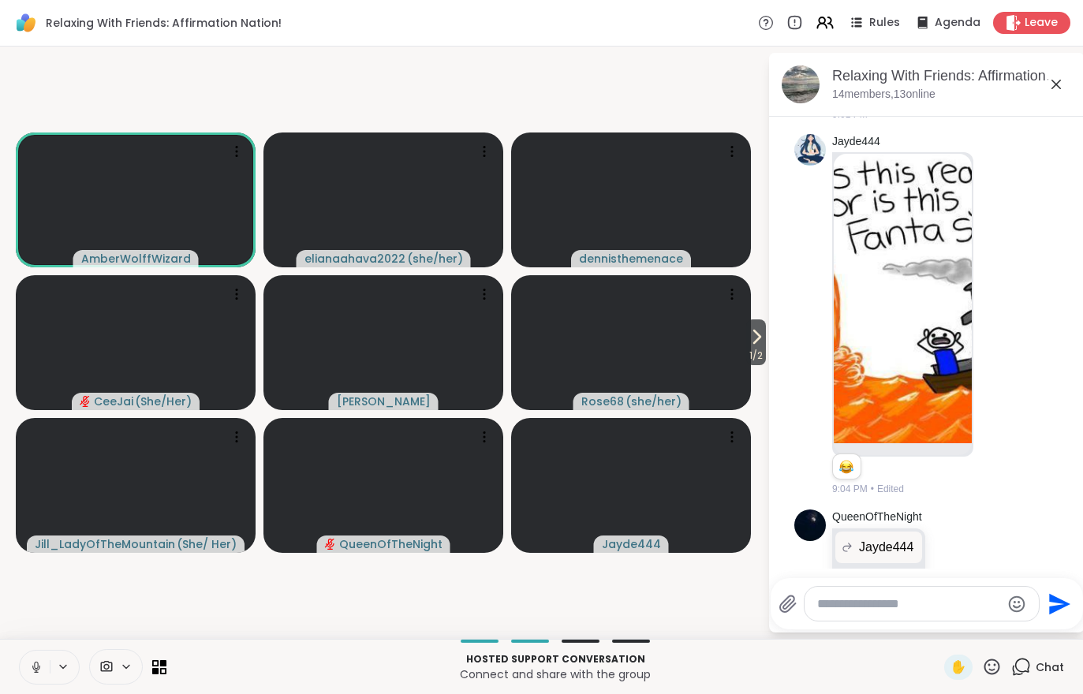
click at [60, 466] on video at bounding box center [136, 485] width 240 height 135
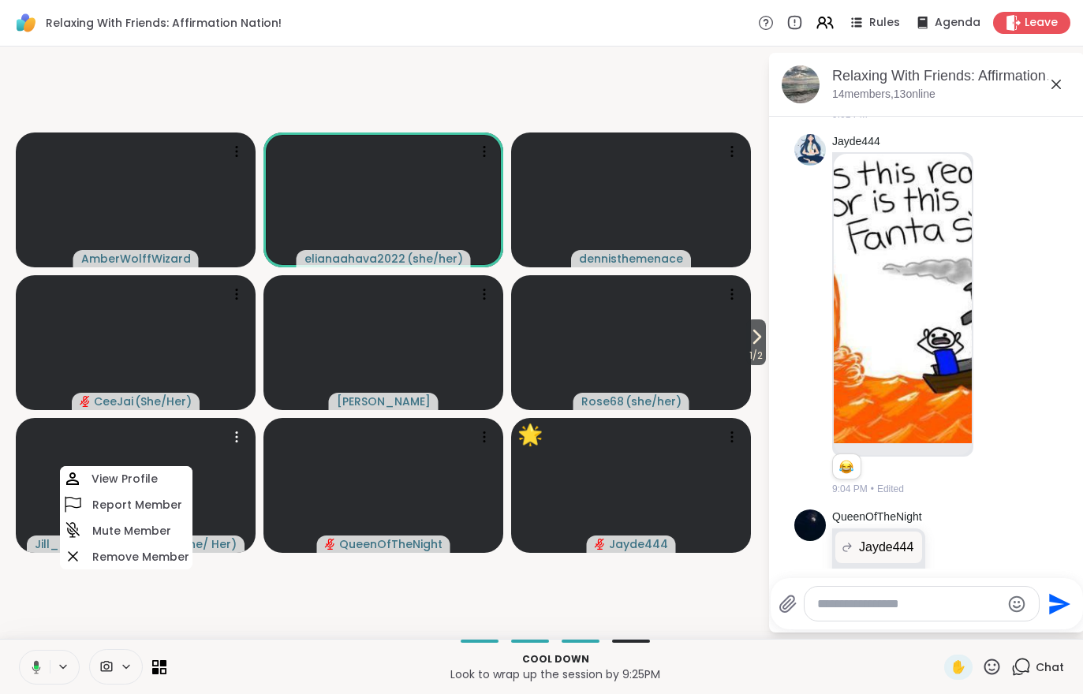
click at [752, 348] on span "1 / 2" at bounding box center [756, 355] width 20 height 19
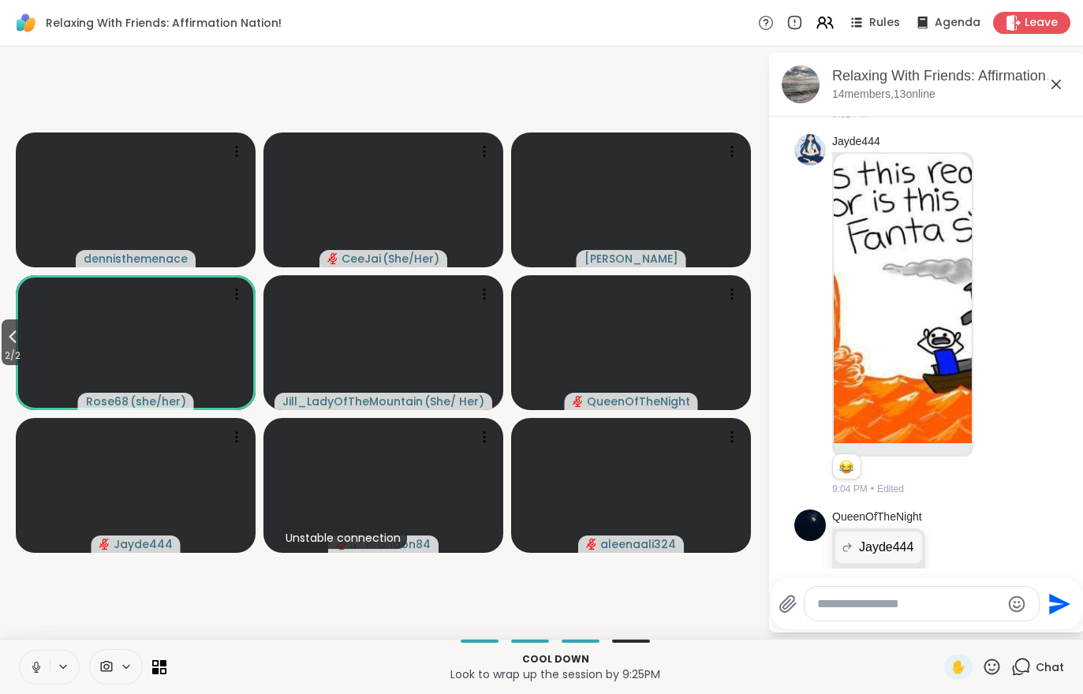
click at [2, 345] on button "2 / 2" at bounding box center [13, 342] width 22 height 46
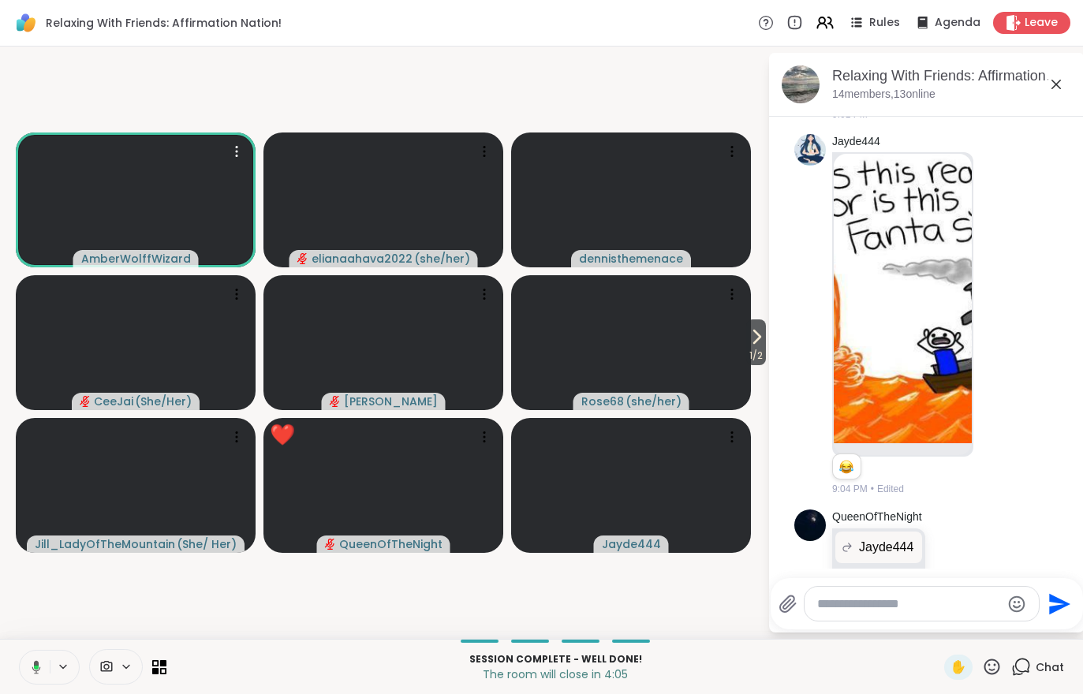
click at [102, 211] on video at bounding box center [136, 200] width 240 height 135
click at [125, 168] on div "View Profile" at bounding box center [162, 172] width 121 height 25
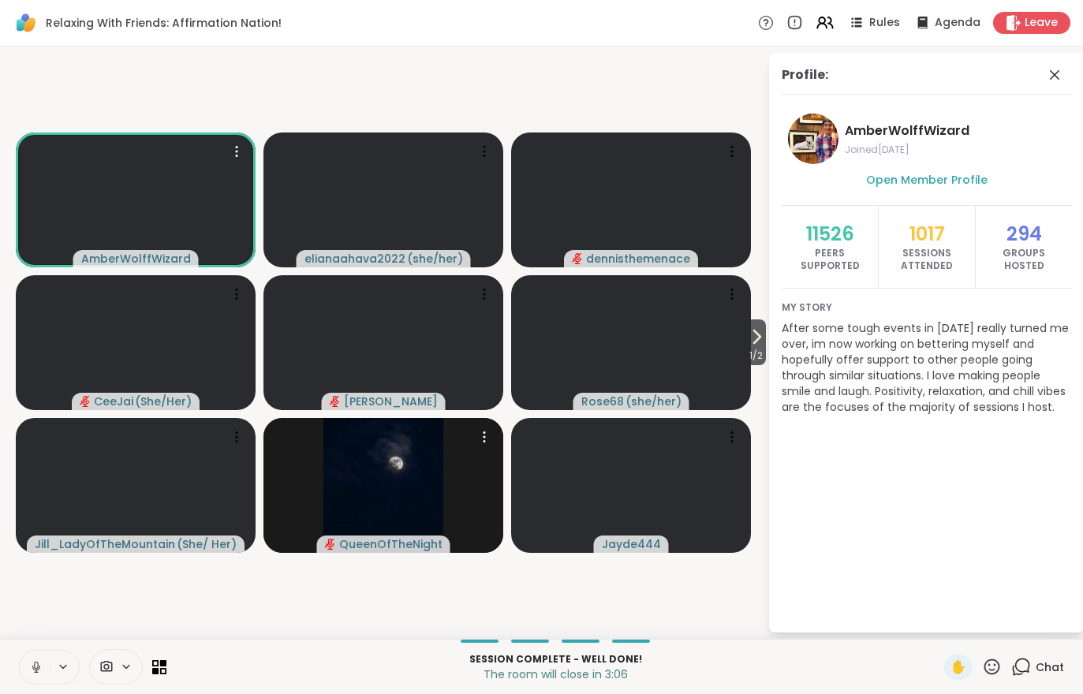
click at [401, 487] on img at bounding box center [383, 485] width 120 height 135
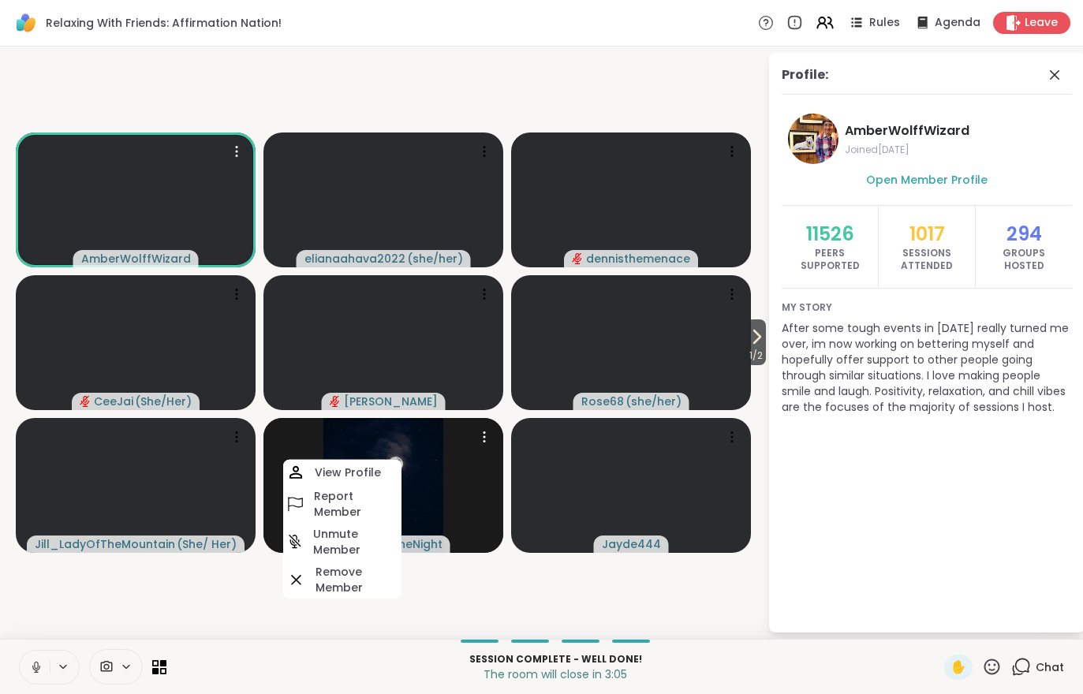
click at [361, 469] on h4 "View Profile" at bounding box center [348, 473] width 66 height 16
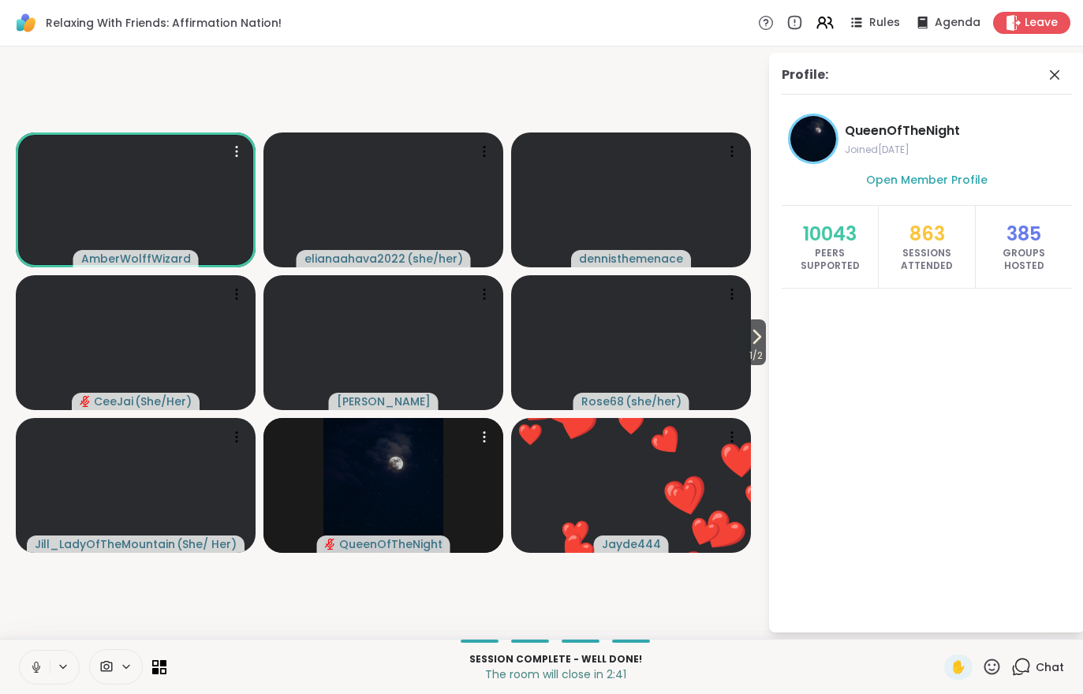
click at [767, 353] on div "Profile: QueenOfTheNight Joined [DATE] Open Member Profile 10043 Peers Supporte…" at bounding box center [915, 343] width 315 height 580
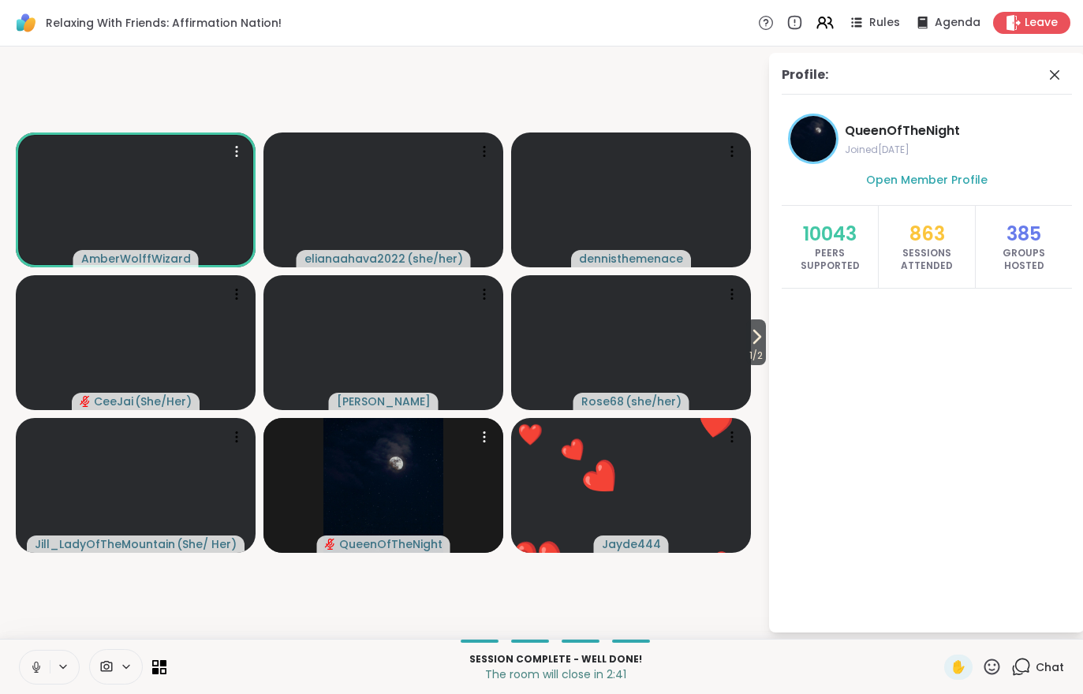
click at [746, 325] on button "1 / 2" at bounding box center [756, 342] width 20 height 46
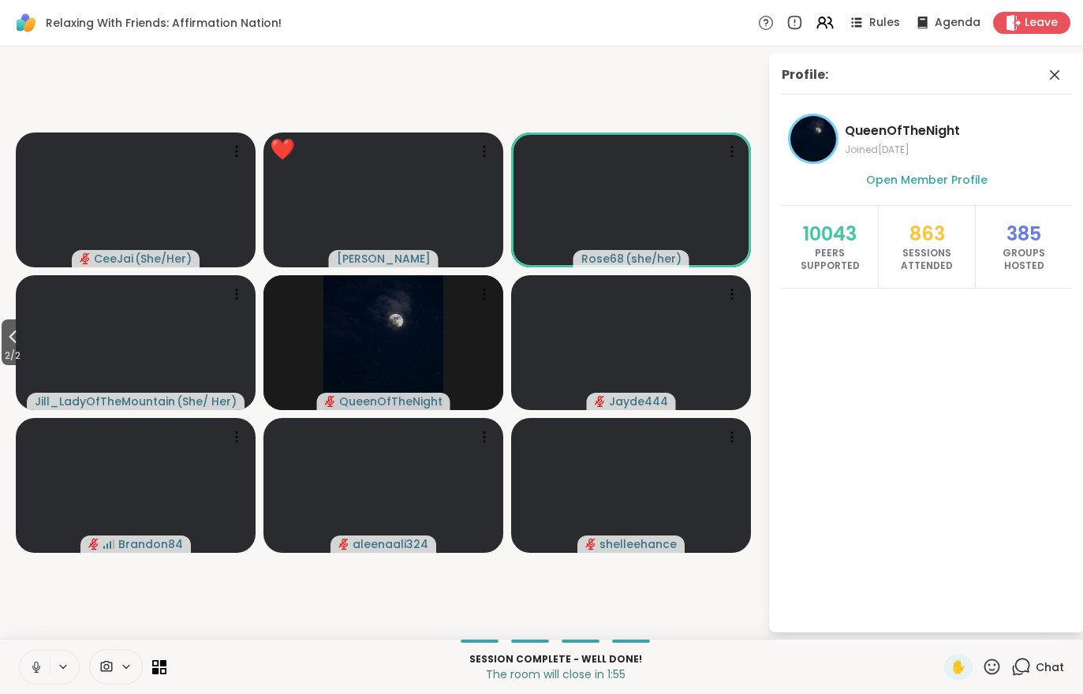
click at [9, 347] on span "2 / 2" at bounding box center [13, 355] width 22 height 19
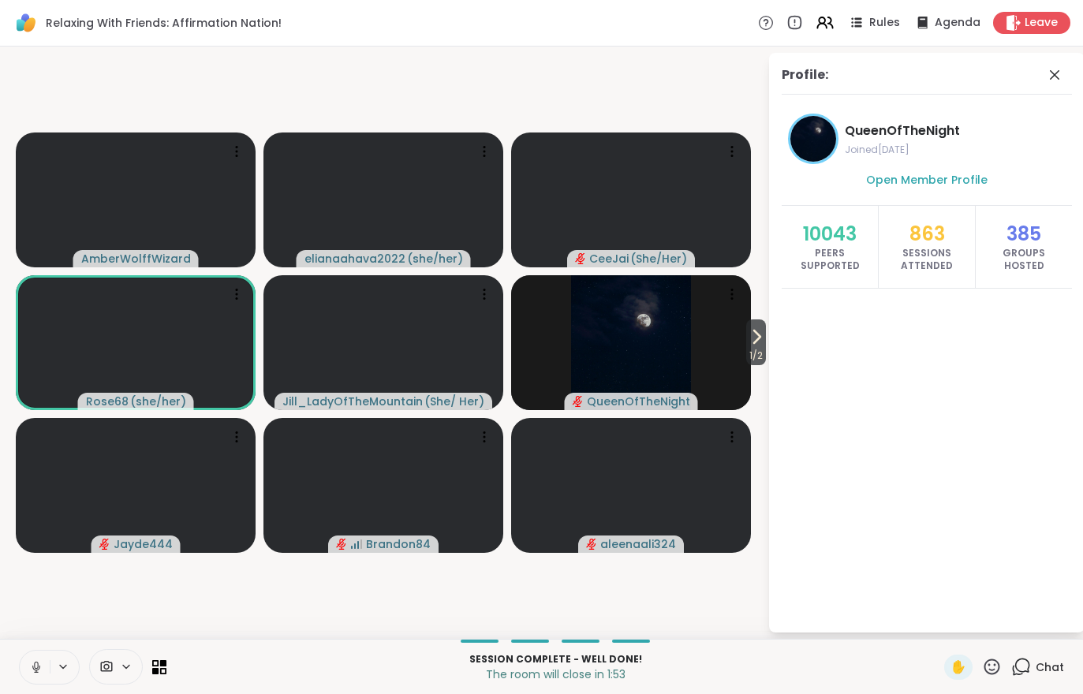
click at [1021, 32] on div "Leave" at bounding box center [1031, 23] width 77 height 22
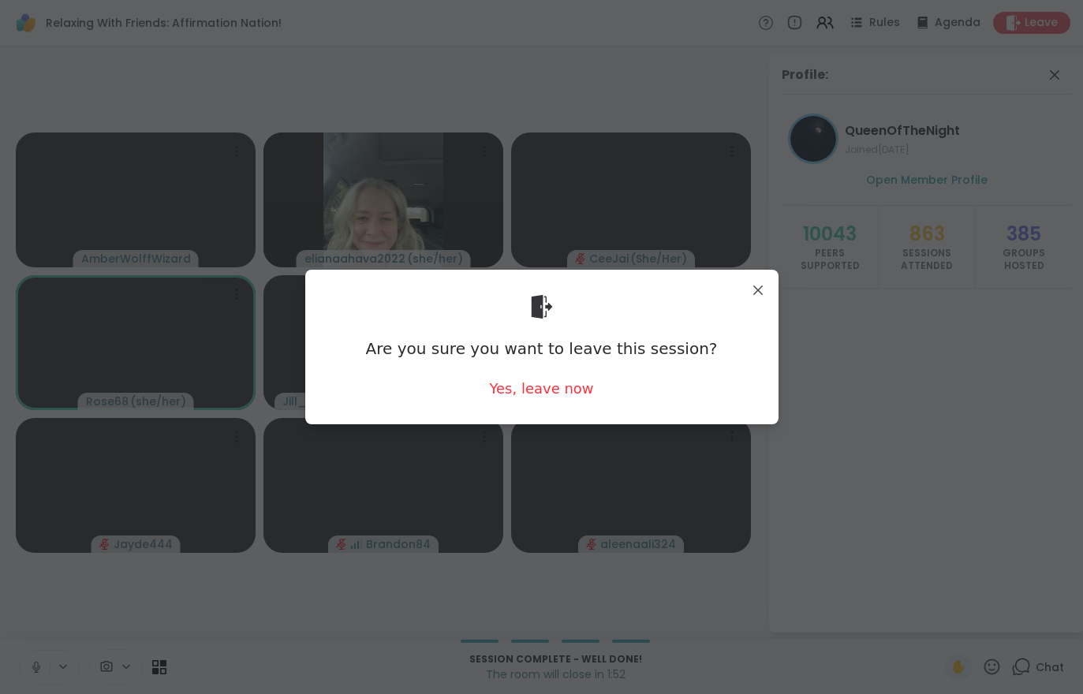
click at [554, 387] on div "Yes, leave now" at bounding box center [541, 389] width 104 height 20
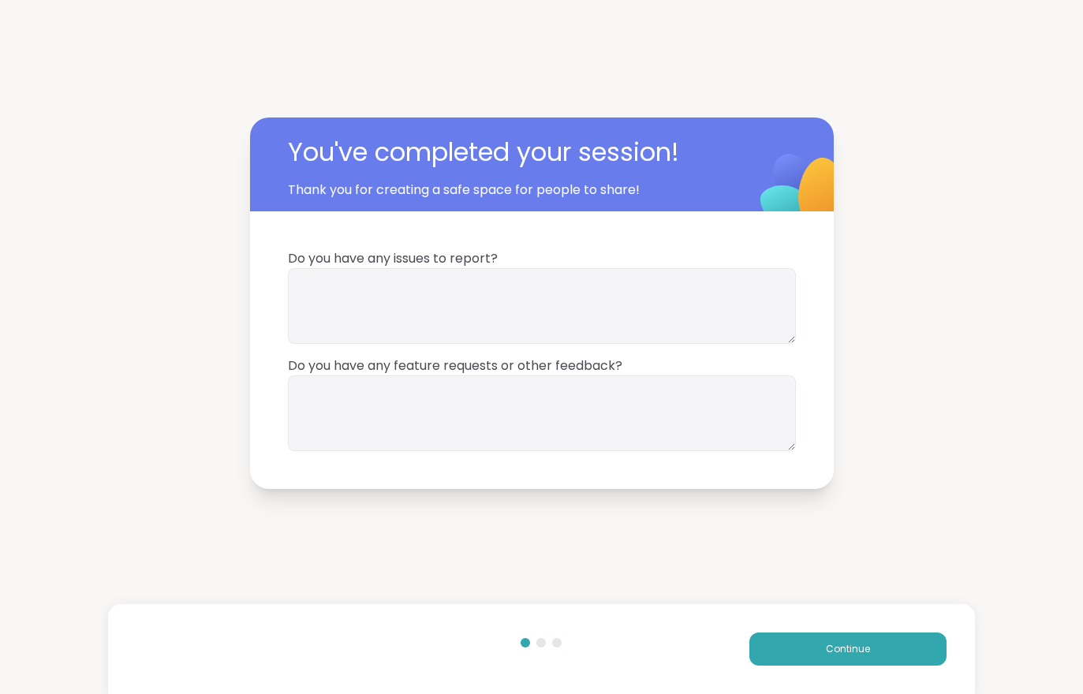
click at [891, 662] on button "Continue" at bounding box center [847, 649] width 197 height 33
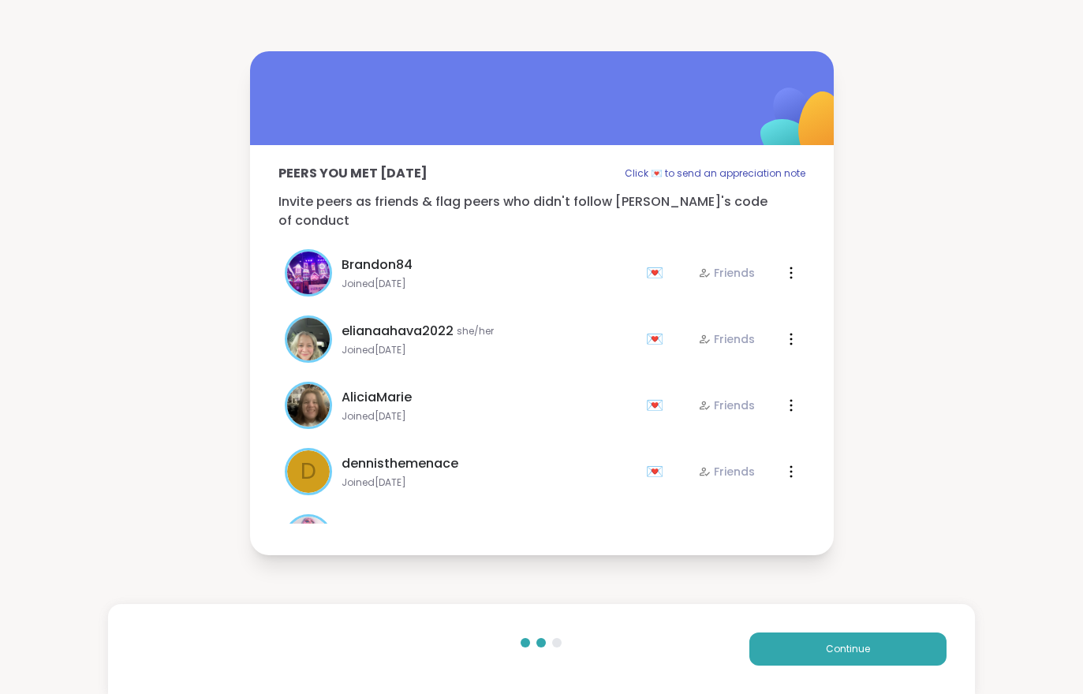
click at [891, 661] on button "Continue" at bounding box center [847, 649] width 197 height 33
click at [897, 651] on button "Continue" at bounding box center [847, 649] width 197 height 33
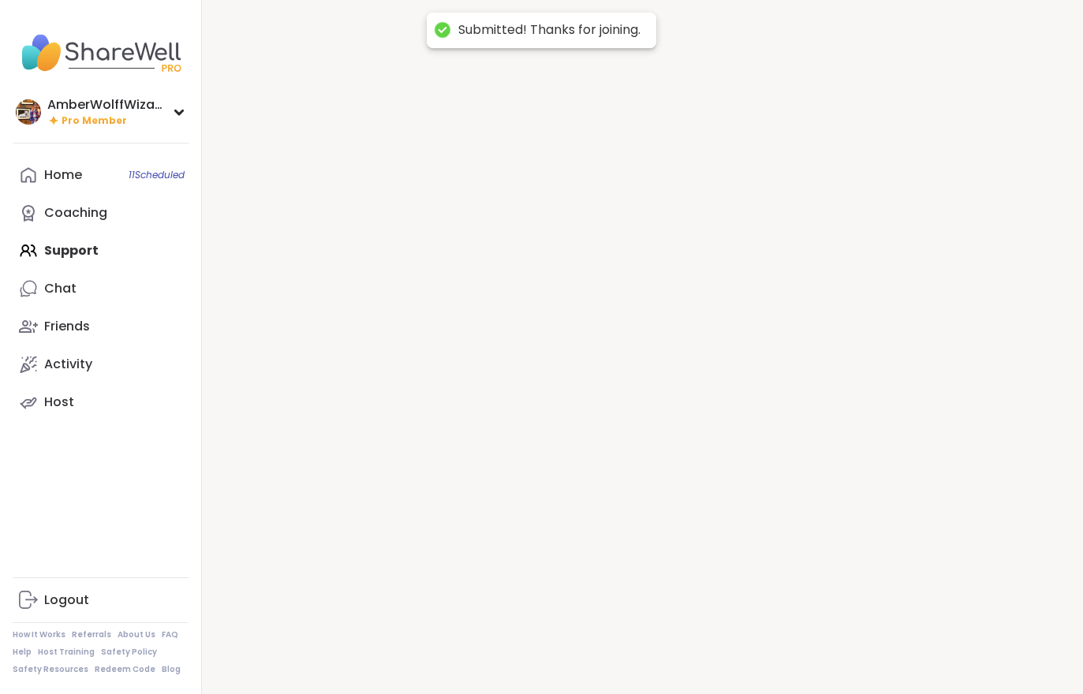
click at [896, 651] on div at bounding box center [642, 347] width 881 height 694
click at [897, 633] on div at bounding box center [642, 347] width 881 height 694
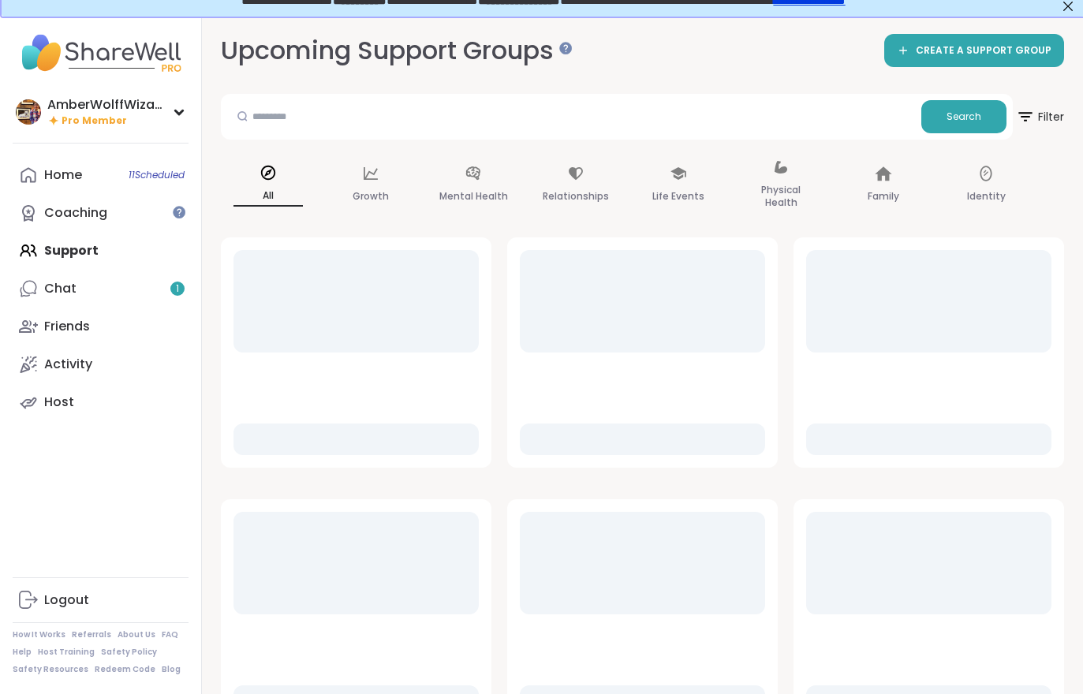
click at [140, 289] on link "Chat 1" at bounding box center [101, 289] width 176 height 38
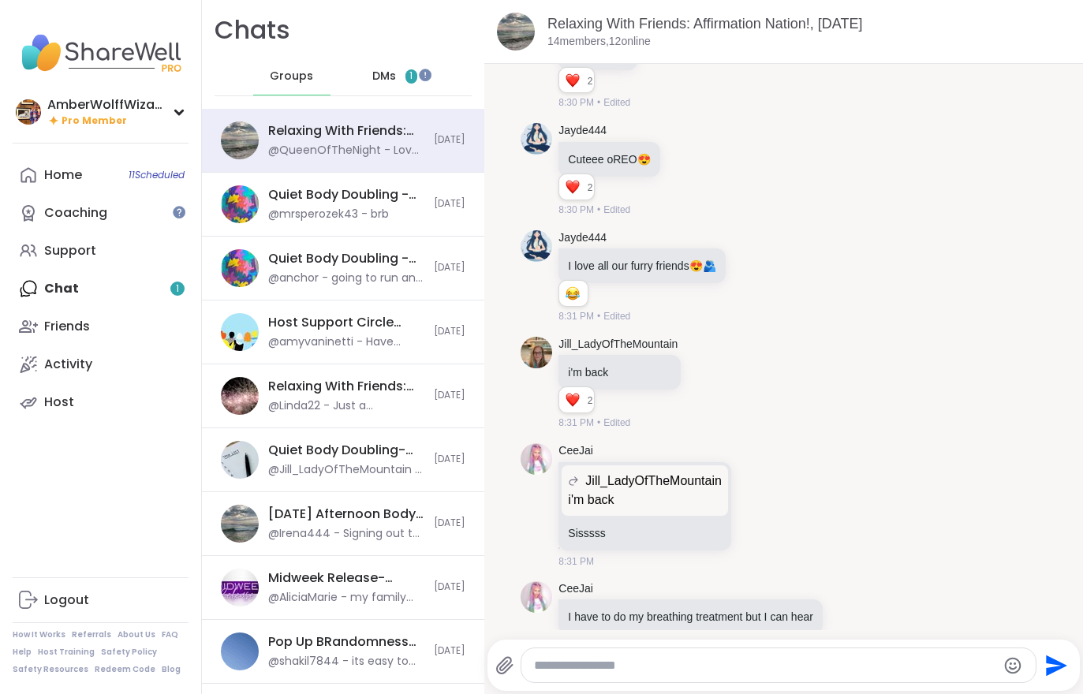
click at [413, 84] on div "DMs 1" at bounding box center [395, 77] width 77 height 38
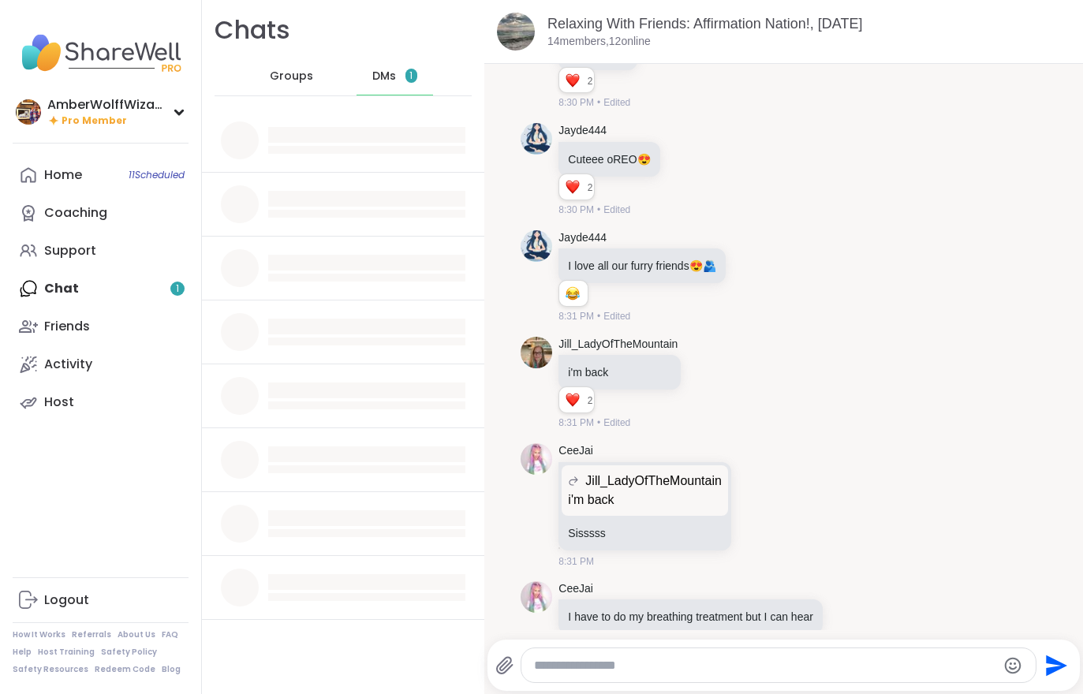
click at [409, 84] on div "DMs 1" at bounding box center [395, 77] width 77 height 38
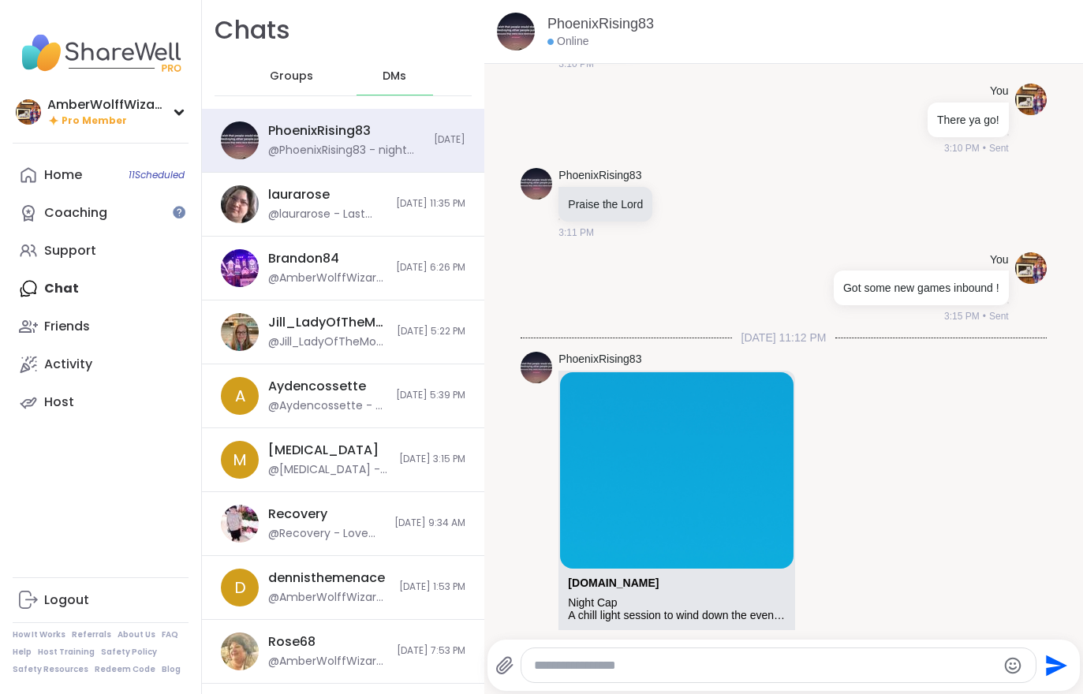
scroll to position [13655, 0]
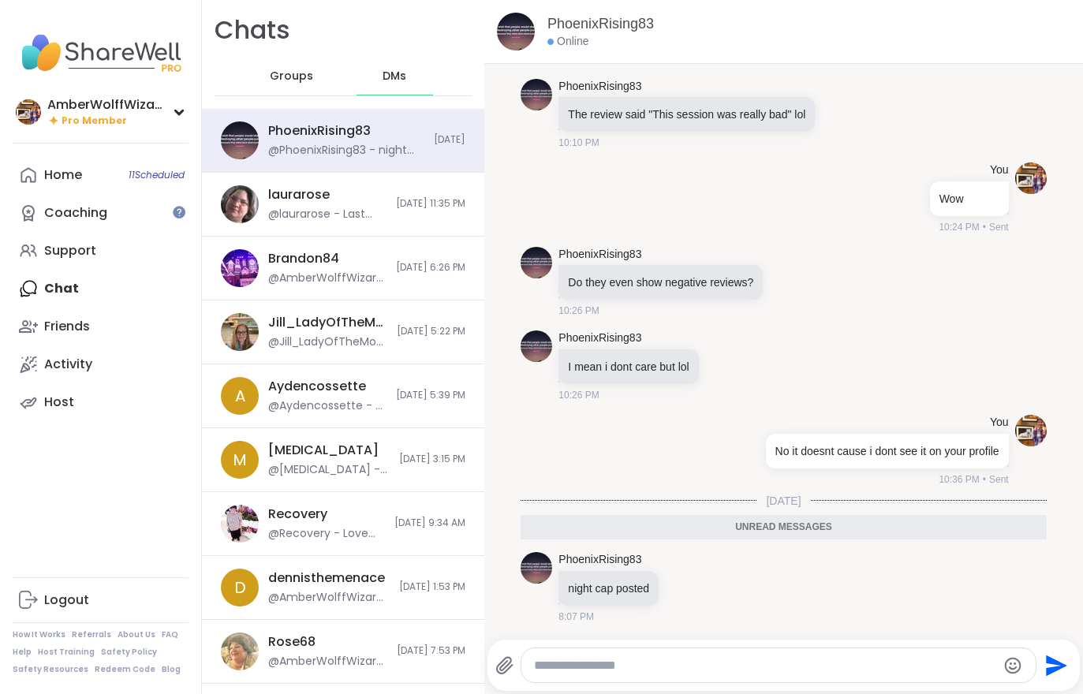
click at [77, 259] on link "Support" at bounding box center [101, 251] width 176 height 38
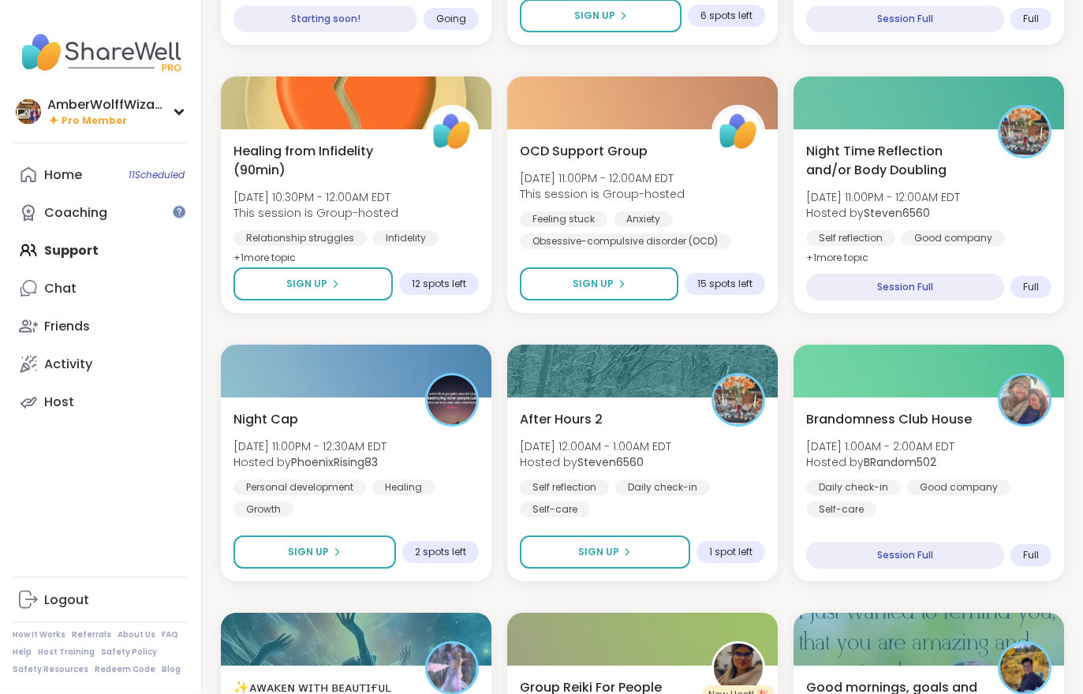
scroll to position [981, 0]
click at [401, 480] on div "Healing" at bounding box center [403, 488] width 62 height 16
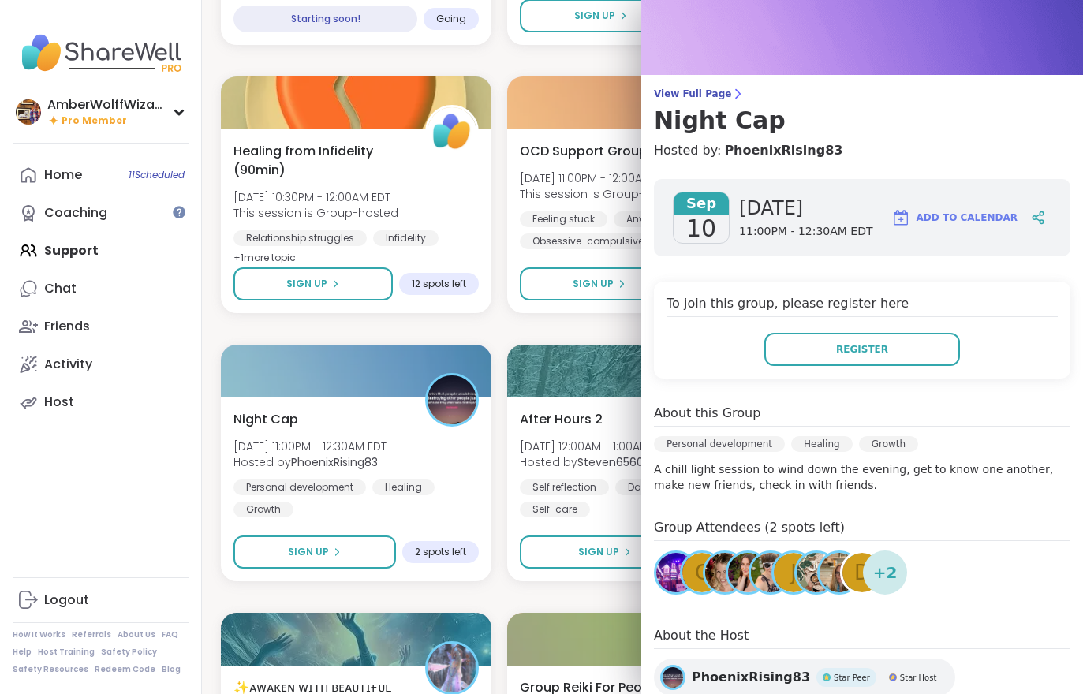
scroll to position [61, 0]
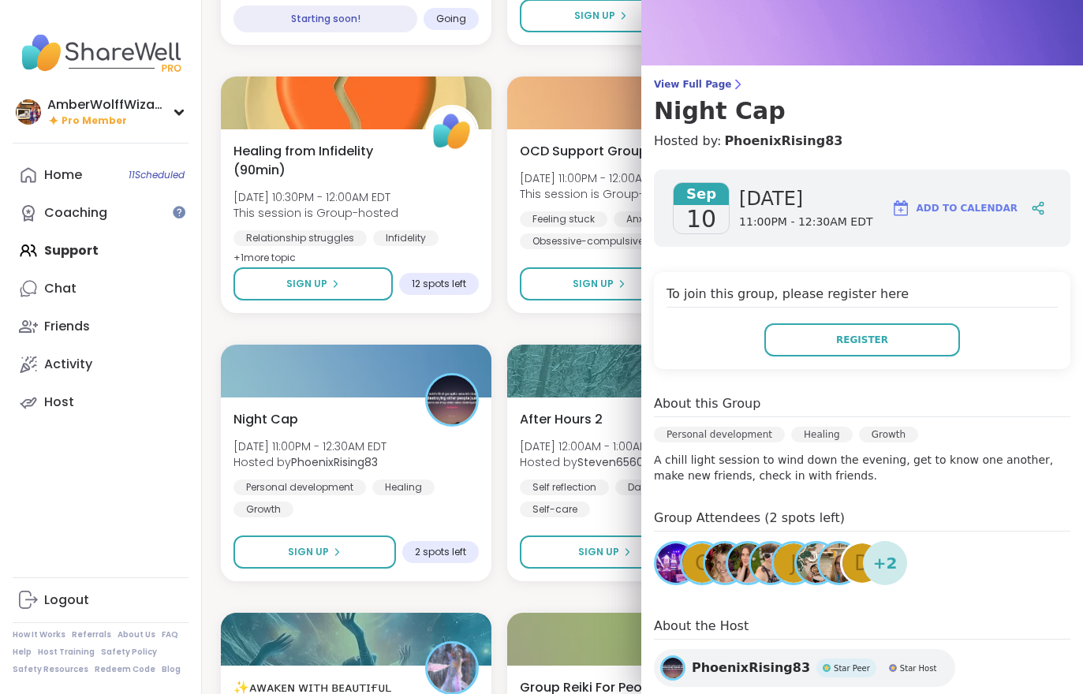
click at [858, 333] on span "Register" at bounding box center [862, 340] width 52 height 14
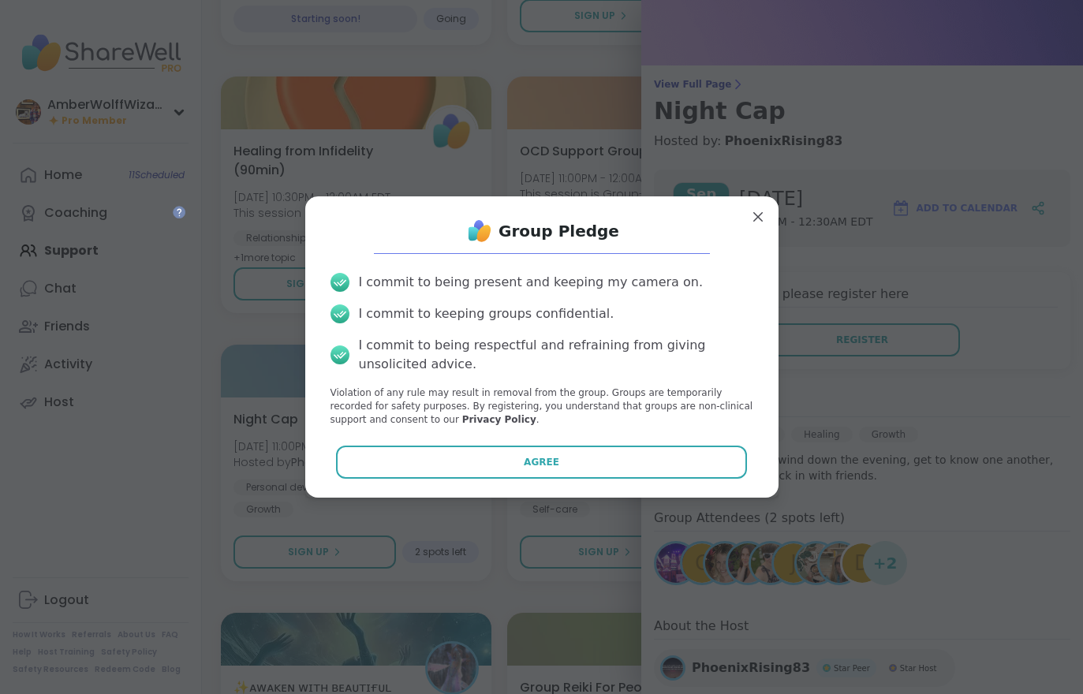
click at [676, 479] on button "Agree" at bounding box center [541, 462] width 411 height 33
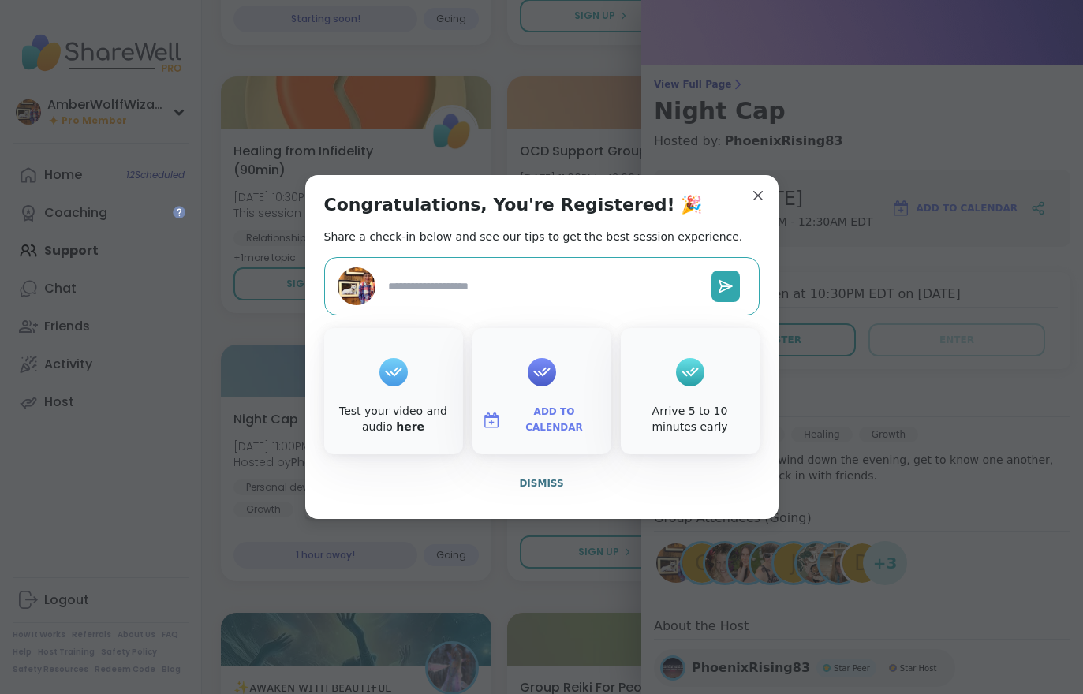
click at [748, 232] on div "Congratulations, You're Registered! 🎉 Share a check-in below and see our tips t…" at bounding box center [541, 347] width 473 height 344
click at [751, 222] on div "Congratulations, You're Registered! 🎉 Share a check-in below and see our tips t…" at bounding box center [541, 347] width 473 height 344
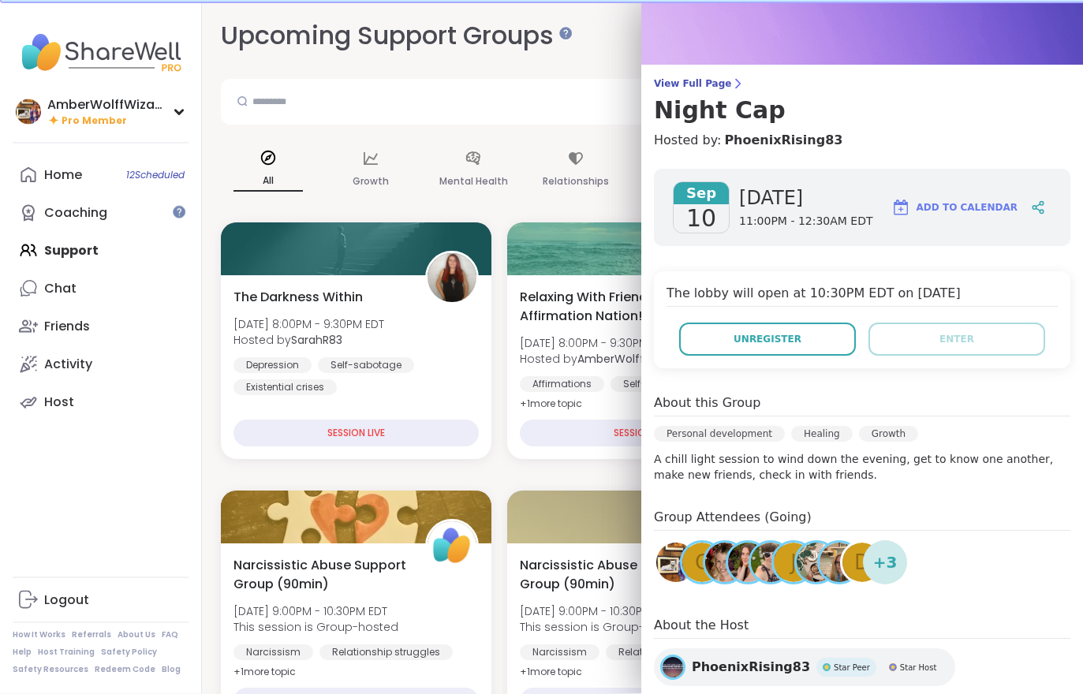
scroll to position [0, 0]
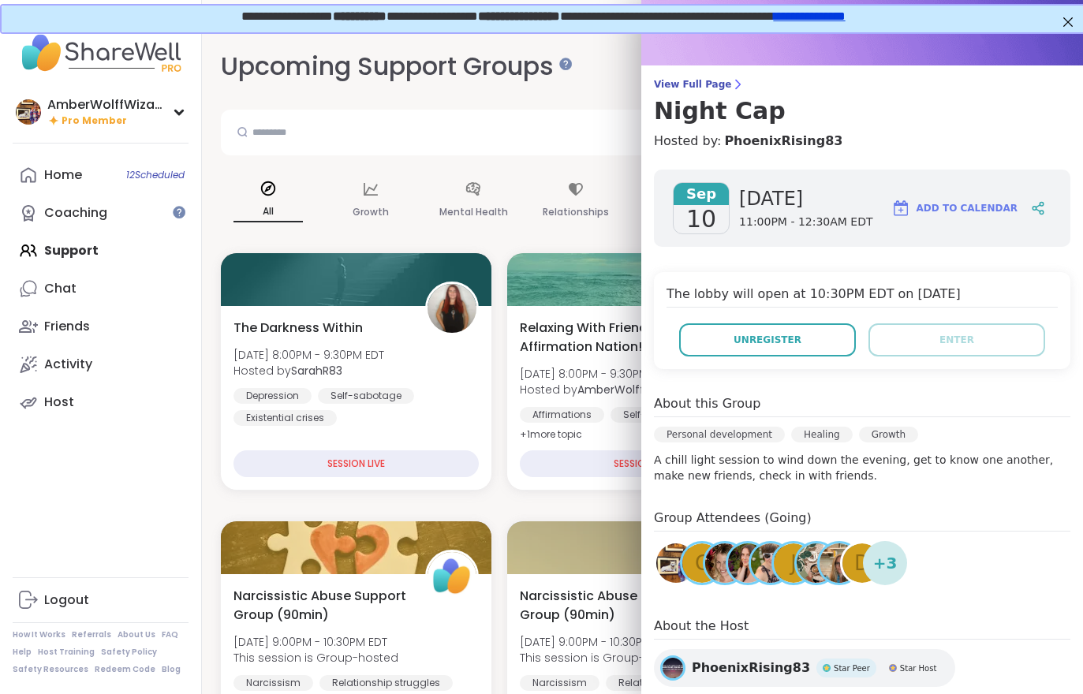
click at [84, 182] on link "Home 12 Scheduled" at bounding box center [101, 175] width 176 height 38
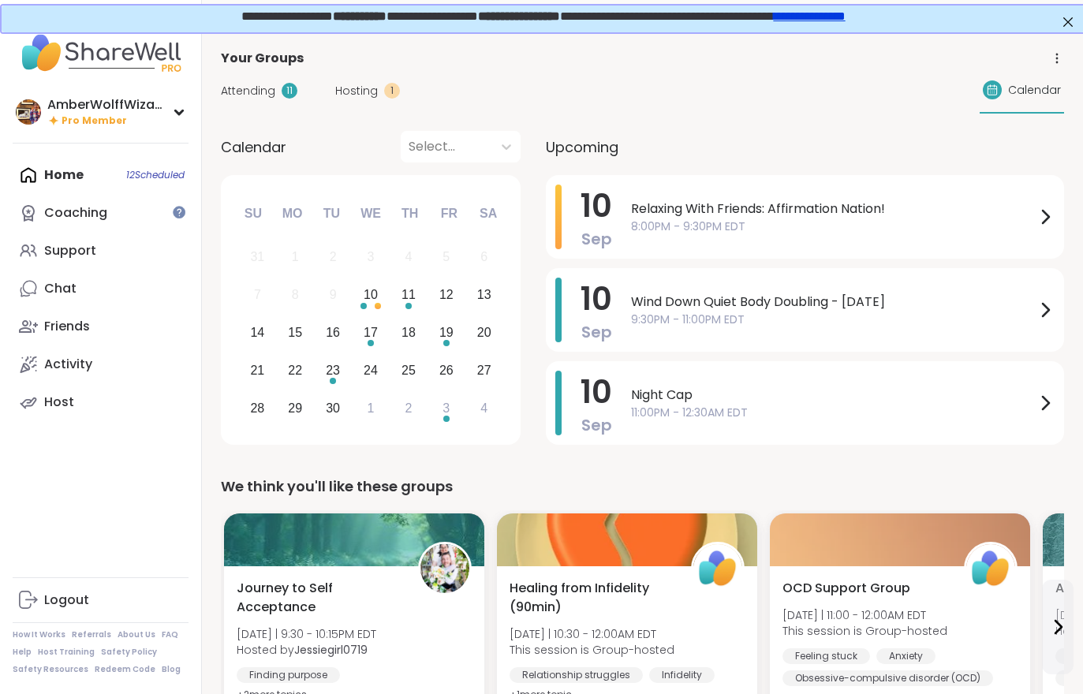
click at [367, 96] on span "Hosting" at bounding box center [356, 91] width 43 height 17
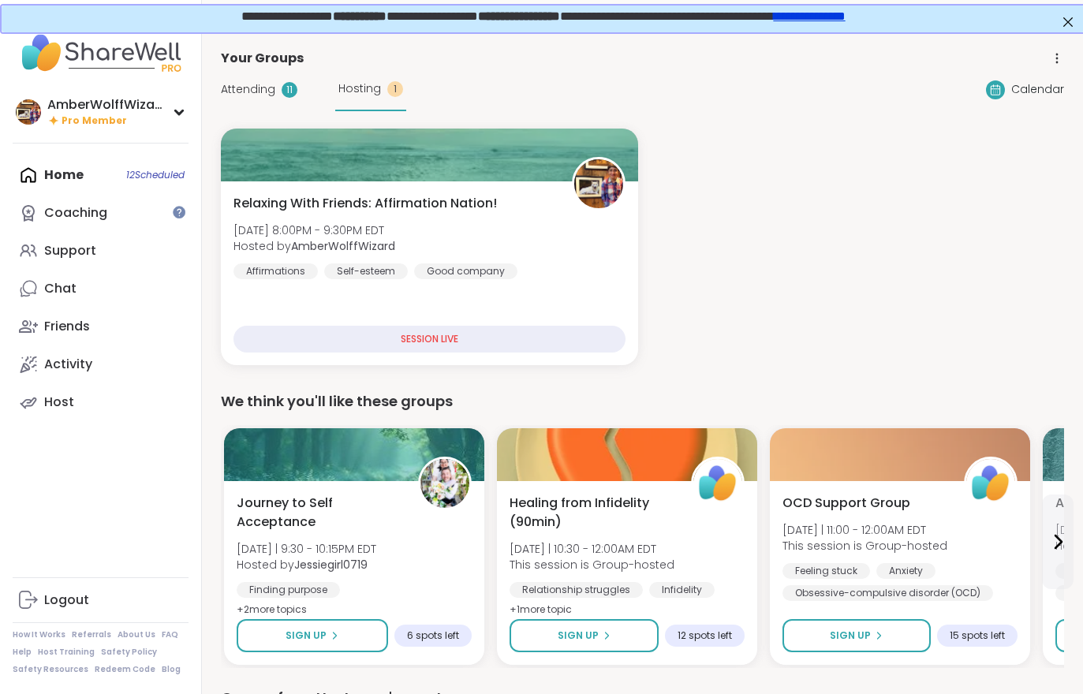
click at [255, 95] on span "Attending" at bounding box center [248, 89] width 54 height 17
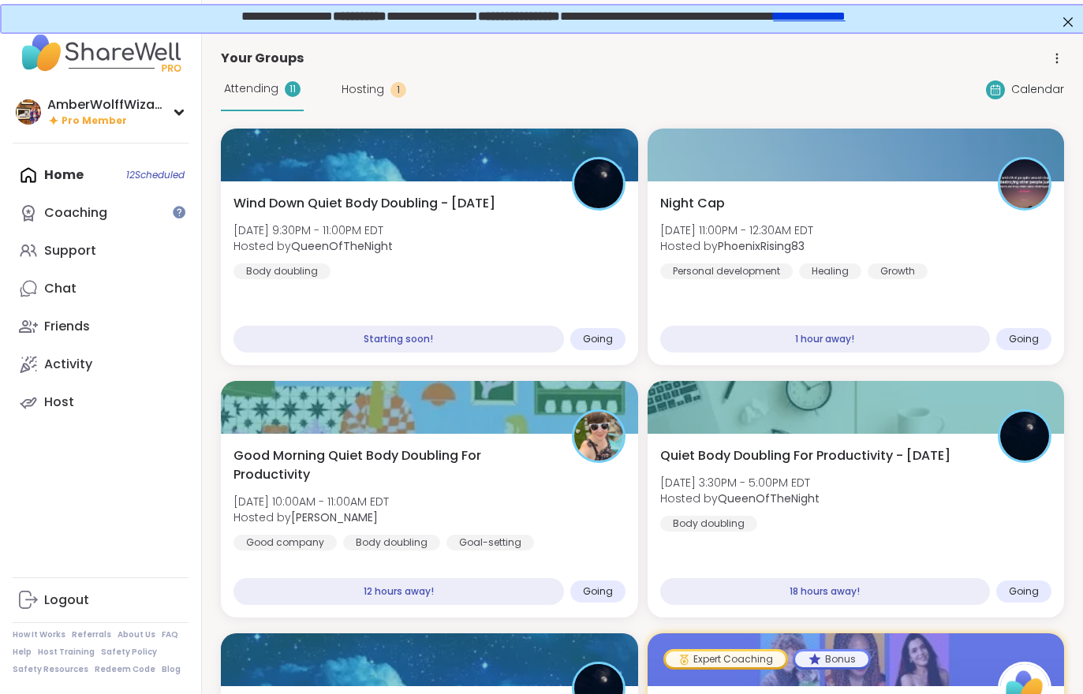
click at [546, 271] on div "Wind Down Quiet Body Doubling - Wednesday Wed, Sep 10 | 9:30PM - 11:00PM EDT Ho…" at bounding box center [429, 236] width 392 height 85
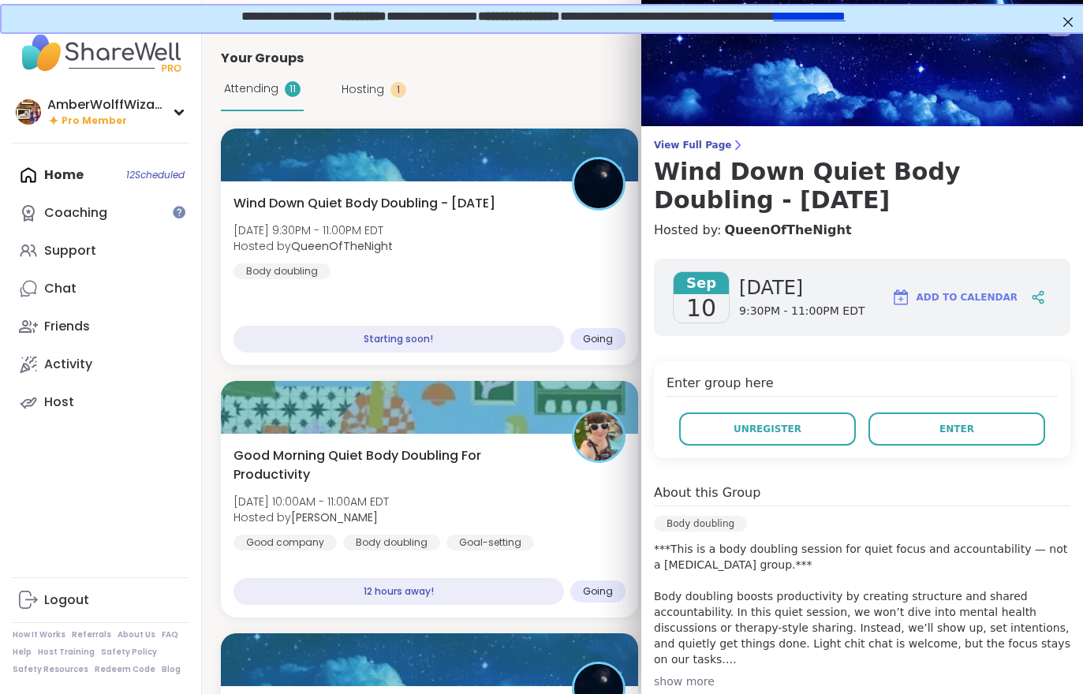
click at [960, 431] on span "Enter" at bounding box center [956, 429] width 35 height 14
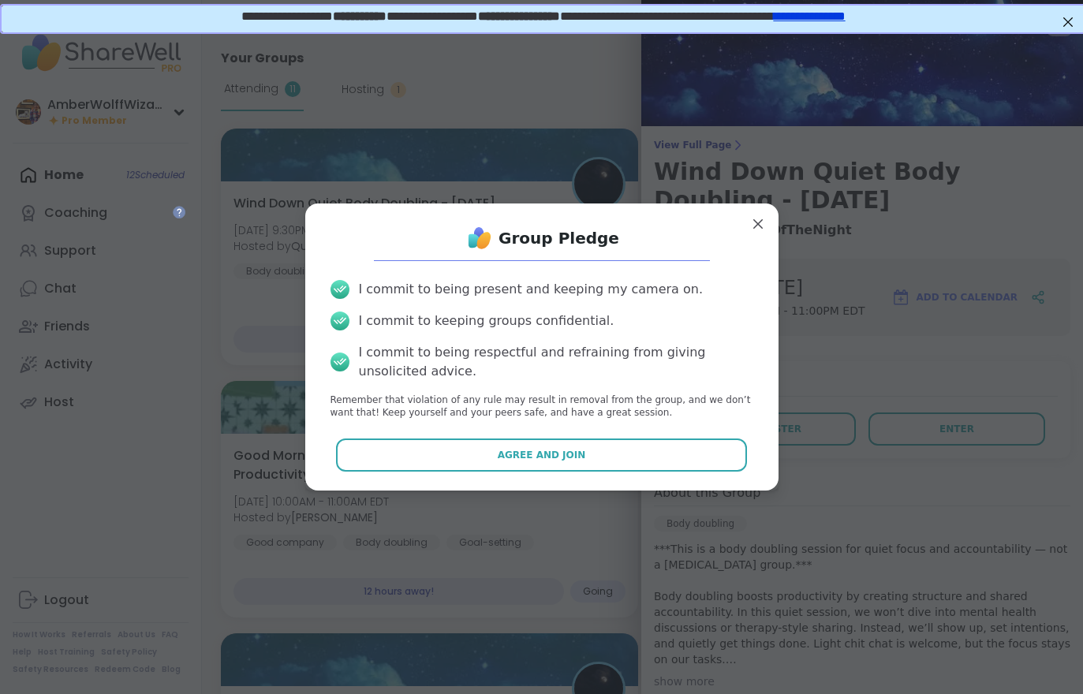
click at [667, 469] on button "Agree and Join" at bounding box center [541, 455] width 411 height 33
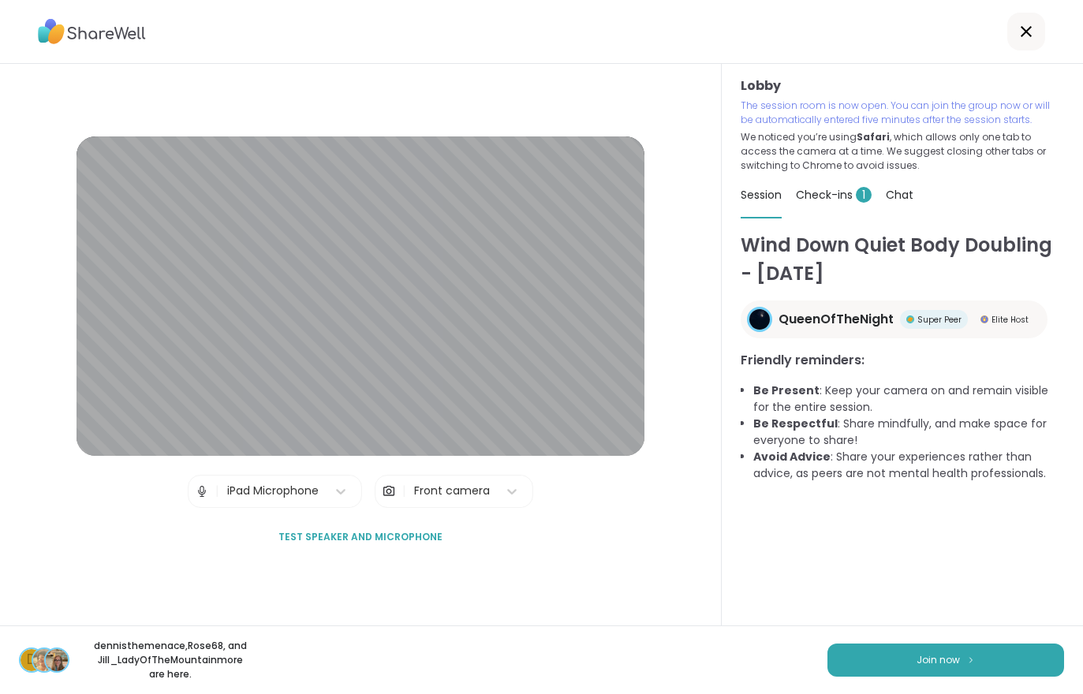
click at [831, 198] on span "Check-ins 1" at bounding box center [834, 195] width 76 height 16
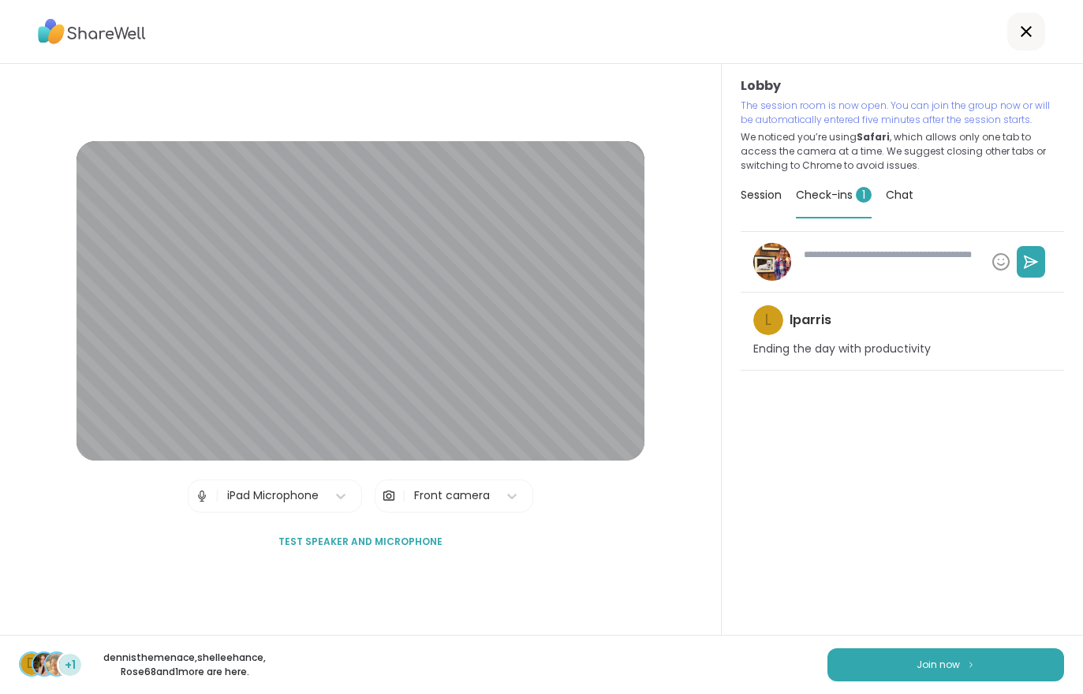
click at [961, 658] on button "Join now" at bounding box center [945, 664] width 237 height 33
type textarea "*"
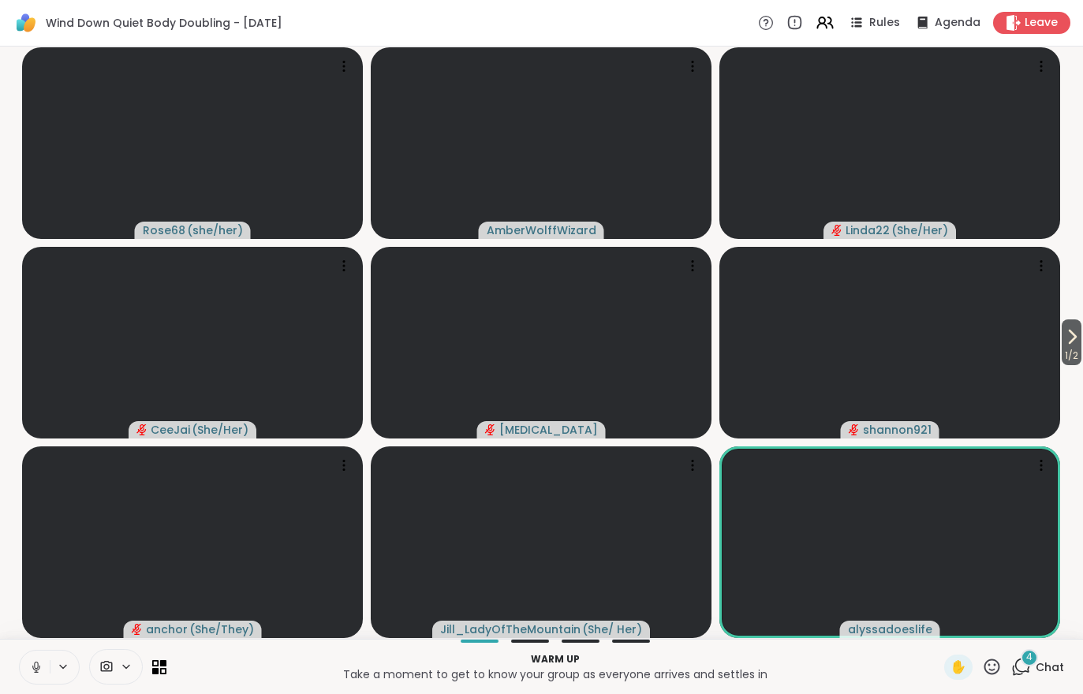
click at [1065, 353] on span "1 / 2" at bounding box center [1072, 355] width 20 height 19
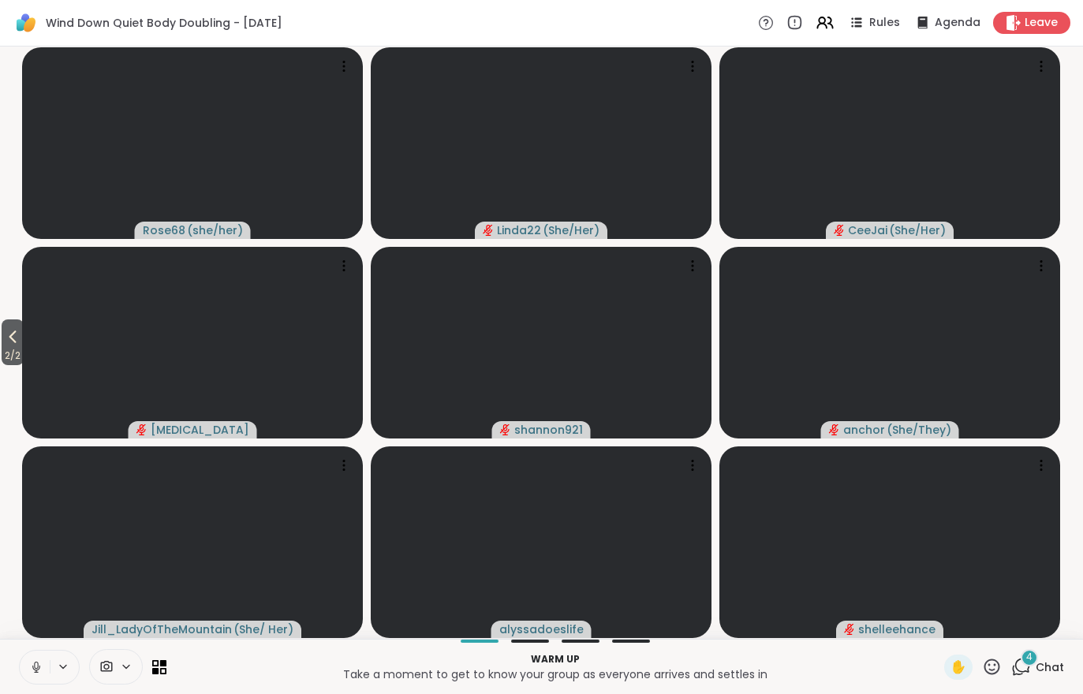
click at [6, 337] on icon at bounding box center [12, 336] width 19 height 19
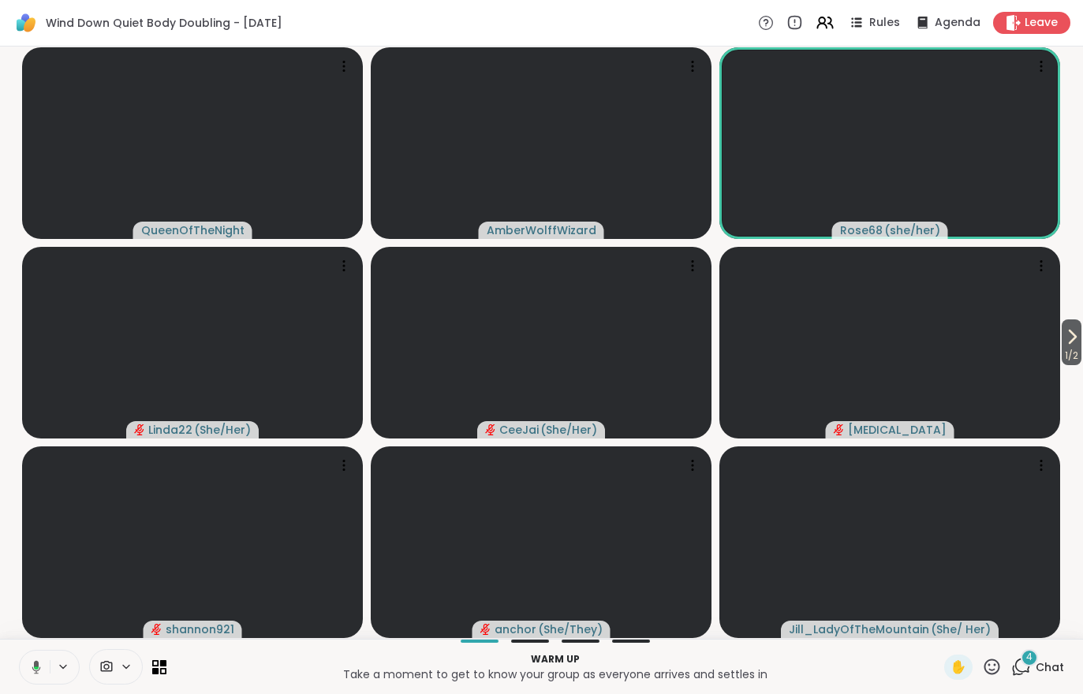
click at [1077, 354] on span "1 / 2" at bounding box center [1072, 355] width 20 height 19
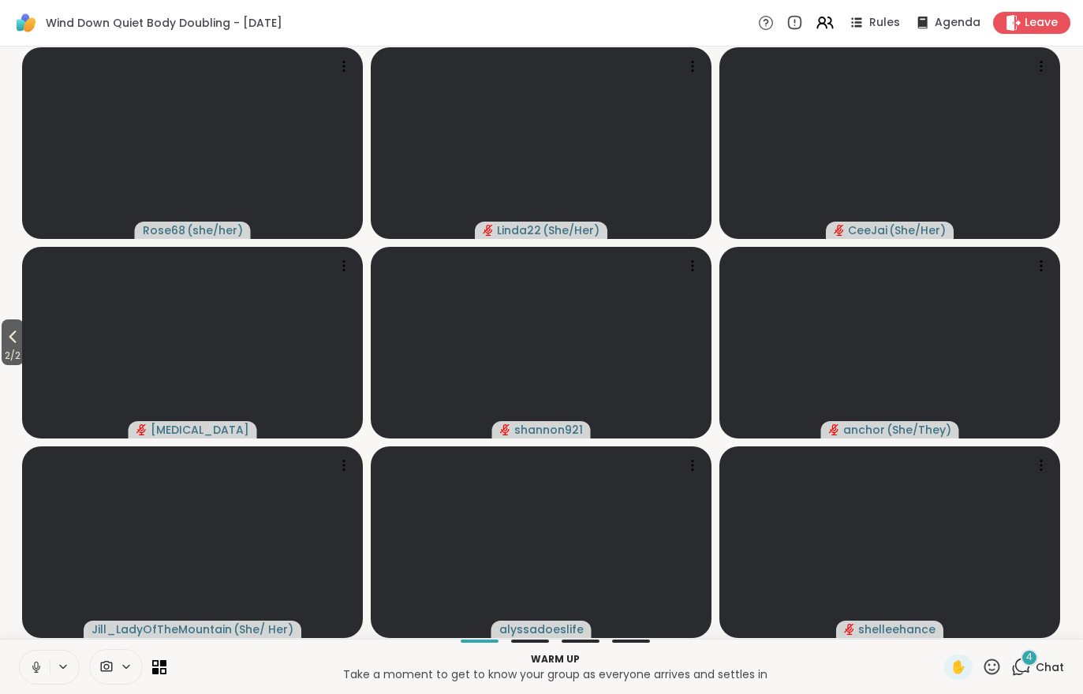
click at [1046, 659] on span "Chat" at bounding box center [1050, 667] width 28 height 16
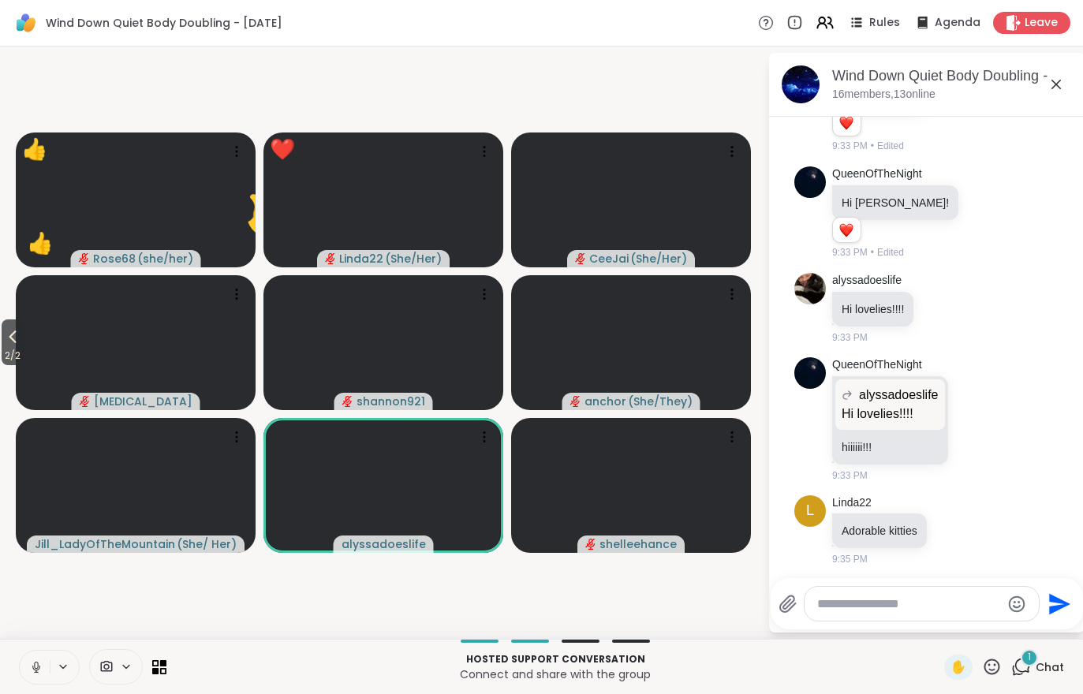
scroll to position [332, 0]
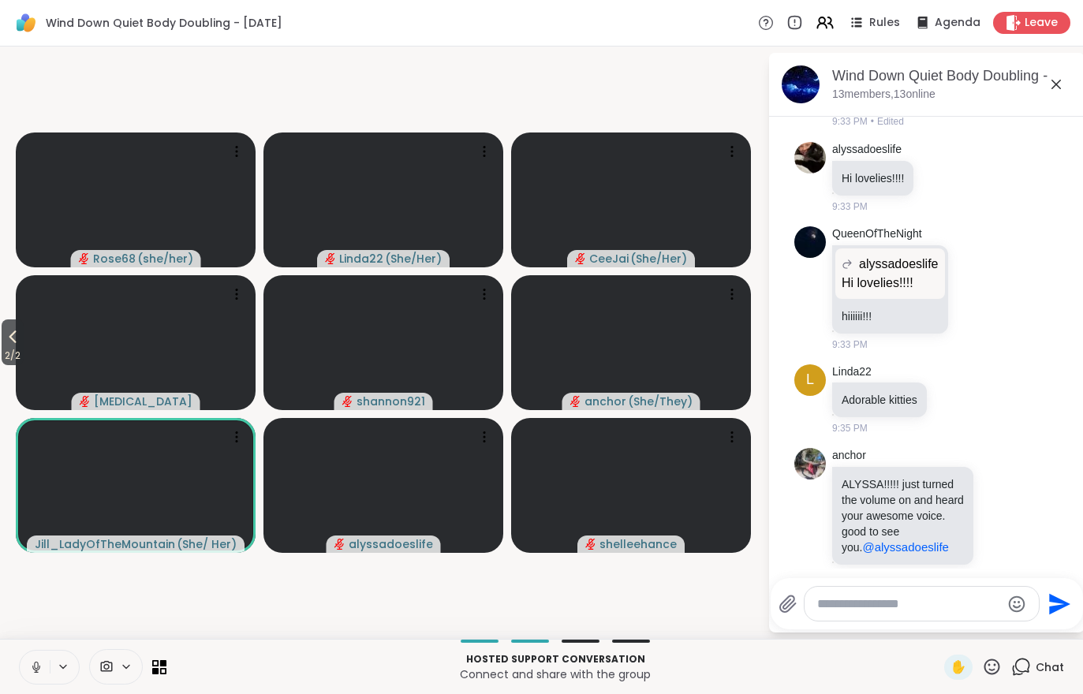
click at [5, 337] on icon at bounding box center [12, 336] width 19 height 19
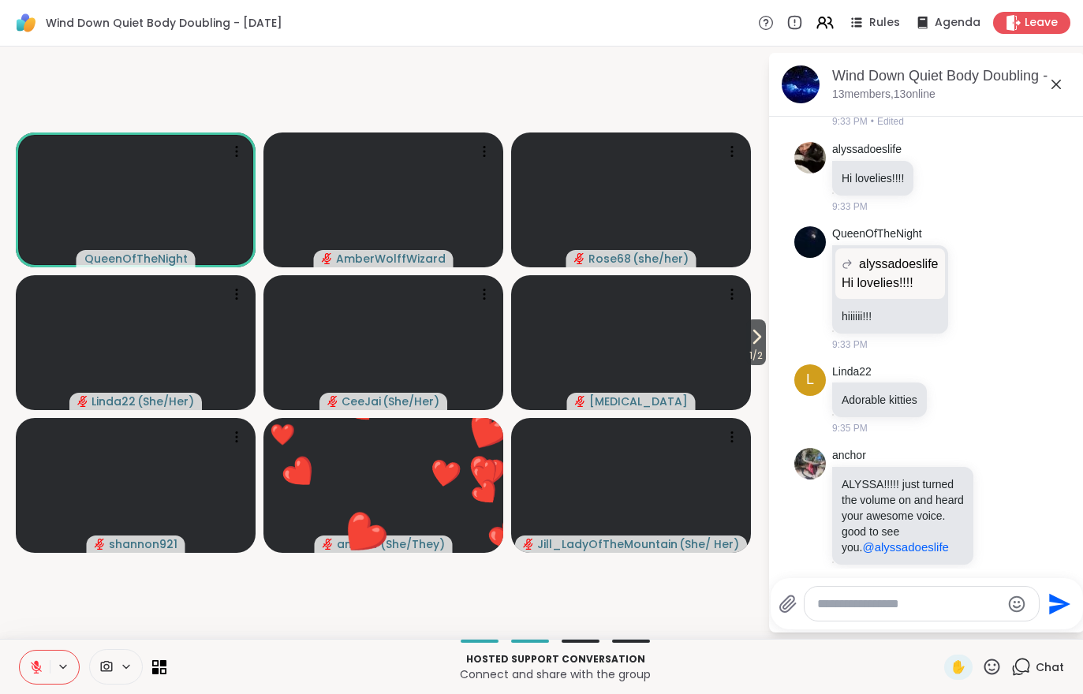
click at [26, 669] on button at bounding box center [35, 667] width 30 height 33
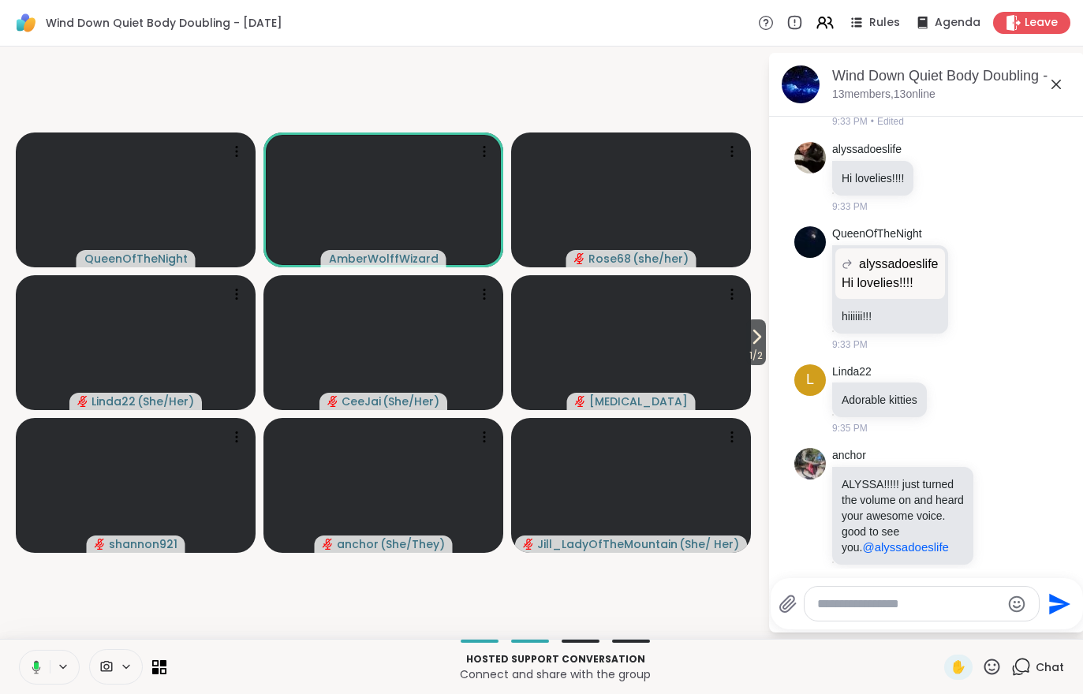
click at [24, 665] on button at bounding box center [33, 667] width 32 height 33
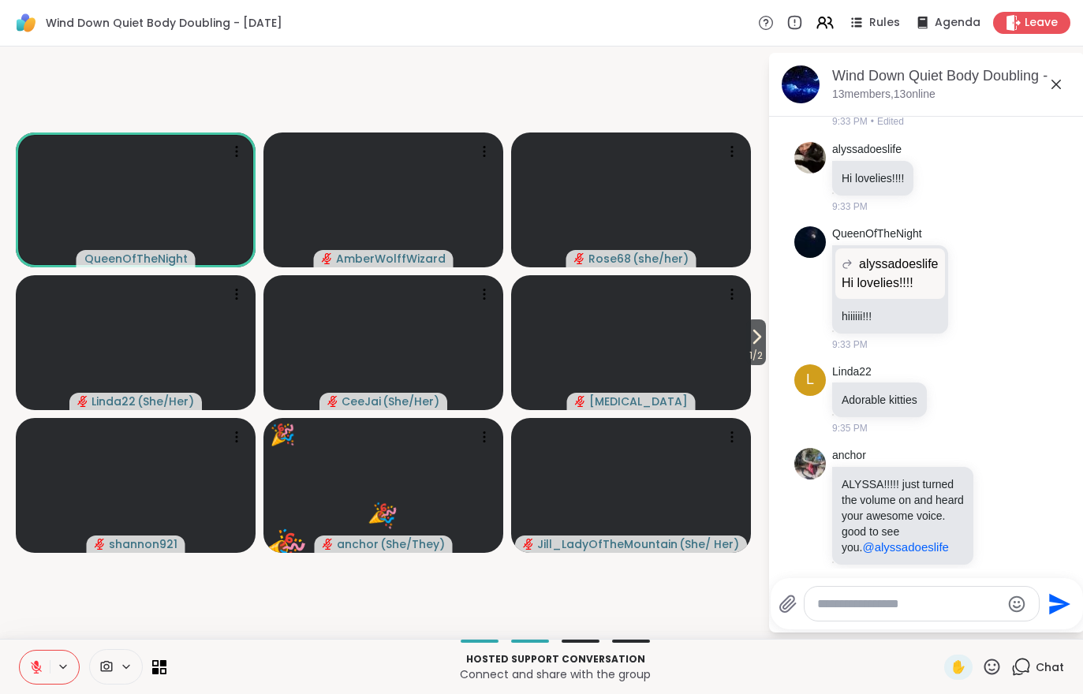
click at [39, 666] on icon at bounding box center [36, 667] width 14 height 14
click at [32, 660] on icon at bounding box center [36, 667] width 14 height 14
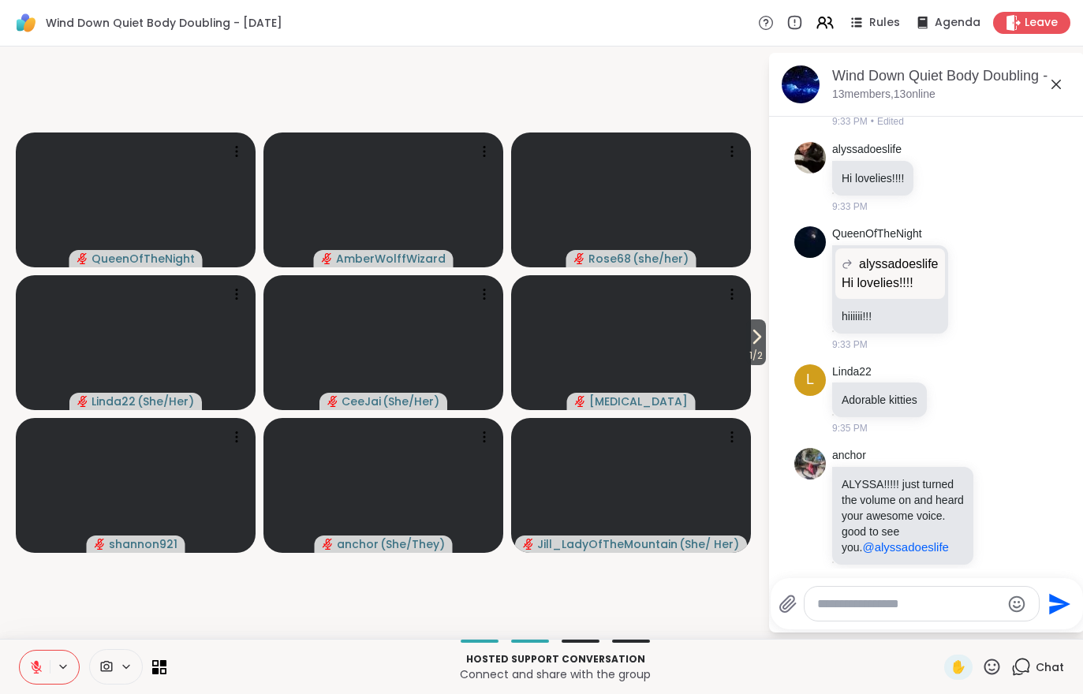
click at [29, 654] on button at bounding box center [35, 667] width 30 height 33
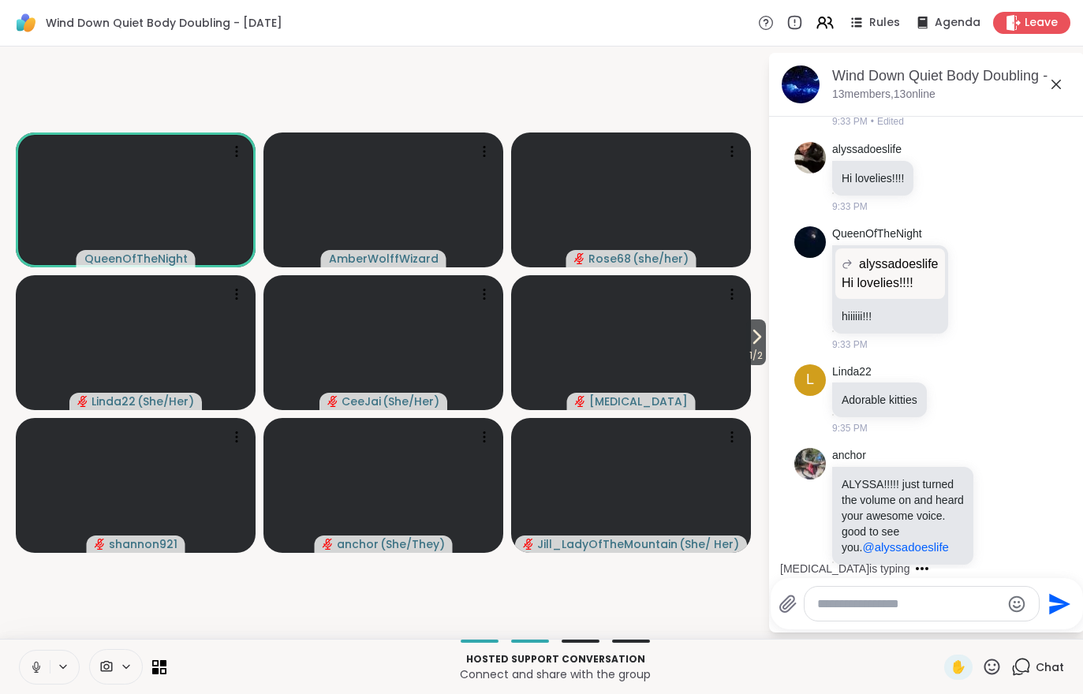
click at [38, 674] on button at bounding box center [35, 667] width 30 height 33
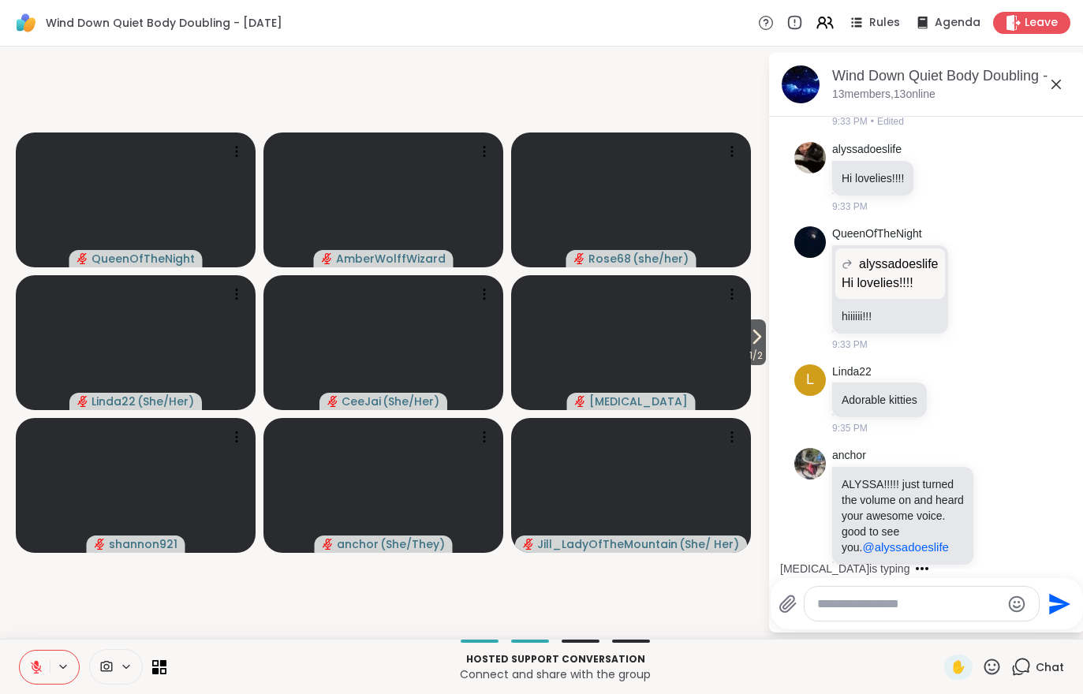
click at [756, 358] on span "1 / 2" at bounding box center [756, 355] width 20 height 19
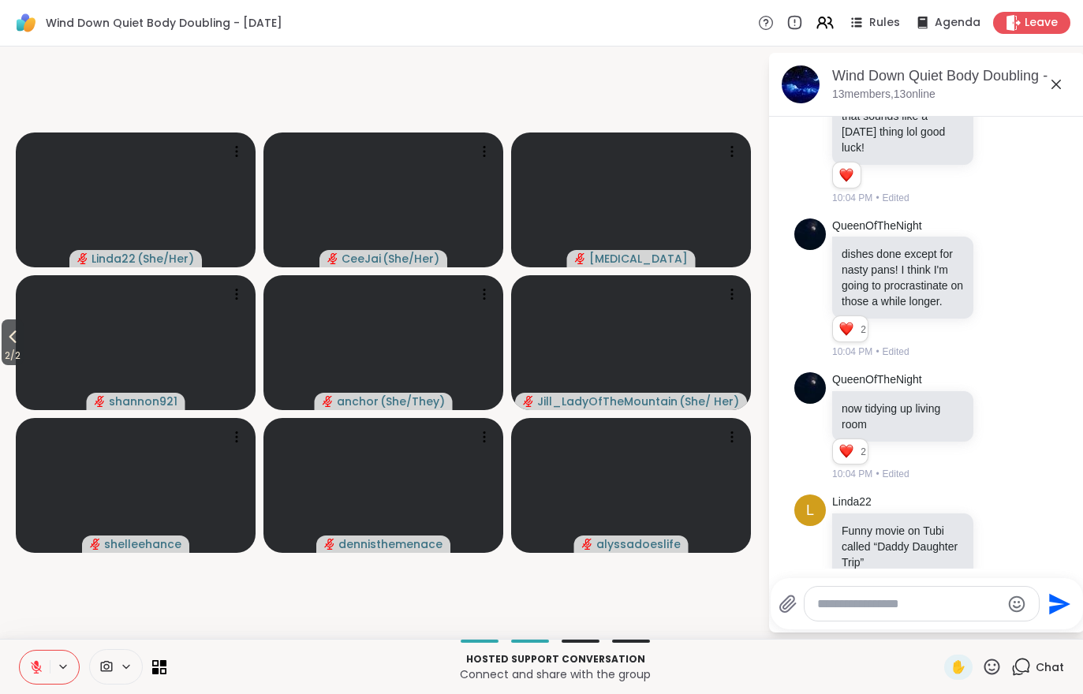
scroll to position [3208, 0]
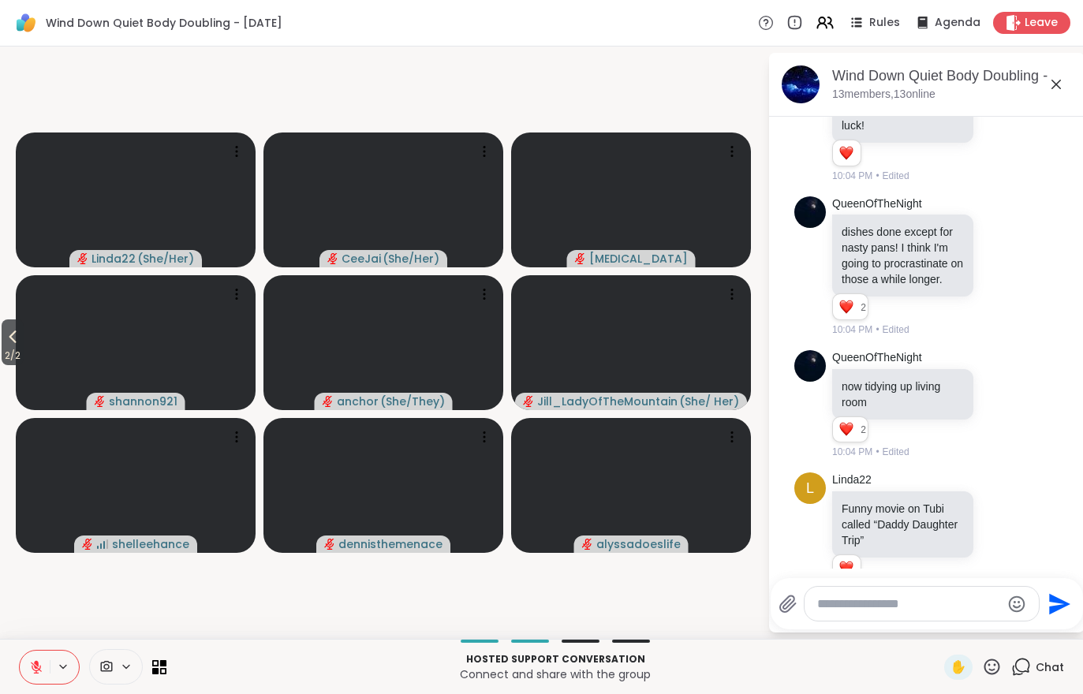
click at [1028, 29] on span "Leave" at bounding box center [1041, 23] width 33 height 16
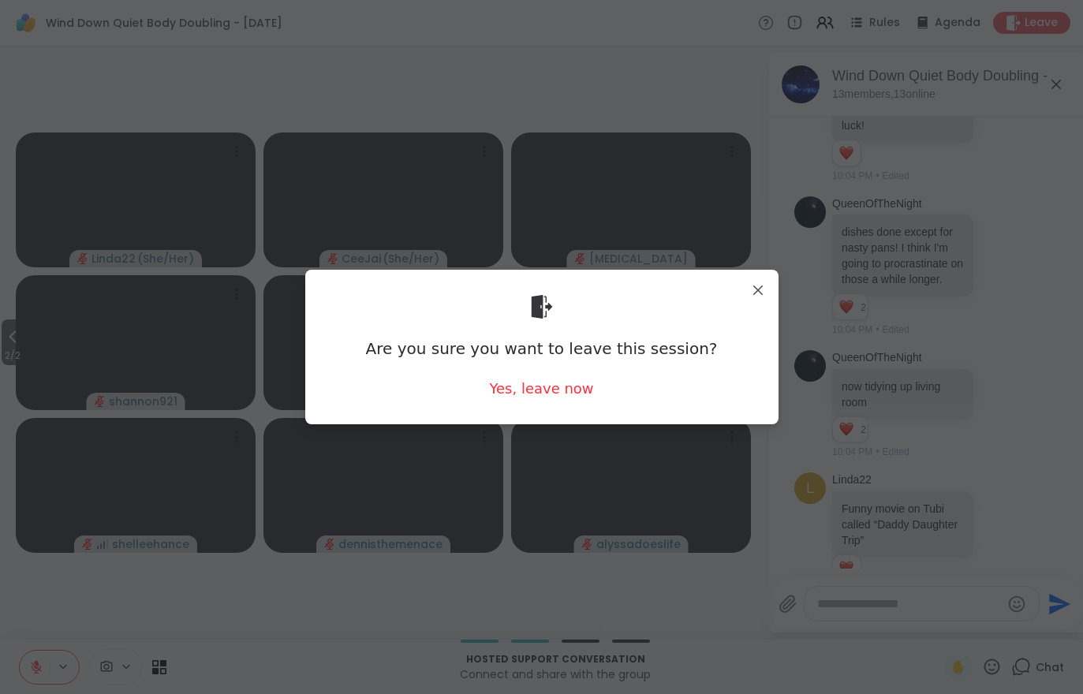
click at [550, 398] on div "Yes, leave now" at bounding box center [541, 389] width 104 height 20
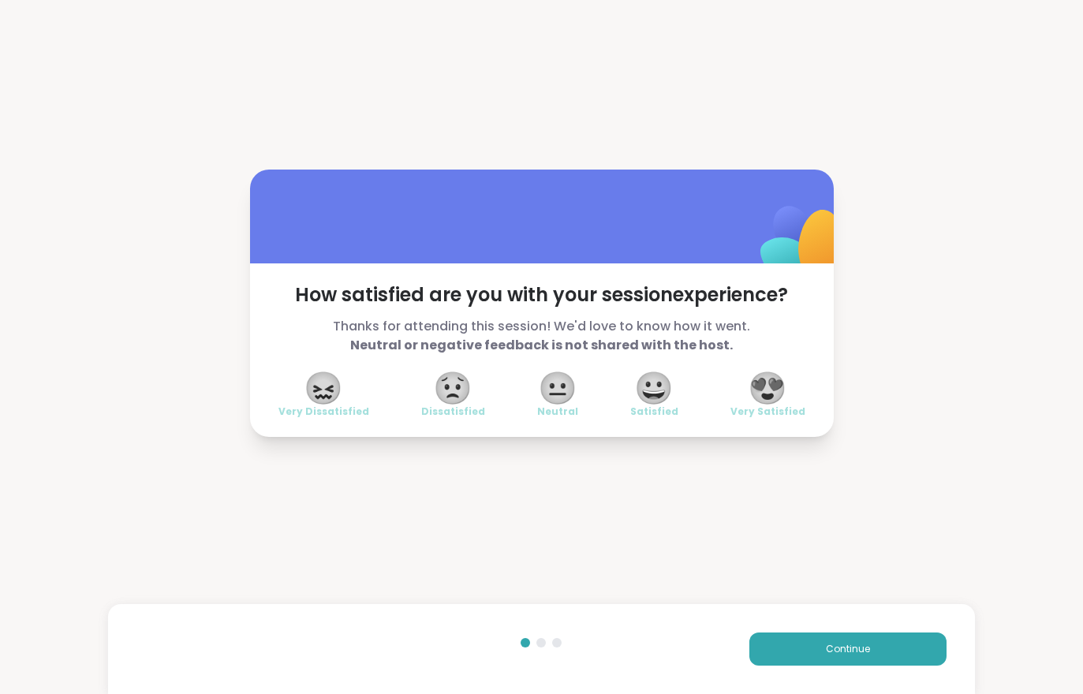
click at [844, 654] on span "Continue" at bounding box center [848, 649] width 44 height 14
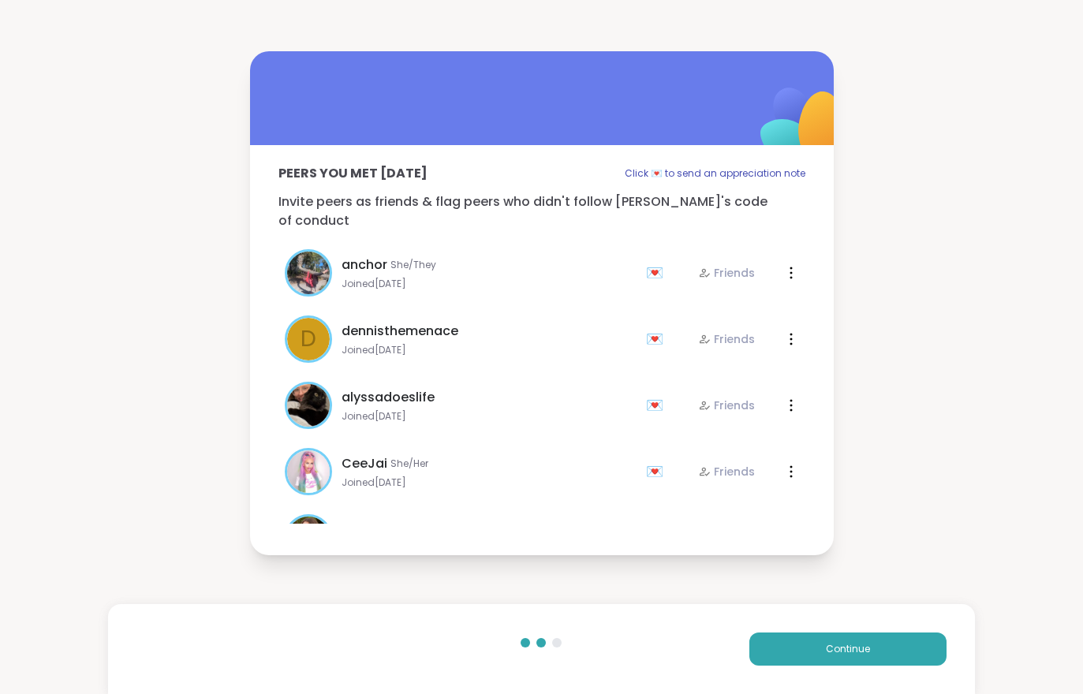
click at [843, 653] on span "Continue" at bounding box center [848, 649] width 44 height 14
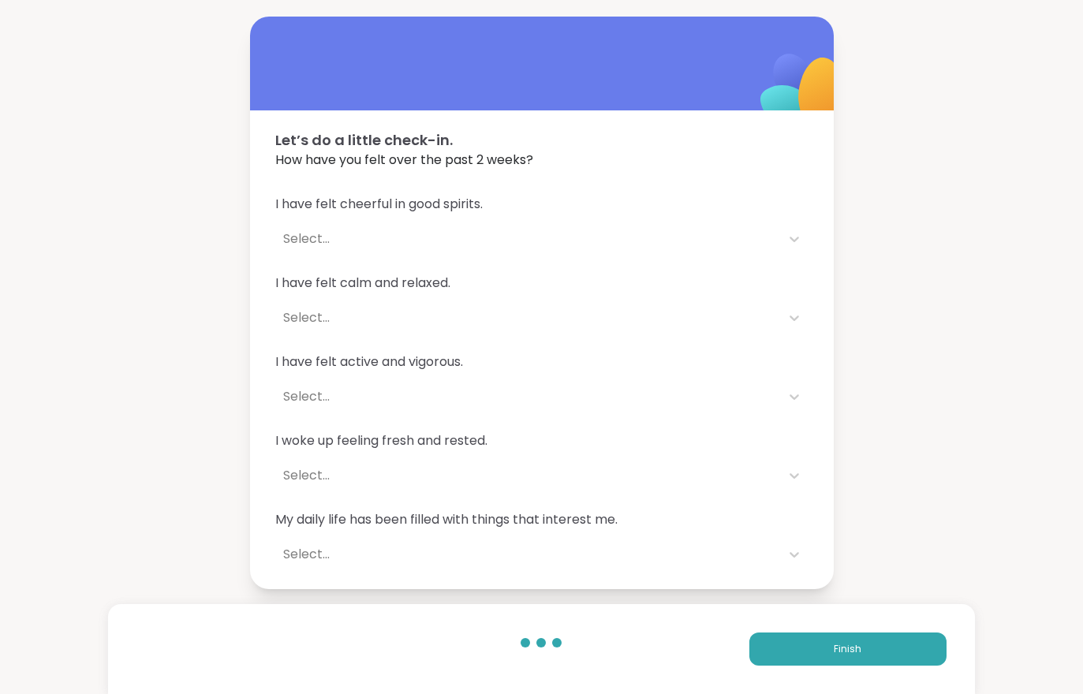
click at [862, 642] on button "Finish" at bounding box center [847, 649] width 197 height 33
